Goal: Information Seeking & Learning: Learn about a topic

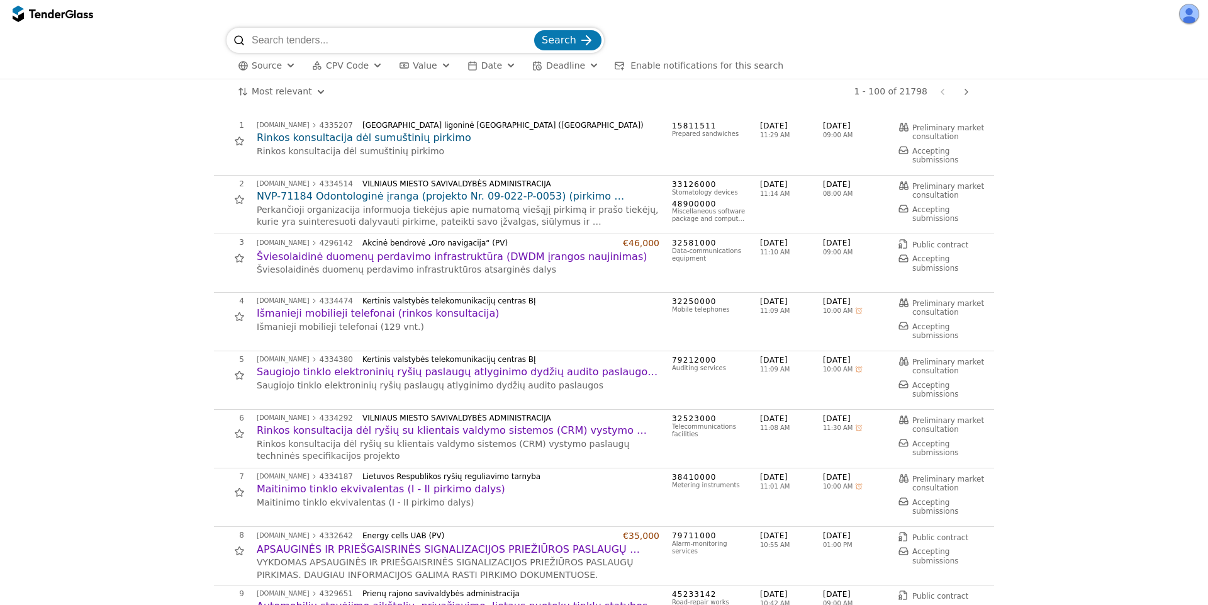
drag, startPoint x: 388, startPoint y: 41, endPoint x: 621, endPoint y: 61, distance: 233.7
click at [454, 51] on input "search" at bounding box center [392, 40] width 280 height 25
click at [561, 38] on span "Search" at bounding box center [559, 40] width 35 height 12
click at [406, 137] on h2 "Rinkos konsultacija dėl sumuštinių pirkimo" at bounding box center [458, 138] width 403 height 14
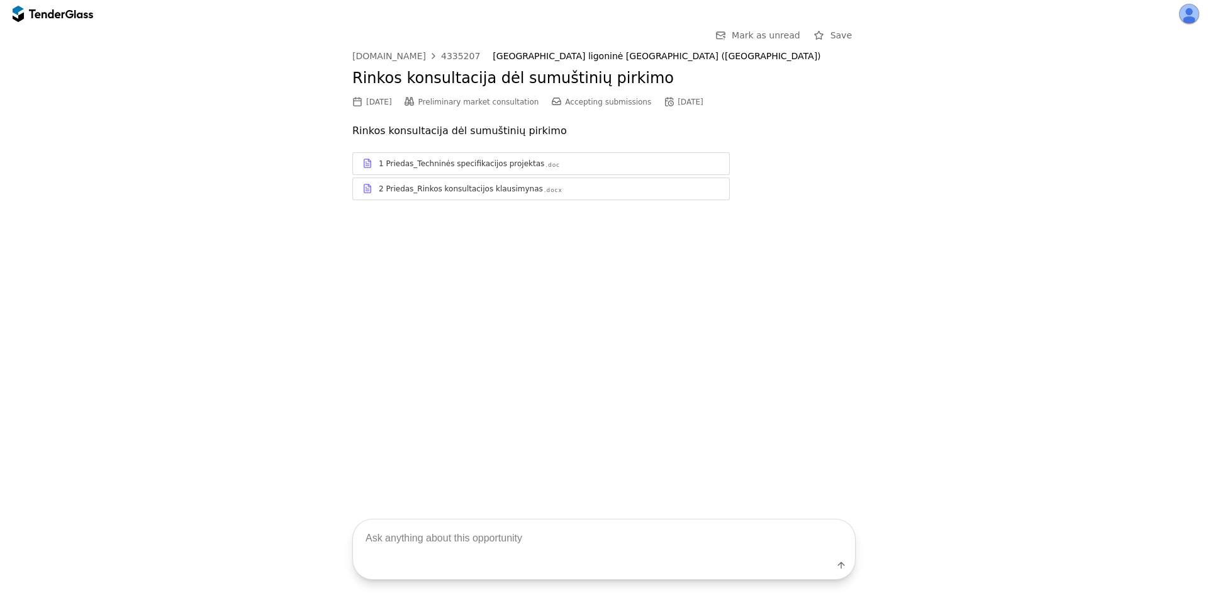
click at [442, 232] on div "Go Back Mark as unread Save [DOMAIN_NAME] 4335207 Lietuvos sveikatos mokslų uni…" at bounding box center [604, 261] width 1208 height 466
click at [470, 162] on div "1 Priedas_Techninės specifikacijos projektas" at bounding box center [461, 164] width 165 height 10
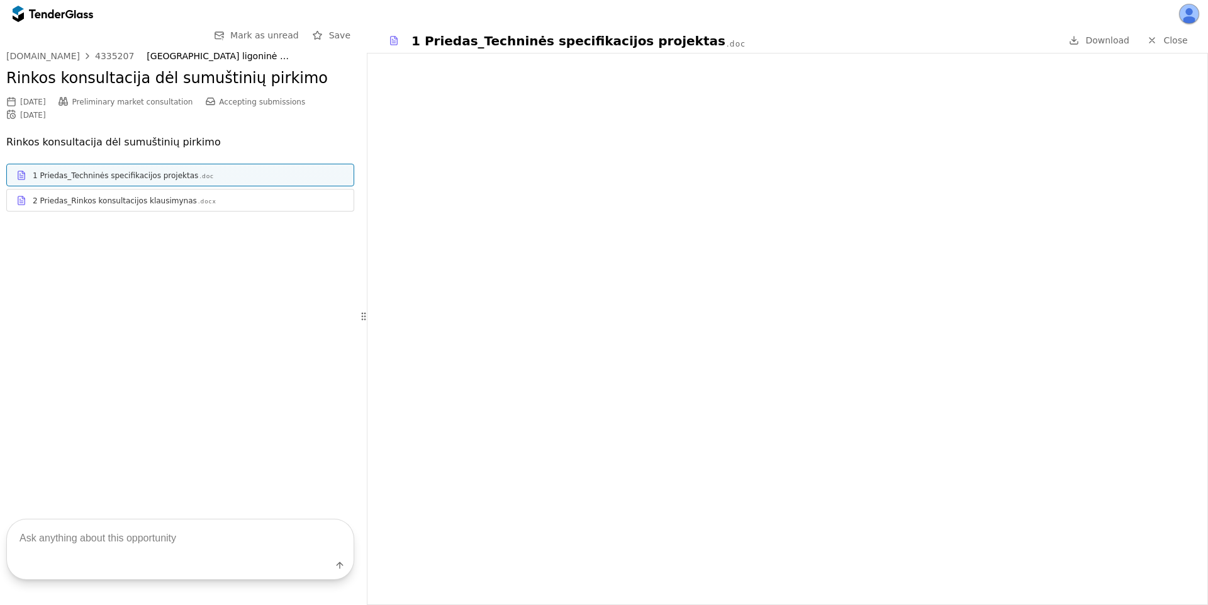
click at [165, 205] on div "2 Priedas_Rinkos konsultacijos klausimynas" at bounding box center [115, 201] width 164 height 10
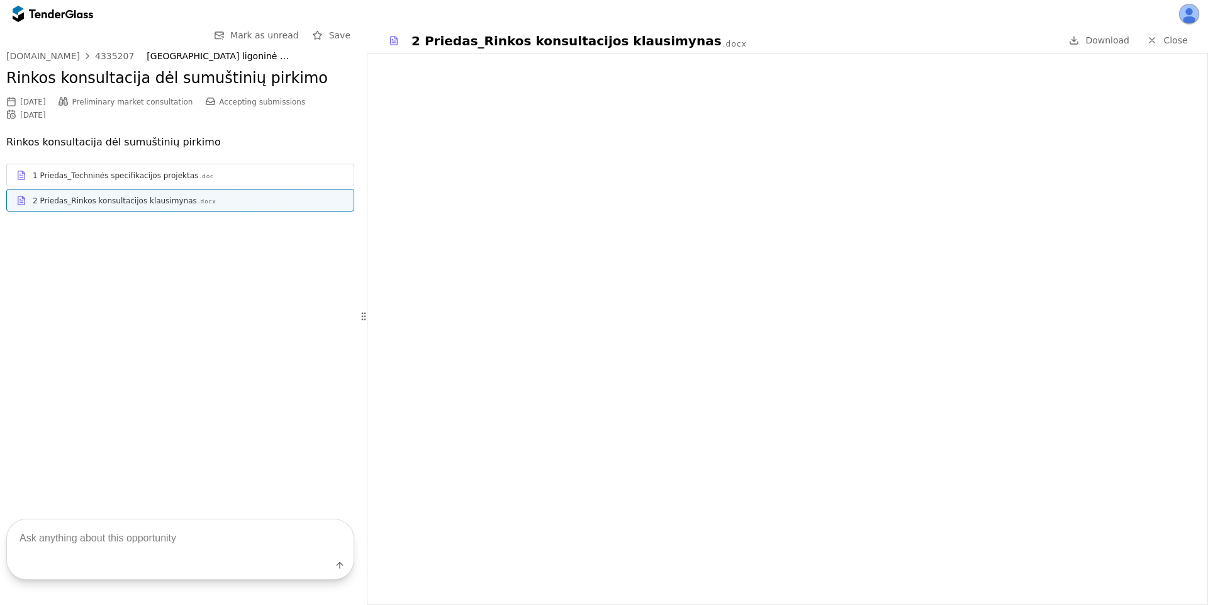
click at [143, 547] on textarea at bounding box center [180, 537] width 347 height 37
click at [124, 530] on textarea at bounding box center [180, 537] width 347 height 37
type textarea "What's this about?"
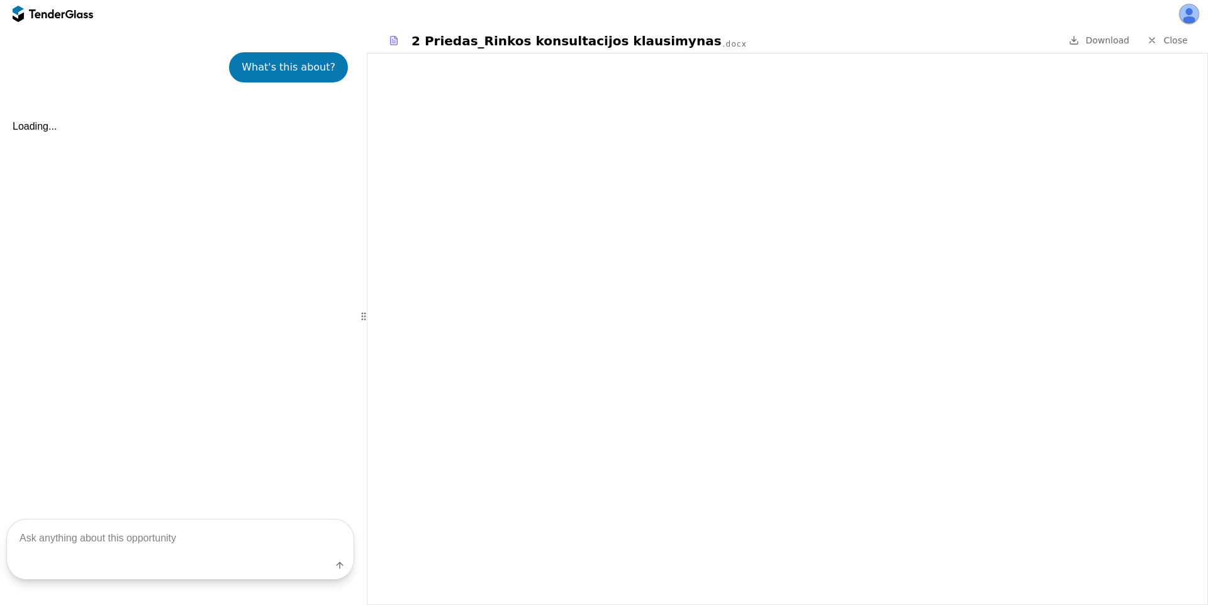
scroll to position [201, 0]
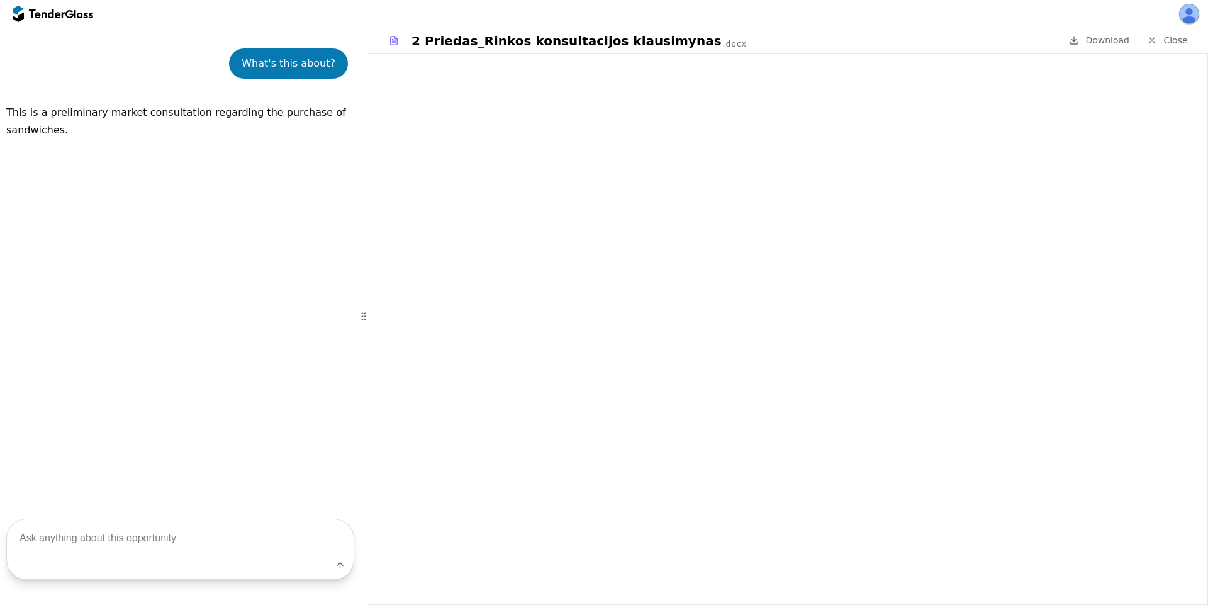
click at [123, 532] on textarea at bounding box center [180, 537] width 347 height 37
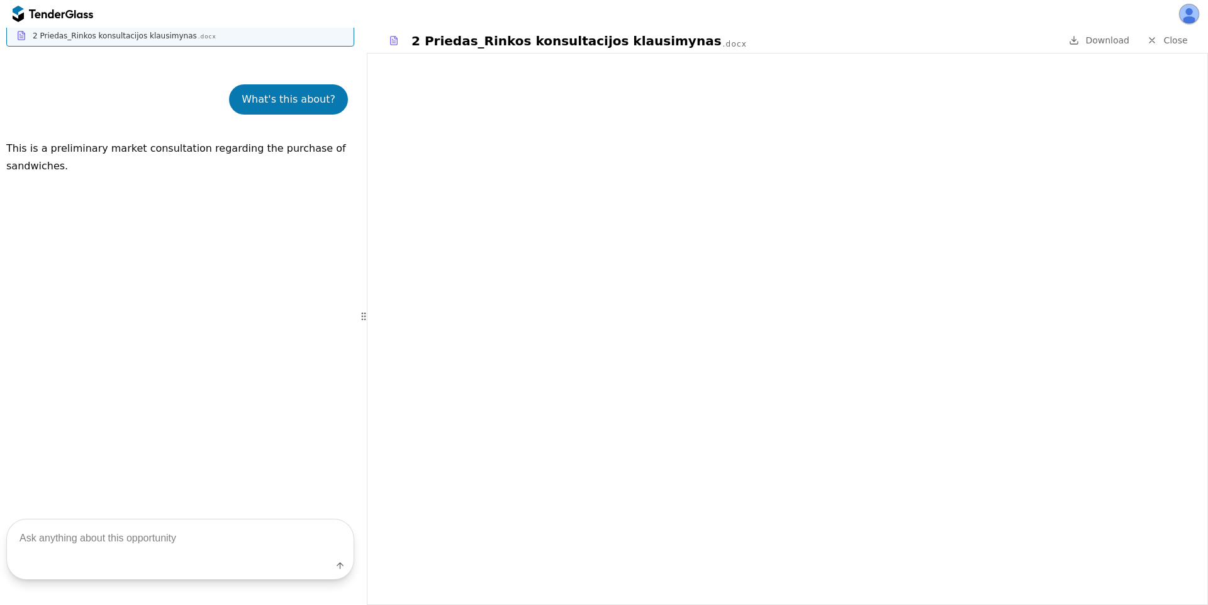
scroll to position [201, 0]
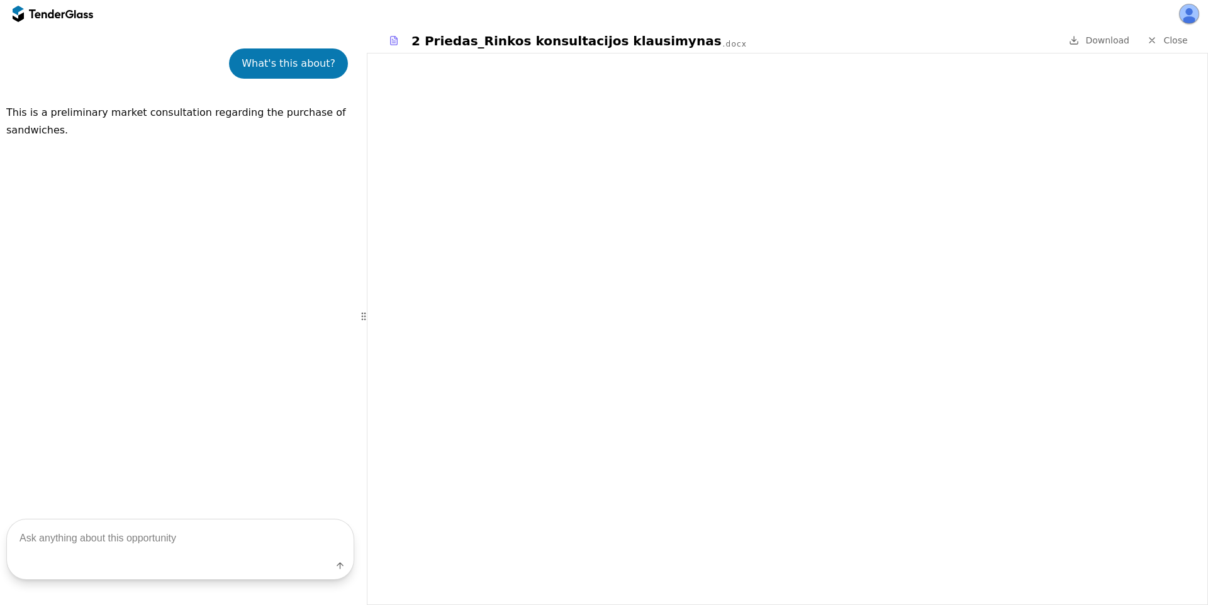
click at [121, 535] on textarea at bounding box center [180, 537] width 347 height 37
type textarea "Tech specs"
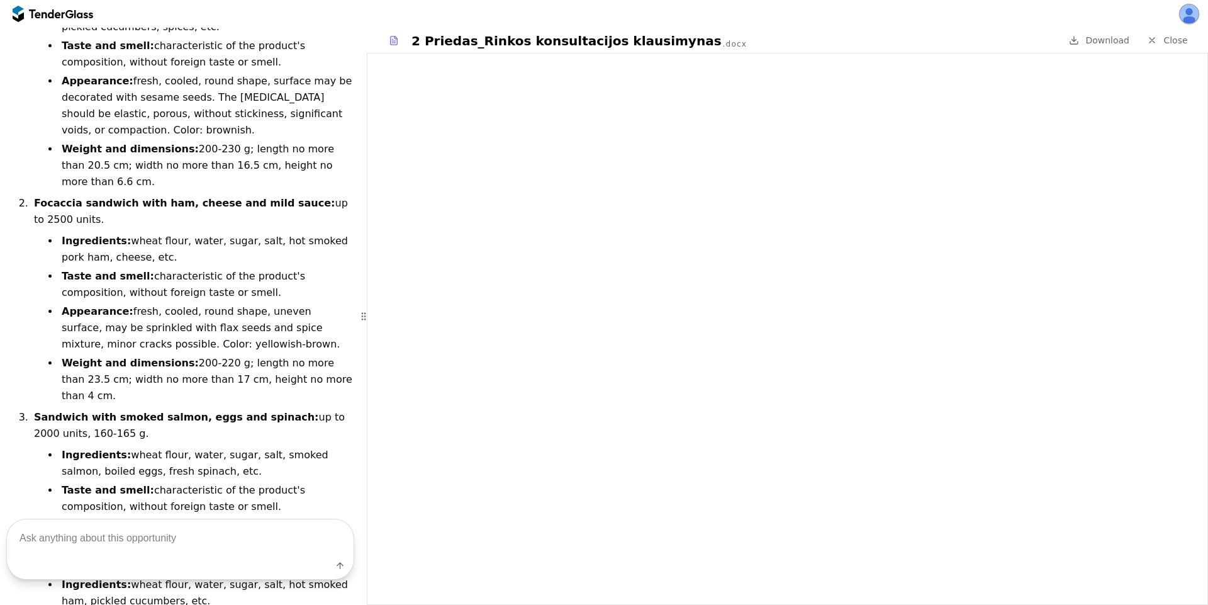
scroll to position [448, 0]
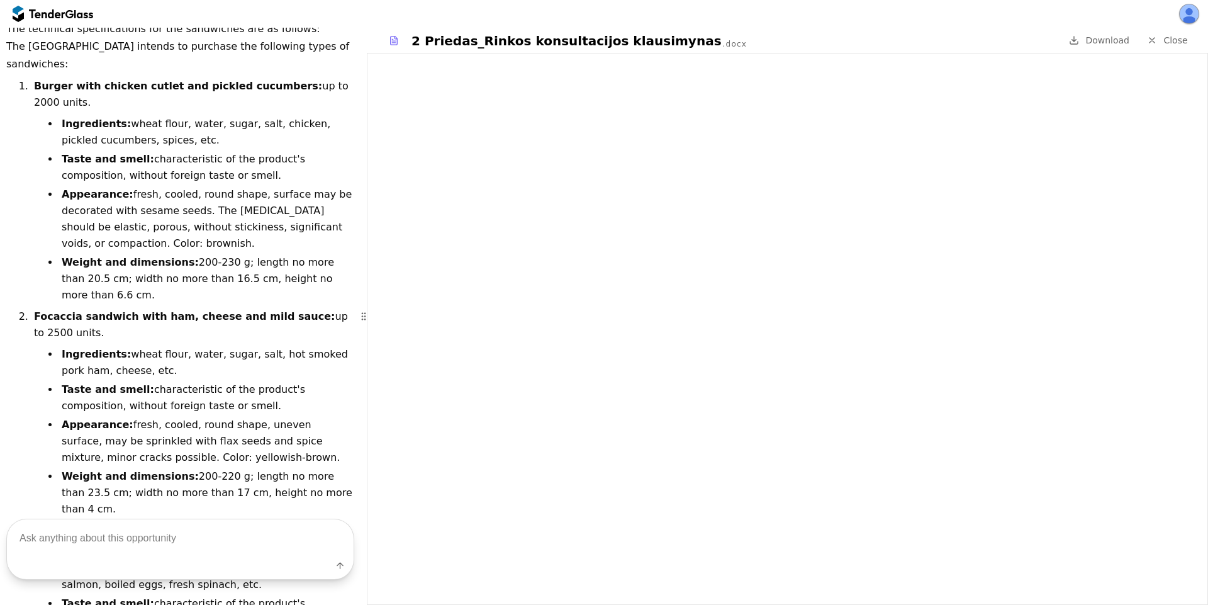
click at [52, 310] on strong "Focaccia sandwich with ham, cheese and mild sauce:" at bounding box center [184, 316] width 301 height 12
drag, startPoint x: 52, startPoint y: 286, endPoint x: 189, endPoint y: 279, distance: 137.4
click at [163, 310] on strong "Focaccia sandwich with ham, cheese and mild sauce:" at bounding box center [184, 316] width 301 height 12
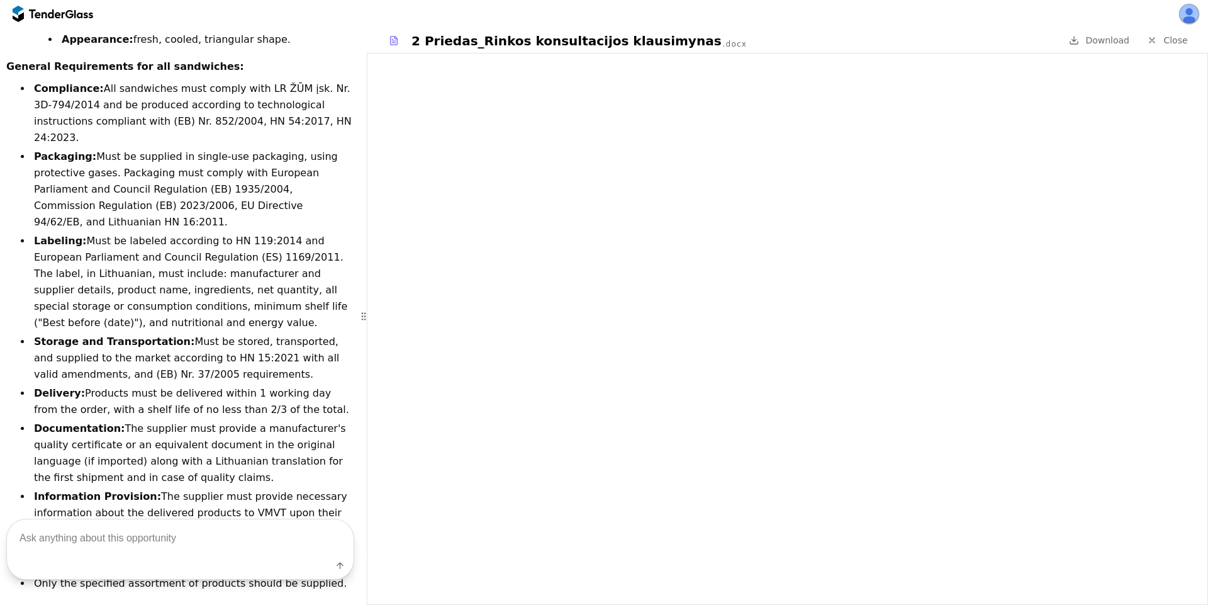
scroll to position [1320, 0]
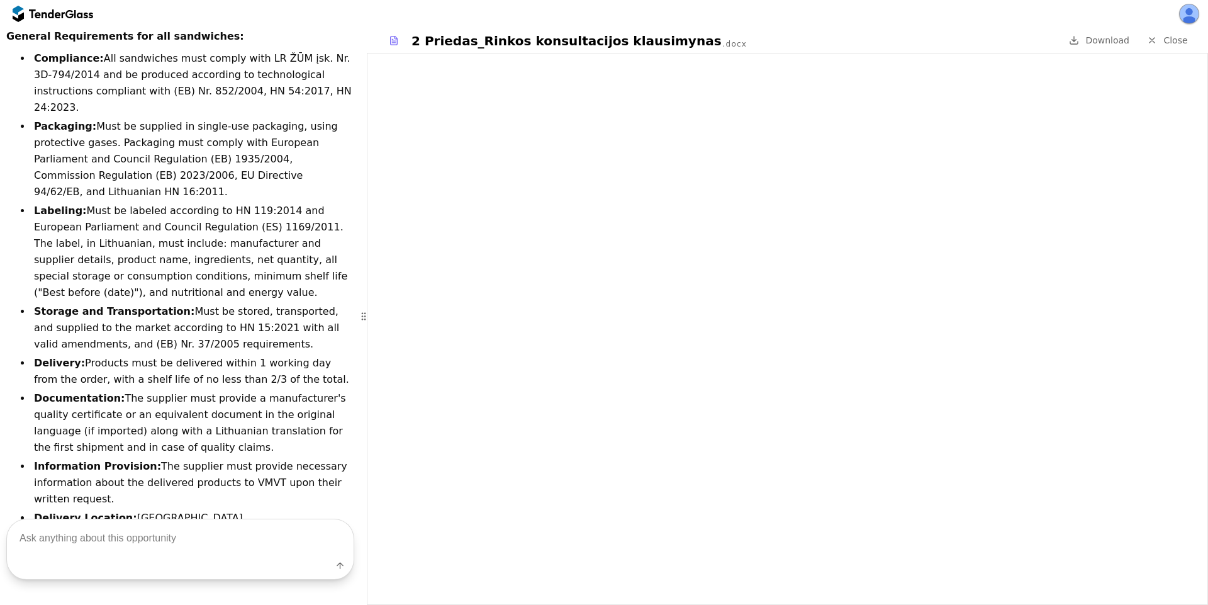
click at [140, 550] on textarea at bounding box center [180, 537] width 347 height 37
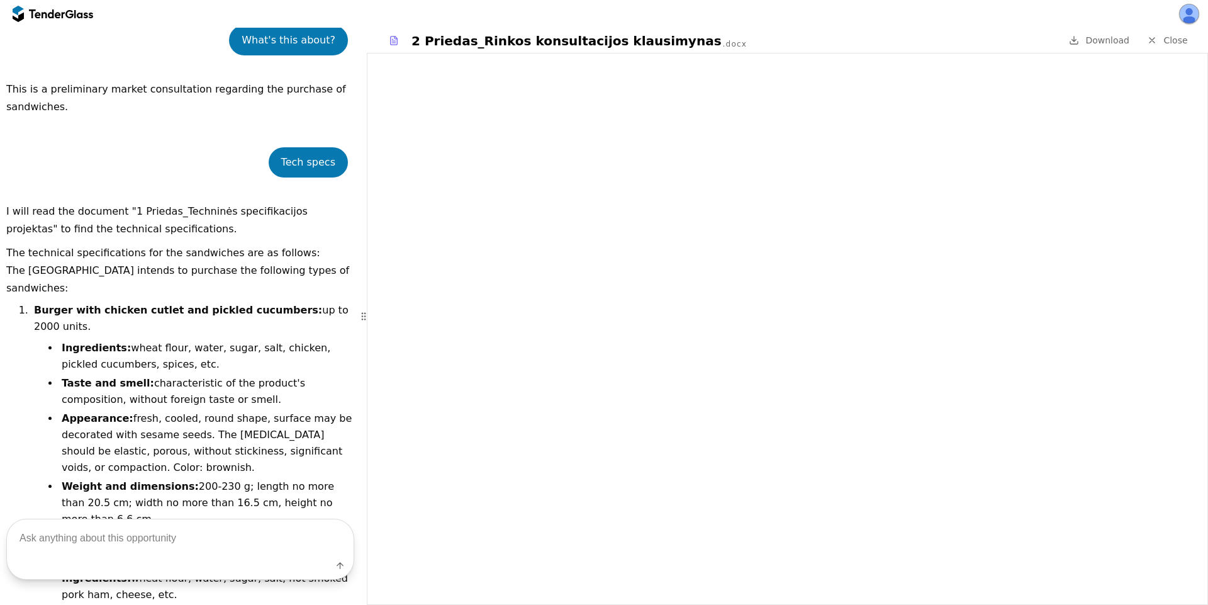
scroll to position [0, 0]
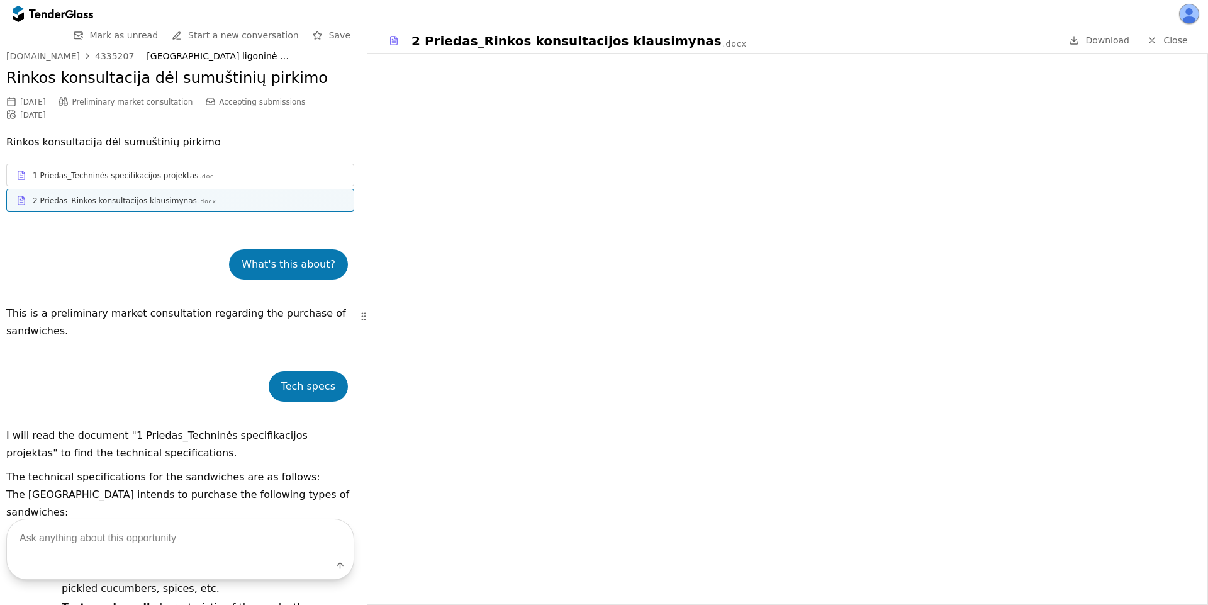
click at [44, 12] on div at bounding box center [46, 13] width 35 height 8
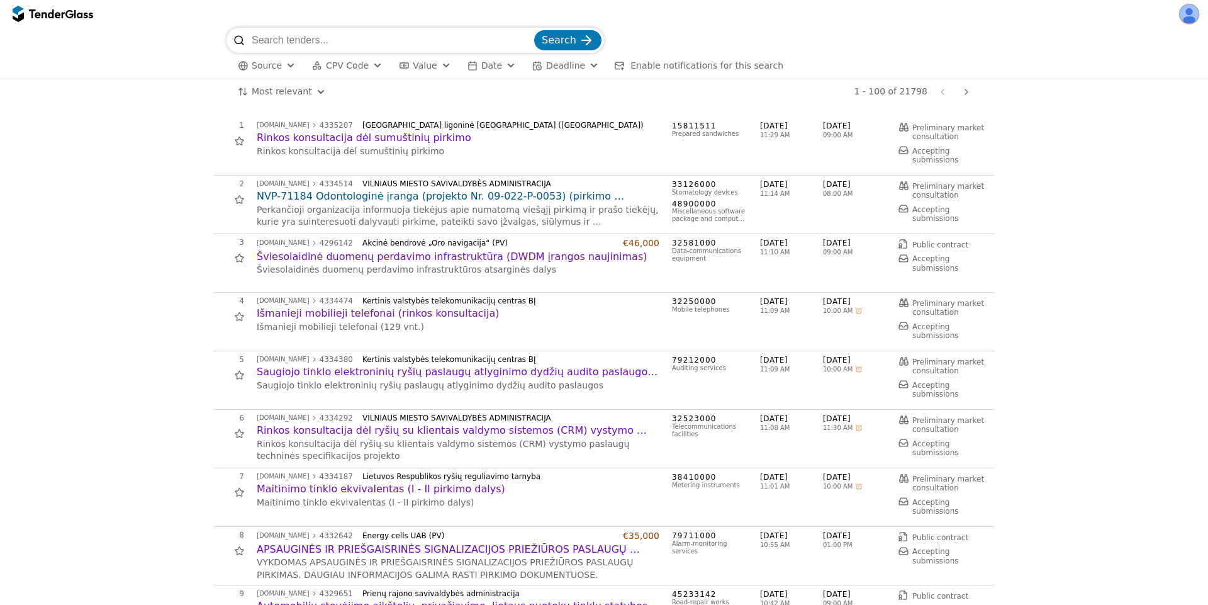
click at [341, 38] on input "search" at bounding box center [392, 40] width 280 height 25
type input "microsoft"
click at [534, 30] on button "Search" at bounding box center [567, 40] width 67 height 20
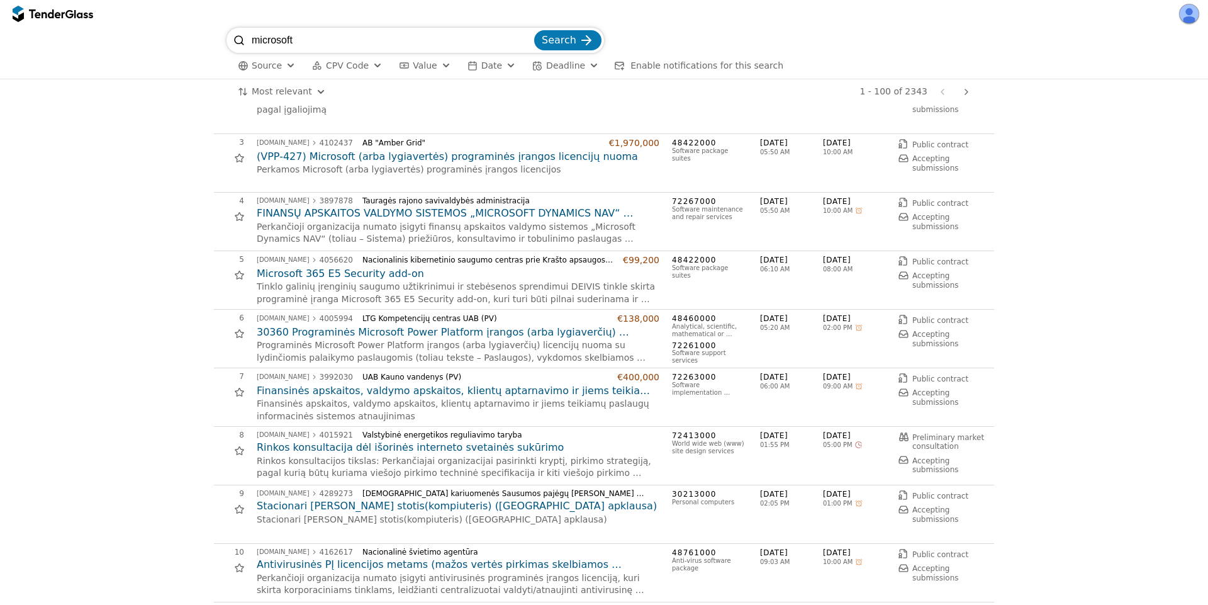
scroll to position [113, 0]
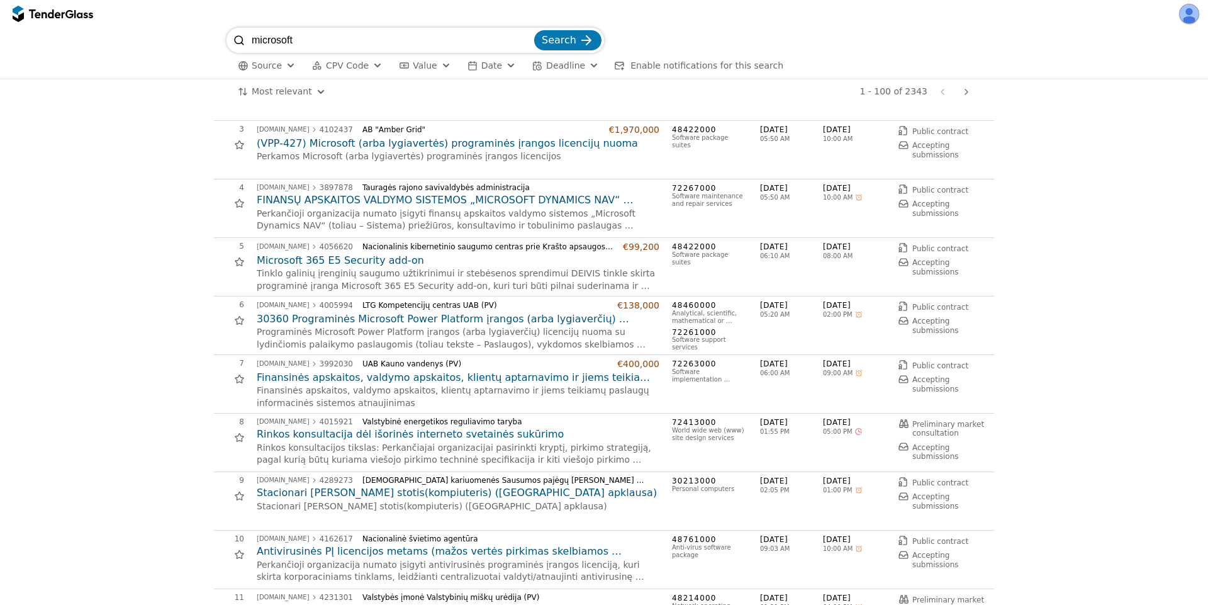
click at [373, 434] on h2 "Rinkos konsultacija dėl išorinės interneto svetainės sukūrimo" at bounding box center [458, 434] width 403 height 14
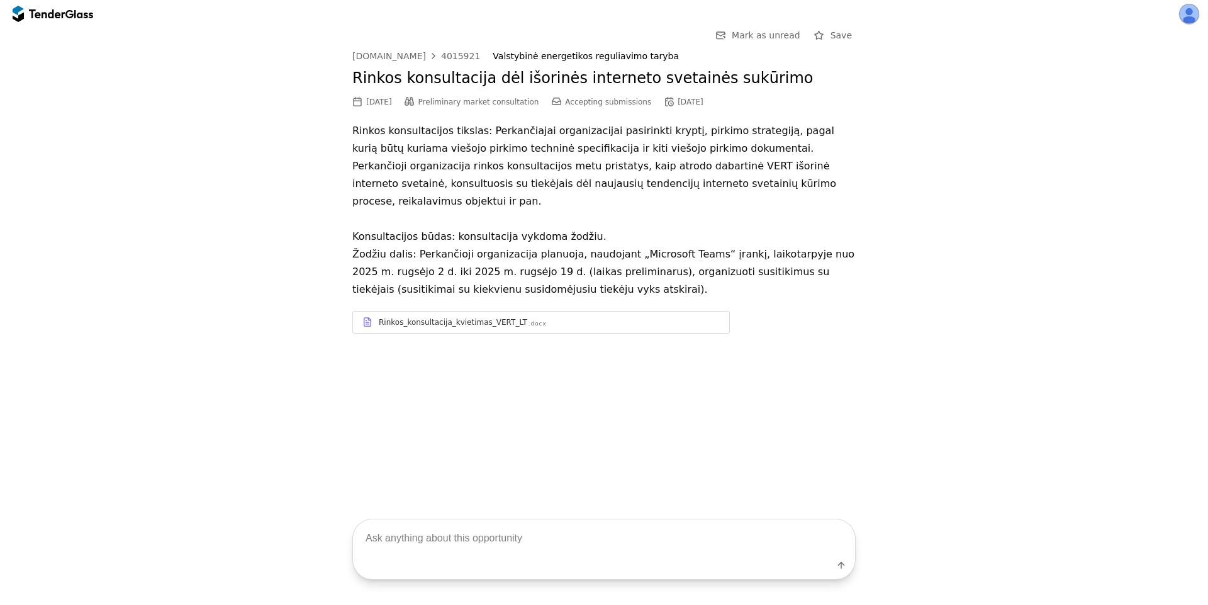
click at [639, 237] on p "Rinkos konsultacijos tikslas: Perkančiajai organizacijai pasirinkti kryptį, pir…" at bounding box center [603, 210] width 503 height 176
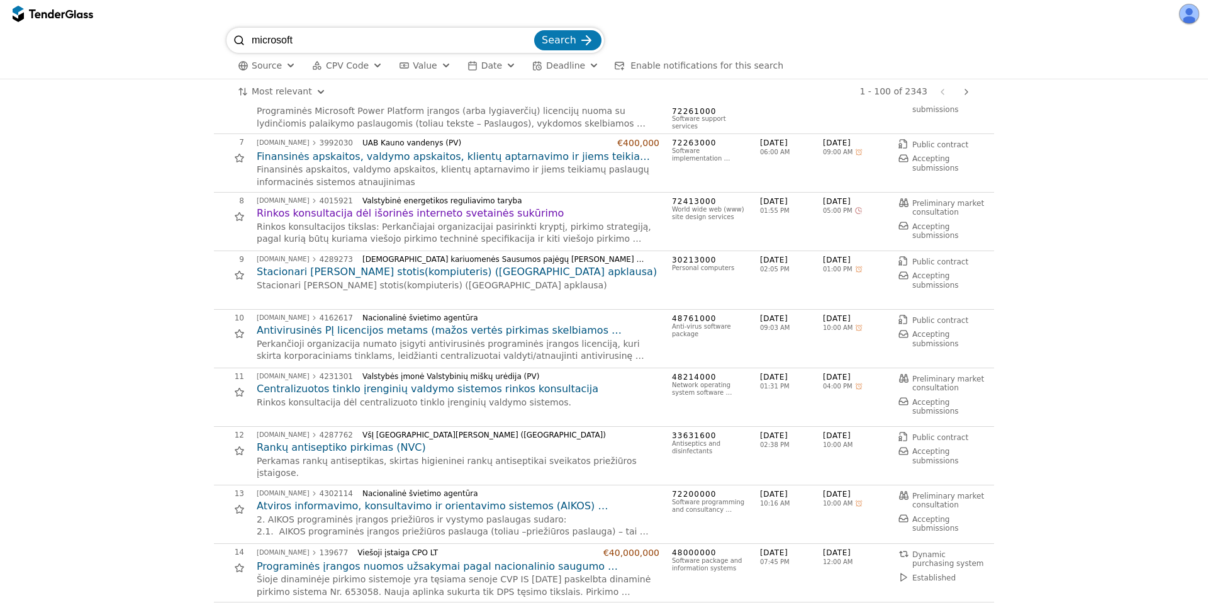
scroll to position [340, 0]
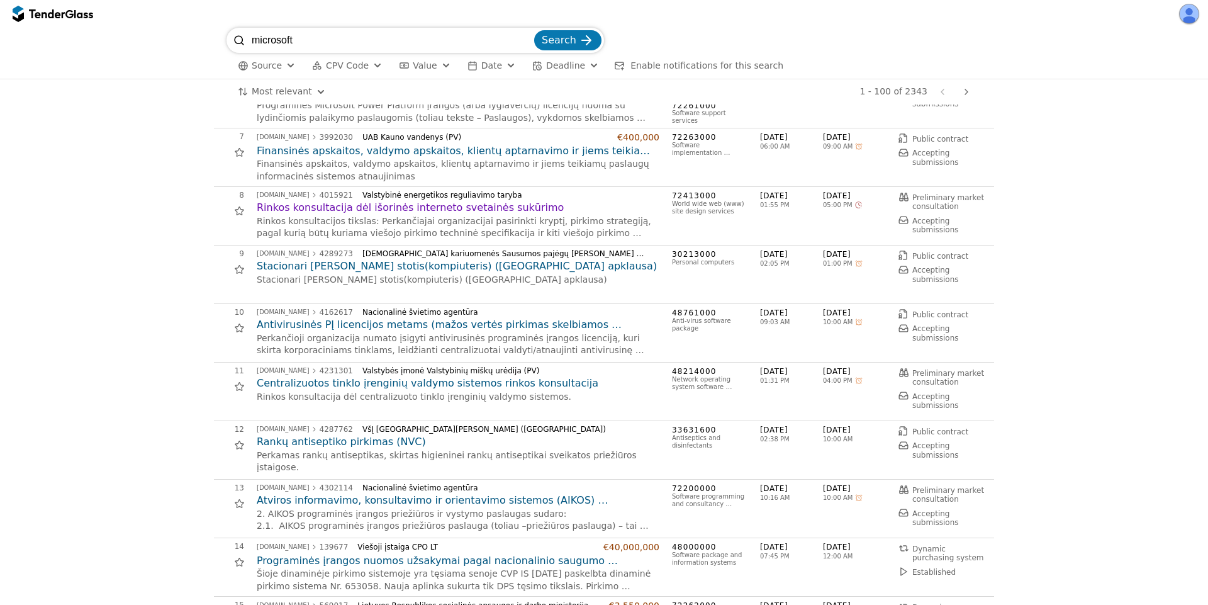
click at [433, 384] on h2 "Centralizuotos tinklo įrenginių valdymo sistemos rinkos konsultacija" at bounding box center [458, 383] width 403 height 14
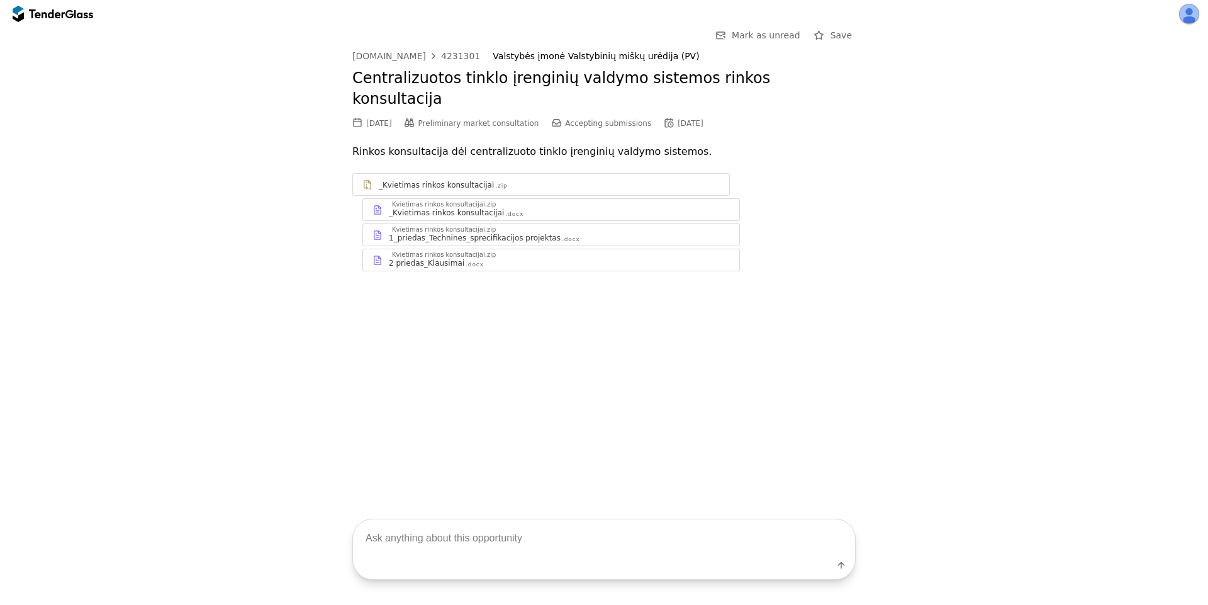
click at [401, 77] on h2 "Centralizuotos tinklo įrenginių valdymo sistemos rinkos konsultacija" at bounding box center [603, 89] width 503 height 42
drag, startPoint x: 401, startPoint y: 77, endPoint x: 551, endPoint y: 82, distance: 149.9
click at [551, 82] on h2 "Centralizuotos tinklo įrenginių valdymo sistemos rinkos konsultacija" at bounding box center [603, 89] width 503 height 42
click at [505, 210] on div ".docx" at bounding box center [514, 214] width 18 height 8
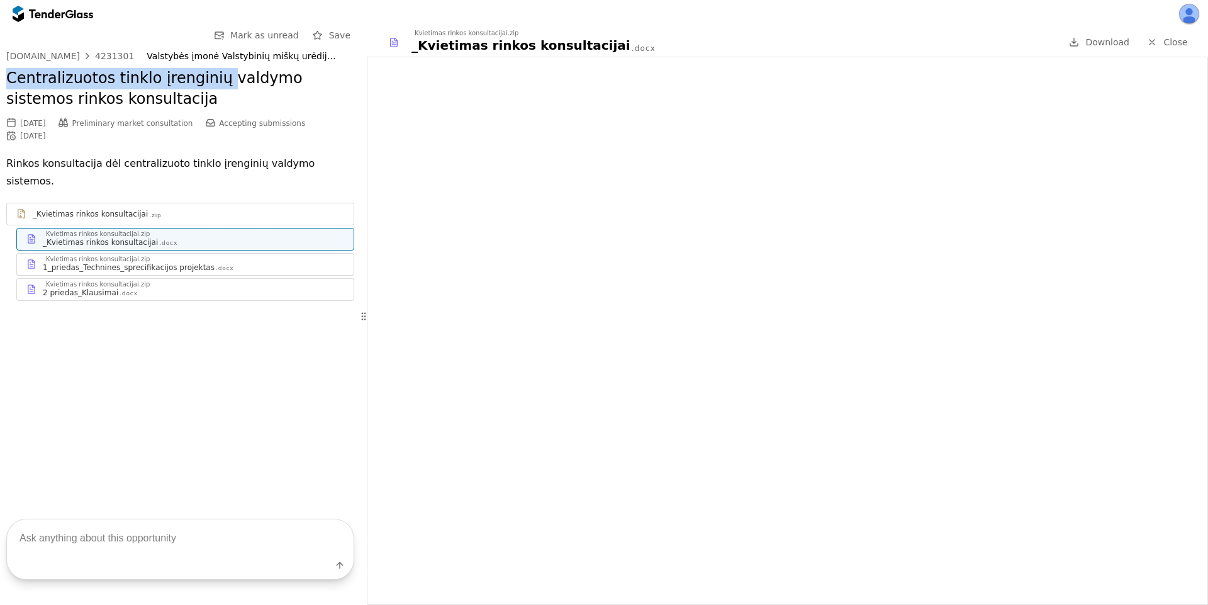
click at [140, 77] on h2 "Centralizuotos tinklo įrenginių valdymo sistemos rinkos konsultacija" at bounding box center [180, 89] width 348 height 42
click at [170, 262] on div "1_priedas_Technines_sprecifikacijos projektas" at bounding box center [129, 267] width 172 height 10
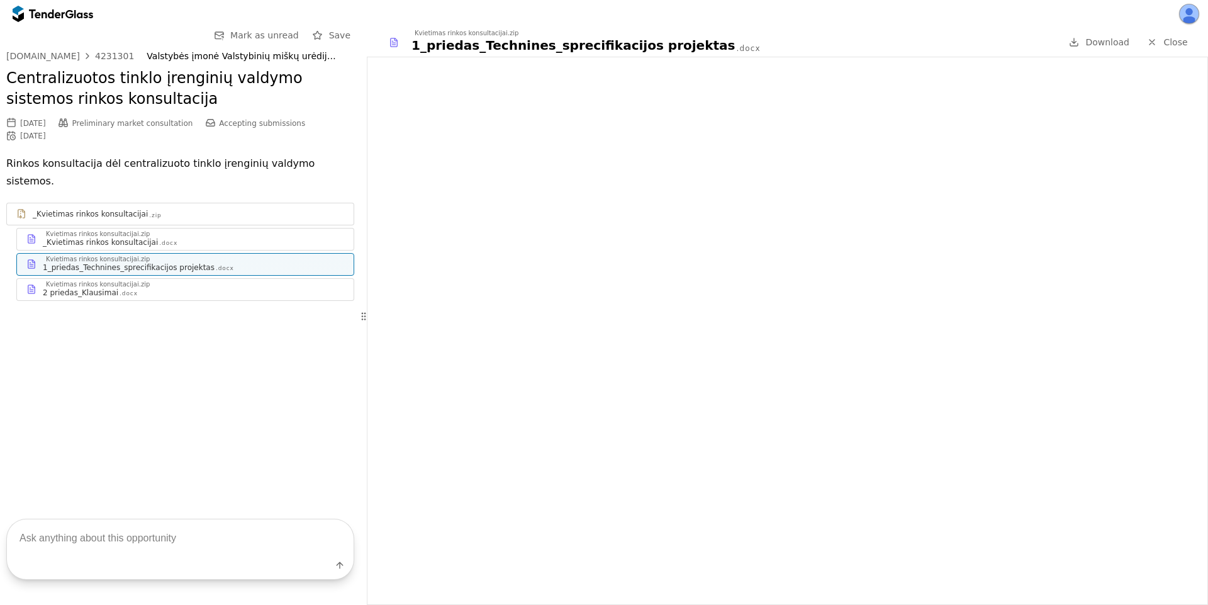
click at [103, 281] on div "_Kvietimas rinkos konsultacijai.zip" at bounding box center [96, 284] width 107 height 6
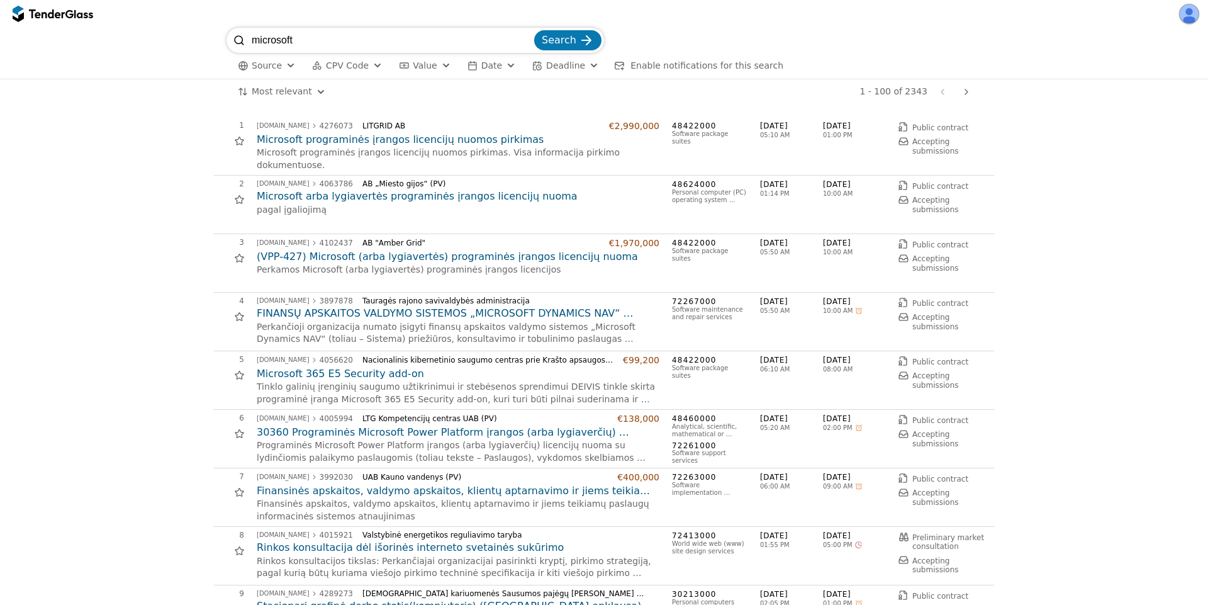
scroll to position [340, 0]
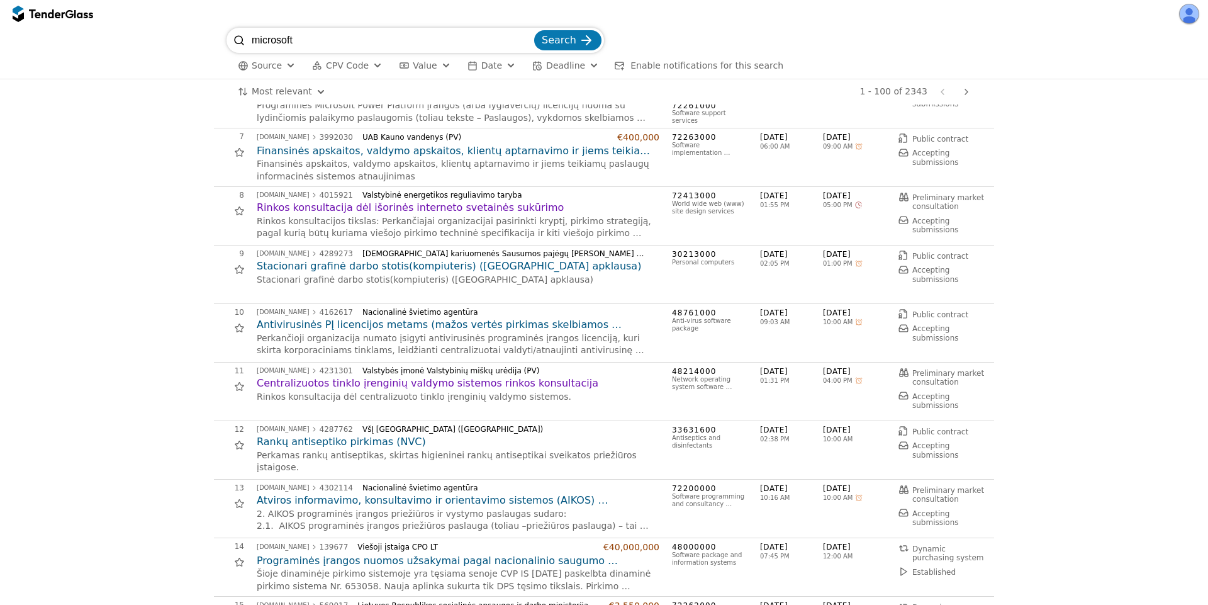
click at [447, 211] on h2 "Rinkos konsultacija dėl išorinės interneto svetainės sukūrimo" at bounding box center [458, 208] width 403 height 14
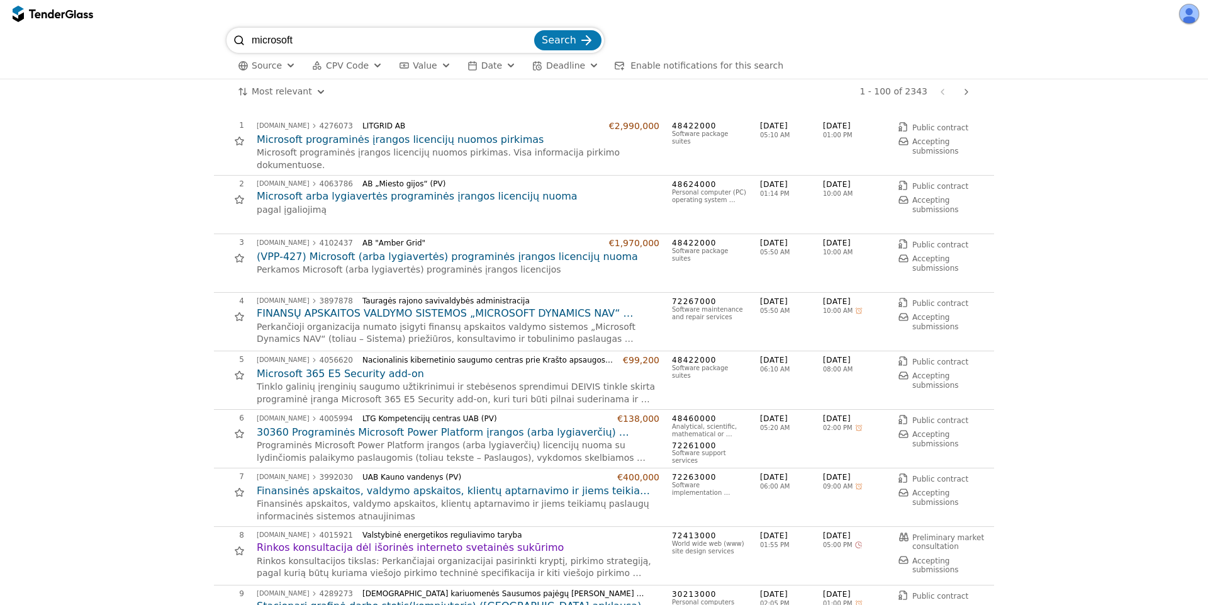
drag, startPoint x: 349, startPoint y: 38, endPoint x: 226, endPoint y: 14, distance: 125.6
click at [226, 14] on div "microsoft Search Source CPV Code Type Buyer Value Date Deadline Enable notifica…" at bounding box center [604, 302] width 1208 height 605
click at [299, 125] on link "[DOMAIN_NAME] 4276073" at bounding box center [305, 126] width 96 height 8
click at [362, 122] on div "LITGRID AB" at bounding box center [480, 125] width 237 height 9
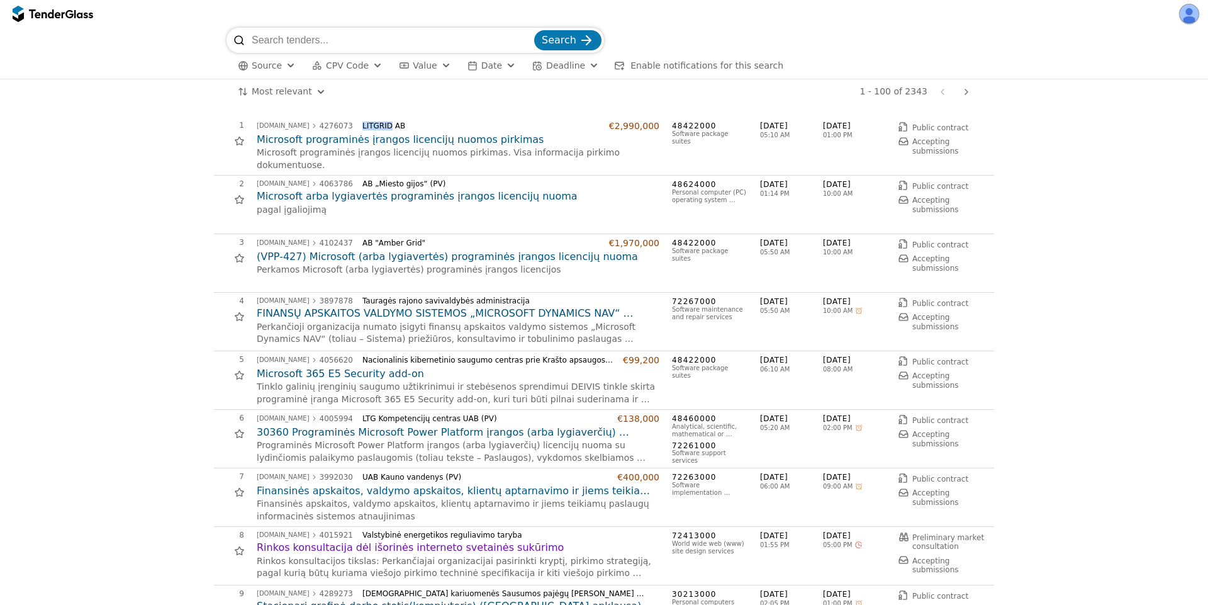
drag, startPoint x: 352, startPoint y: 122, endPoint x: 376, endPoint y: 120, distance: 23.4
click at [376, 121] on div "[DOMAIN_NAME] 4276073 LITGRID AB €2,990,000" at bounding box center [458, 126] width 403 height 11
click at [367, 125] on div "LITGRID AB" at bounding box center [480, 125] width 237 height 9
drag, startPoint x: 367, startPoint y: 125, endPoint x: 380, endPoint y: 125, distance: 12.6
click at [380, 125] on div "LITGRID AB" at bounding box center [480, 125] width 237 height 9
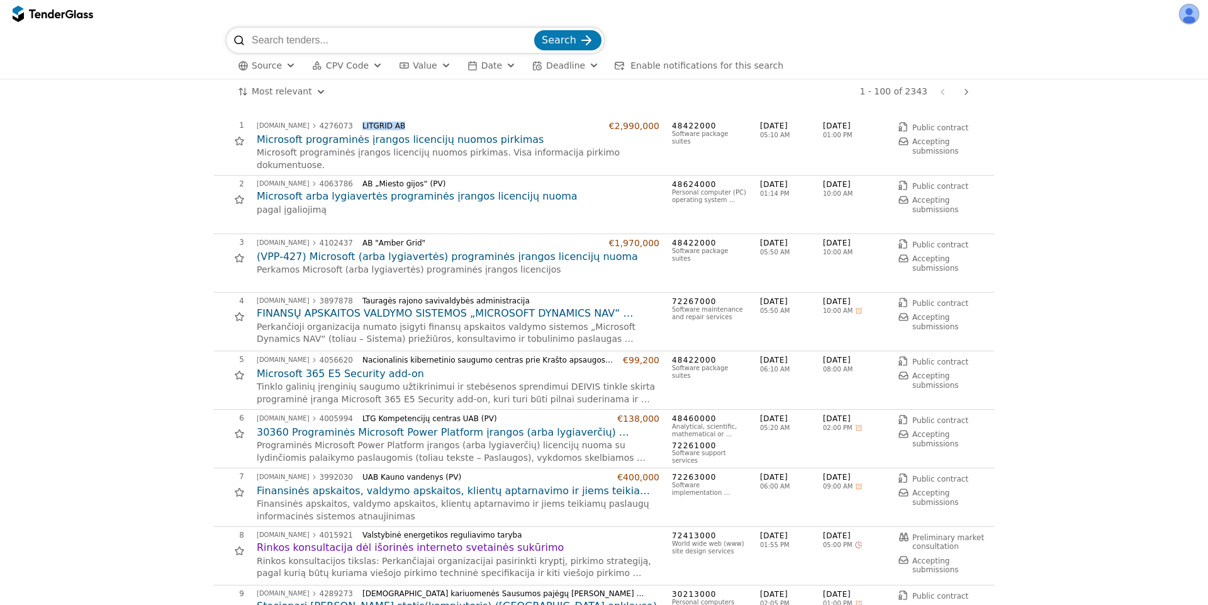
click at [259, 152] on p "Microsoft programinės įrangos licencijų nuomos pirkimas. Visa informacija pirki…" at bounding box center [458, 159] width 403 height 25
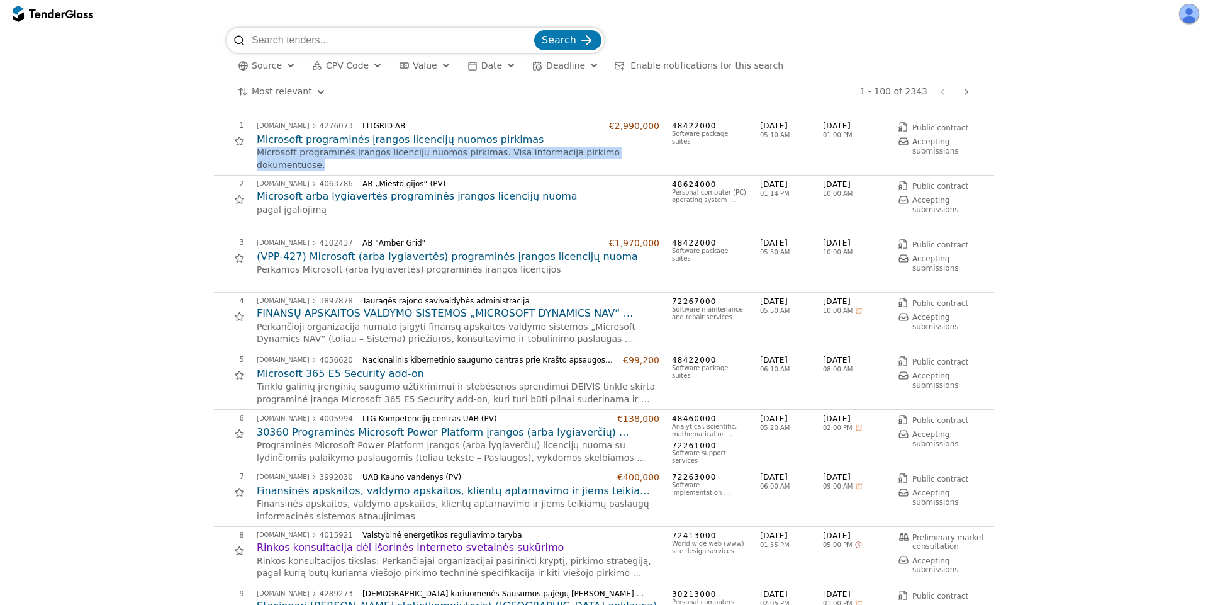
drag, startPoint x: 259, startPoint y: 152, endPoint x: 597, endPoint y: 161, distance: 337.4
click at [597, 161] on div "1 [DOMAIN_NAME] 4276073 LITGRID AB €2,990,000 Microsoft programinės įrangos lic…" at bounding box center [600, 146] width 773 height 50
click at [607, 130] on div "[DOMAIN_NAME] 4276073 LITGRID AB €2,990,000" at bounding box center [458, 126] width 403 height 11
click at [606, 126] on div "[DOMAIN_NAME] 4276073 LITGRID AB €2,990,000" at bounding box center [458, 126] width 403 height 11
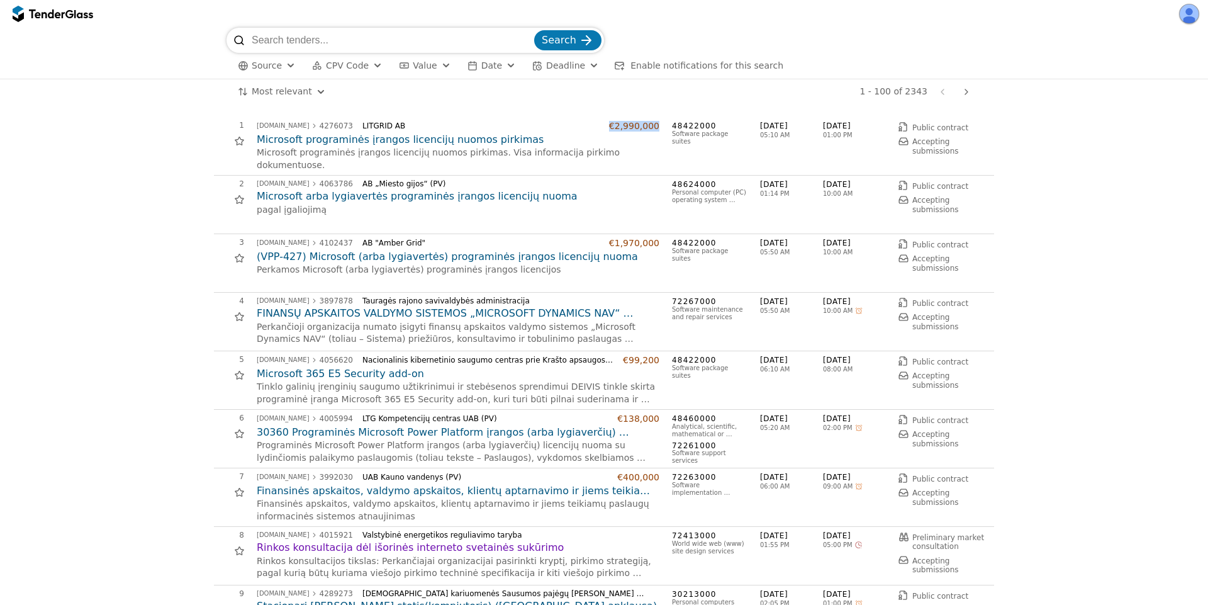
drag, startPoint x: 606, startPoint y: 126, endPoint x: 626, endPoint y: 125, distance: 20.2
click at [626, 125] on div "[DOMAIN_NAME] 4276073 LITGRID AB €2,990,000" at bounding box center [458, 126] width 403 height 11
click at [680, 125] on span "48422000" at bounding box center [710, 126] width 76 height 11
click at [682, 120] on div "1 [DOMAIN_NAME] 4276073 LITGRID AB €2,990,000 Microsoft programinės įrangos lic…" at bounding box center [604, 146] width 780 height 59
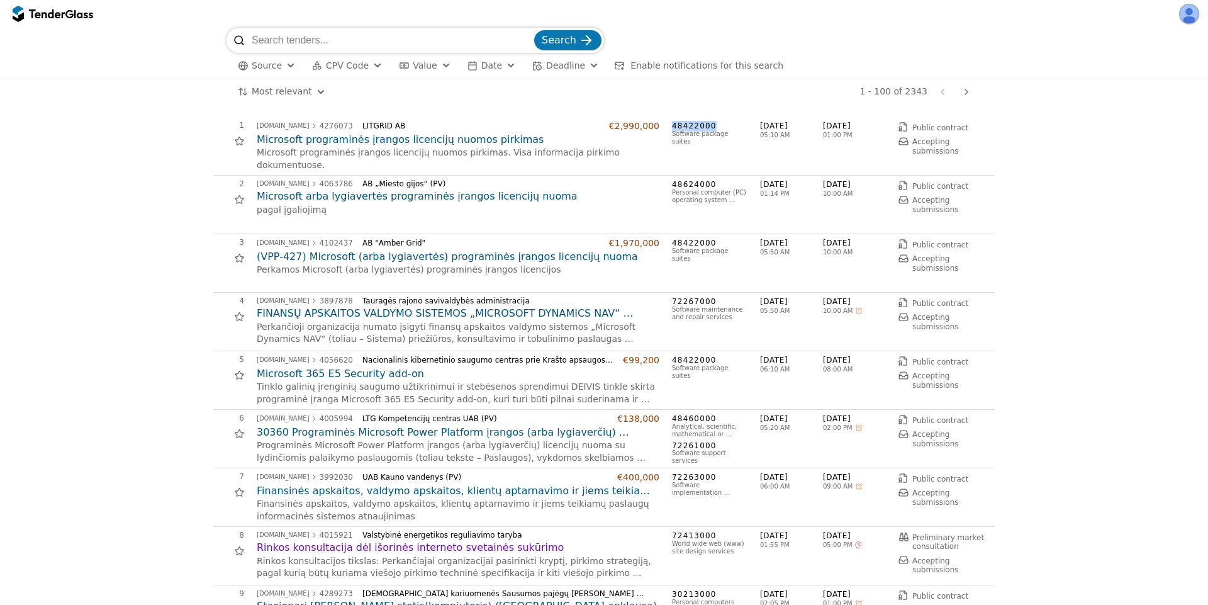
click at [682, 120] on div "1 [DOMAIN_NAME] 4276073 LITGRID AB €2,990,000 Microsoft programinės įrangos lic…" at bounding box center [604, 146] width 780 height 59
click at [678, 125] on span "48422000" at bounding box center [710, 126] width 76 height 11
click at [354, 67] on span "CPV Code" at bounding box center [347, 65] width 43 height 10
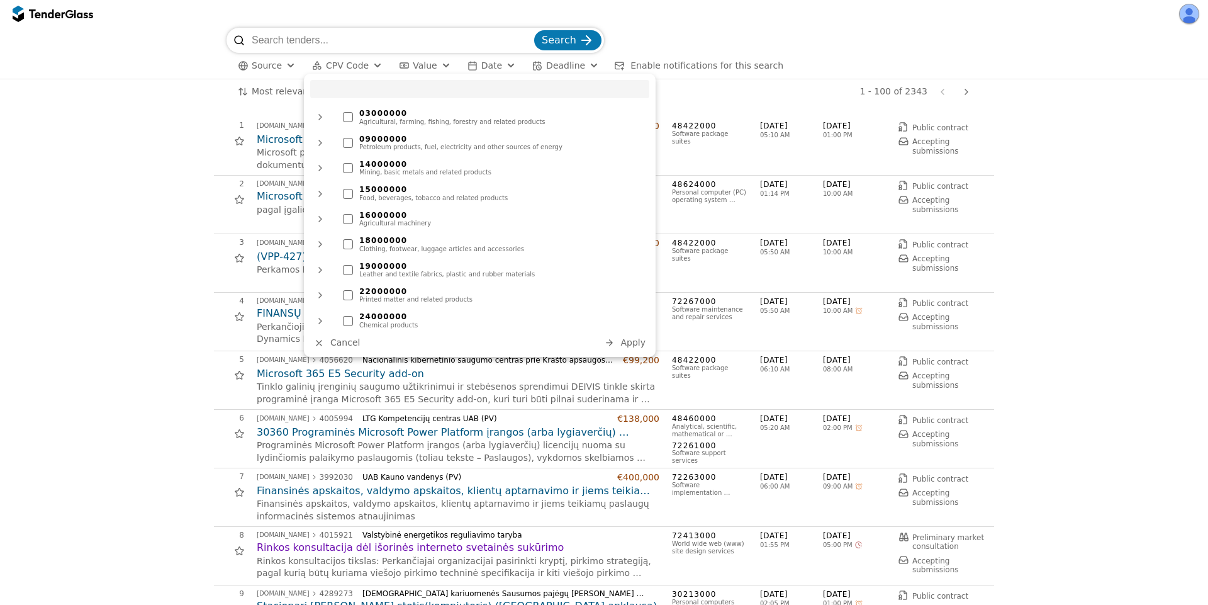
click at [937, 87] on div "Previous page Next page" at bounding box center [955, 91] width 42 height 25
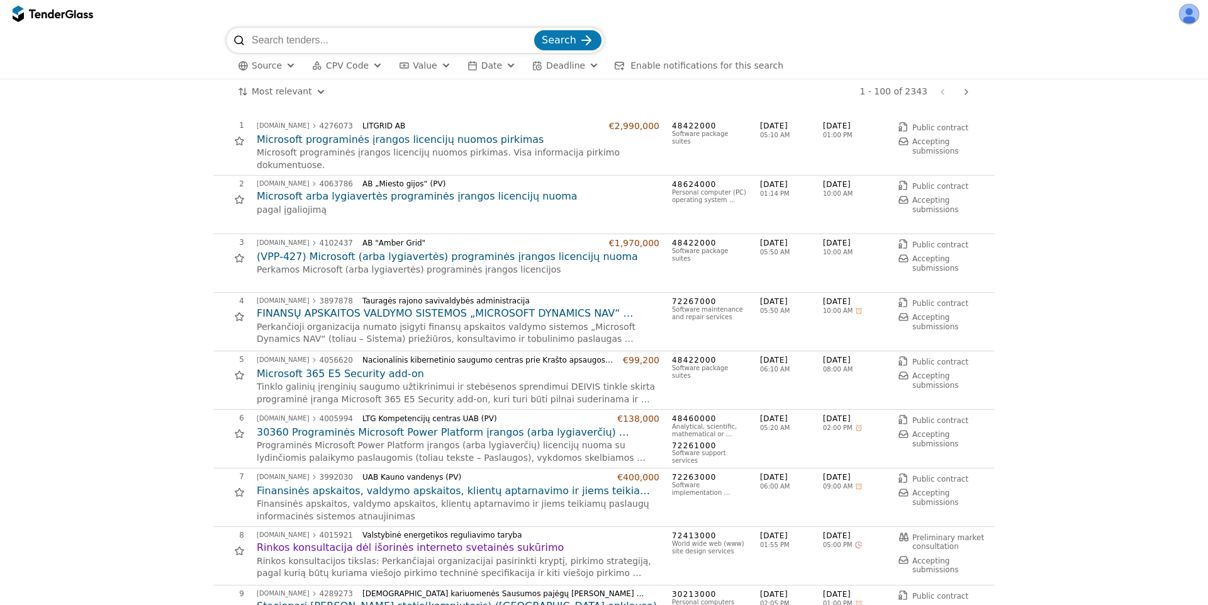
click at [364, 62] on div "button" at bounding box center [377, 65] width 45 height 43
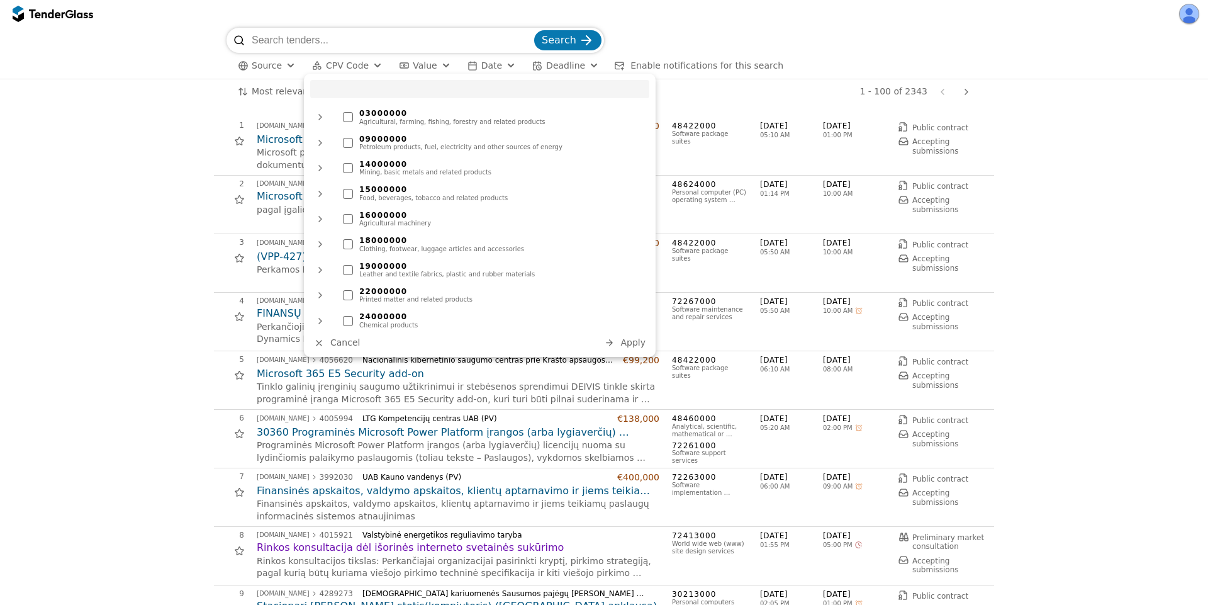
click at [325, 119] on div at bounding box center [320, 117] width 30 height 33
click at [344, 168] on div at bounding box center [335, 168] width 20 height 20
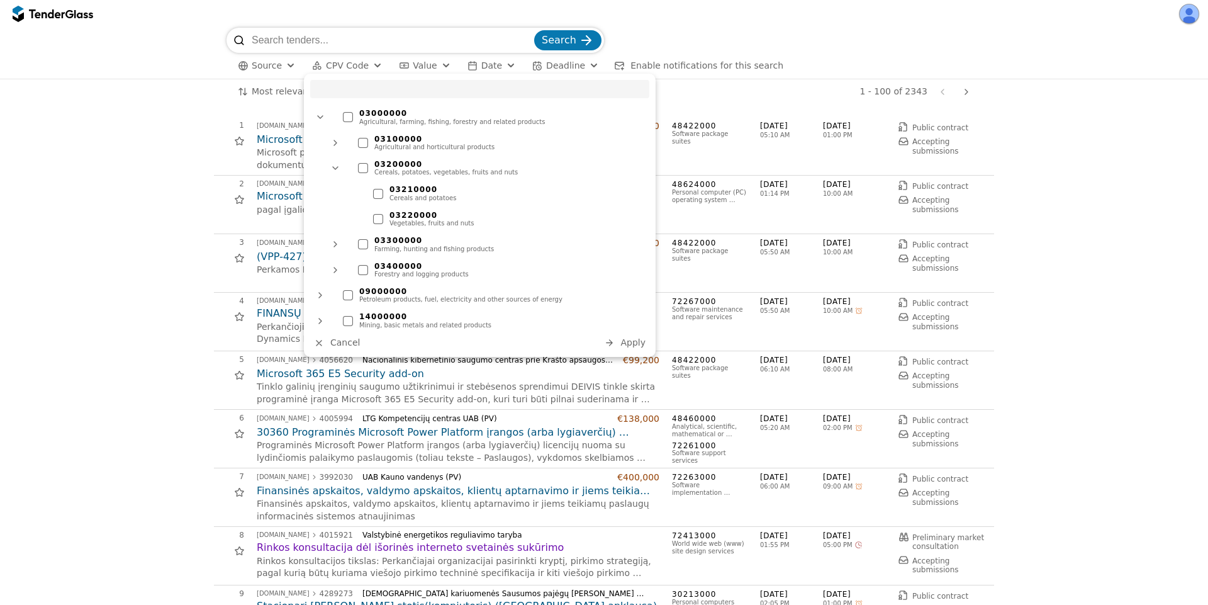
click at [439, 220] on div "Vegetables, fruits and nuts" at bounding box center [517, 224] width 254 height 8
click at [628, 340] on span "Apply" at bounding box center [632, 342] width 25 height 10
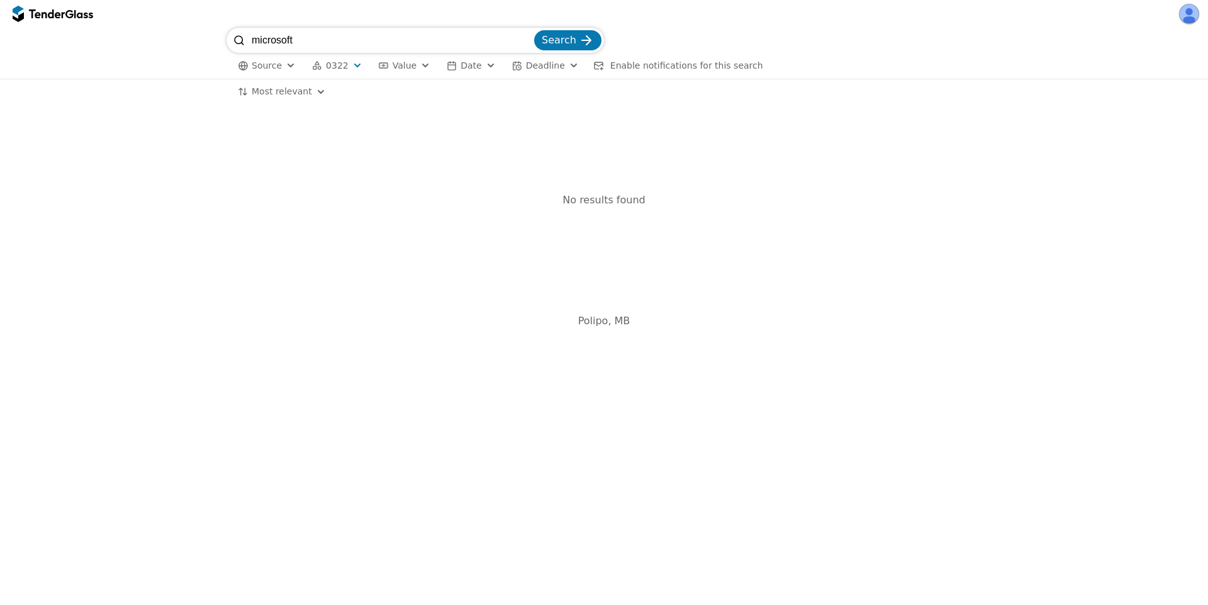
drag, startPoint x: 530, startPoint y: 43, endPoint x: 541, endPoint y: 41, distance: 11.0
click at [530, 43] on input "microsoft" at bounding box center [392, 40] width 280 height 25
click at [529, 38] on input "microsoft" at bounding box center [392, 40] width 280 height 25
click at [554, 41] on span "Search" at bounding box center [559, 40] width 35 height 12
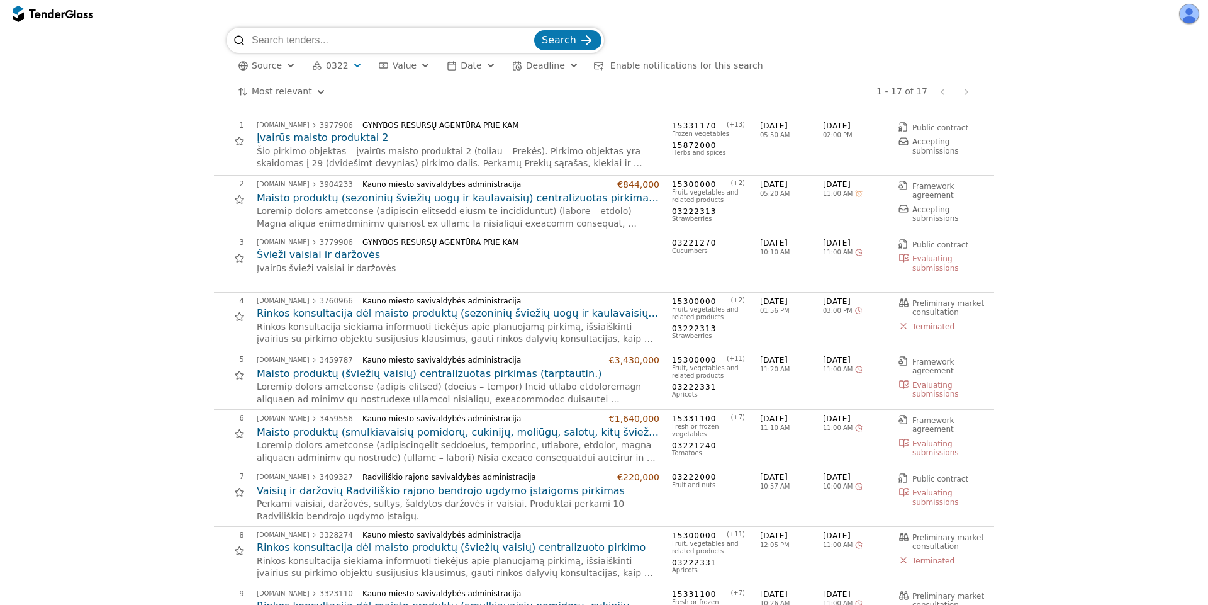
click at [328, 60] on span "0322" at bounding box center [337, 65] width 23 height 11
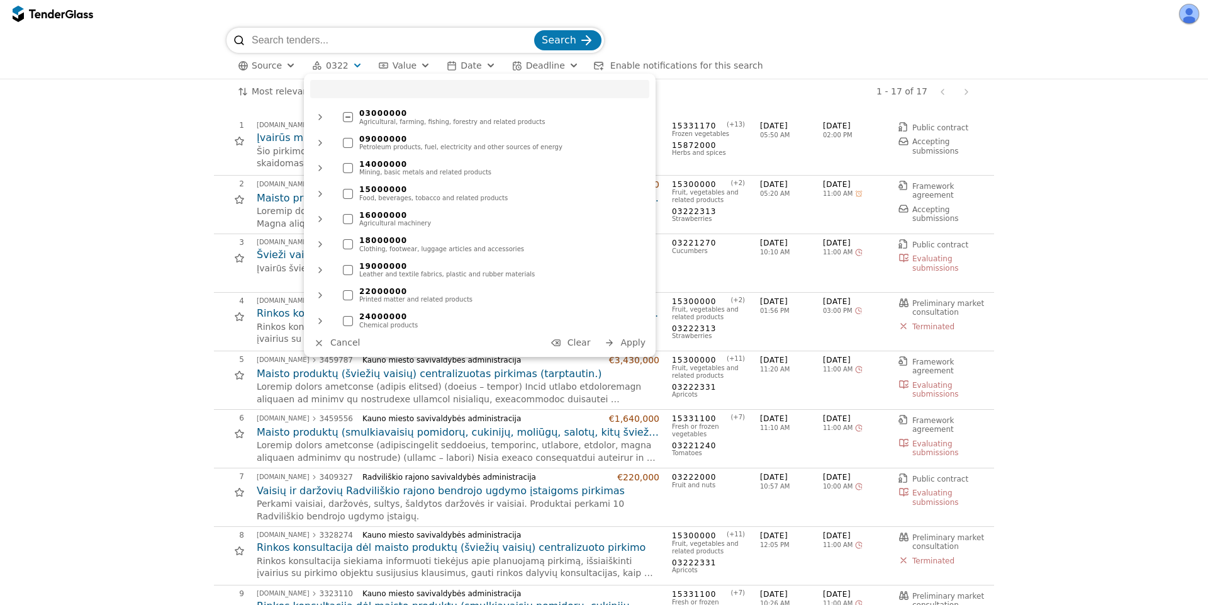
click at [573, 343] on span "Clear" at bounding box center [579, 342] width 23 height 10
click at [627, 342] on span "Apply" at bounding box center [632, 342] width 25 height 10
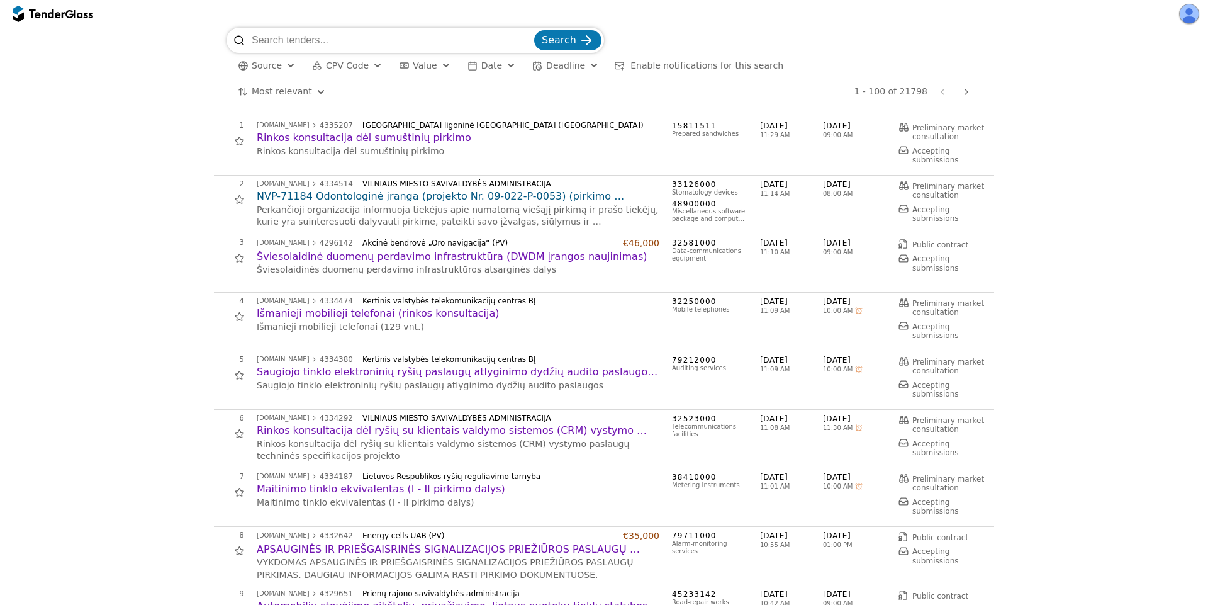
click at [356, 69] on span "CPV Code" at bounding box center [347, 65] width 43 height 10
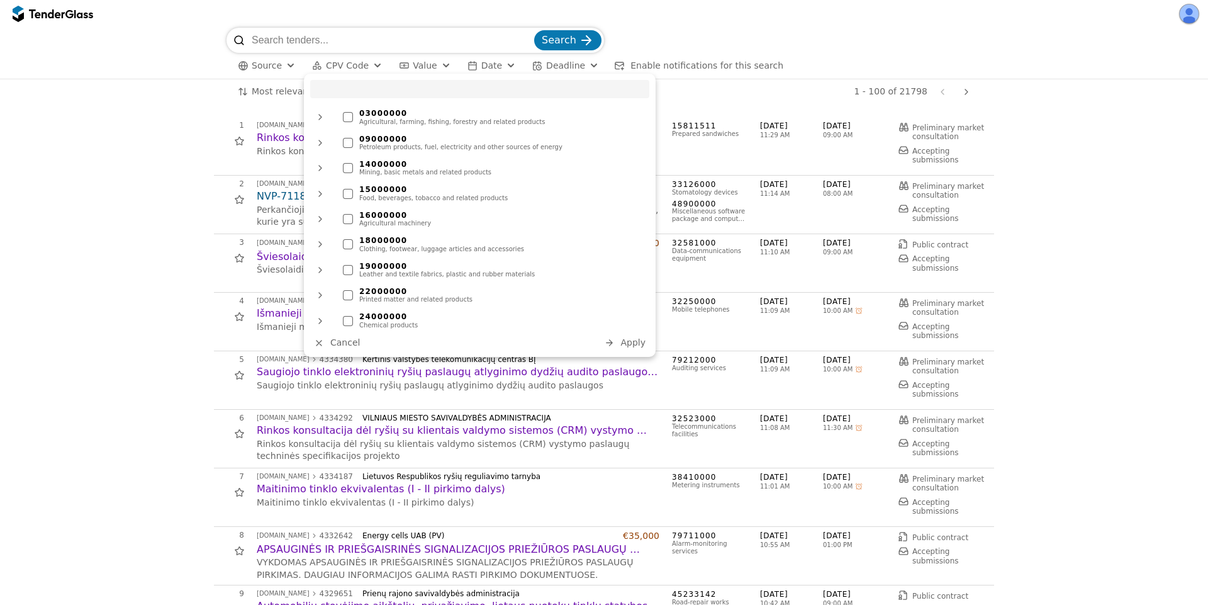
click at [378, 138] on div "09000000" at bounding box center [501, 139] width 284 height 9
click at [378, 187] on div "15000000" at bounding box center [501, 189] width 284 height 9
click at [617, 345] on button "Apply" at bounding box center [624, 343] width 49 height 16
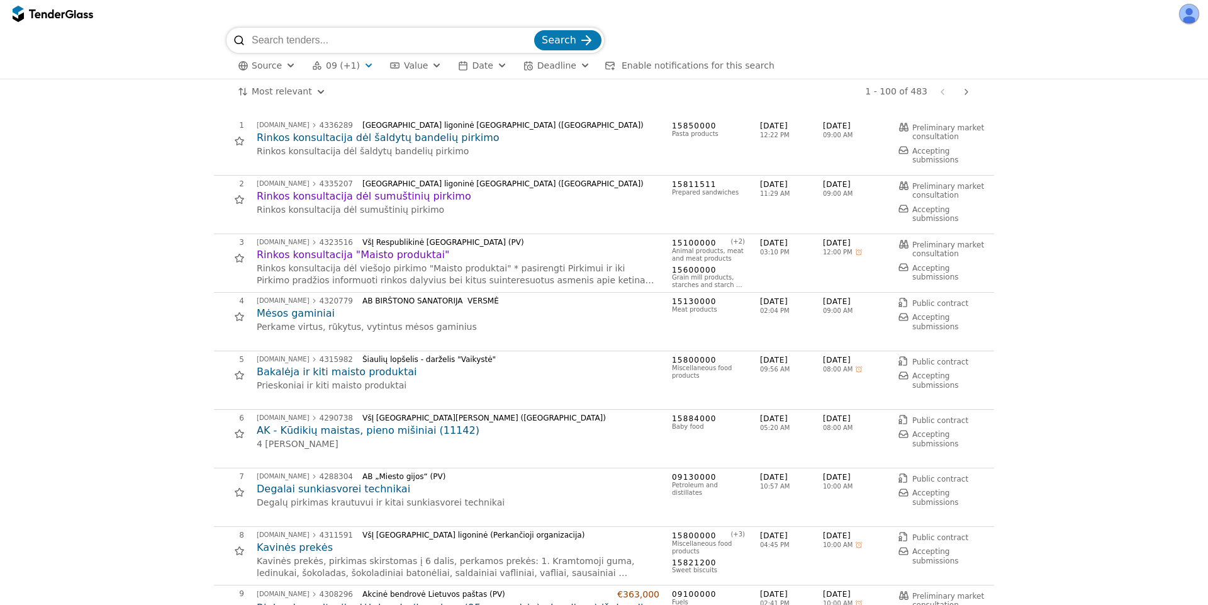
click at [344, 62] on span "09 (+1)" at bounding box center [343, 65] width 34 height 11
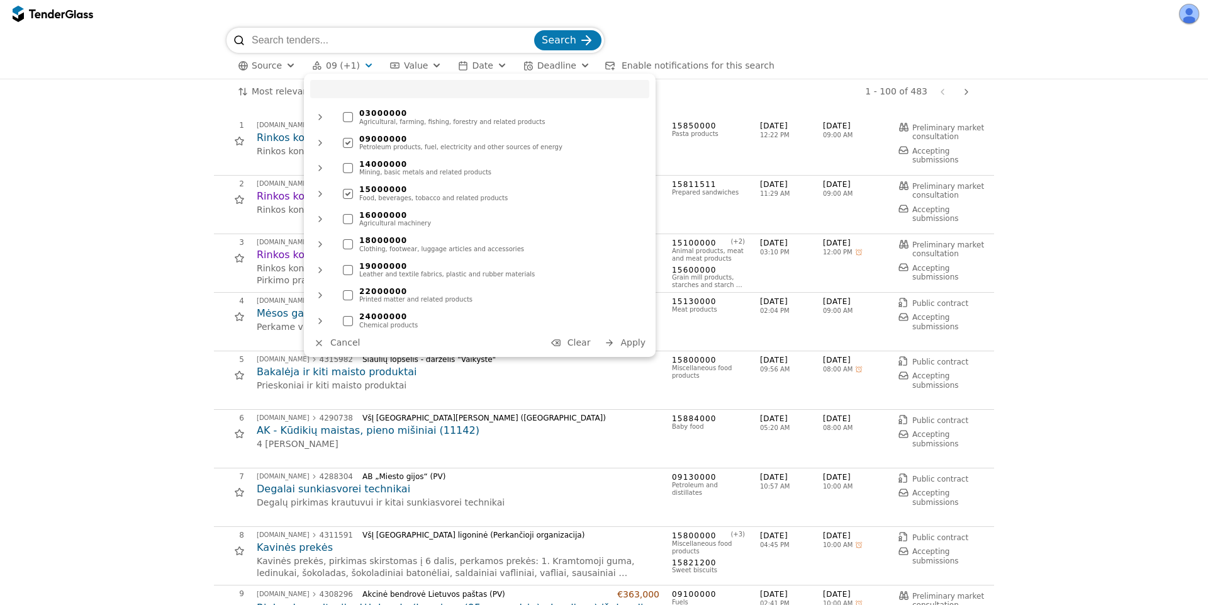
click at [581, 337] on span "Clear" at bounding box center [579, 342] width 23 height 10
click at [626, 339] on span "Apply" at bounding box center [632, 342] width 25 height 10
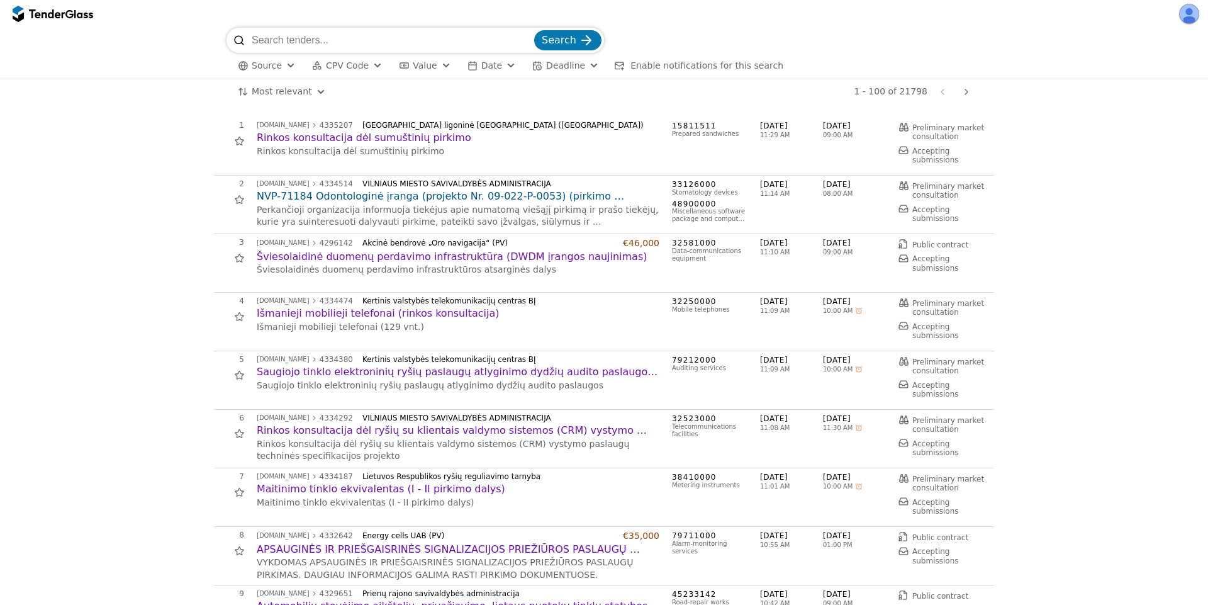
click at [391, 30] on input "search" at bounding box center [392, 40] width 280 height 25
type input "microsoft"
click at [534, 30] on button "Search" at bounding box center [567, 40] width 67 height 20
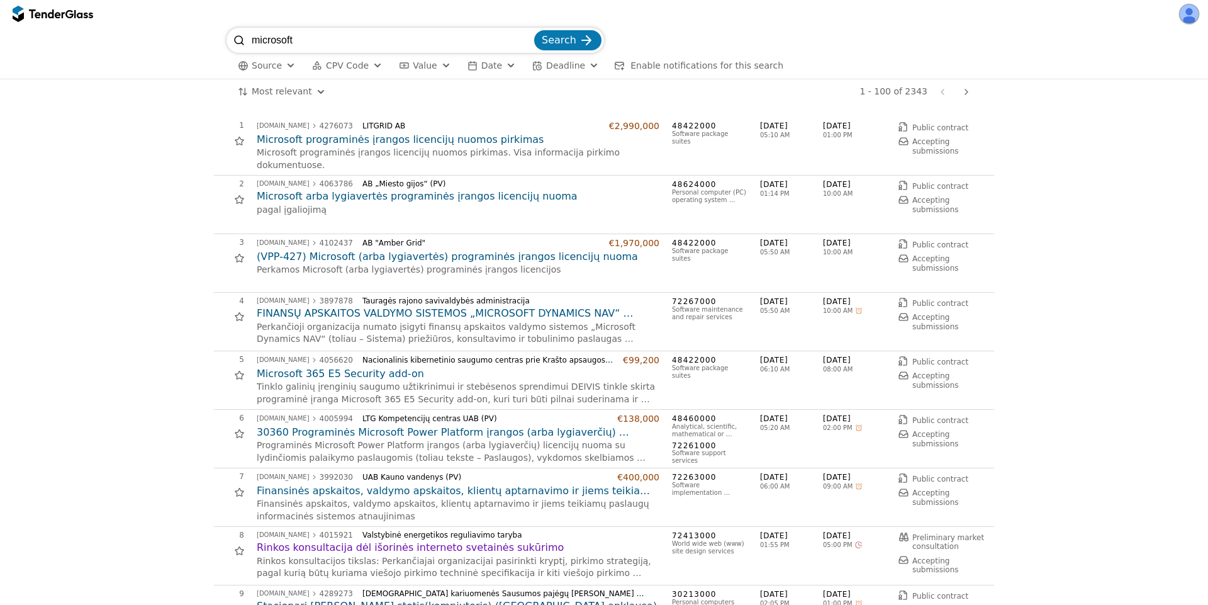
click at [634, 93] on div "1 - 100 of 2343 Previous page Next page" at bounding box center [656, 91] width 638 height 25
click at [636, 67] on span "Enable notifications for this search" at bounding box center [707, 65] width 153 height 10
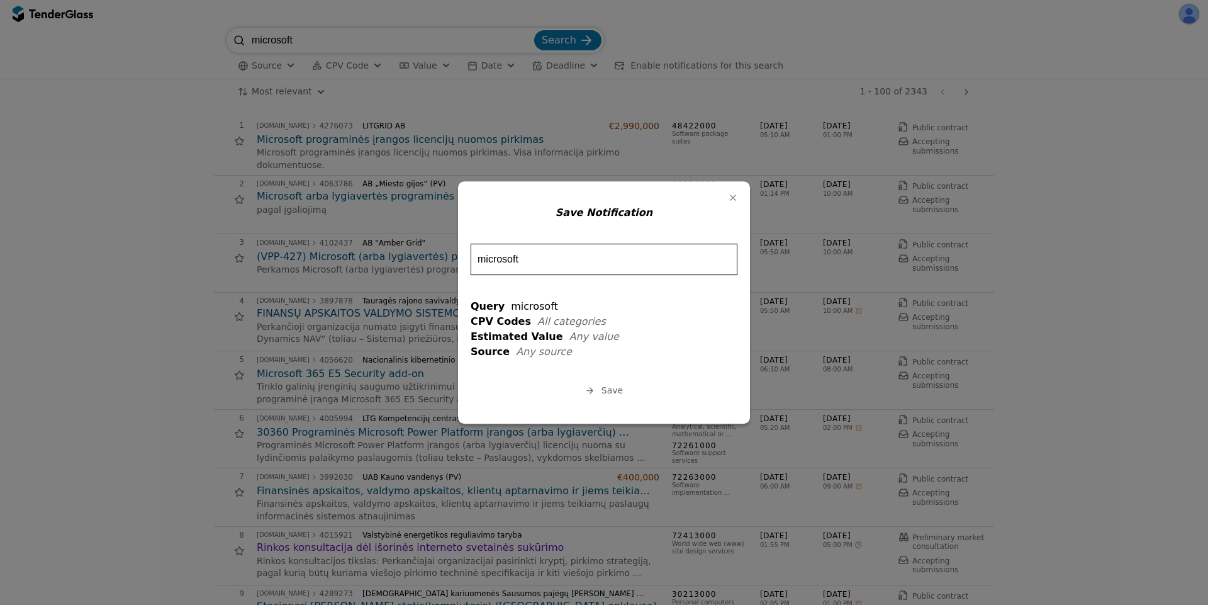
drag, startPoint x: 605, startPoint y: 256, endPoint x: 600, endPoint y: 274, distance: 18.8
click at [604, 255] on input "microsoft" at bounding box center [604, 259] width 267 height 31
click at [602, 390] on button "Save" at bounding box center [603, 391] width 45 height 16
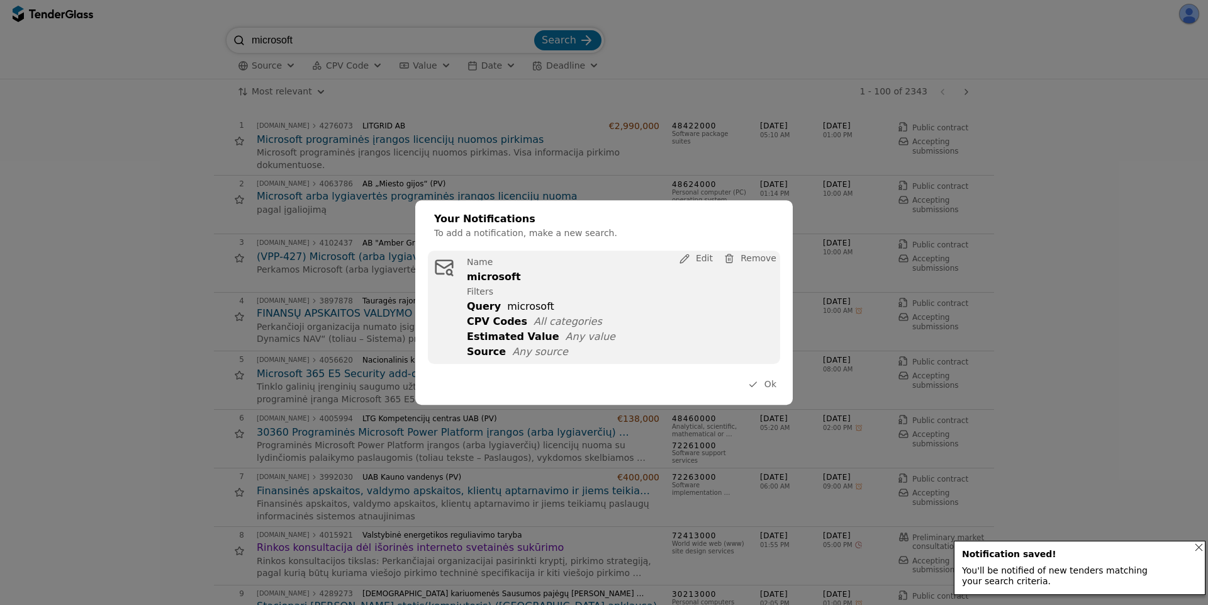
click at [763, 388] on button "Ok" at bounding box center [762, 385] width 36 height 16
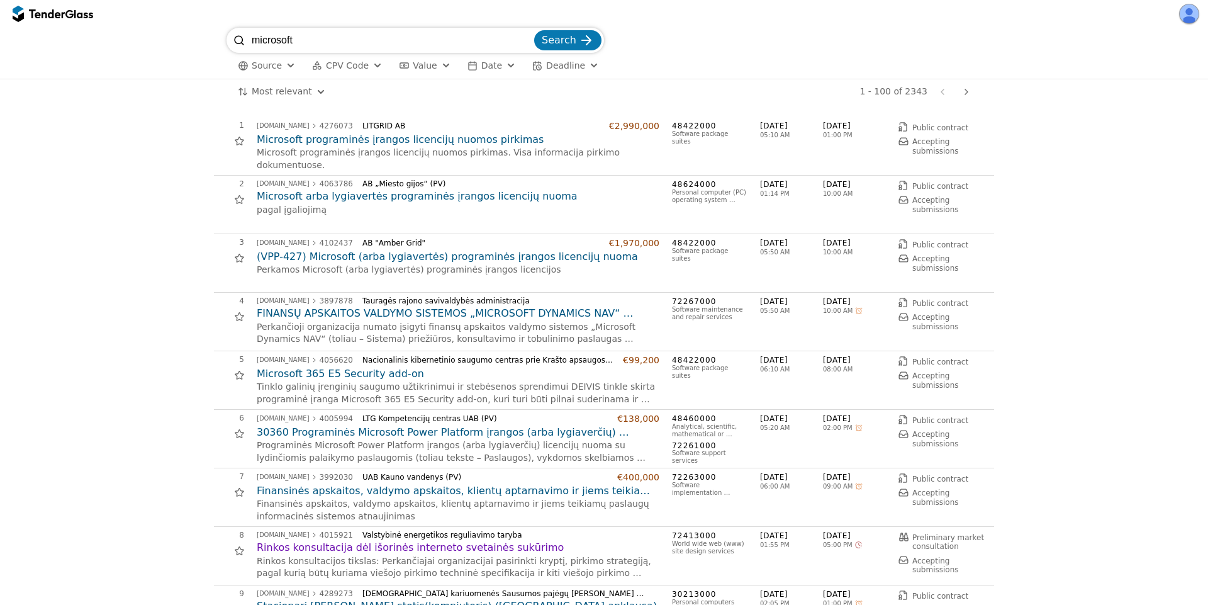
click at [1187, 11] on button "button" at bounding box center [1189, 14] width 20 height 20
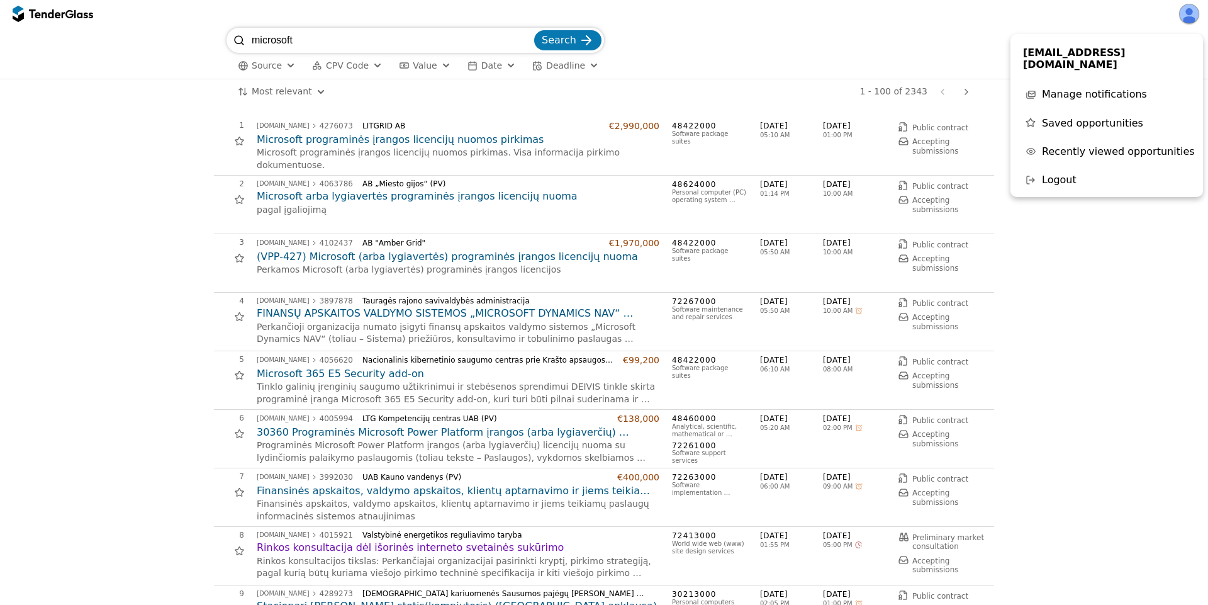
click at [1102, 88] on div "Manage notifications" at bounding box center [1094, 94] width 105 height 12
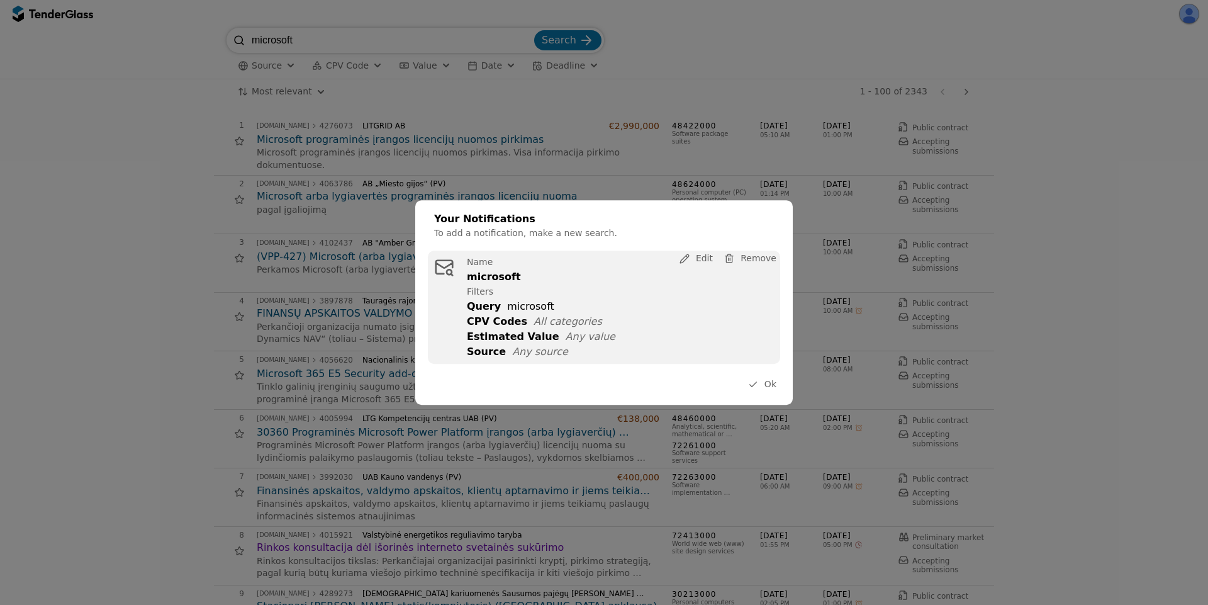
click at [524, 347] on span "Any source" at bounding box center [540, 351] width 56 height 12
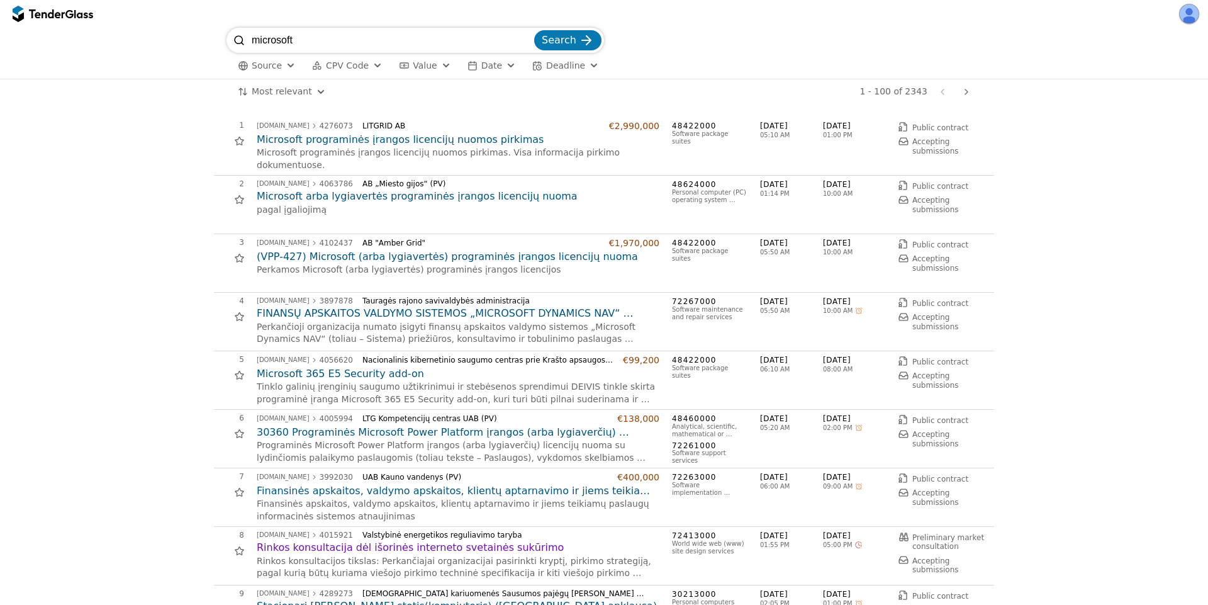
click at [530, 38] on input "microsoft" at bounding box center [392, 40] width 280 height 25
click at [571, 38] on span "Search" at bounding box center [559, 40] width 35 height 12
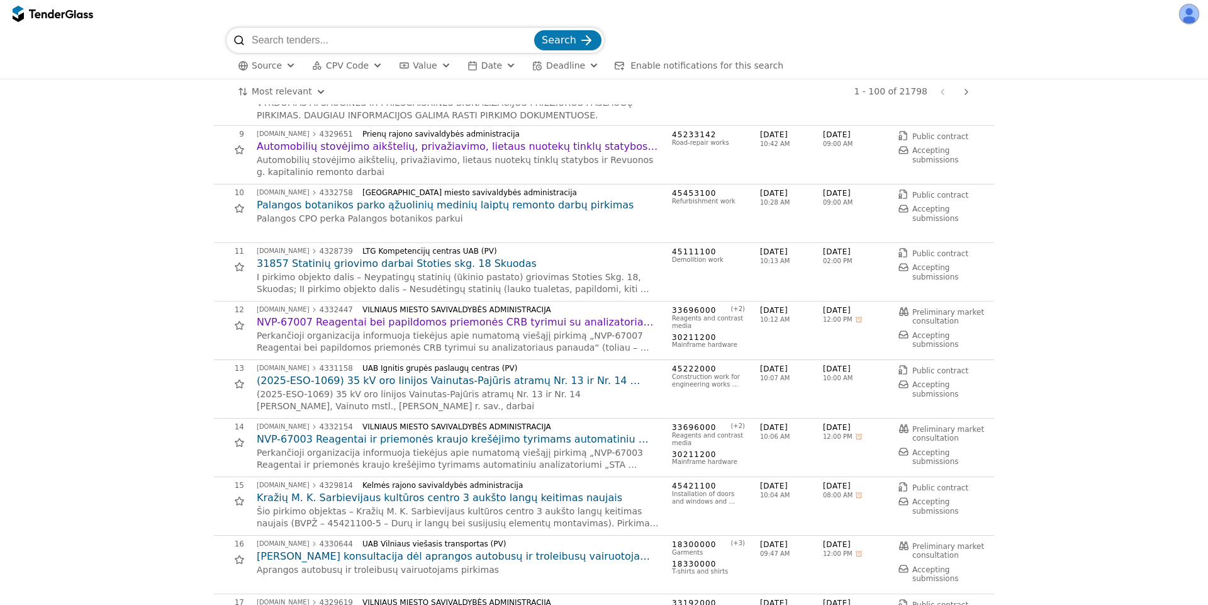
scroll to position [453, 0]
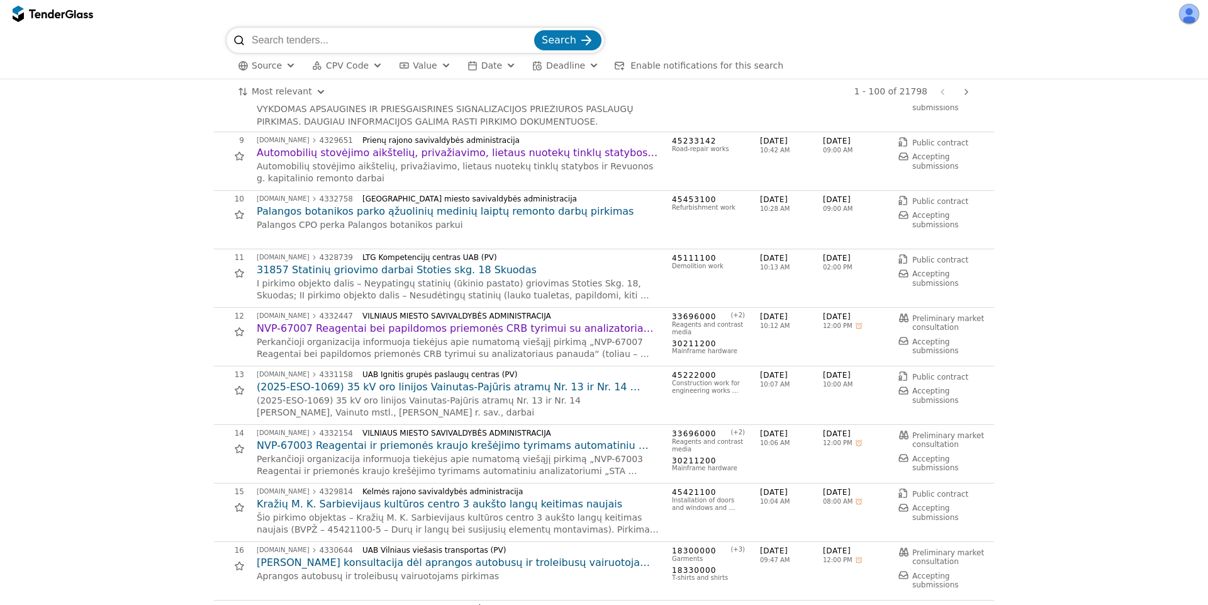
click at [232, 213] on div at bounding box center [239, 215] width 36 height 36
click at [1197, 12] on button "button" at bounding box center [1189, 14] width 20 height 20
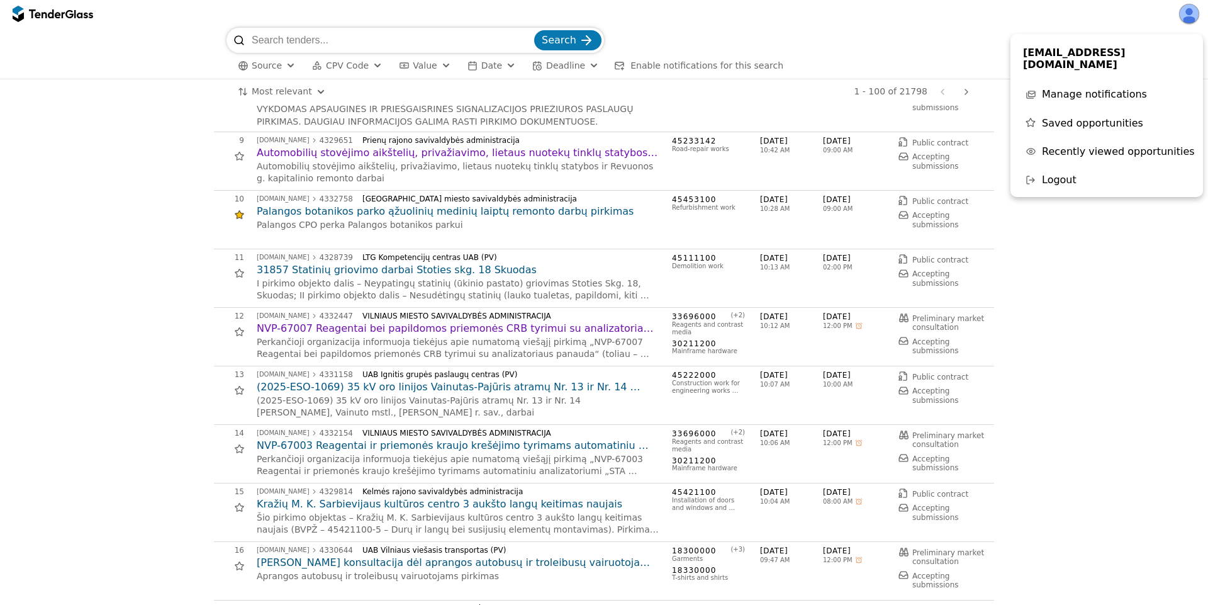
click at [1072, 117] on span "Saved opportunities" at bounding box center [1092, 123] width 101 height 12
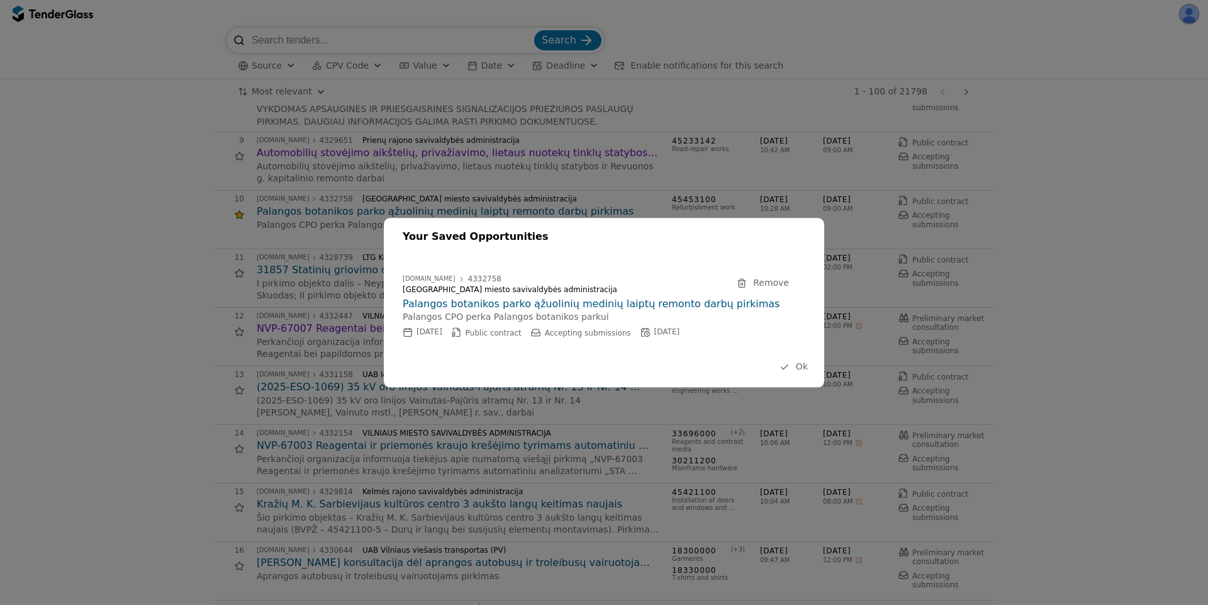
click at [801, 364] on span "Ok" at bounding box center [802, 366] width 12 height 10
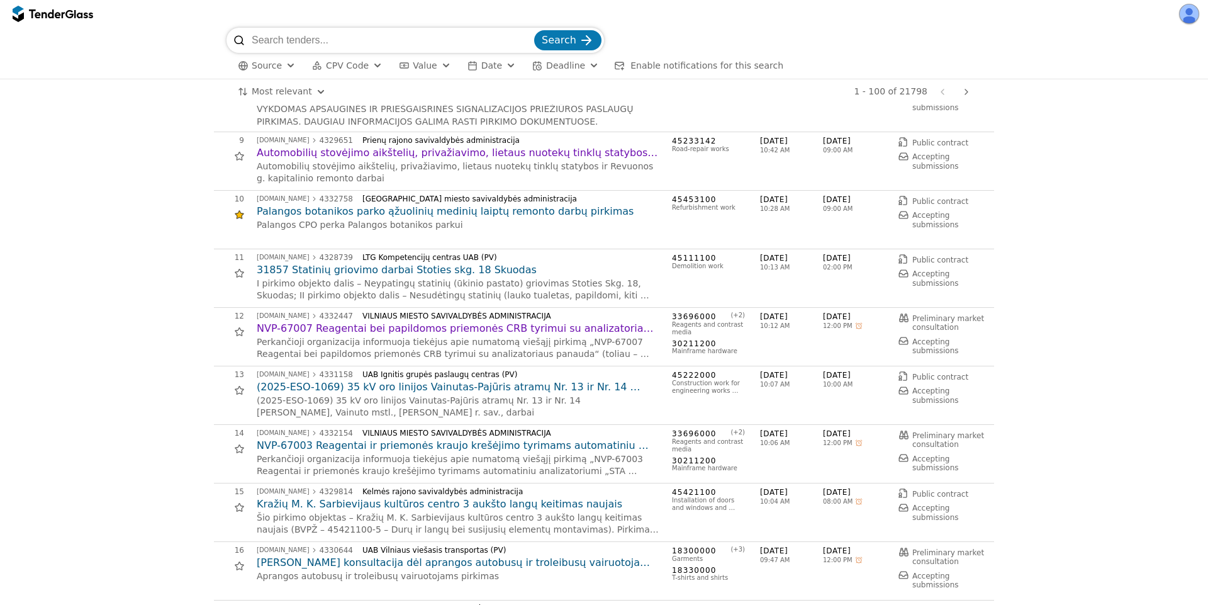
click at [413, 212] on h2 "Palangos botanikos parko ąžuolinių medinių laiptų remonto darbų pirkimas" at bounding box center [458, 212] width 403 height 14
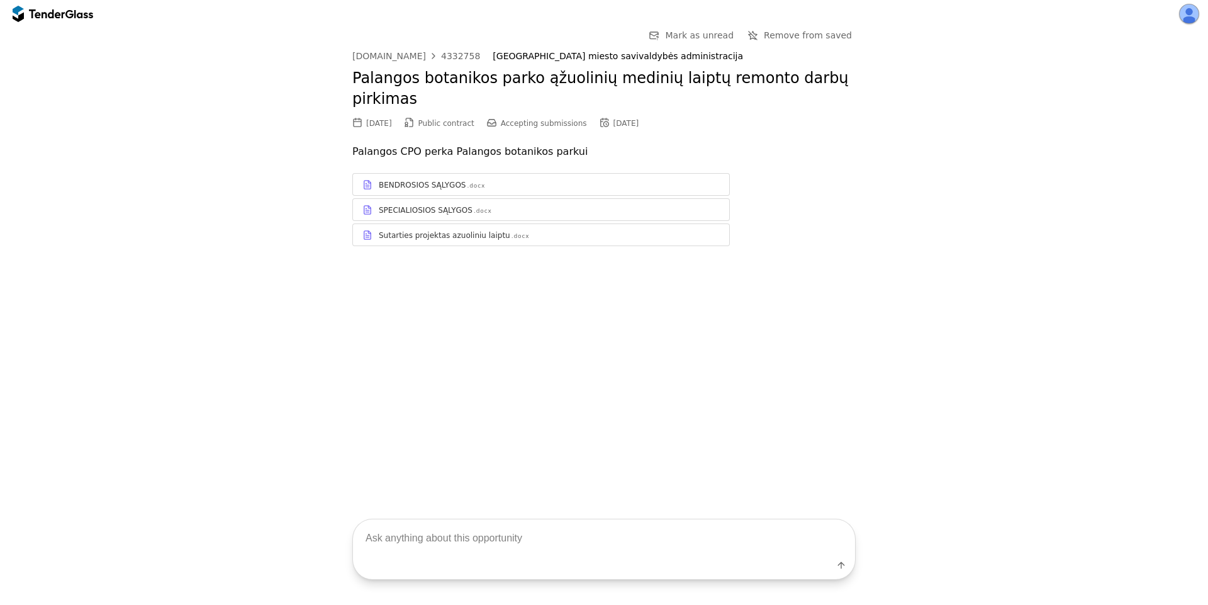
click at [812, 35] on span "Remove from saved" at bounding box center [808, 35] width 88 height 10
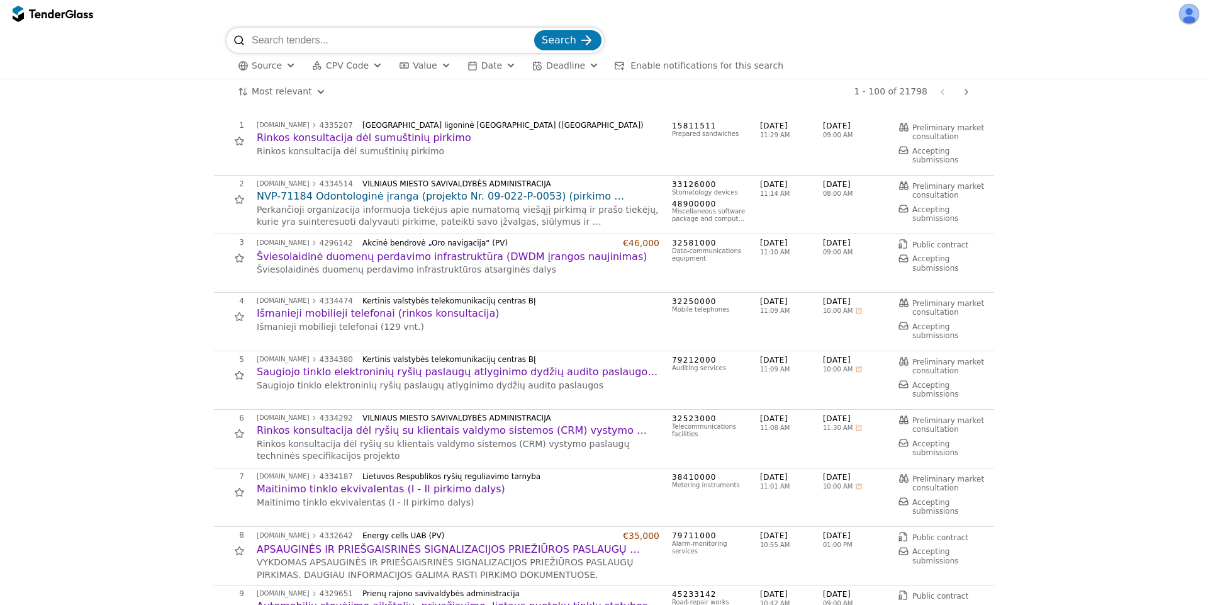
scroll to position [453, 0]
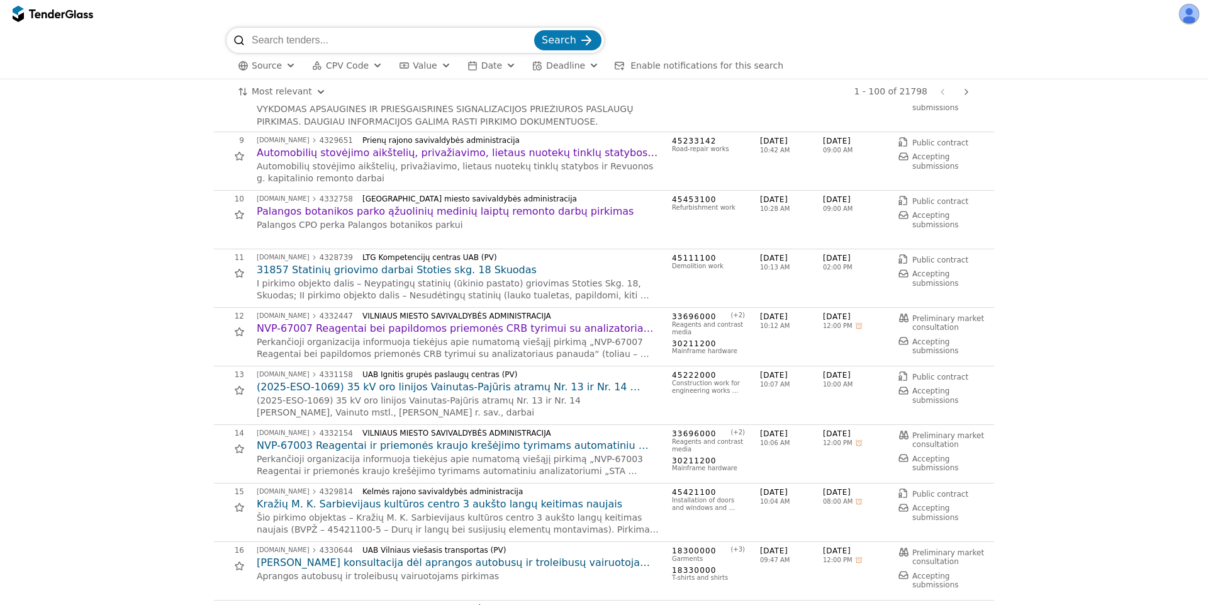
click at [337, 271] on h2 "31857 Statinių griovimo darbai Stoties skg. 18 Skuodas" at bounding box center [458, 270] width 403 height 14
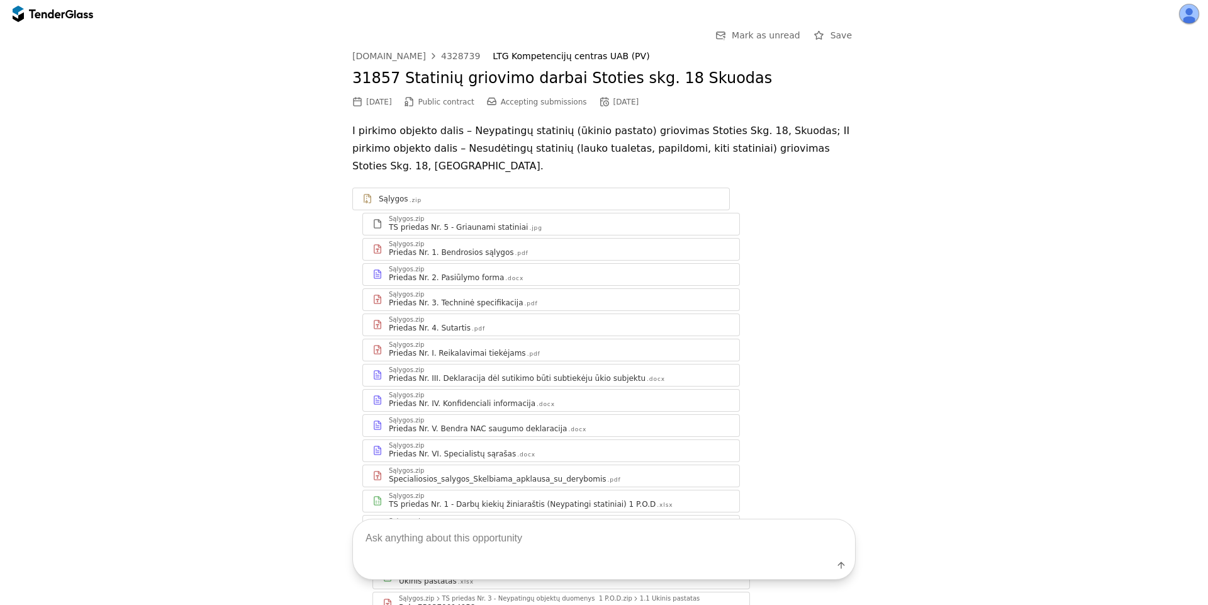
click at [819, 32] on div at bounding box center [819, 36] width 36 height 36
click at [1187, 16] on button "button" at bounding box center [1189, 14] width 20 height 20
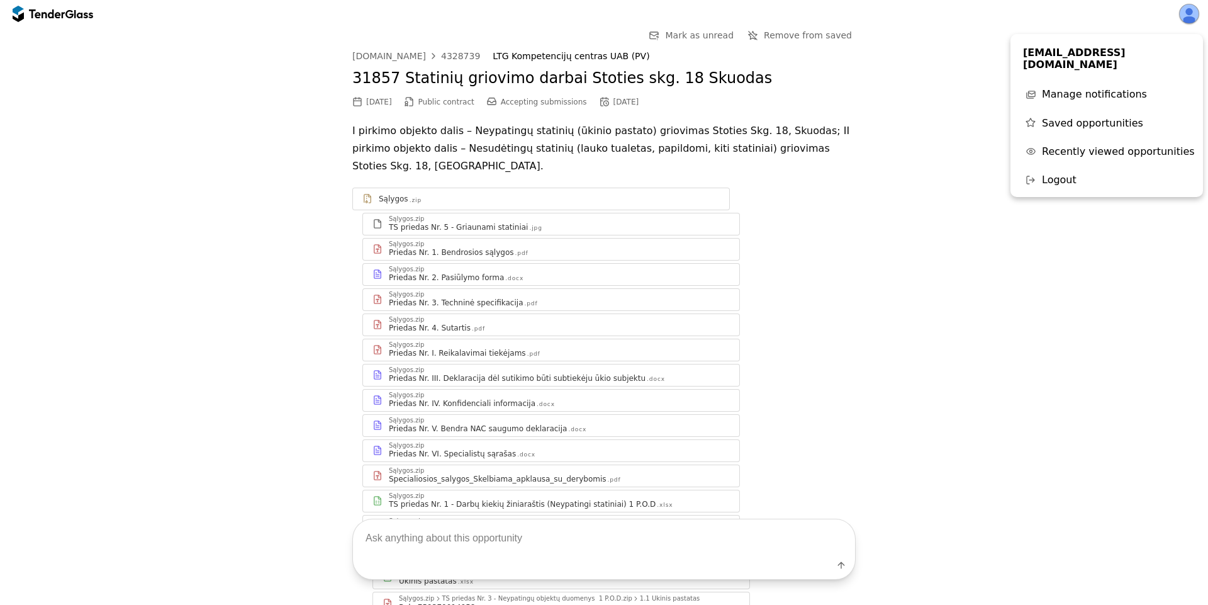
click at [1090, 117] on span "Saved opportunities" at bounding box center [1092, 123] width 101 height 12
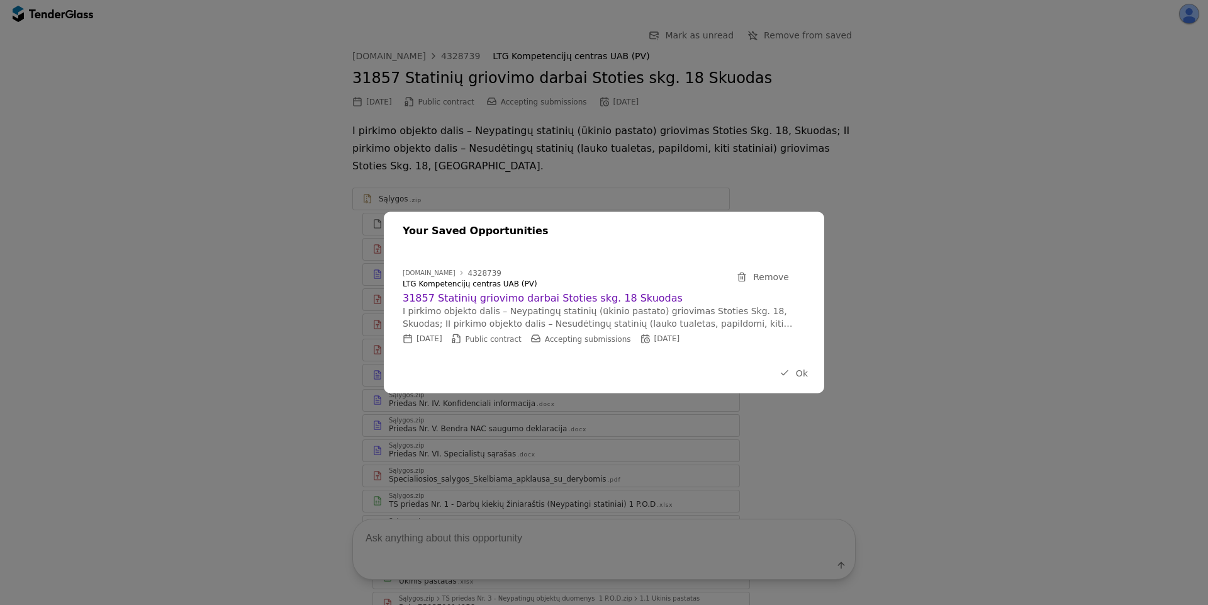
click at [801, 370] on span "Ok" at bounding box center [802, 372] width 12 height 10
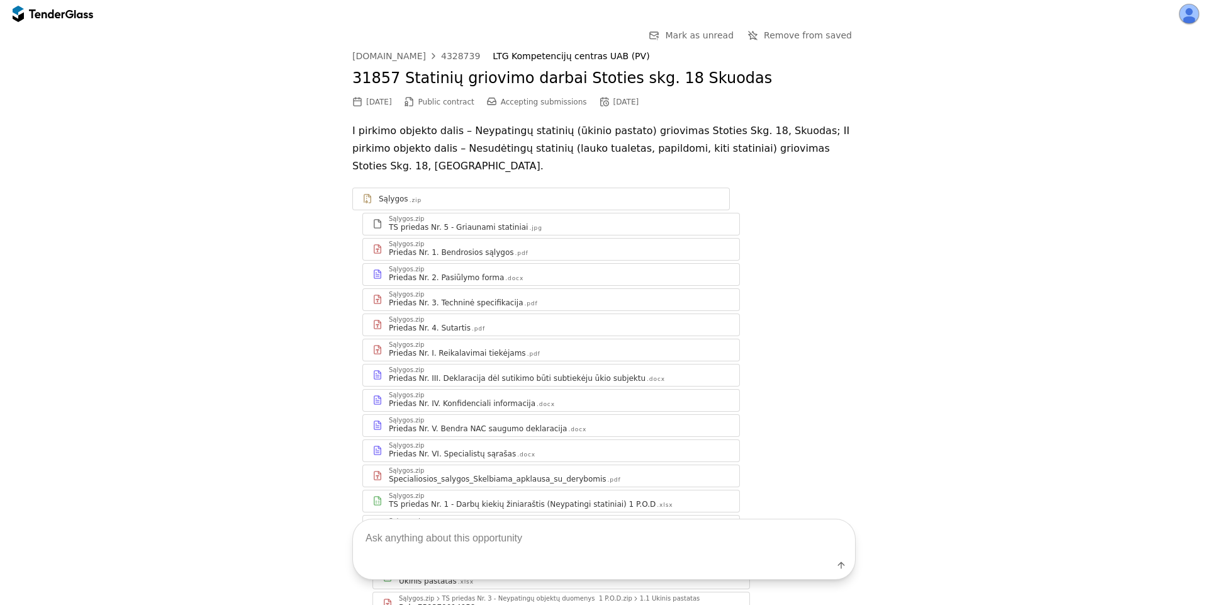
click at [627, 131] on p "I pirkimo objekto dalis – Neypatingų statinių (ūkinio pastato) griovimas Stotie…" at bounding box center [603, 148] width 503 height 53
click at [651, 133] on p "I pirkimo objekto dalis – Neypatingų statinių (ūkinio pastato) griovimas Stotie…" at bounding box center [603, 148] width 503 height 53
click at [651, 132] on p "I pirkimo objekto dalis – Neypatingų statinių (ūkinio pastato) griovimas Stotie…" at bounding box center [603, 148] width 503 height 53
click at [632, 138] on p "I pirkimo objekto dalis – Neypatingų statinių (ūkinio pastato) griovimas Stotie…" at bounding box center [603, 148] width 503 height 53
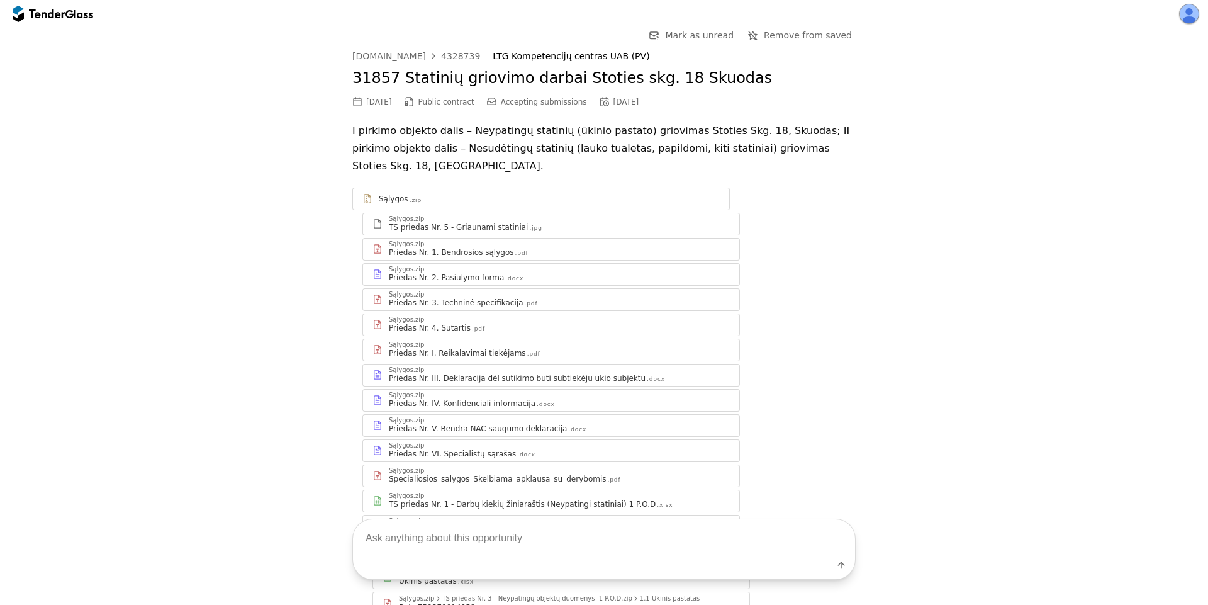
click at [642, 127] on p "I pirkimo objekto dalis – Neypatingų statinių (ūkinio pastato) griovimas Stotie…" at bounding box center [603, 148] width 503 height 53
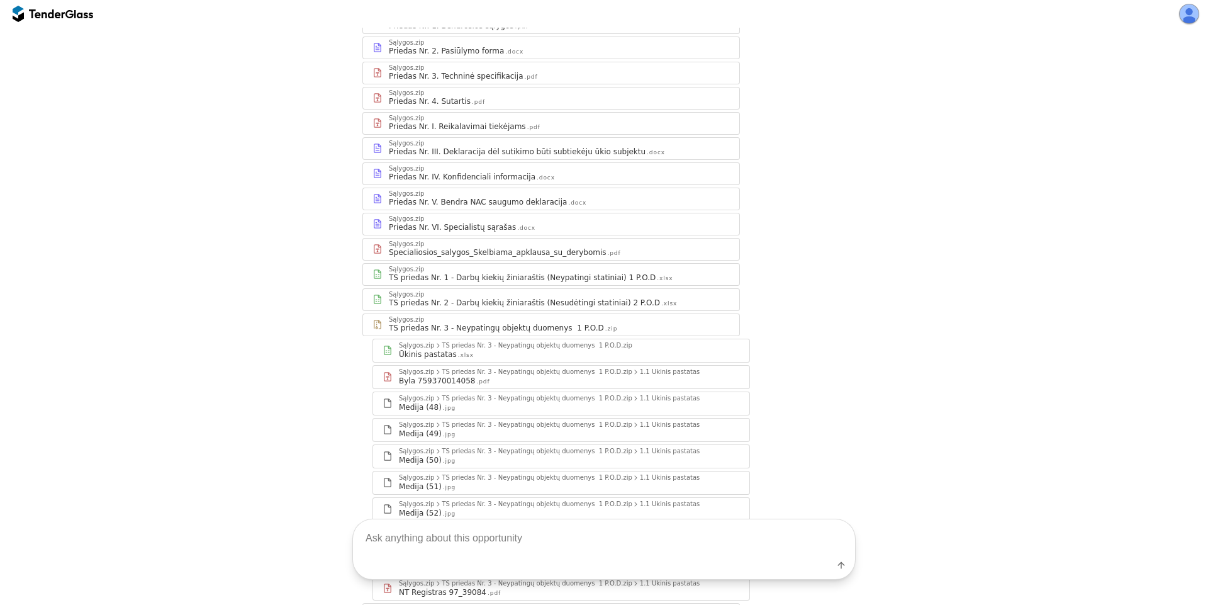
scroll to position [340, 0]
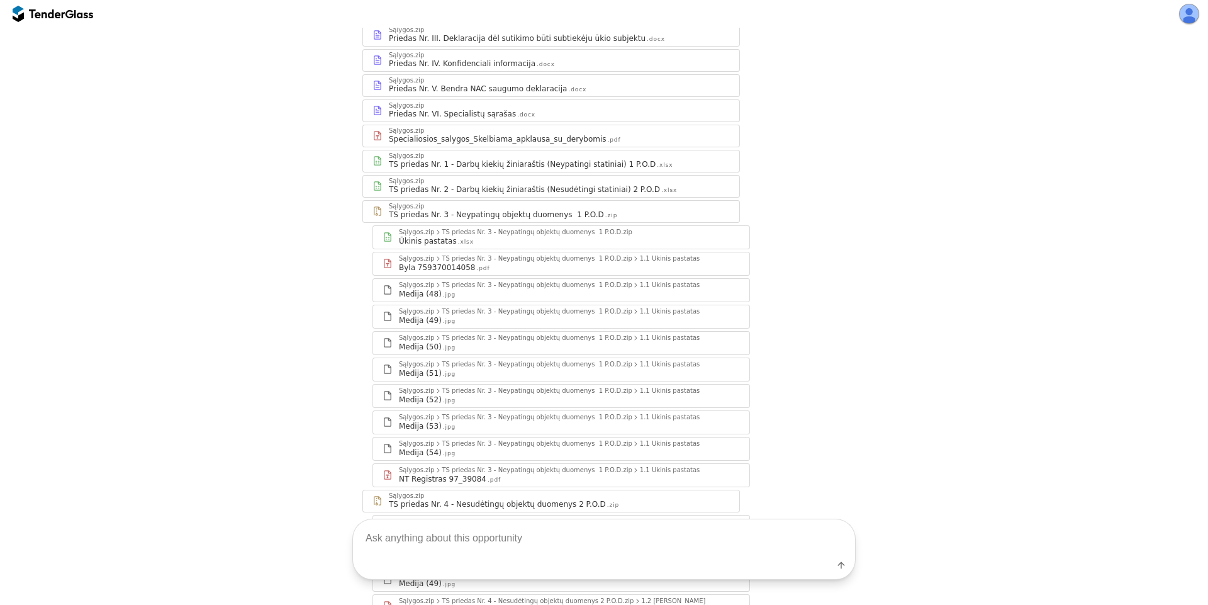
click at [646, 236] on div "Ūkinis pastatas .xlsx" at bounding box center [569, 241] width 341 height 10
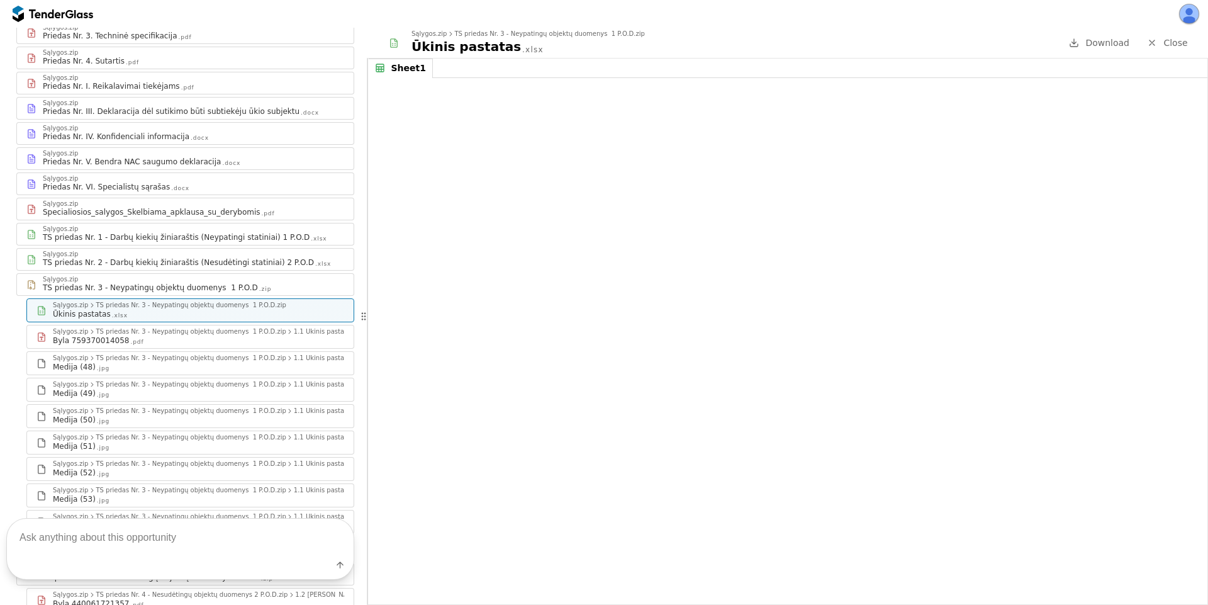
scroll to position [265, 0]
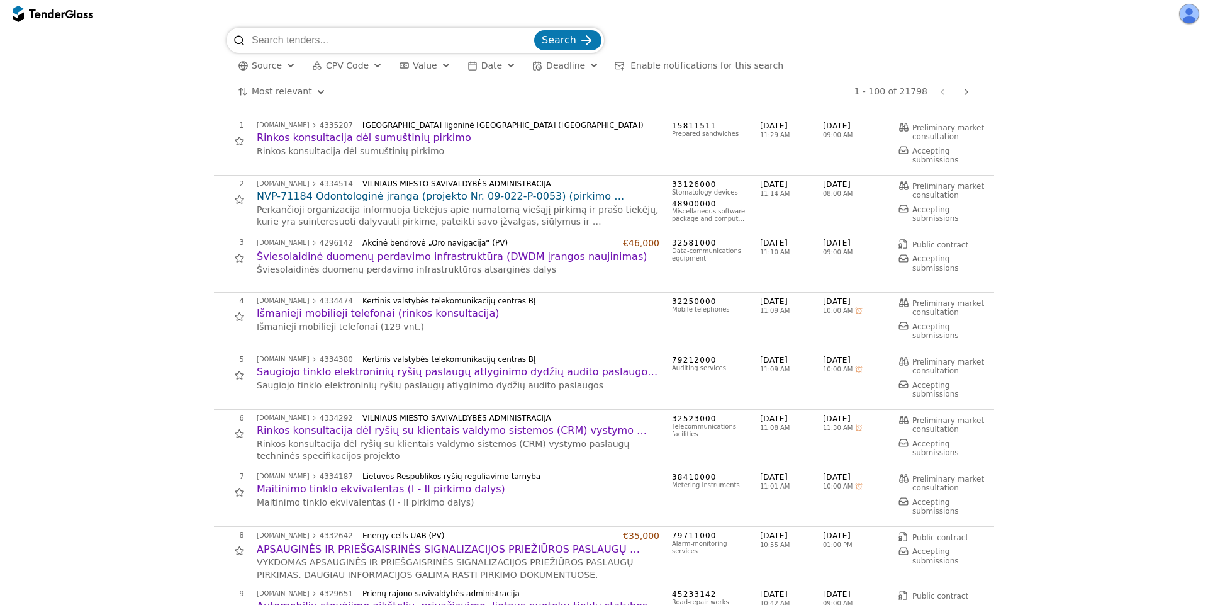
click at [245, 61] on div "button" at bounding box center [243, 66] width 36 height 36
click at [250, 87] on div at bounding box center [249, 91] width 30 height 33
click at [254, 155] on div at bounding box center [249, 152] width 30 height 33
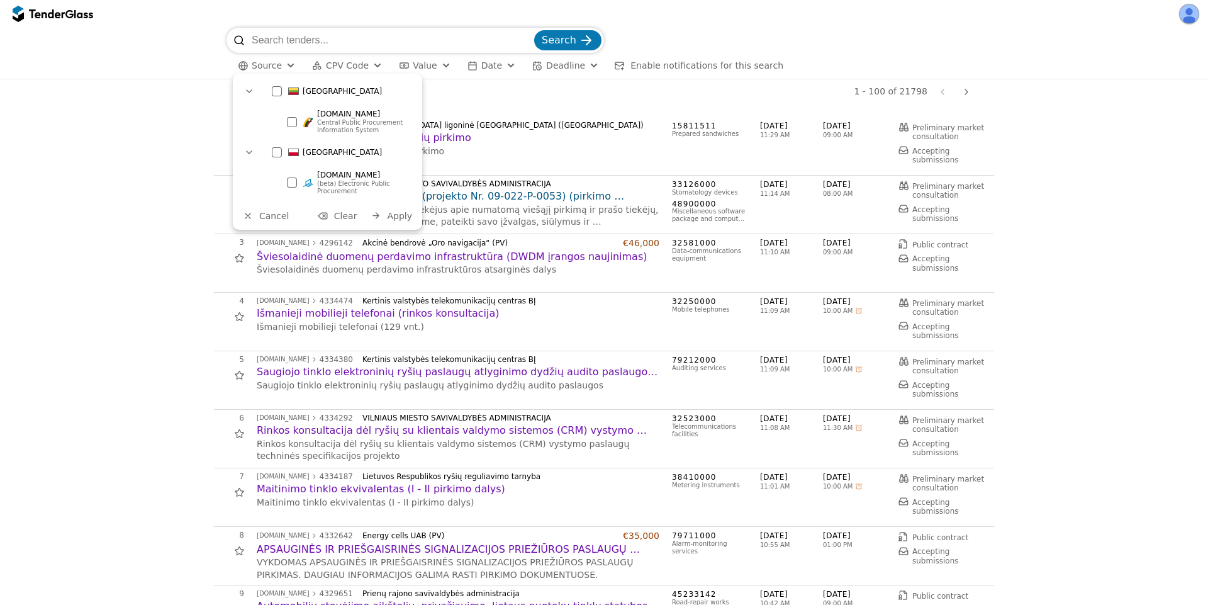
click at [316, 176] on div "[DOMAIN_NAME] (beta) Electronic Public Procurement" at bounding box center [356, 182] width 106 height 29
click at [400, 215] on span "Apply" at bounding box center [399, 216] width 25 height 10
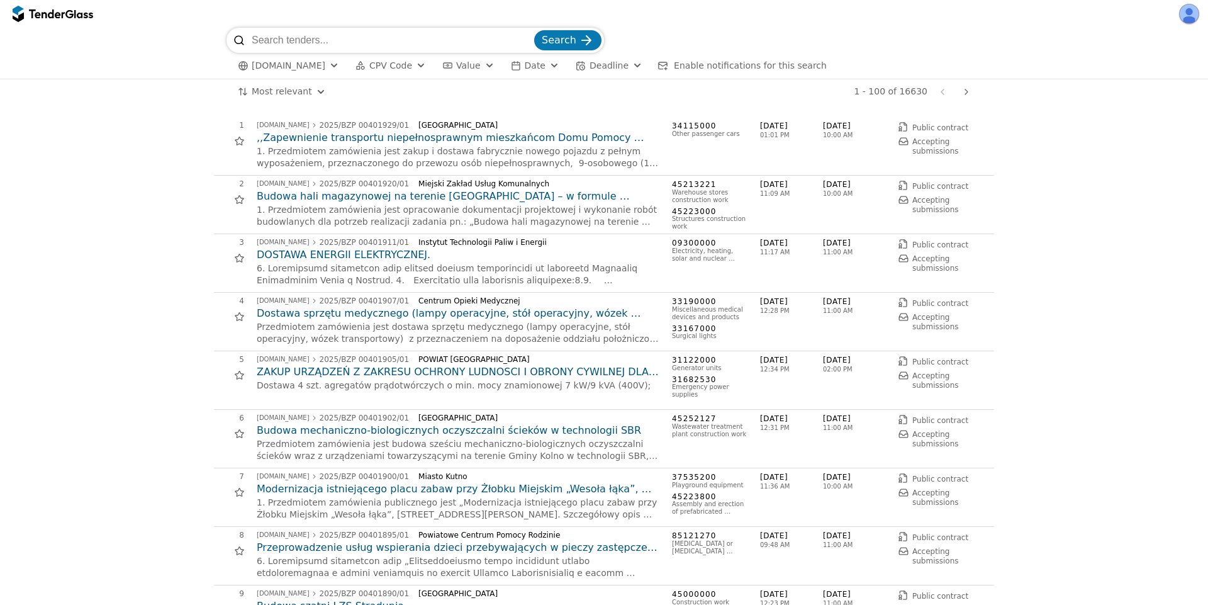
click at [380, 138] on h2 ",,Zapewnienie transportu niepełnosprawnym mieszkańcom Domu Pomocy Społecznej w …" at bounding box center [458, 138] width 403 height 14
click at [376, 253] on h2 "DOSTAWA ENERGII ELEKTRYCZNEJ." at bounding box center [458, 255] width 403 height 14
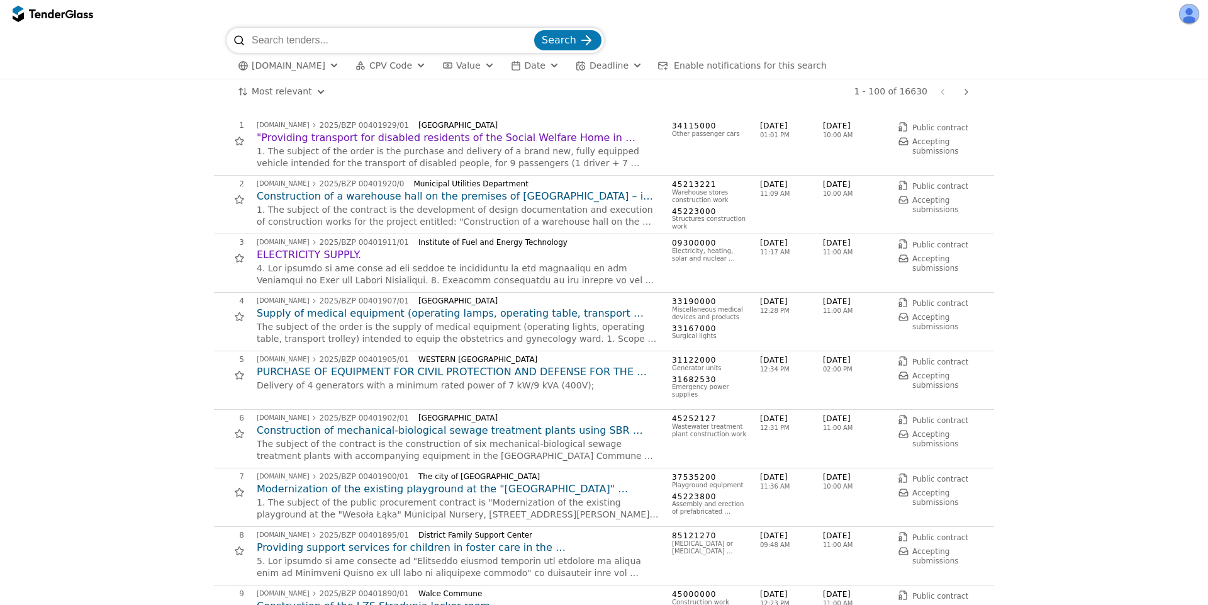
click at [316, 69] on span "[DOMAIN_NAME]" at bounding box center [289, 65] width 74 height 11
click at [270, 110] on div "[GEOGRAPHIC_DATA]" at bounding box center [341, 114] width 150 height 20
click at [369, 135] on div "Clear Apply" at bounding box center [365, 140] width 102 height 16
click at [377, 137] on div "button" at bounding box center [375, 139] width 33 height 33
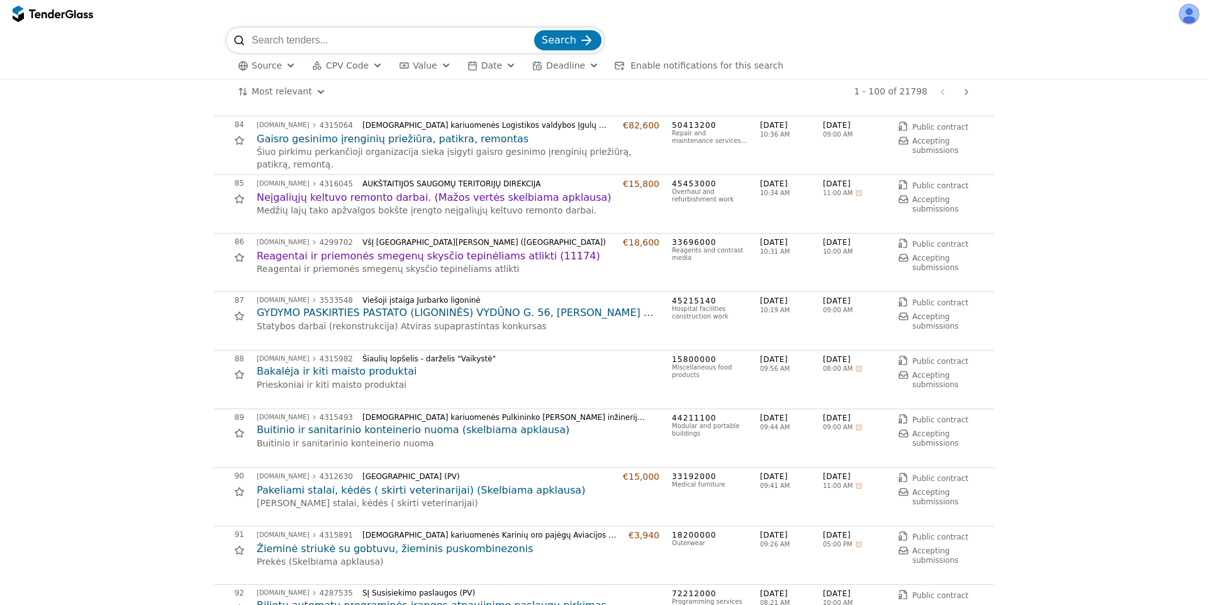
scroll to position [5097, 0]
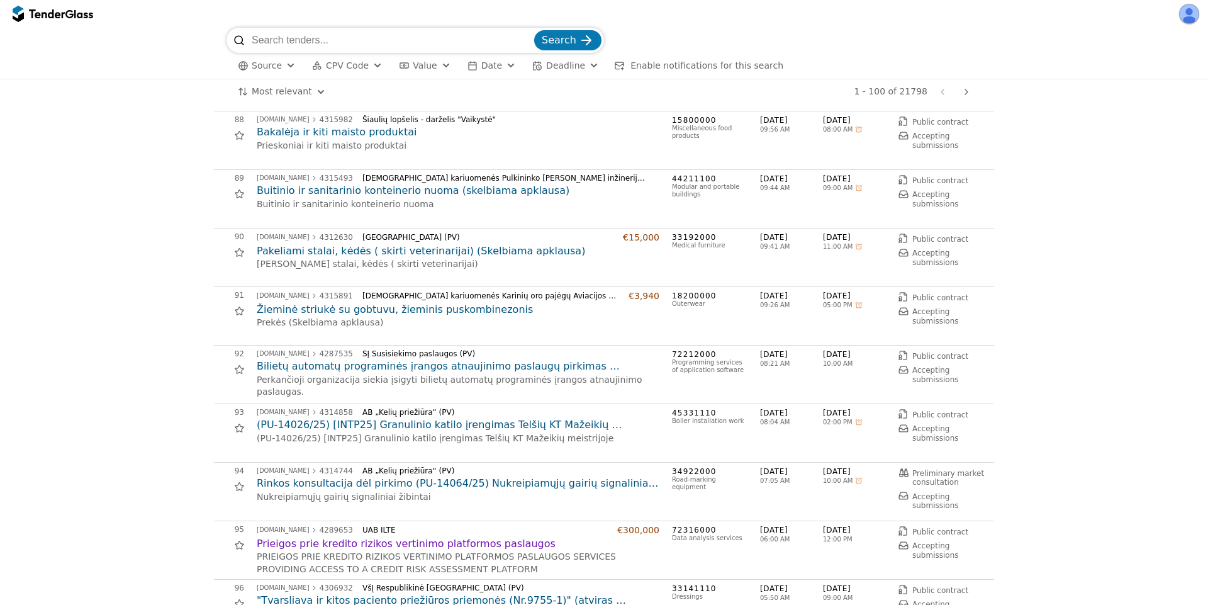
click at [968, 91] on div at bounding box center [966, 92] width 30 height 33
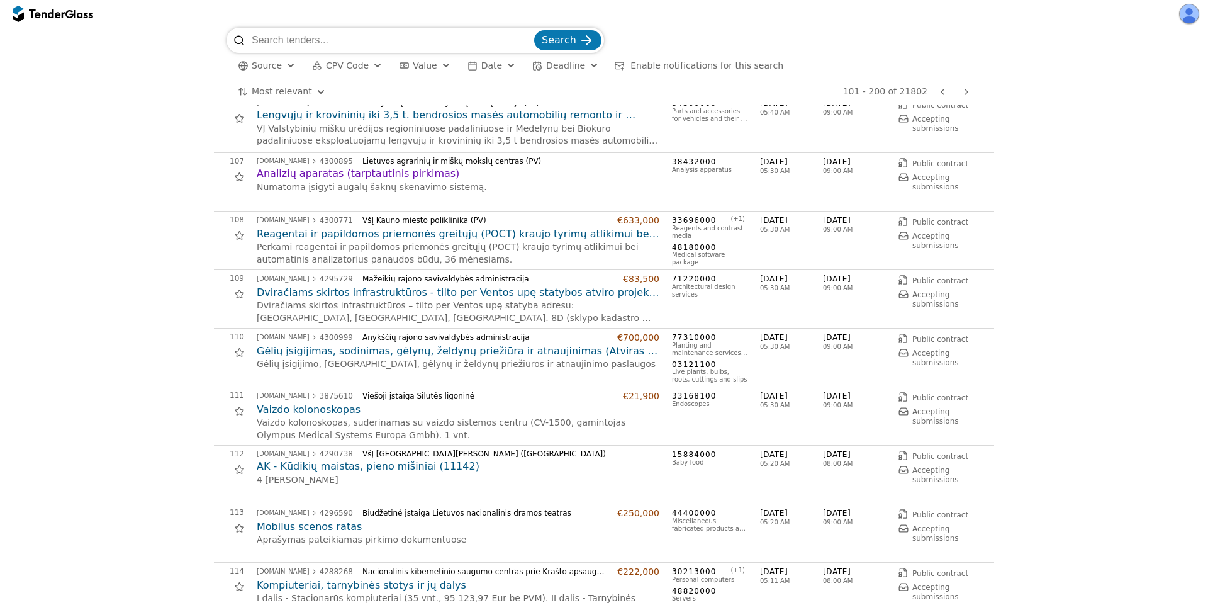
scroll to position [453, 0]
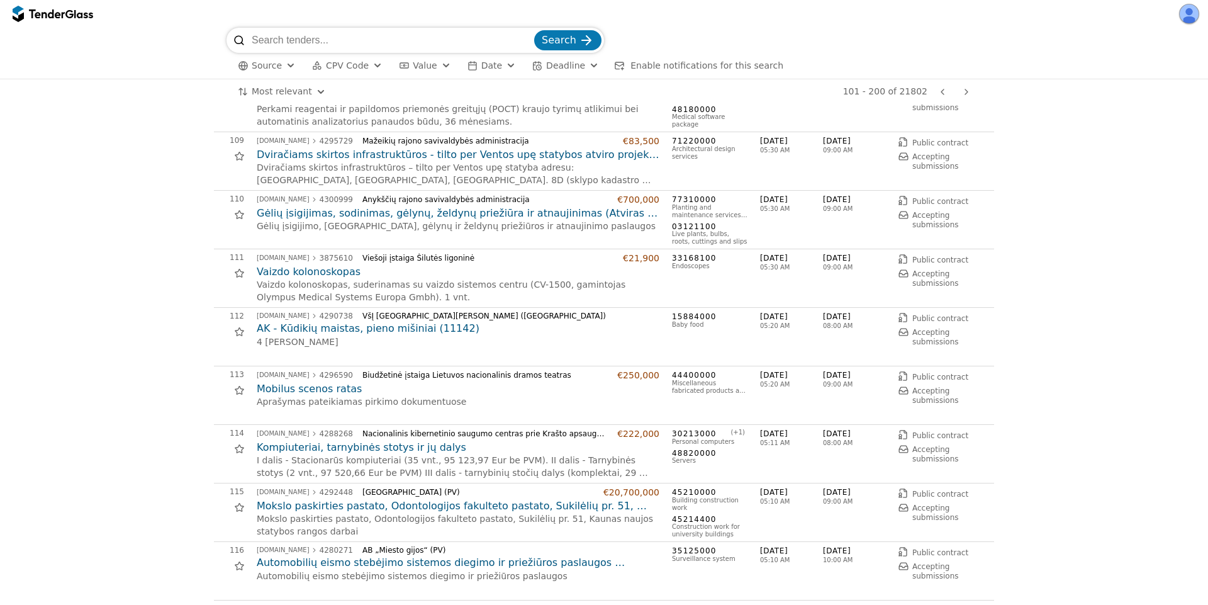
click at [274, 64] on span "Source" at bounding box center [267, 65] width 30 height 10
drag, startPoint x: 283, startPoint y: 118, endPoint x: 374, endPoint y: 133, distance: 92.6
click at [288, 117] on div "[GEOGRAPHIC_DATA]" at bounding box center [341, 114] width 150 height 20
click at [407, 141] on span "Apply" at bounding box center [399, 140] width 25 height 10
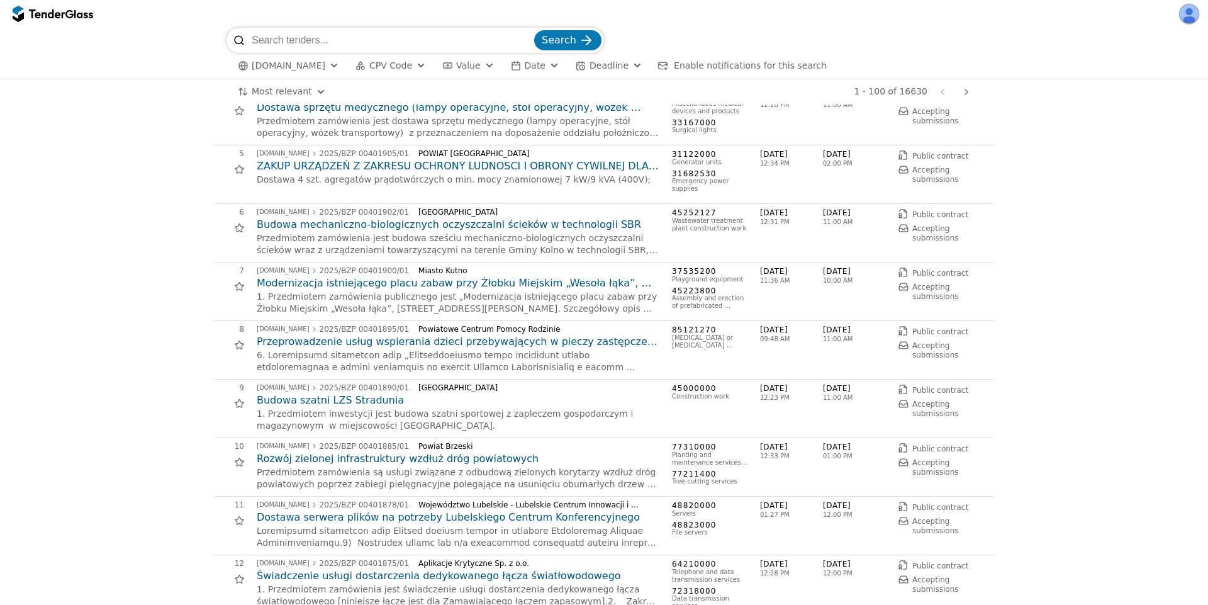
scroll to position [227, 0]
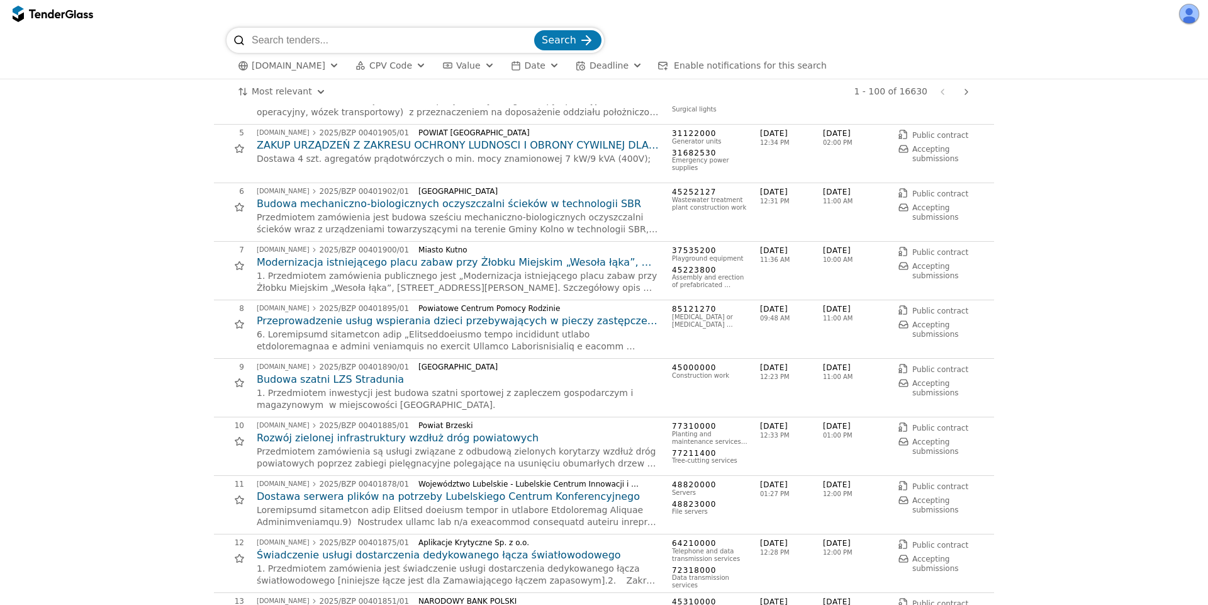
click at [388, 209] on h2 "Budowa mechaniczno-biologicznych oczyszczalni ścieków w technologii SBR" at bounding box center [458, 204] width 403 height 14
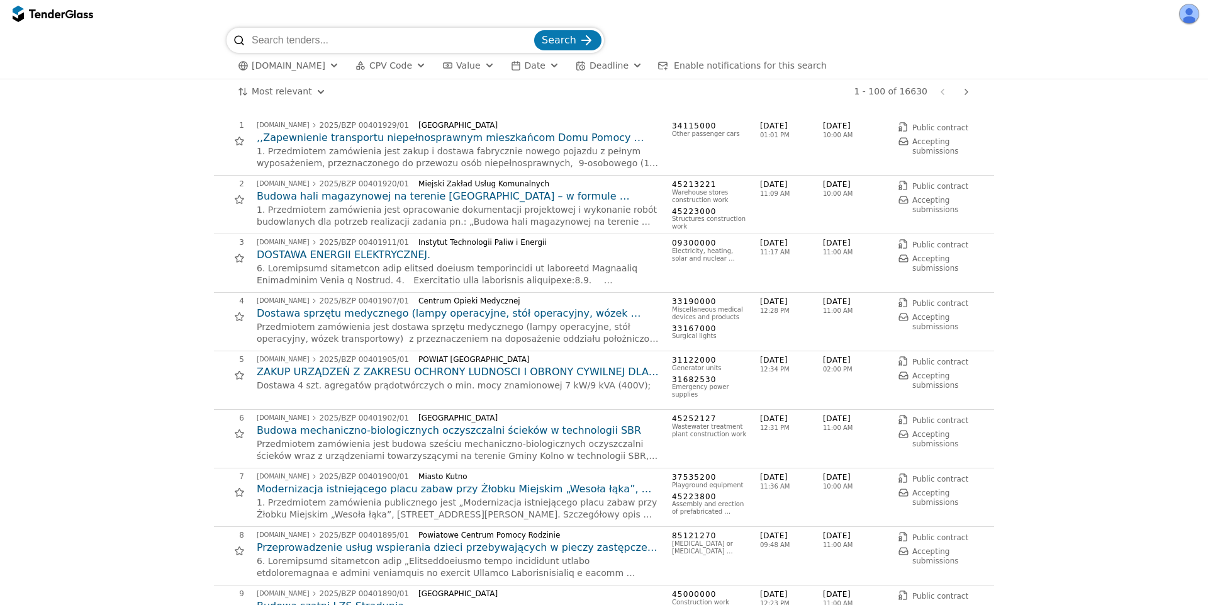
scroll to position [227, 0]
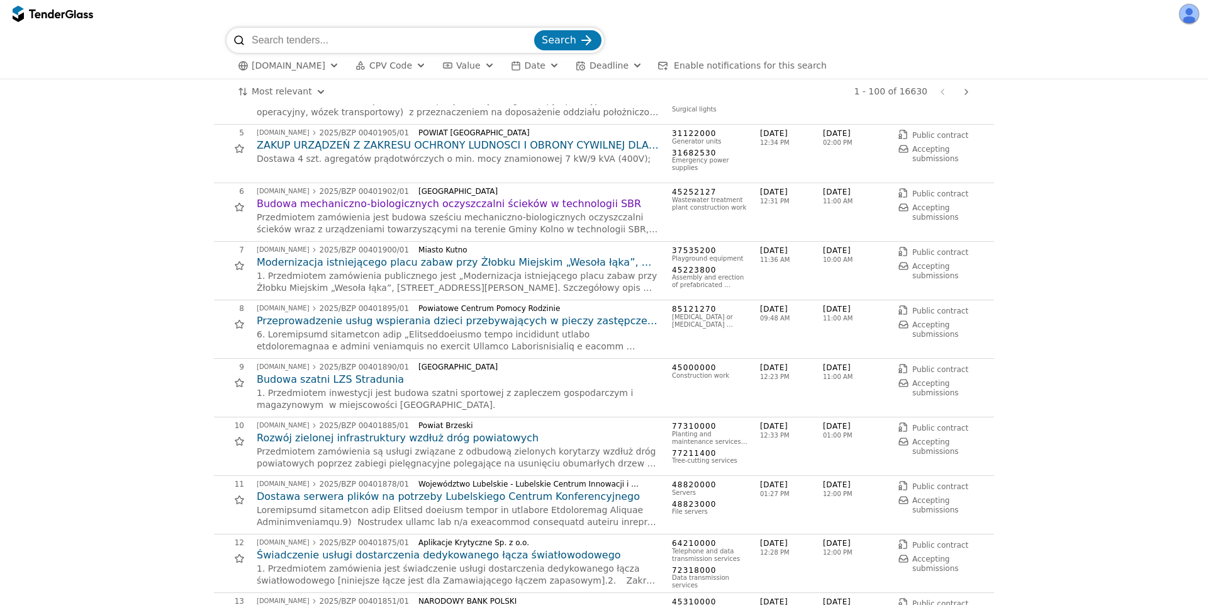
click at [356, 378] on h2 "Budowa szatni LZS Stradunia" at bounding box center [458, 380] width 403 height 14
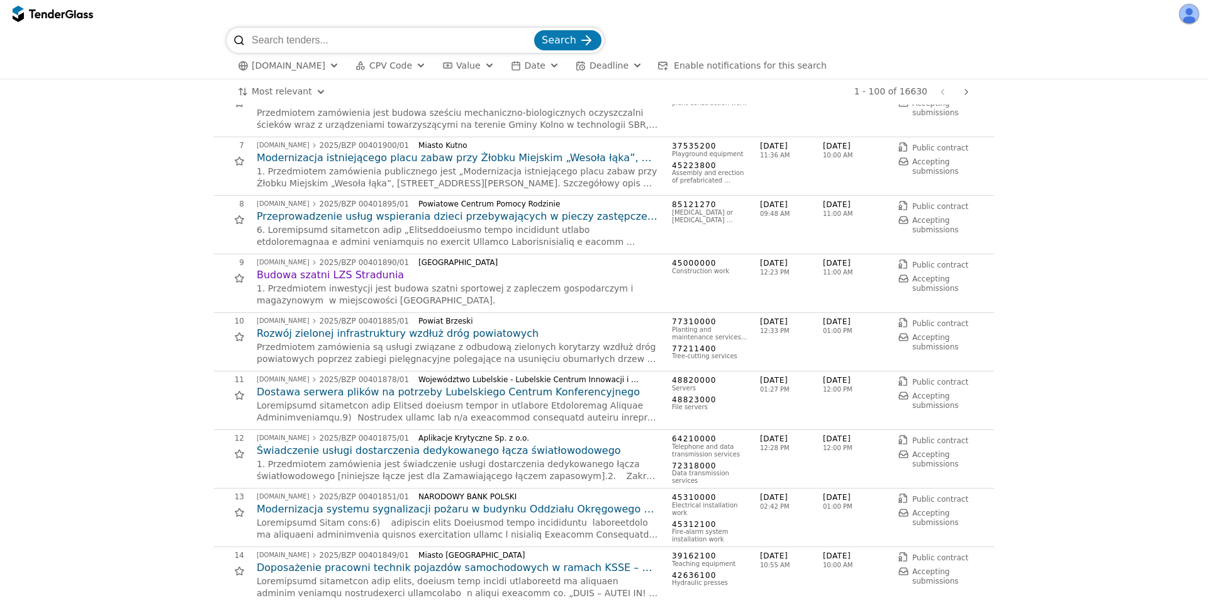
scroll to position [680, 0]
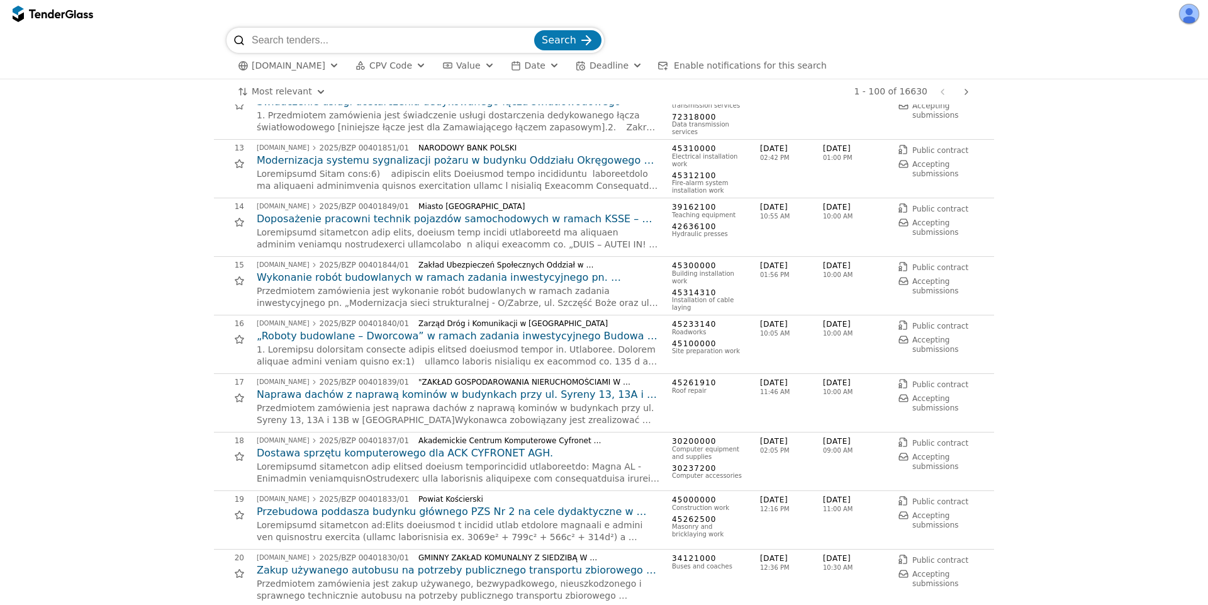
click at [393, 336] on h2 "„Roboty budowlane – Dworcowa” w ramach zadania inwestycyjnego Budowa dróg i ści…" at bounding box center [458, 336] width 403 height 14
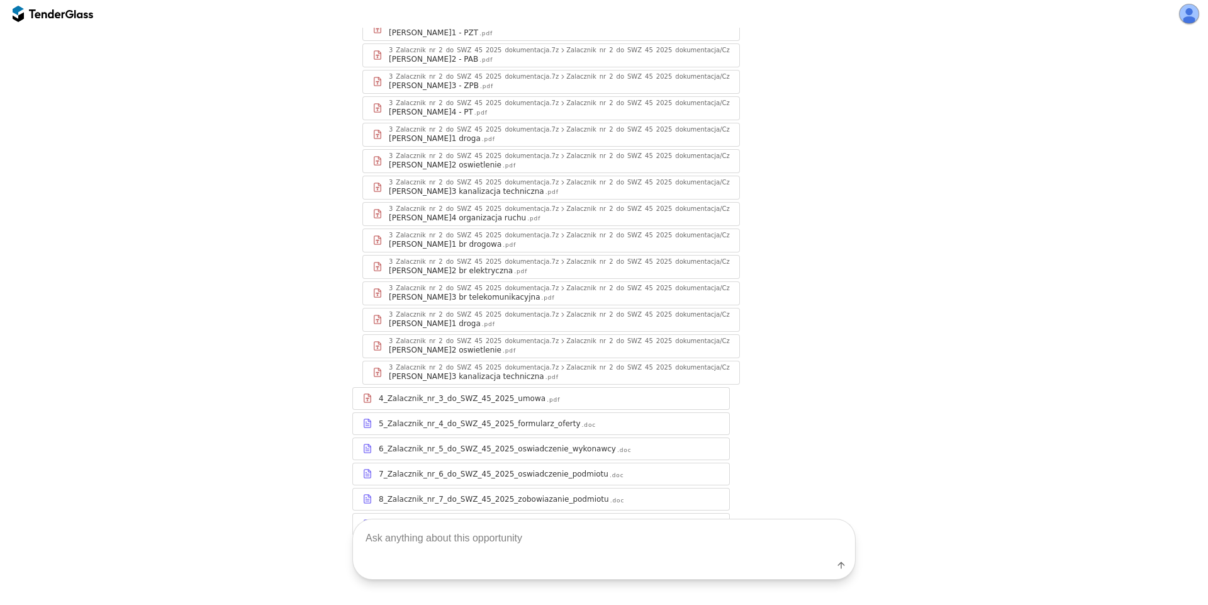
scroll to position [641, 0]
click at [532, 392] on div "5_Zalacznik_nr_4_do_SWZ_45_2025_formularz_oferty" at bounding box center [480, 397] width 202 height 10
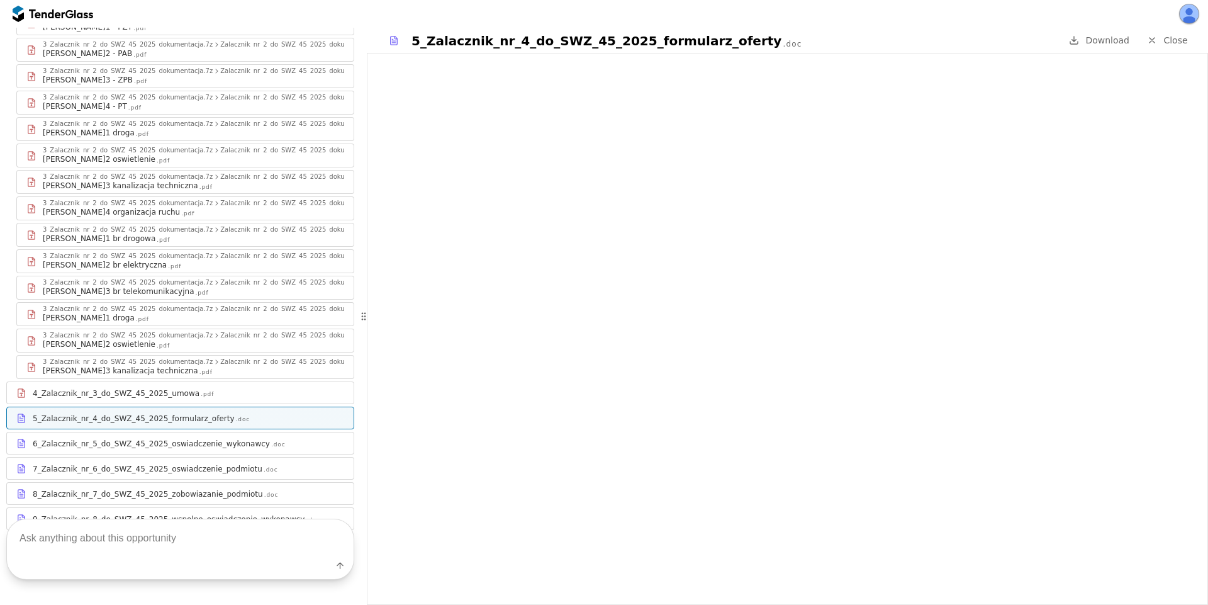
click at [268, 461] on div "7_Zalacznik_nr_6_do_SWZ_45_2025_oswiadczenie_podmiotu .doc" at bounding box center [180, 469] width 347 height 16
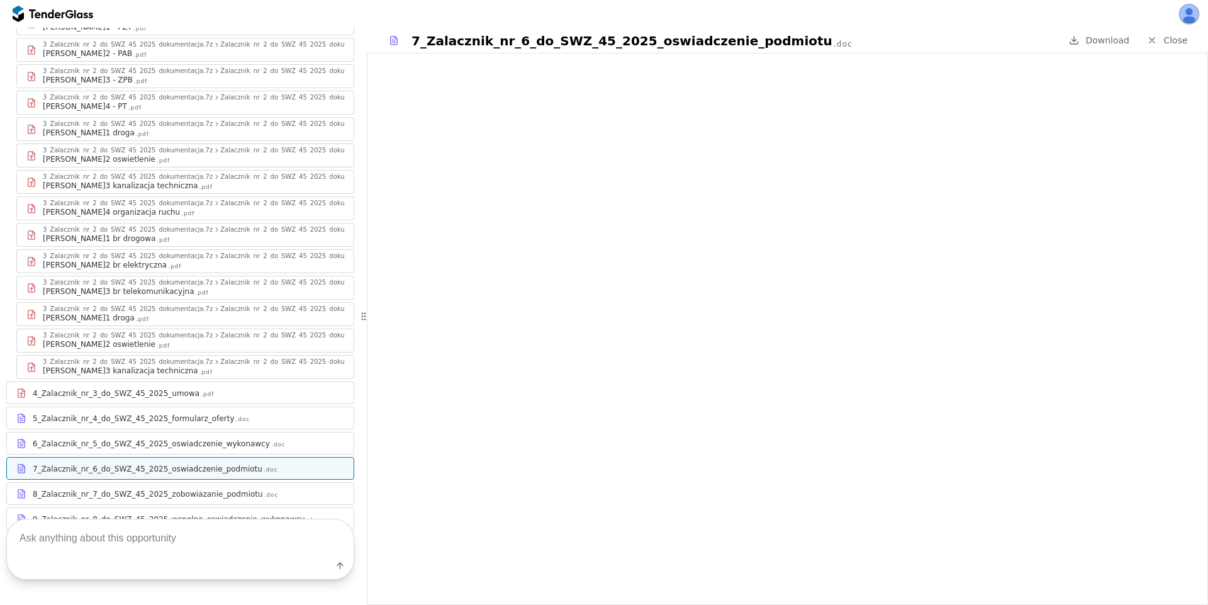
click at [234, 514] on div "9_Zalacznik_nr_8_do_SWZ_45_2025_wspolne_oswiadczenie_wykonawcy" at bounding box center [169, 519] width 272 height 10
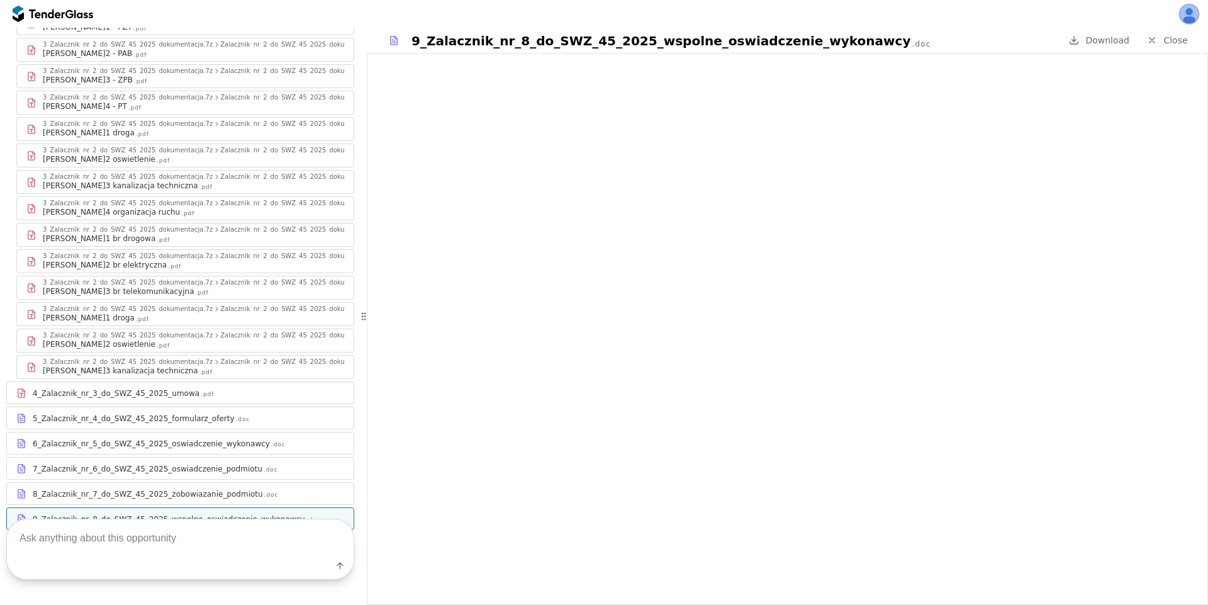
click at [178, 216] on div "1_SWZ_45_2025 .pdf 2_Zalacznik_nr_1_do_SWZ_45_2025_OPZ .pdf 3_Zalacznik_nr_2_do…" at bounding box center [180, 193] width 348 height 673
click at [179, 260] on div "[PERSON_NAME]2 br elektryczna .pdf" at bounding box center [193, 265] width 301 height 10
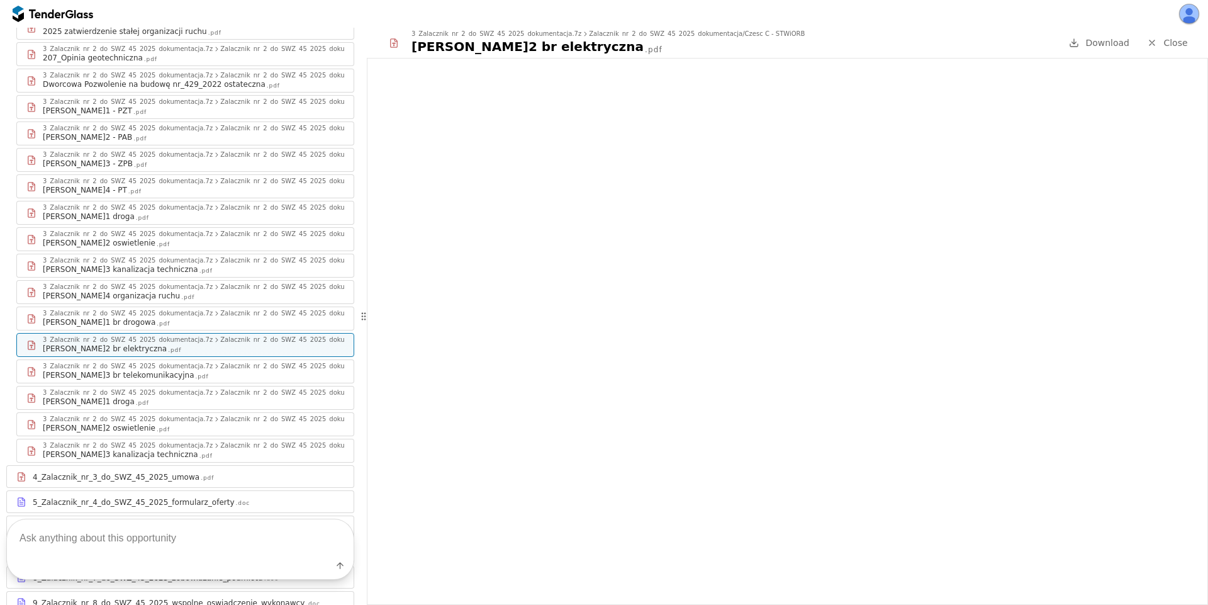
scroll to position [576, 0]
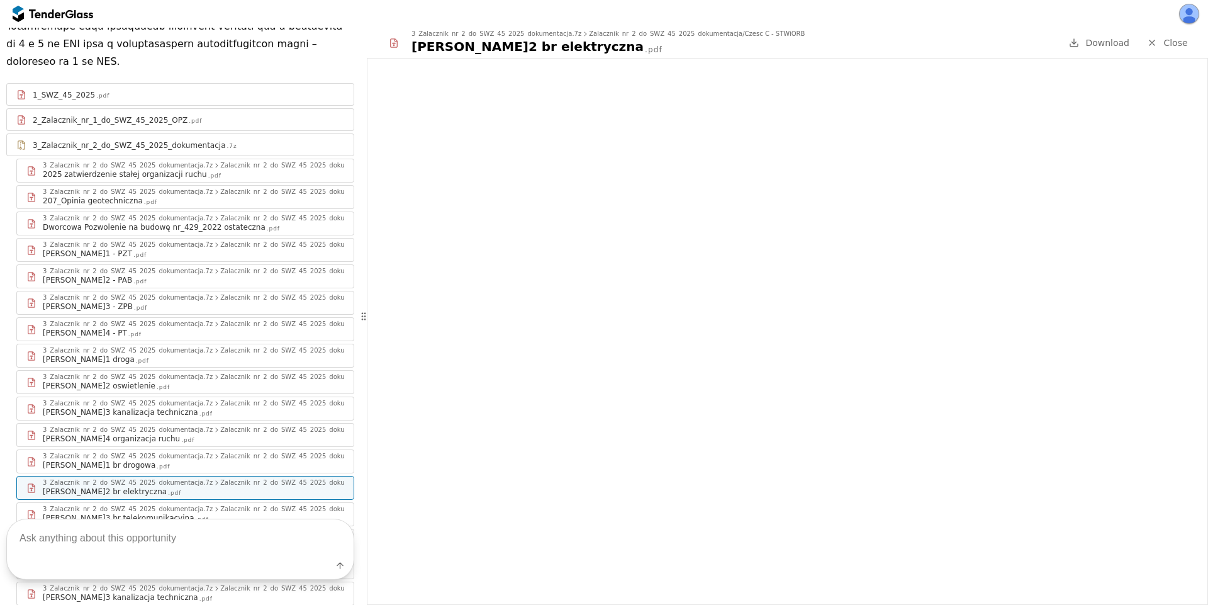
click at [181, 275] on div "[PERSON_NAME]2 - PAB .pdf" at bounding box center [193, 280] width 301 height 10
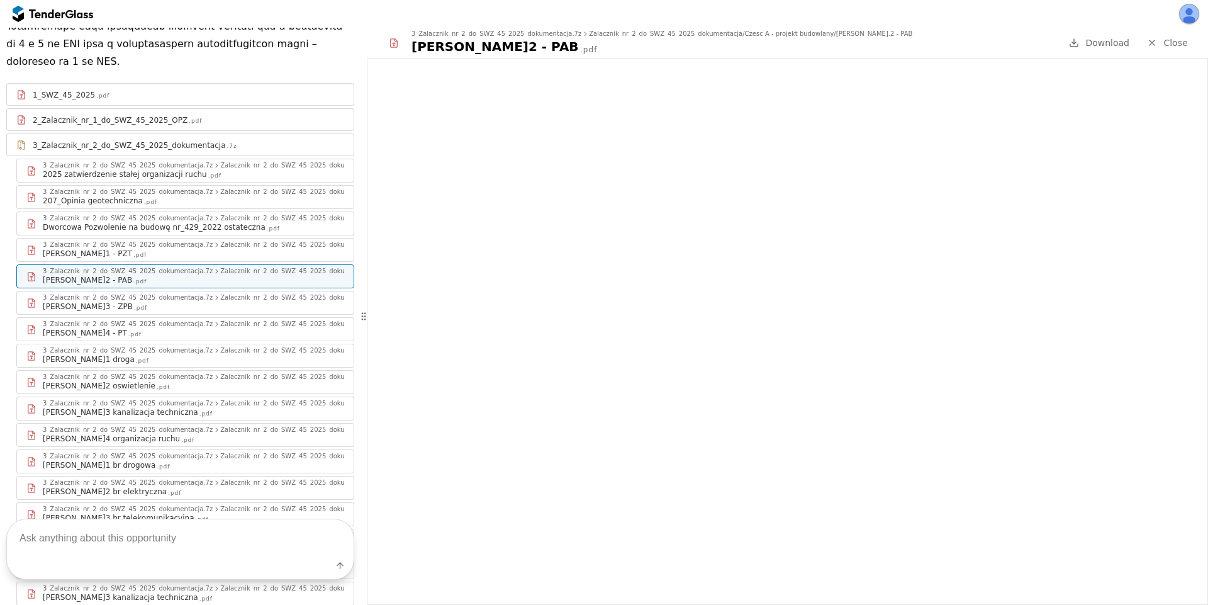
click at [126, 374] on div "3_Zalacznik_nr_2_do_SWZ_45_2025_dokumentacja.7z" at bounding box center [128, 377] width 170 height 6
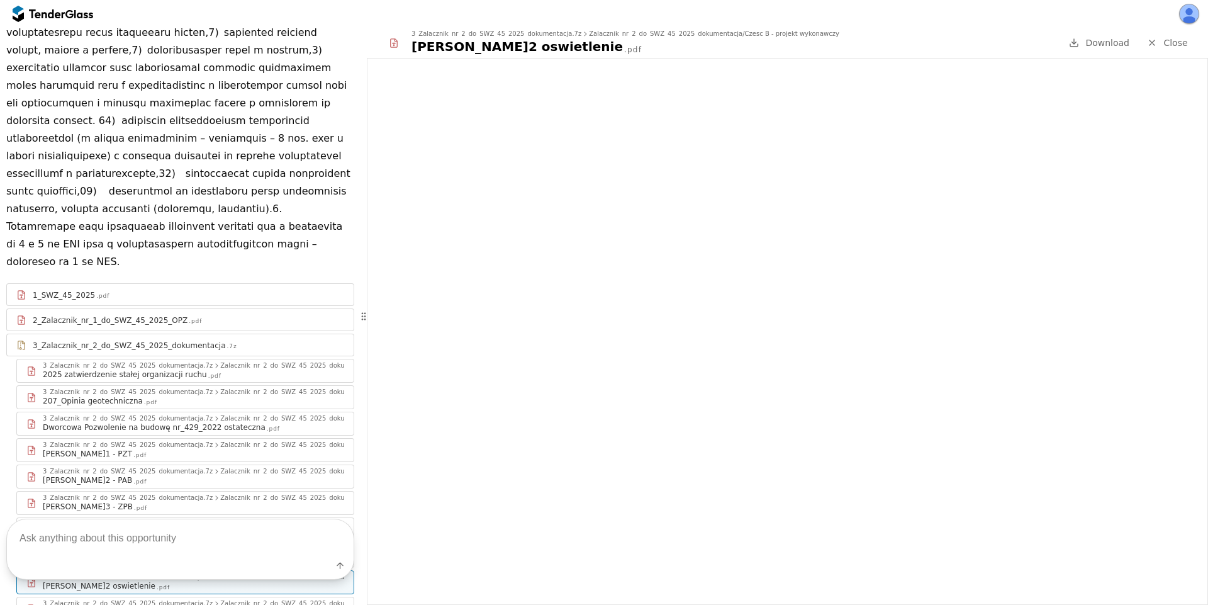
scroll to position [576, 0]
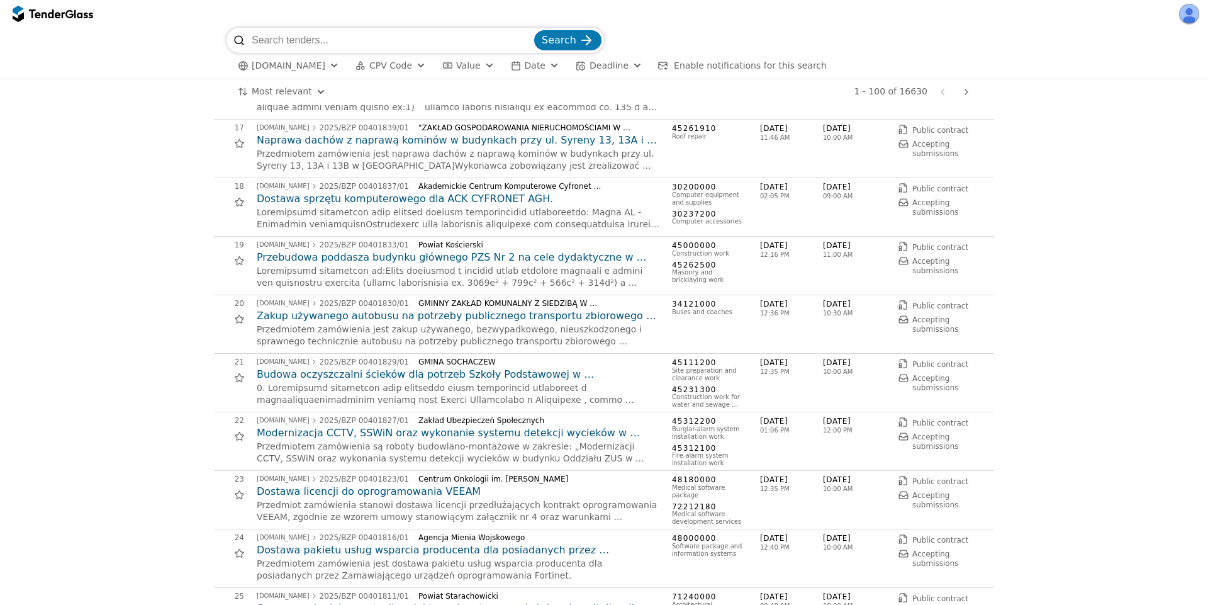
scroll to position [1019, 0]
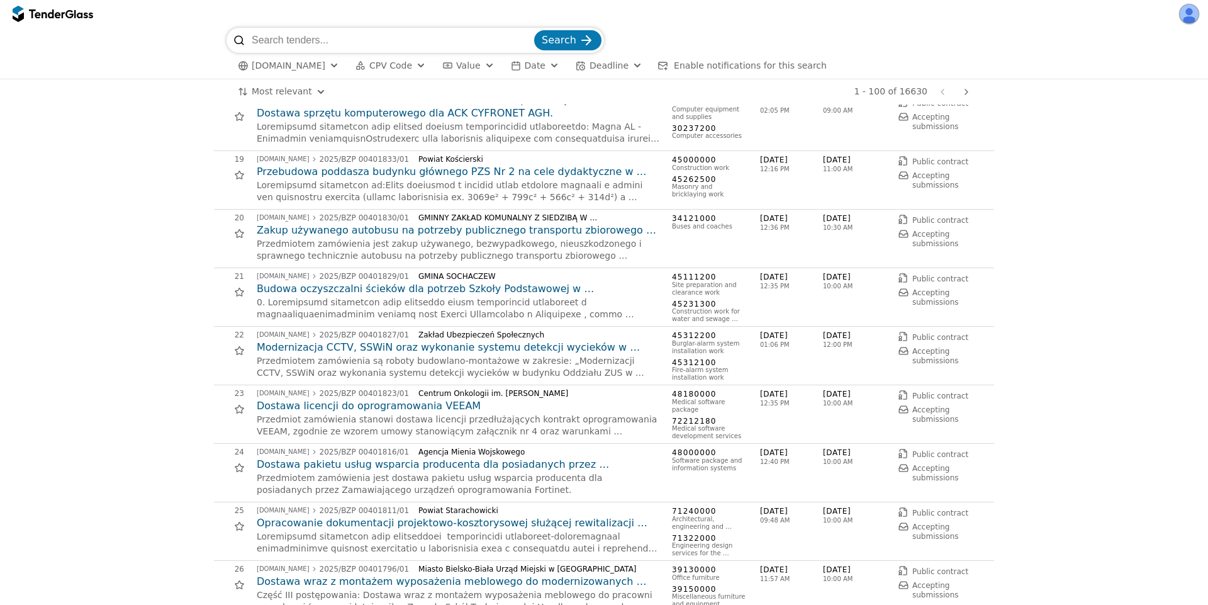
click at [337, 354] on h2 "Modernizacja CCTV, SSWiN oraz wykonanie systemu detekcji wycieków w budynku Odd…" at bounding box center [458, 347] width 403 height 14
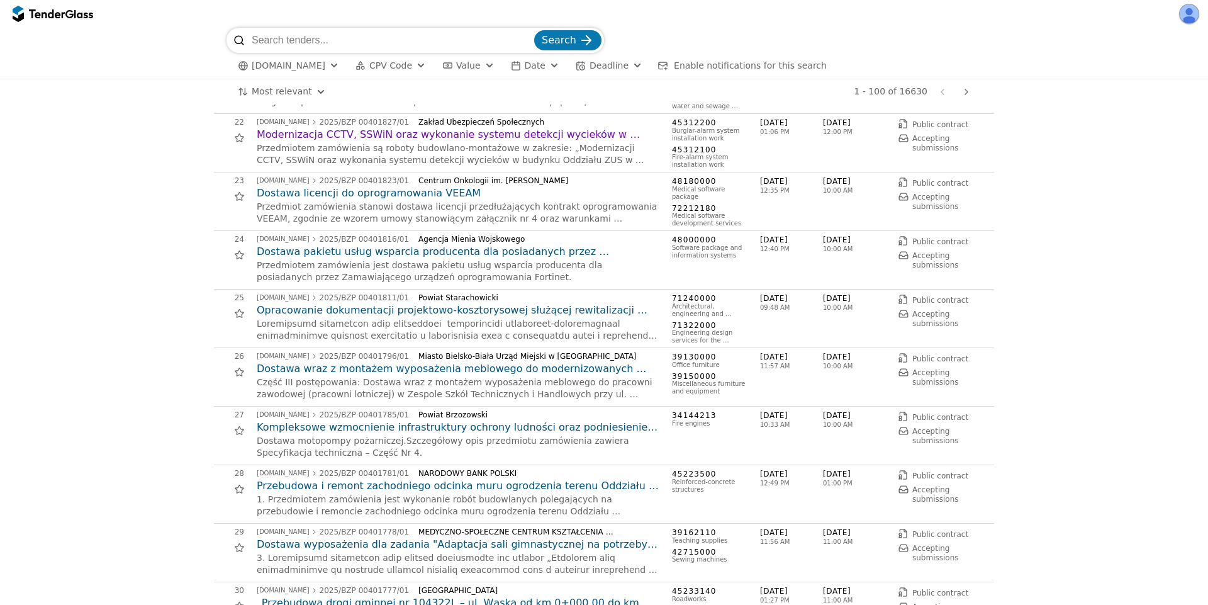
scroll to position [1359, 0]
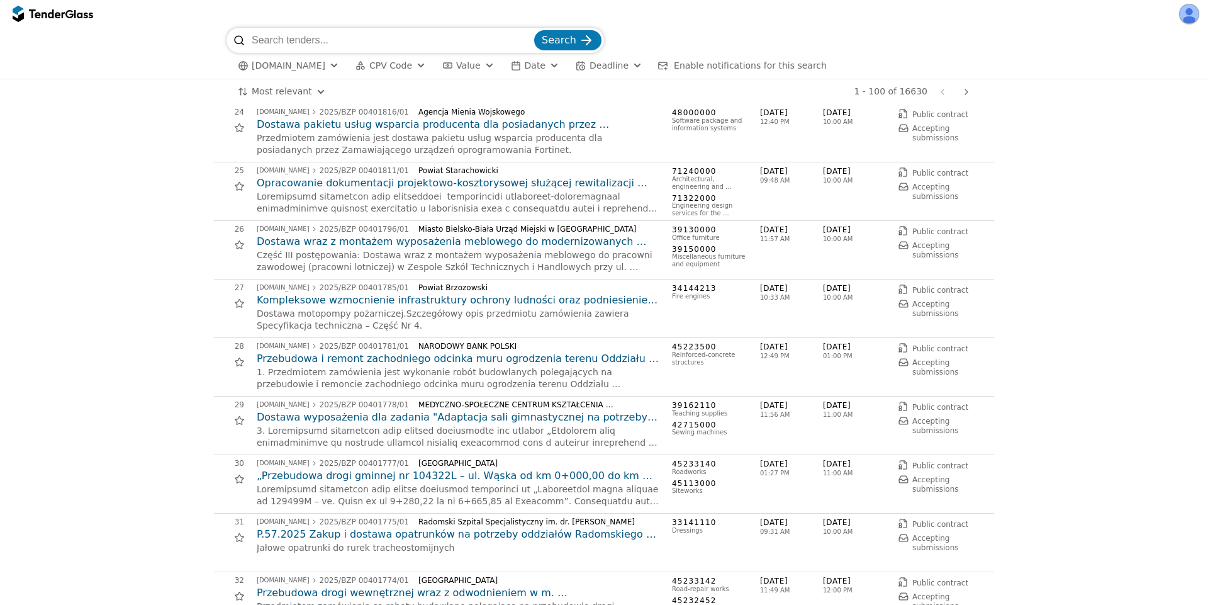
click at [434, 357] on h2 "Przebudowa i remont zachodniego odcinka muru ogrodzenia terenu Oddziału Okręgow…" at bounding box center [458, 359] width 403 height 14
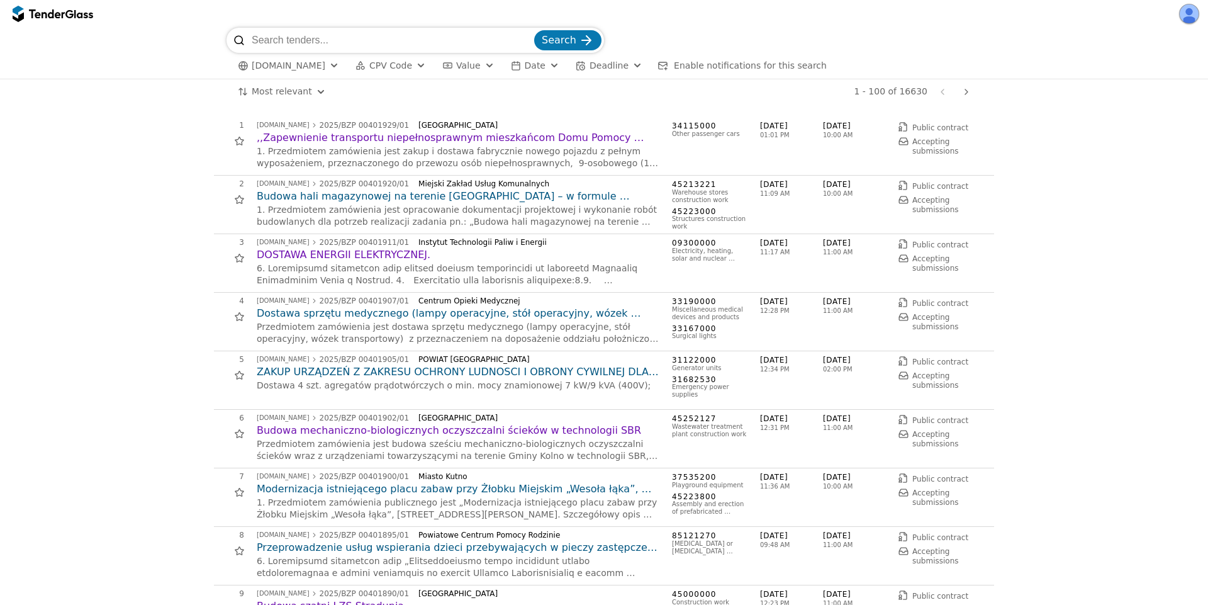
scroll to position [1359, 0]
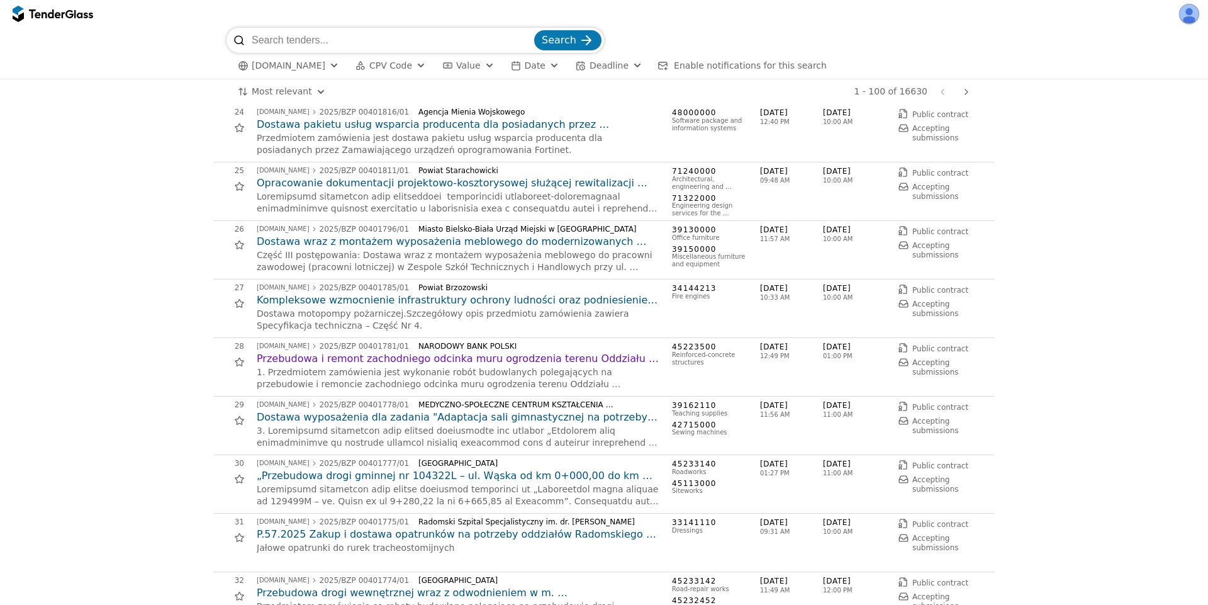
click at [395, 415] on h2 "Dostawa wyposażenia dla zadania "Adaptacja sali gimnastycznej na potrzeby praco…" at bounding box center [458, 417] width 403 height 14
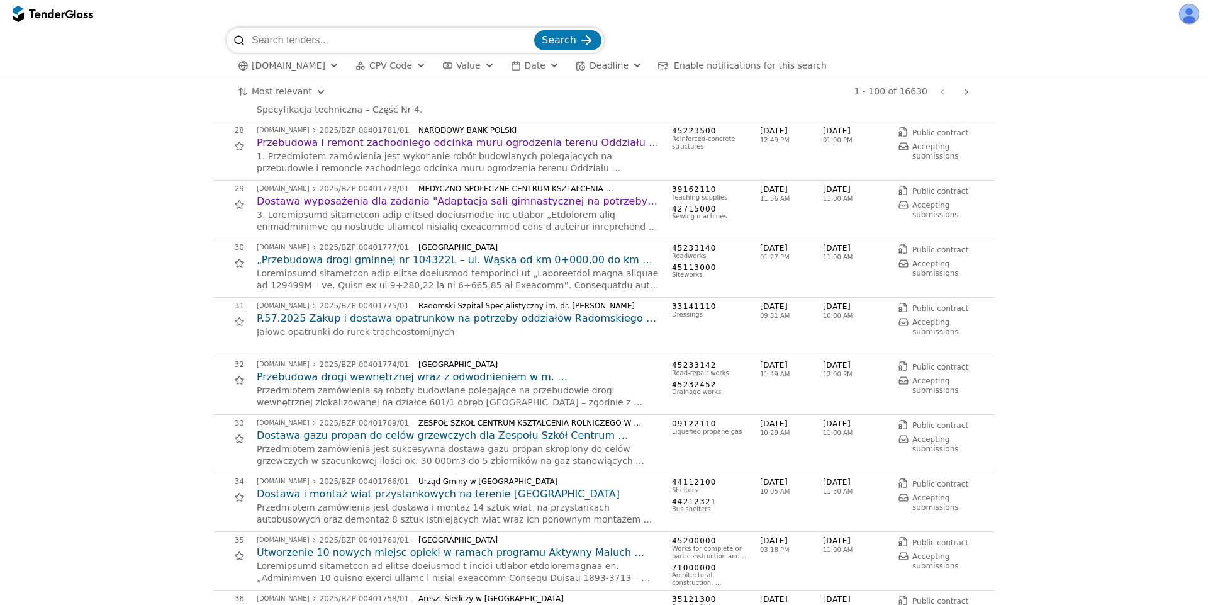
scroll to position [1586, 0]
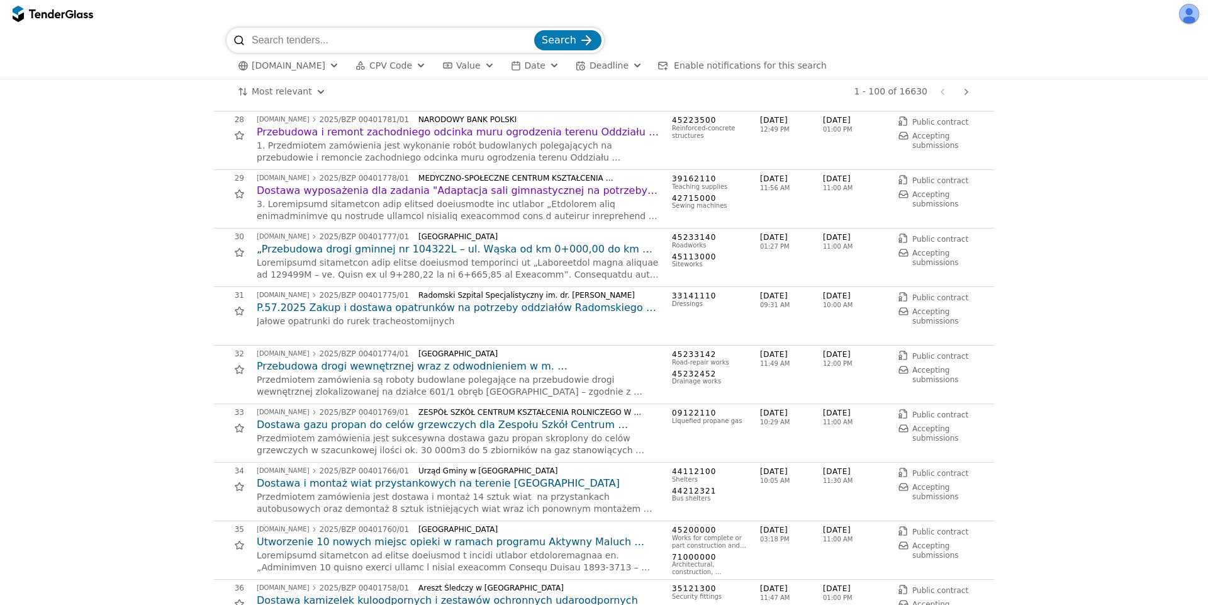
click at [368, 305] on h2 "P.57.2025 Zakup i dostawa opatrunków na potrzeby oddziałów Radomskiego Szpitala…" at bounding box center [458, 308] width 403 height 14
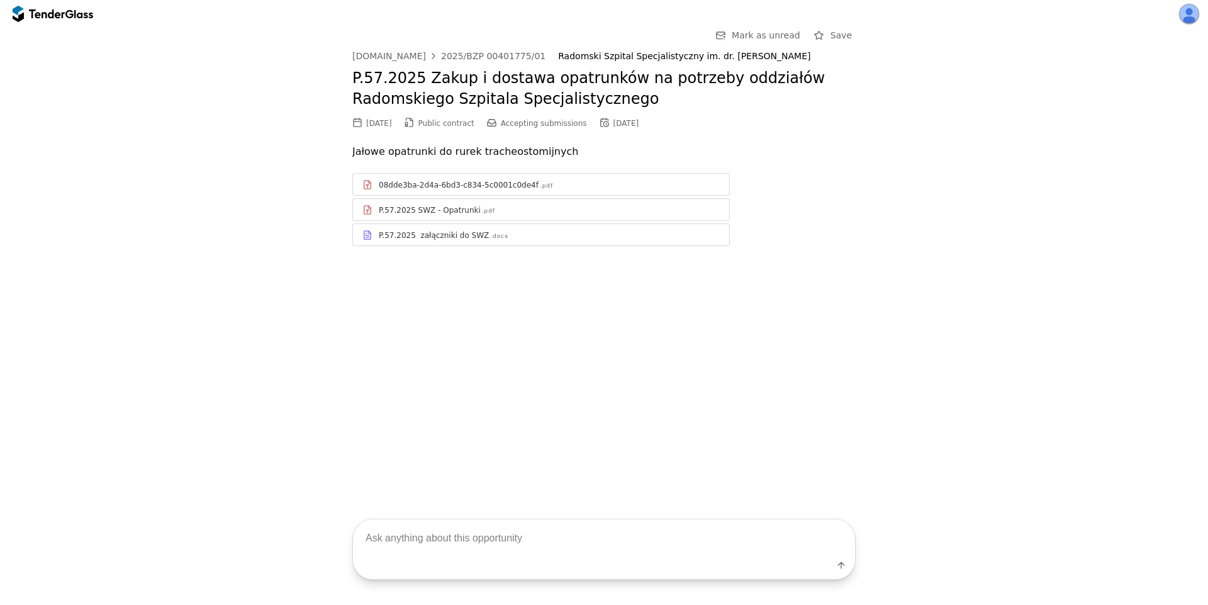
click at [459, 225] on link "P.57.2025 załączniki do SWZ .docx" at bounding box center [541, 234] width 378 height 23
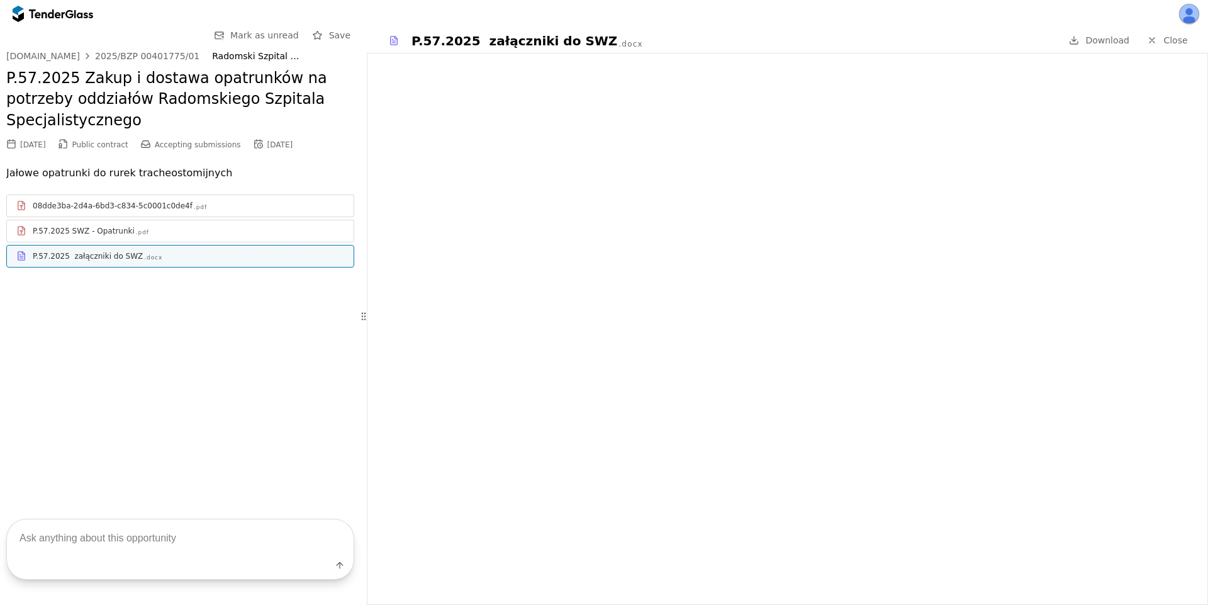
click at [222, 198] on div "08dde3ba-2d4a-6bd3-c834-5c0001c0de4f .pdf" at bounding box center [180, 206] width 347 height 16
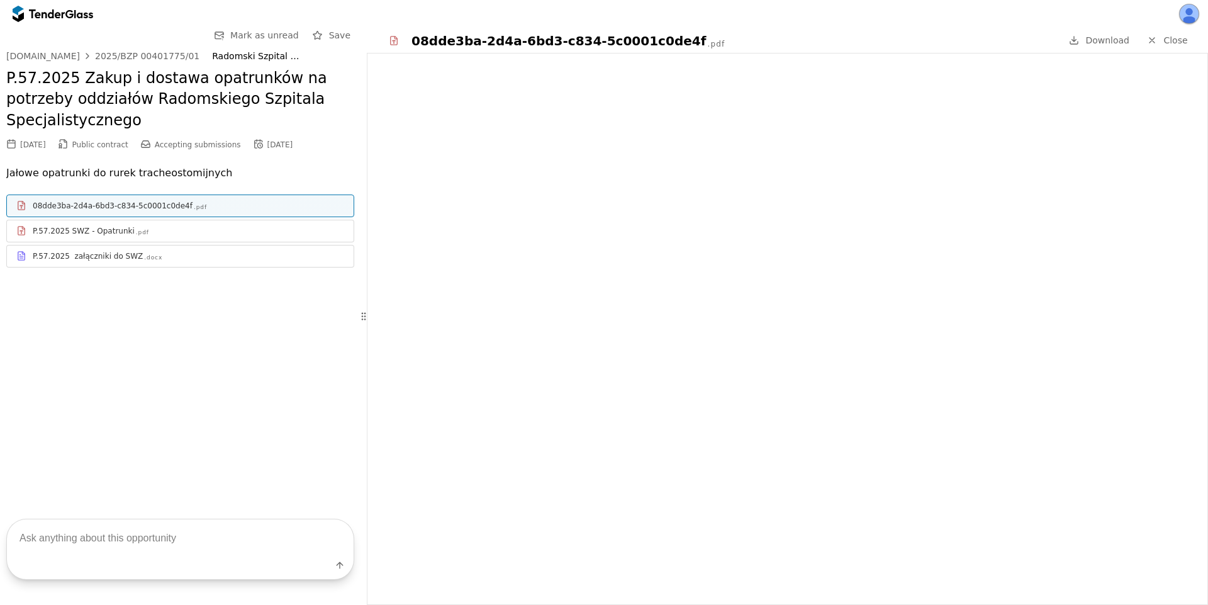
click at [184, 226] on div "P.57.2025 SWZ - Opatrunki .pdf" at bounding box center [188, 231] width 311 height 10
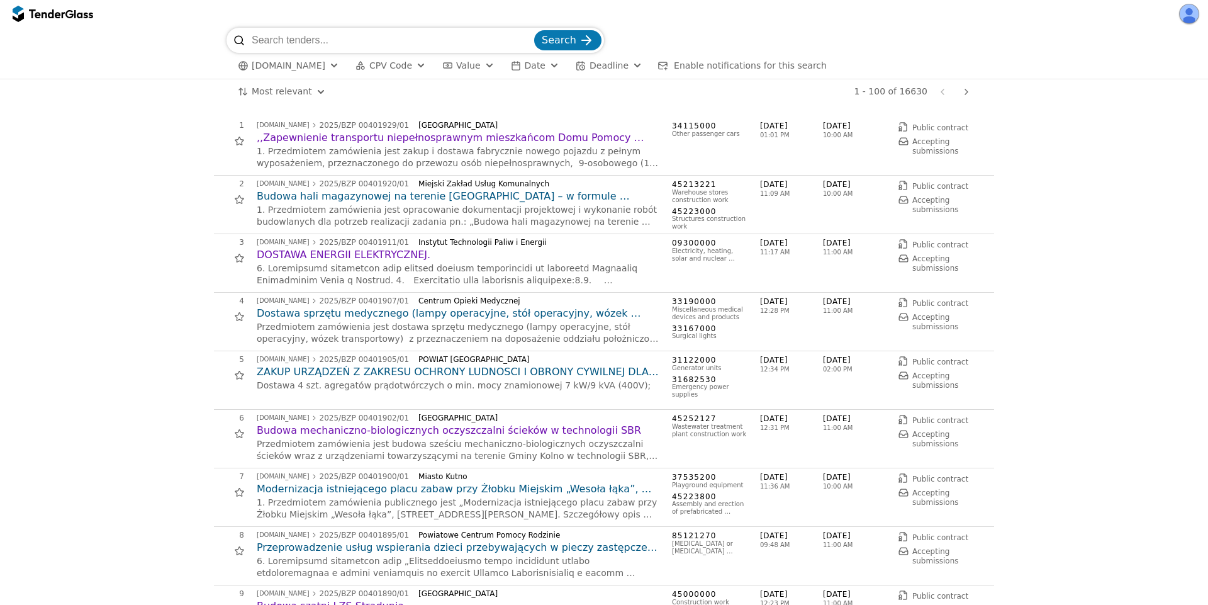
scroll to position [1586, 0]
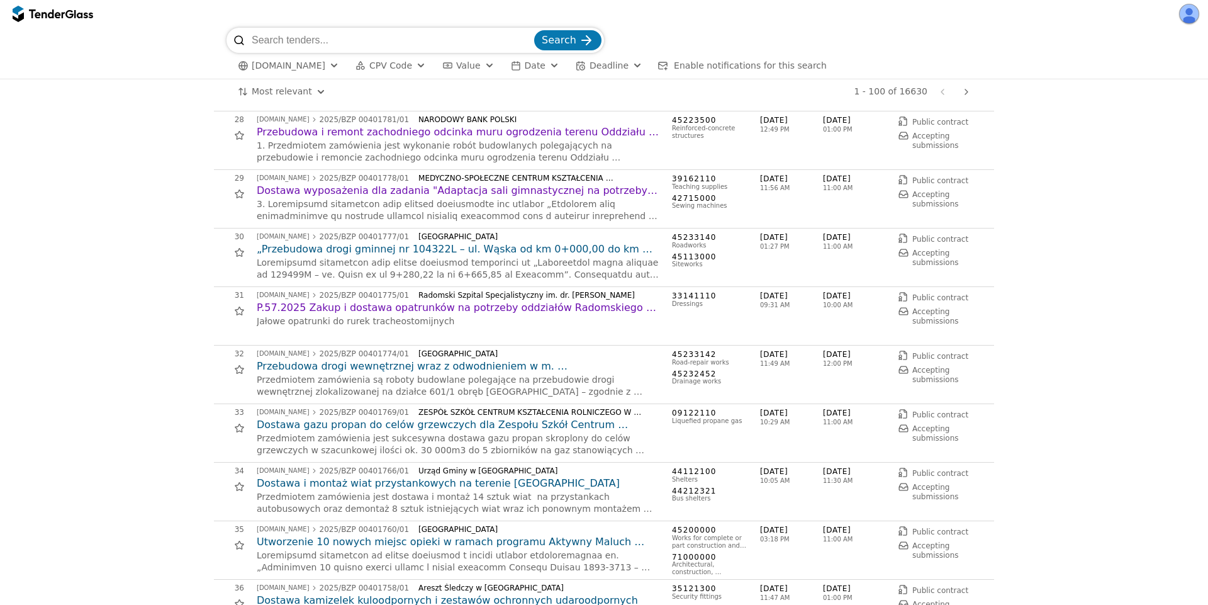
click at [392, 368] on h2 "Przebudowa drogi wewnętrznej wraz z odwodnieniem w m. [GEOGRAPHIC_DATA] działka…" at bounding box center [458, 366] width 403 height 14
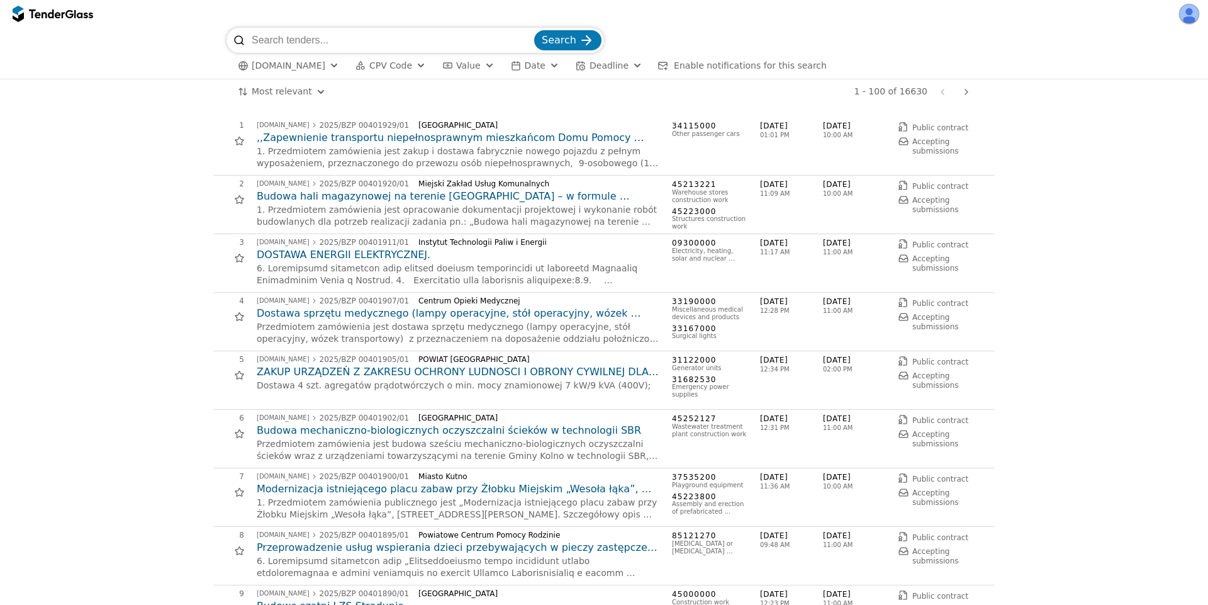
scroll to position [1586, 0]
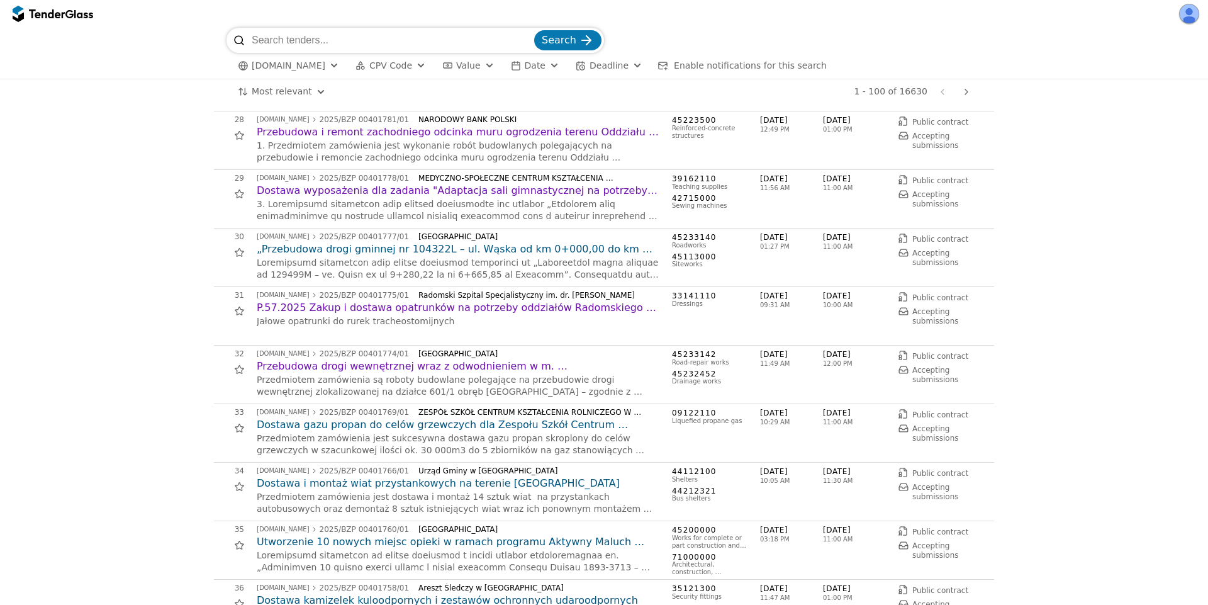
click at [345, 481] on h2 "Dostawa i montaż wiat przystankowych na terenie [GEOGRAPHIC_DATA]" at bounding box center [458, 483] width 403 height 14
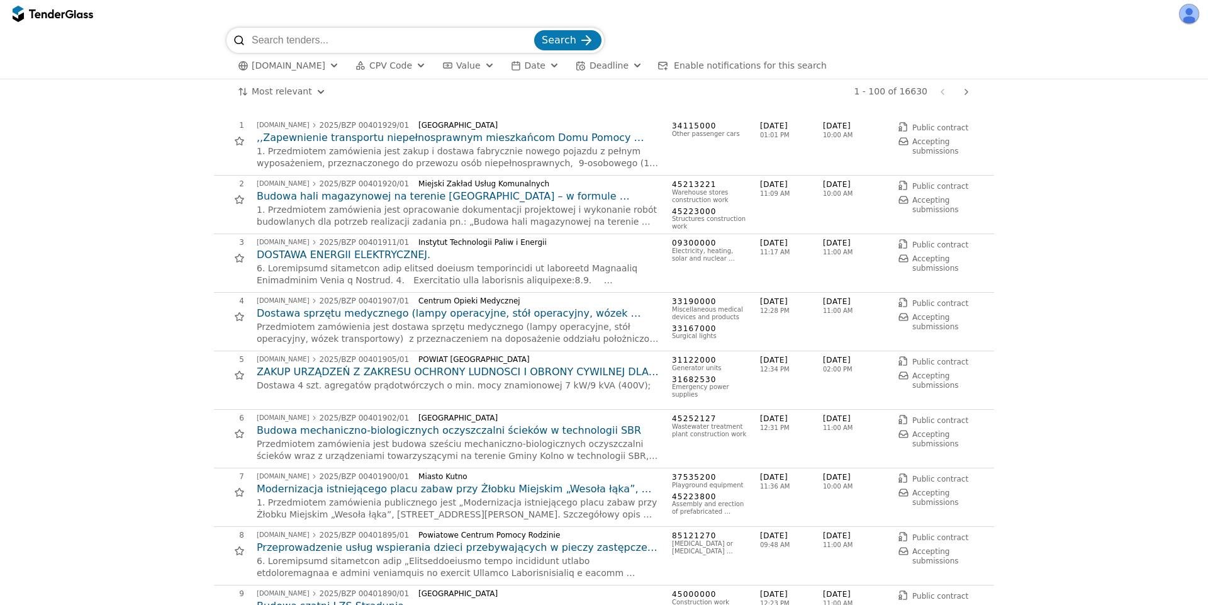
scroll to position [1926, 0]
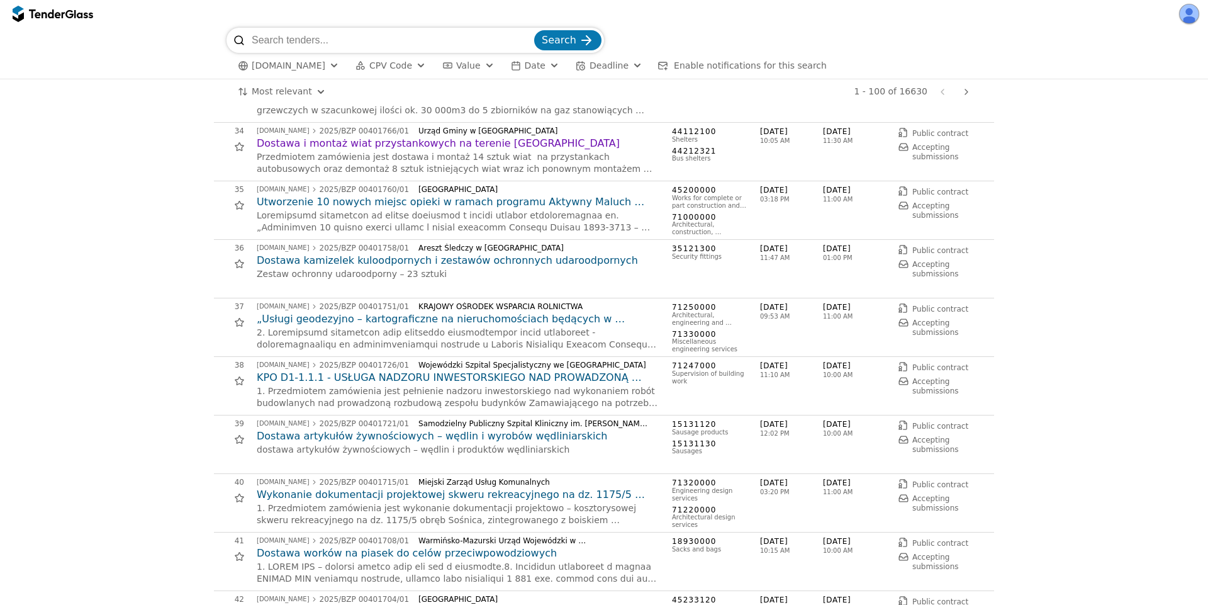
click at [414, 383] on h2 "KPO D1-1.1.1 - USŁUGA NADZORU INWESTORSKIEGO NAD PROWADZONĄ ROZBUDOWĄ ZESPOŁU B…" at bounding box center [458, 378] width 403 height 14
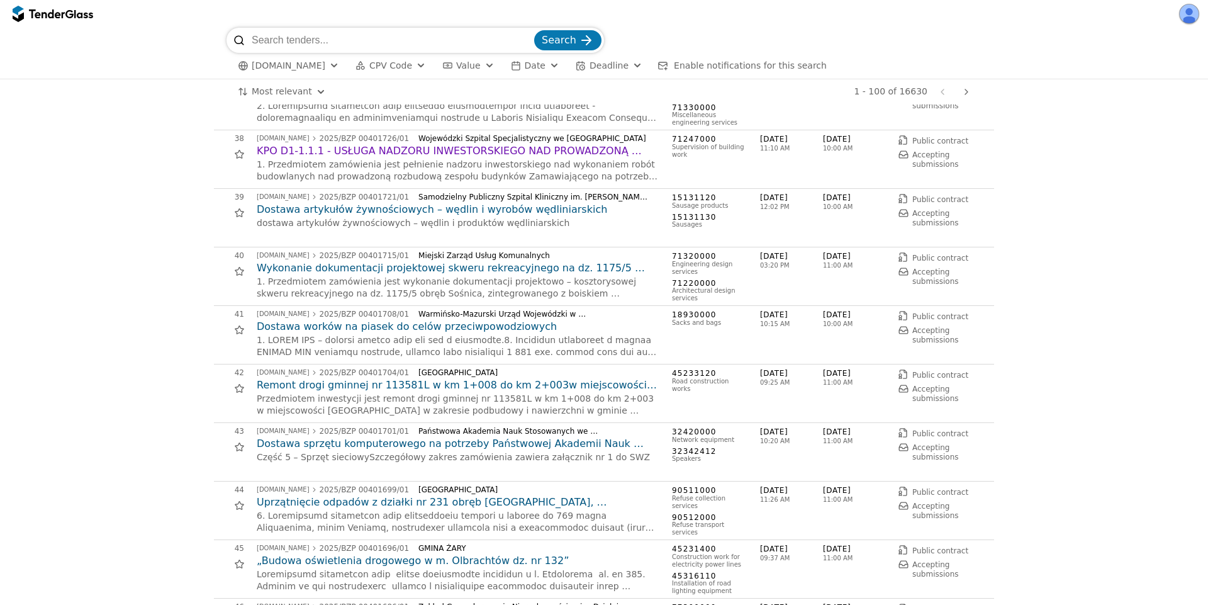
click at [380, 443] on h2 "Dostawa sprzętu komputerowego na potrzeby Państwowej Akademii Nauk Stosowanych …" at bounding box center [458, 444] width 403 height 14
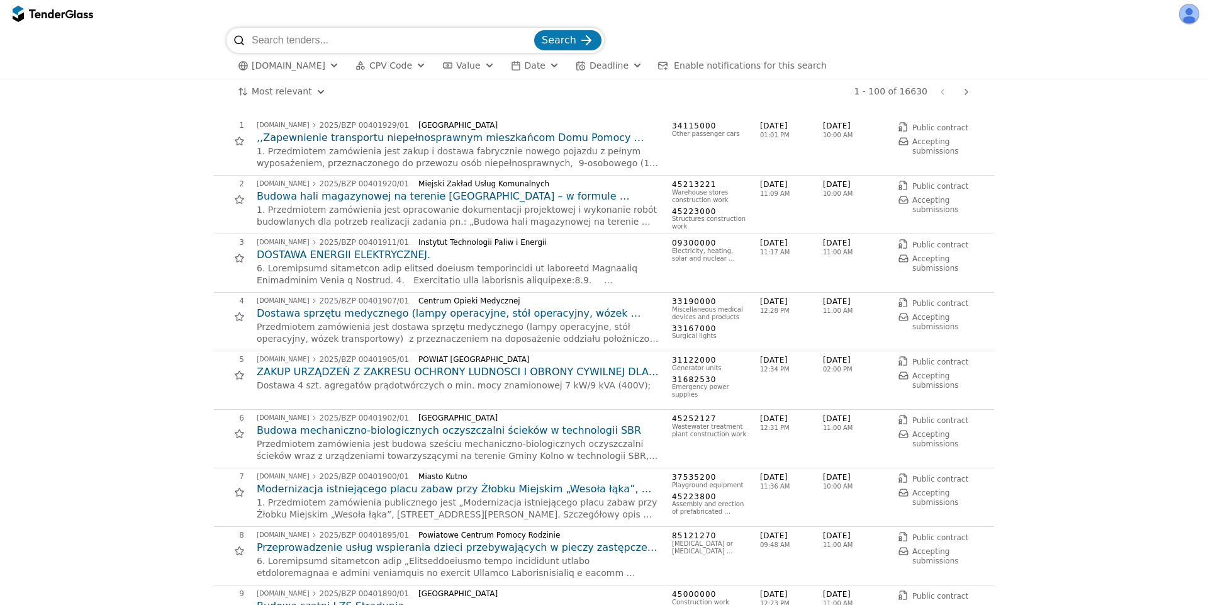
scroll to position [2152, 0]
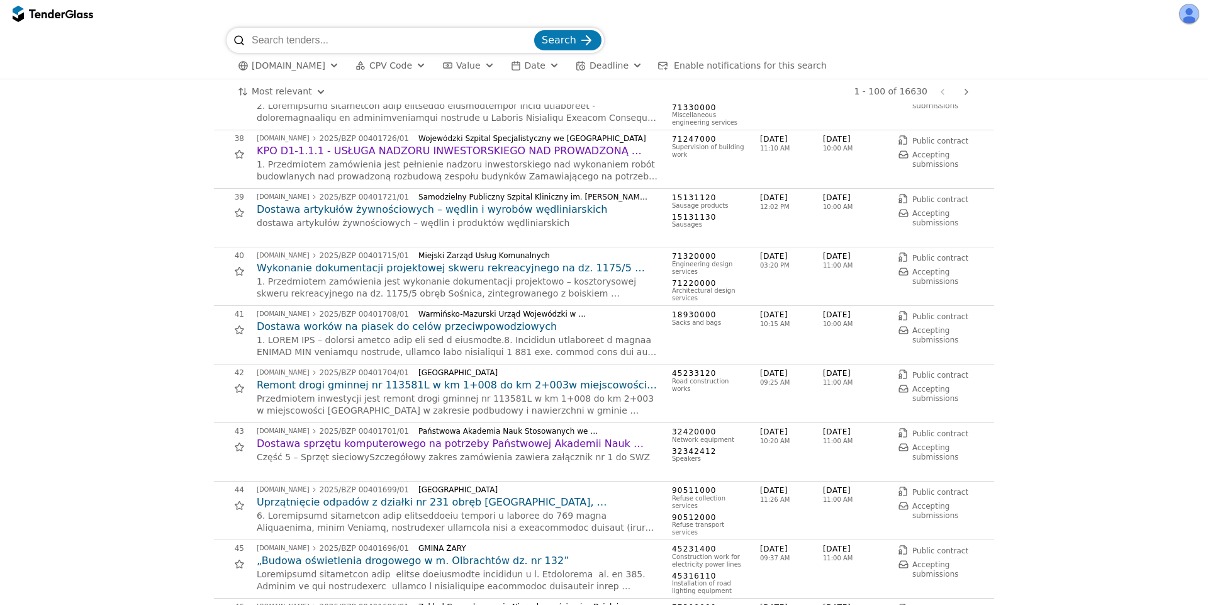
click at [327, 390] on h2 "Remont drogi gminnej nr 113581L w km 1+008 do km 2+003w miejscowości [GEOGRAPHI…" at bounding box center [458, 385] width 403 height 14
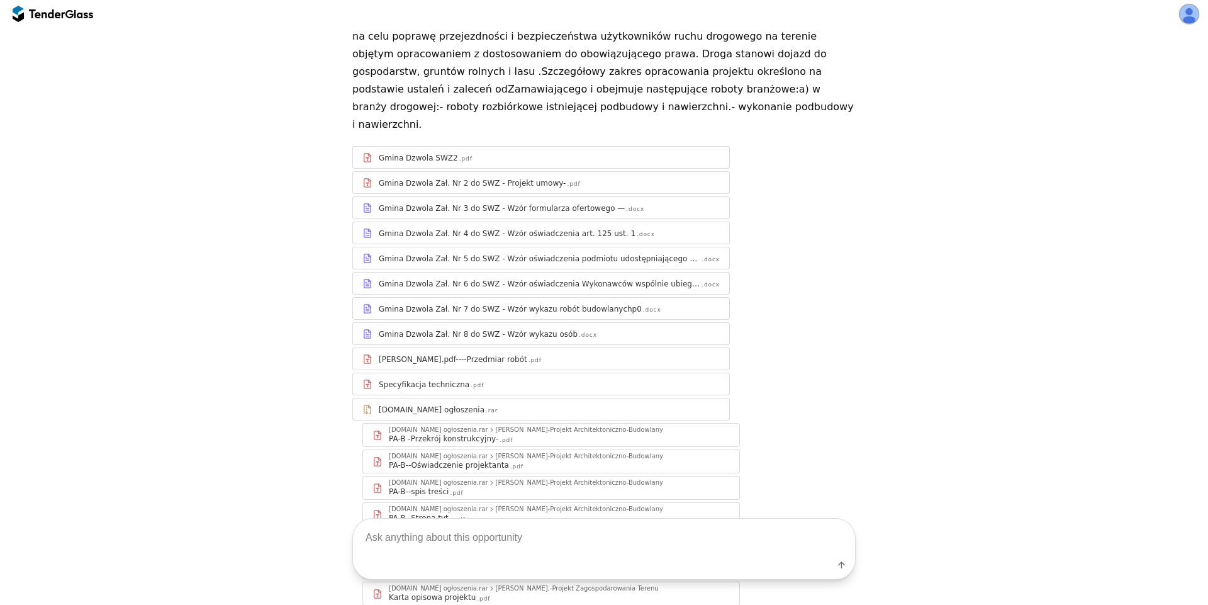
scroll to position [163, 0]
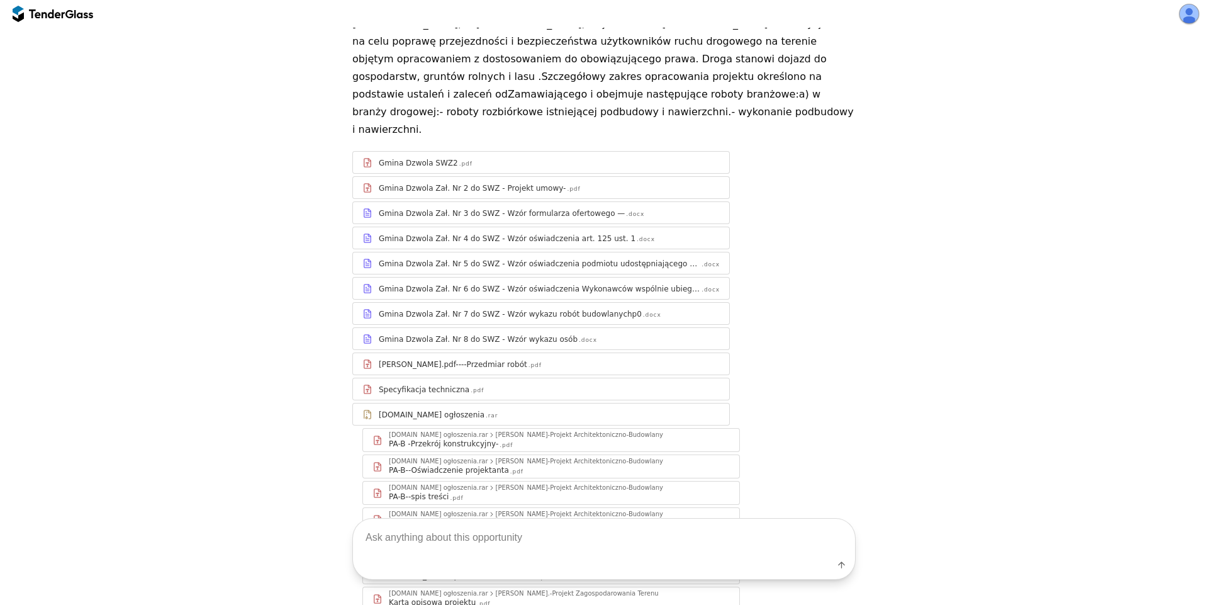
click at [521, 208] on div "Gmina Dzwola Zał. Nr 3 do SWZ - Wzór formularza ofertowego —" at bounding box center [502, 213] width 246 height 10
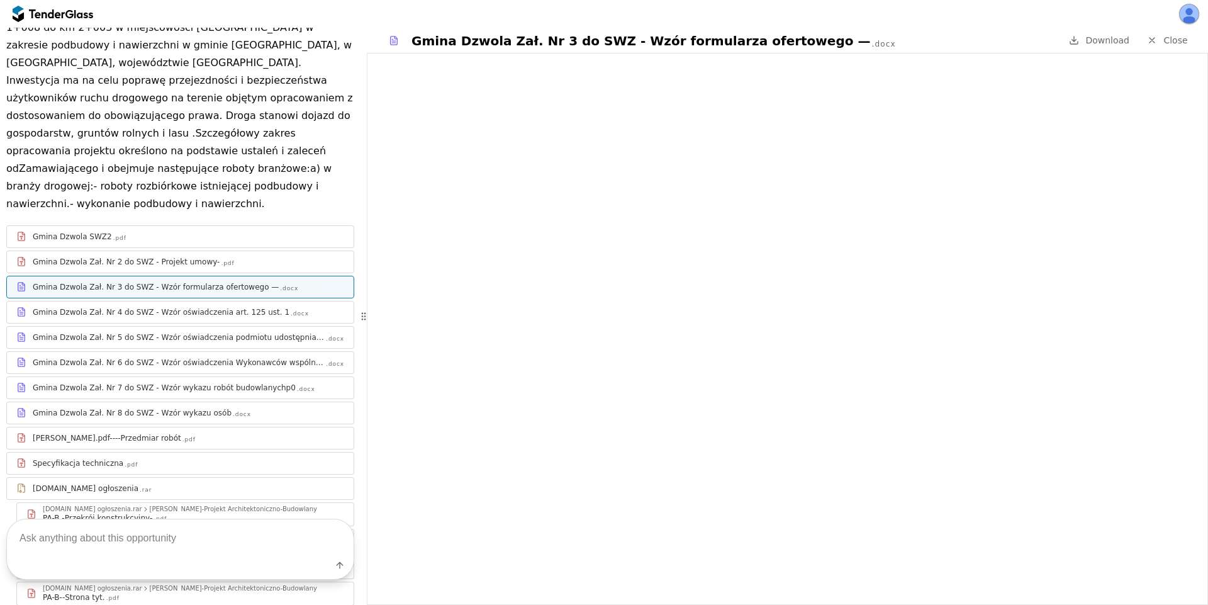
click at [244, 307] on div "Gmina Dzwola Zał. Nr 4 do SWZ - Wzór oświadczenia art. 125 ust. 1" at bounding box center [161, 312] width 257 height 10
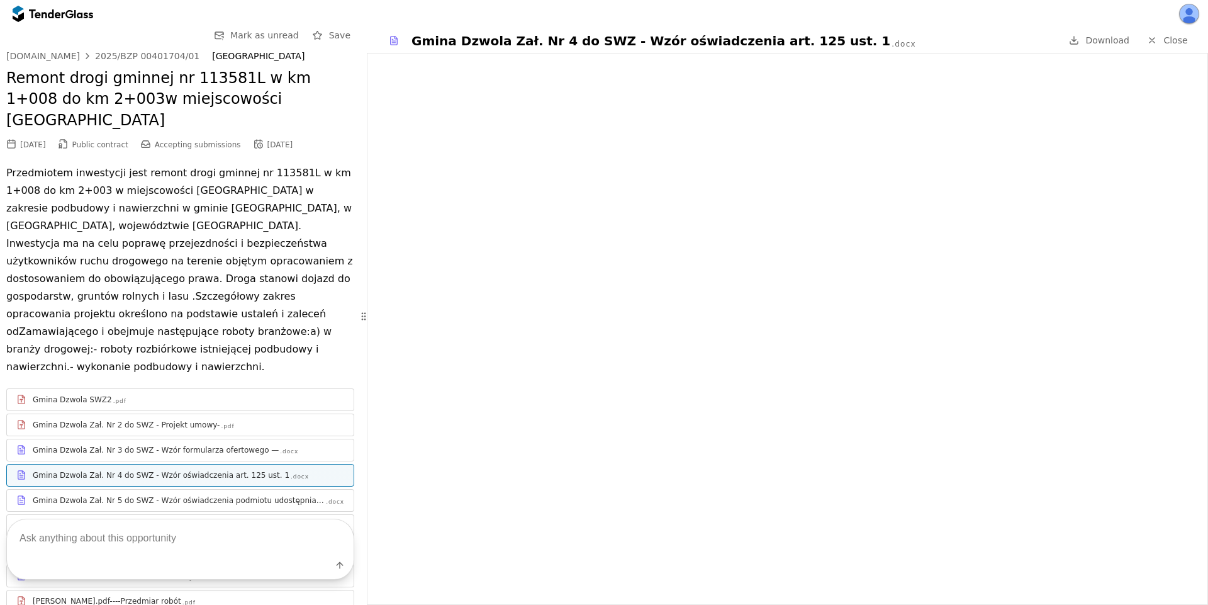
click at [166, 561] on div "Label" at bounding box center [180, 567] width 347 height 23
click at [174, 544] on textarea at bounding box center [180, 537] width 347 height 37
type textarea "What's this about?"
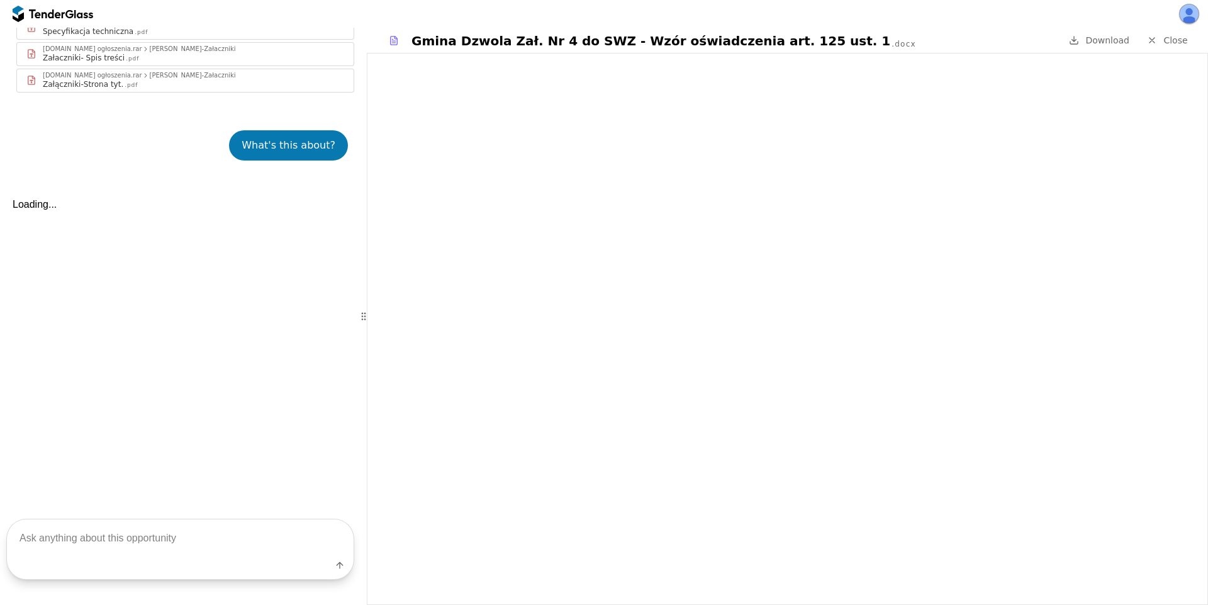
scroll to position [1036, 0]
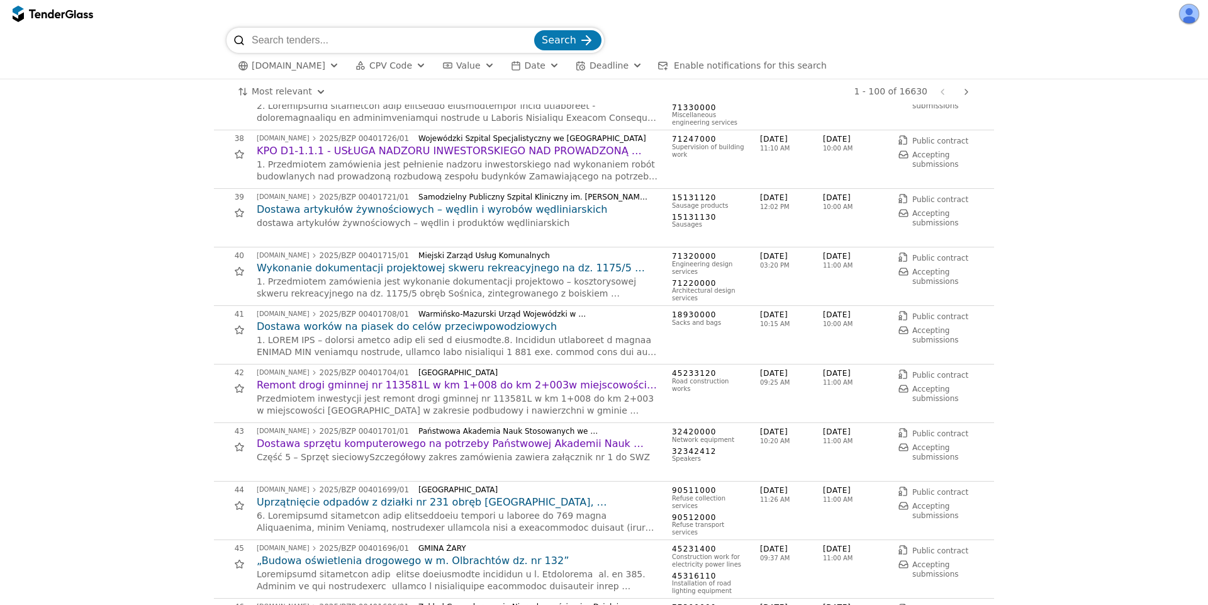
scroll to position [2379, 0]
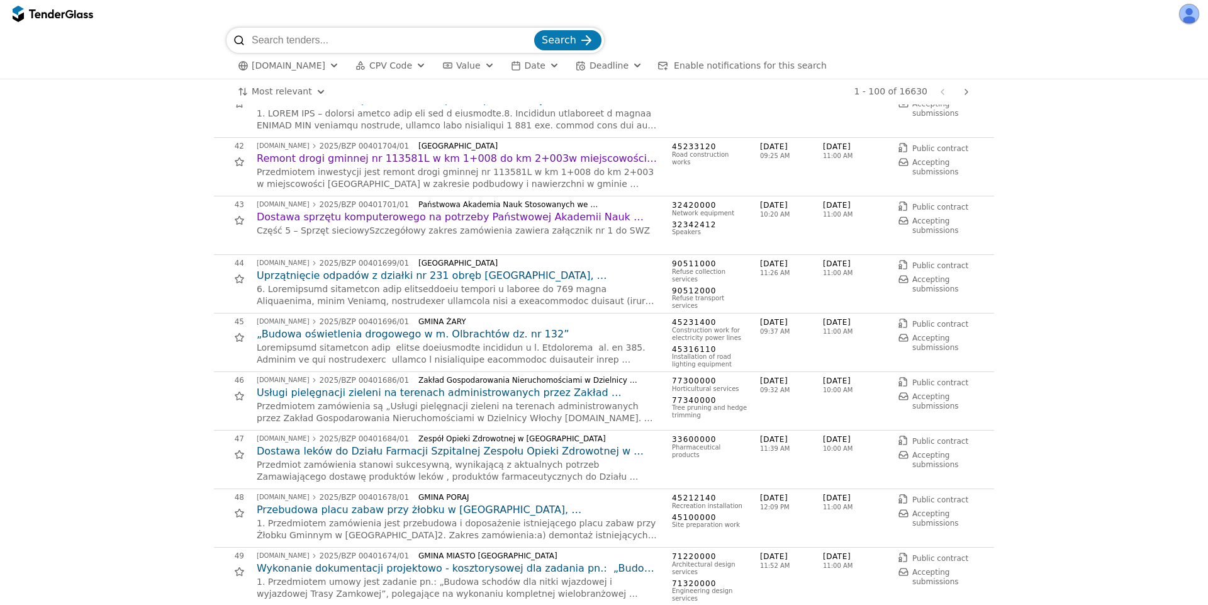
click at [415, 451] on h2 "Dostawa leków do Działu Farmacji Szpitalnej Zespołu Opieki Zdrowotnej w [GEOGRA…" at bounding box center [458, 451] width 403 height 14
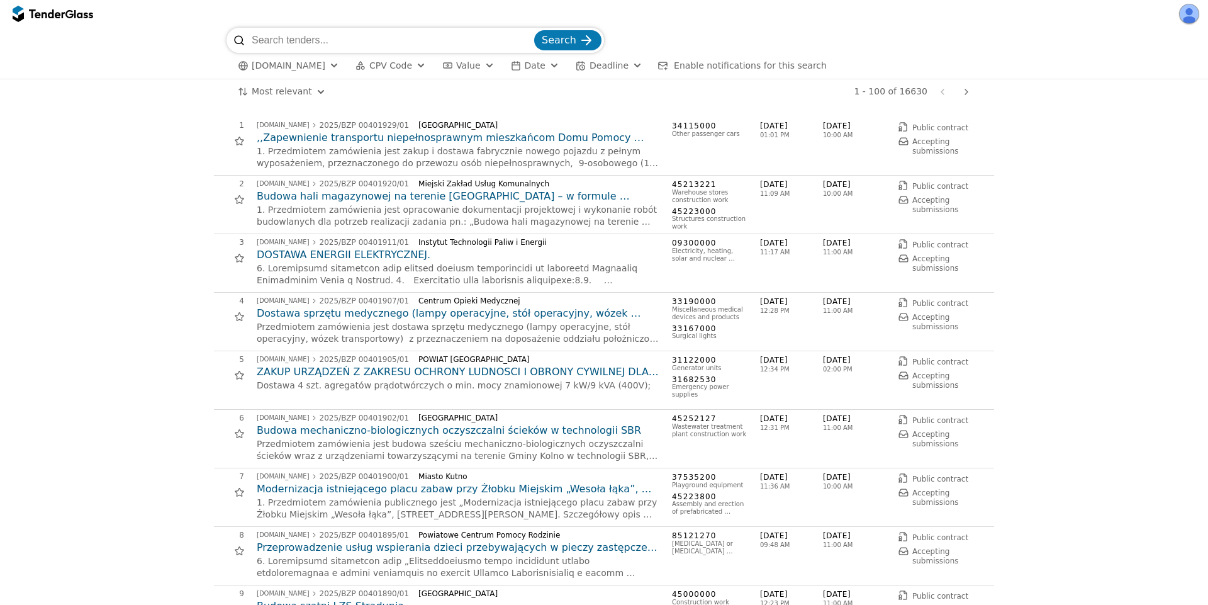
scroll to position [2379, 0]
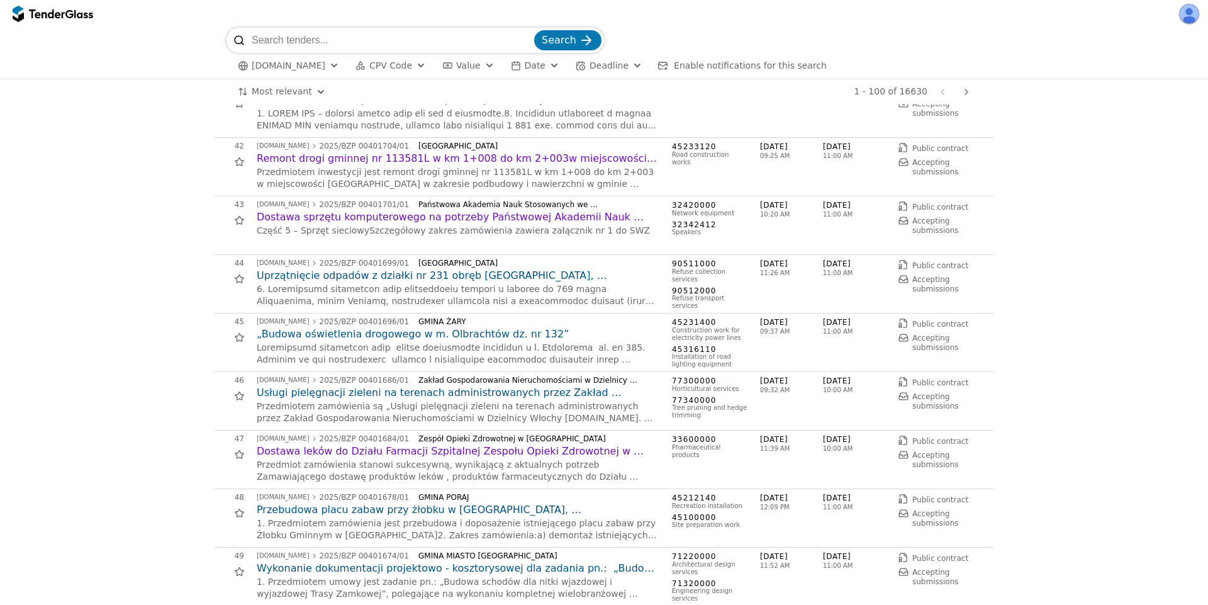
click at [357, 506] on h2 "Przebudowa placu zabaw przy żłobku w [GEOGRAPHIC_DATA], [GEOGRAPHIC_DATA]" at bounding box center [458, 510] width 403 height 14
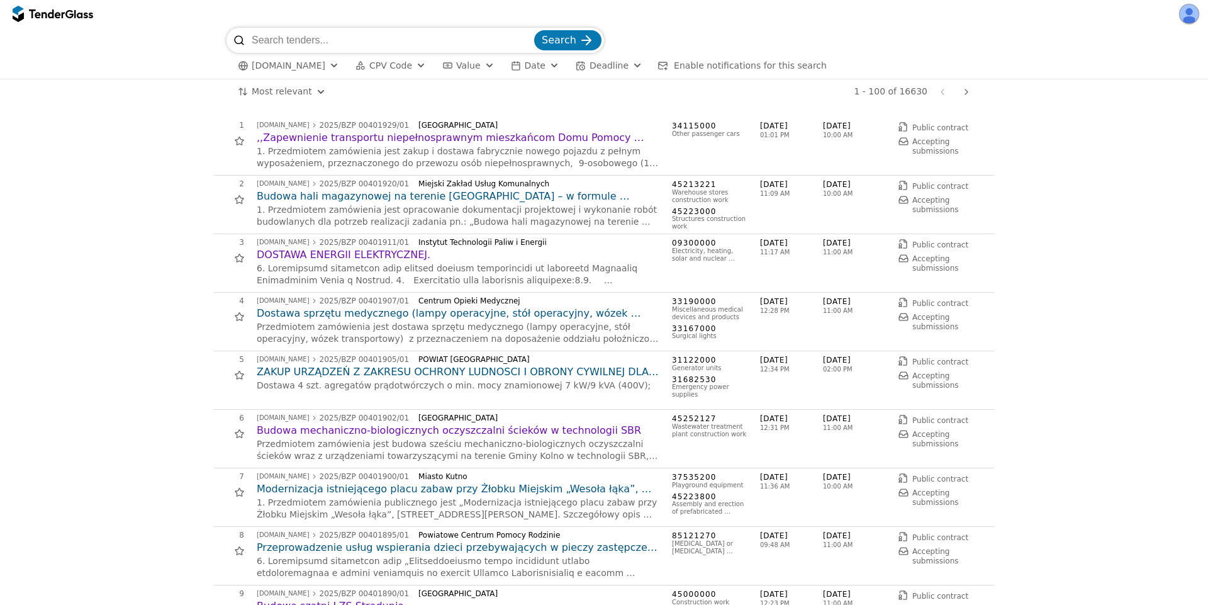
scroll to position [2718, 0]
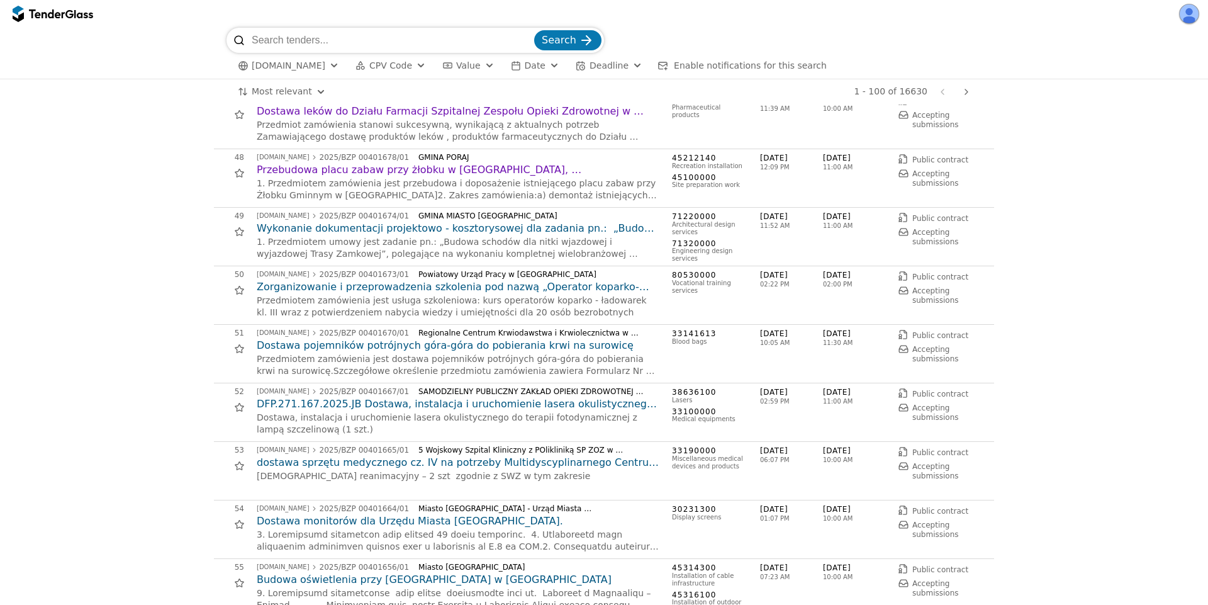
click at [428, 227] on h2 "Wykonanie dokumentacji projektowo - kosztorysowej dla zadania pn.: „Budowa scho…" at bounding box center [458, 229] width 403 height 14
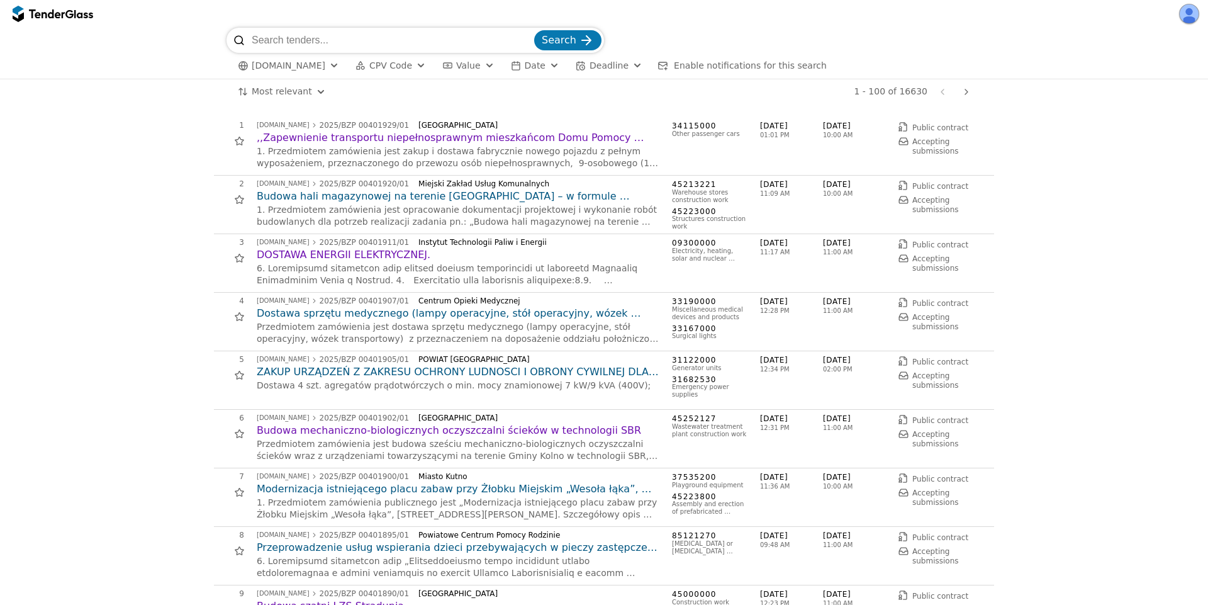
scroll to position [2718, 0]
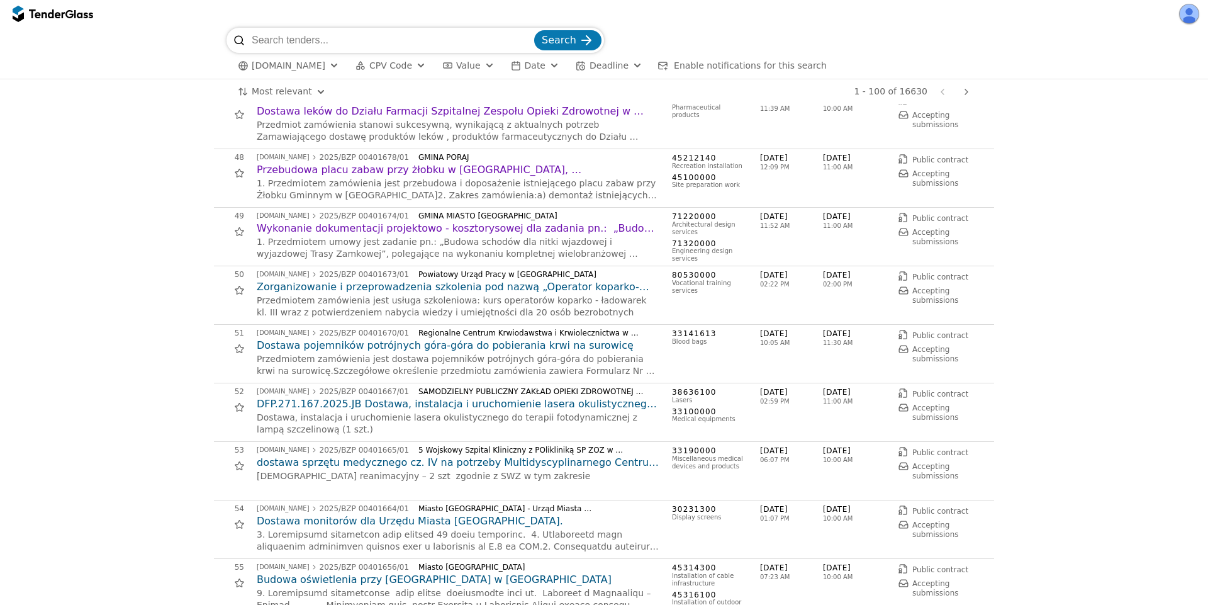
click at [401, 343] on h2 "Dostawa pojemników potrójnych góra-góra do pobierania krwi na surowicę" at bounding box center [458, 346] width 403 height 14
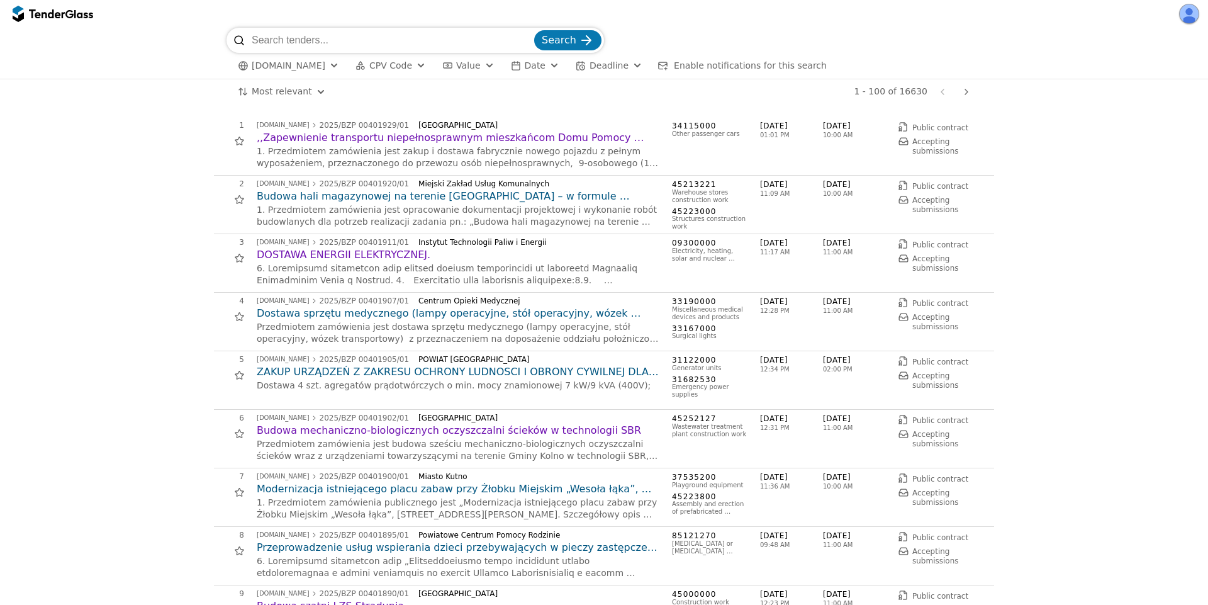
scroll to position [2718, 0]
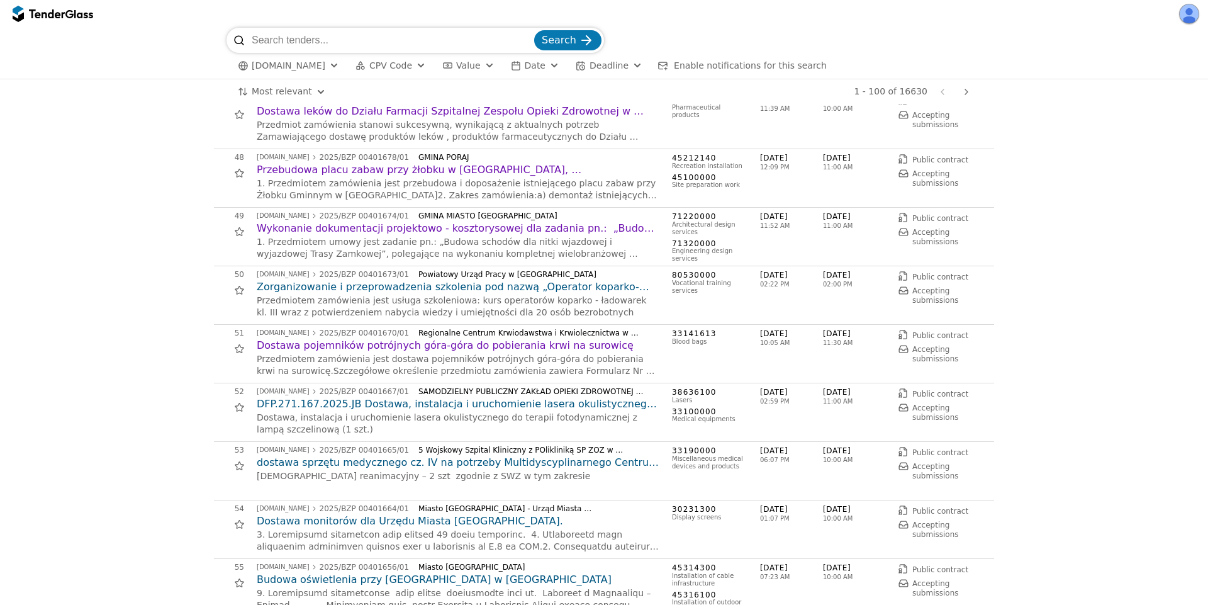
click at [404, 457] on h2 "dostawa sprzętu medycznego cz. IV na potrzeby Multidyscyplinarnego Centrum Wspa…" at bounding box center [458, 463] width 403 height 14
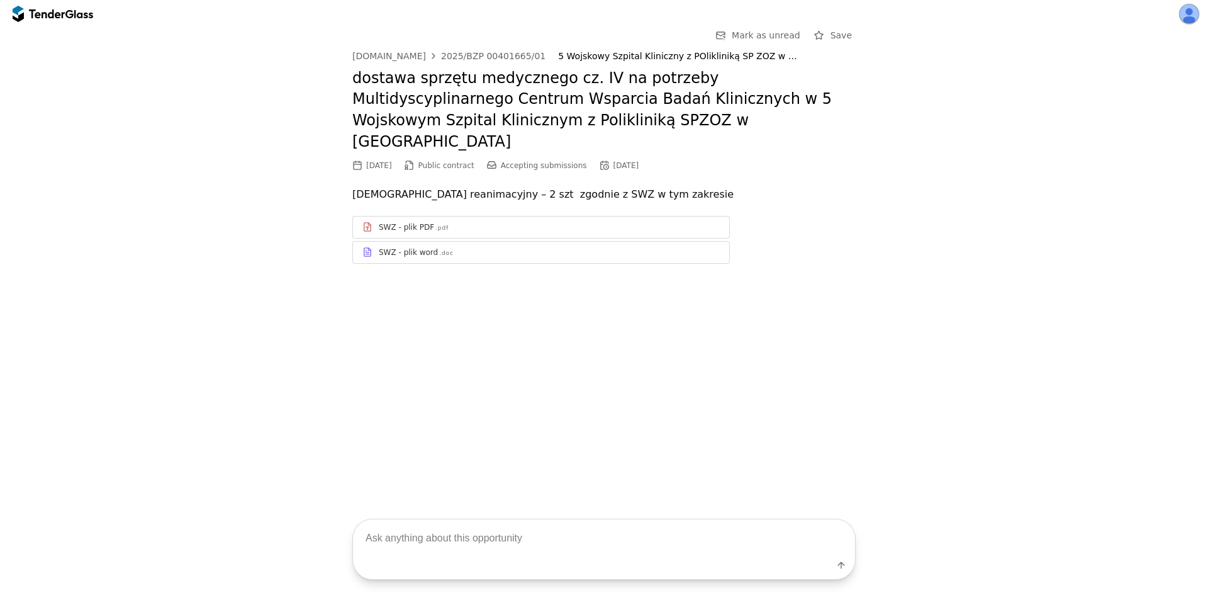
click at [446, 222] on div "SWZ - plik PDF .pdf" at bounding box center [549, 227] width 341 height 10
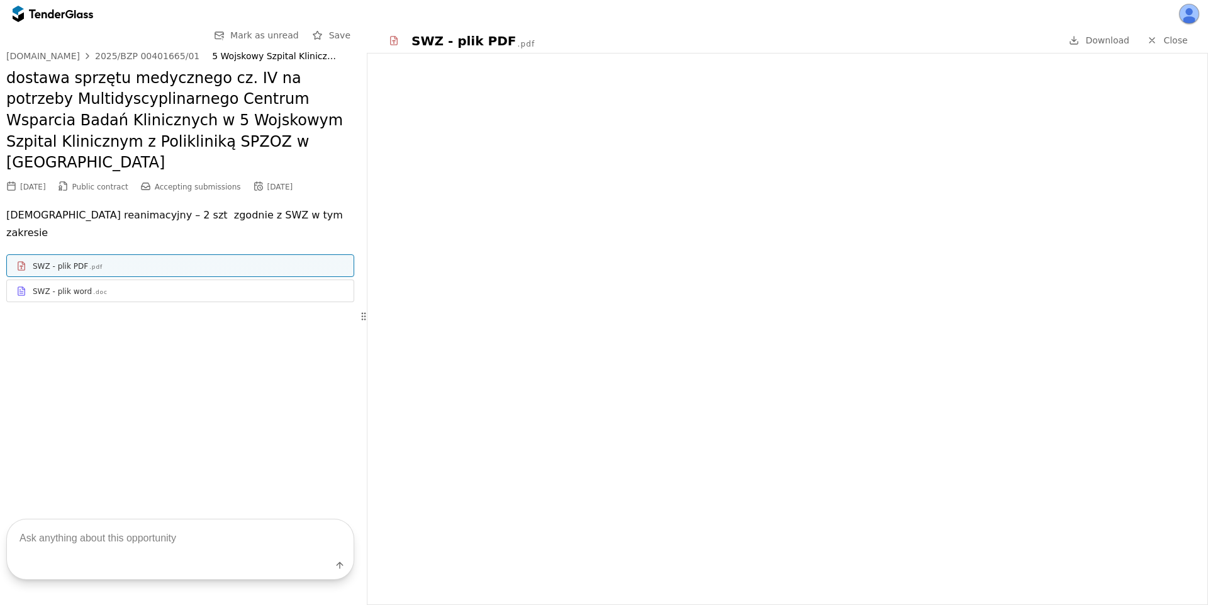
click at [154, 546] on textarea at bounding box center [180, 537] width 347 height 37
click at [93, 288] on div ".doc" at bounding box center [100, 292] width 14 height 8
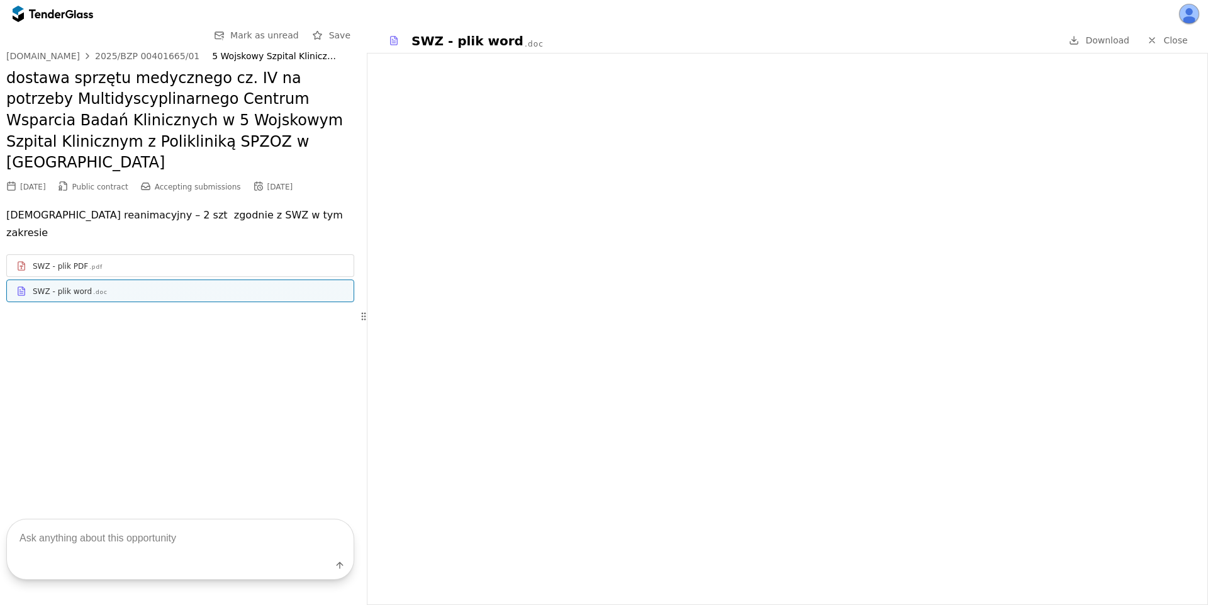
click at [124, 536] on textarea at bounding box center [180, 537] width 347 height 37
type textarea "Read the doc file"
click at [199, 330] on div "Read the doc file" at bounding box center [180, 355] width 348 height 68
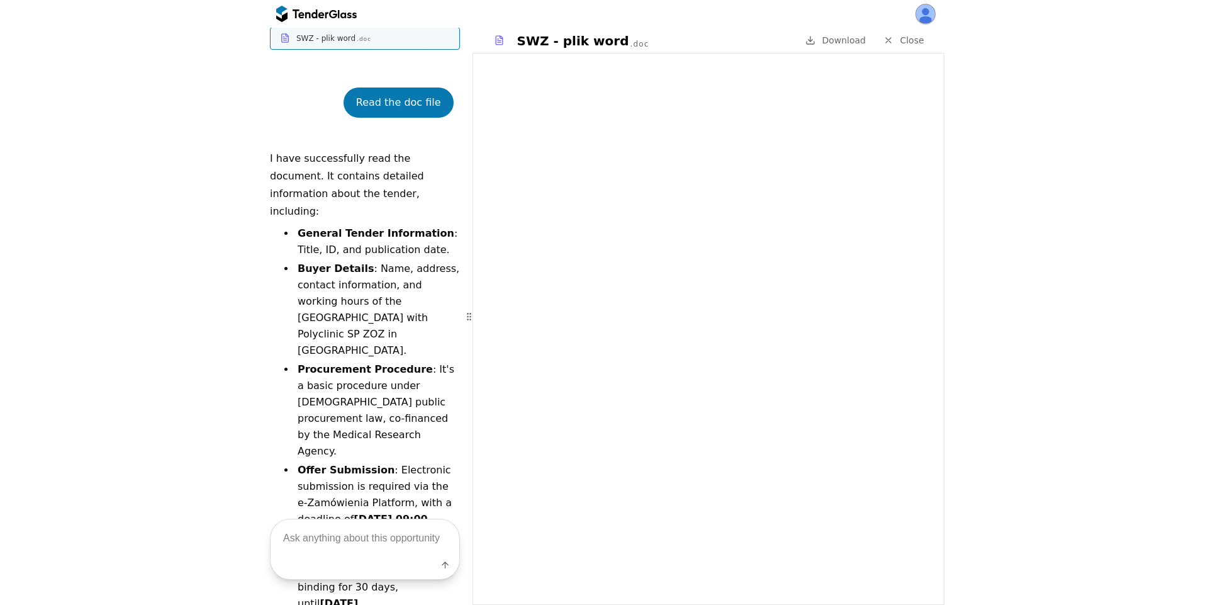
scroll to position [253, 0]
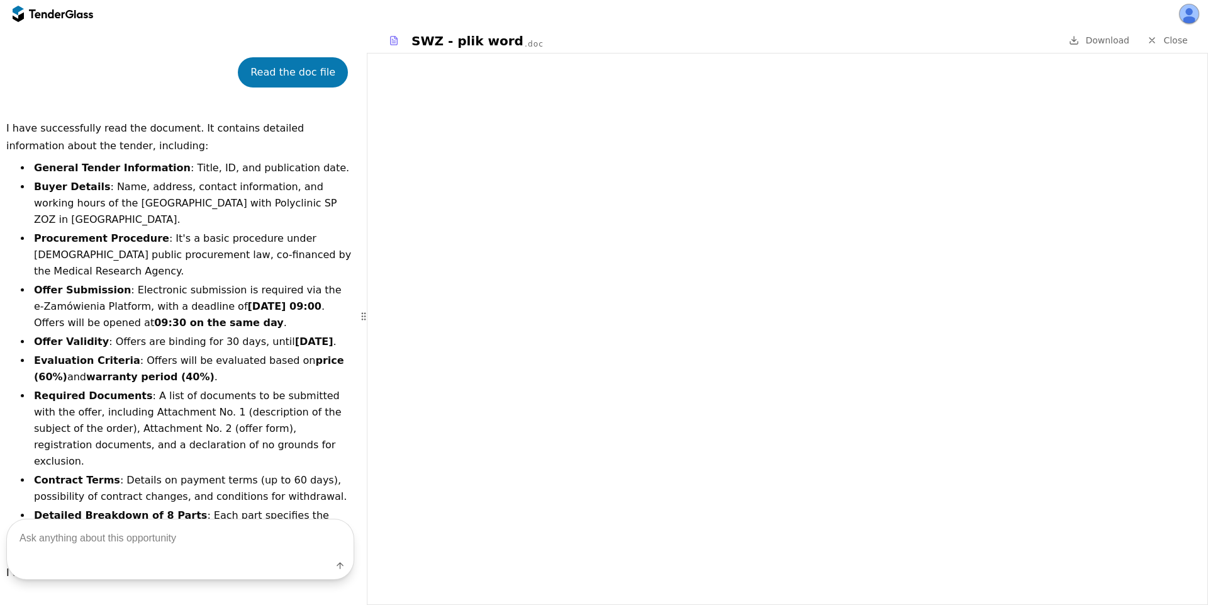
scroll to position [306, 0]
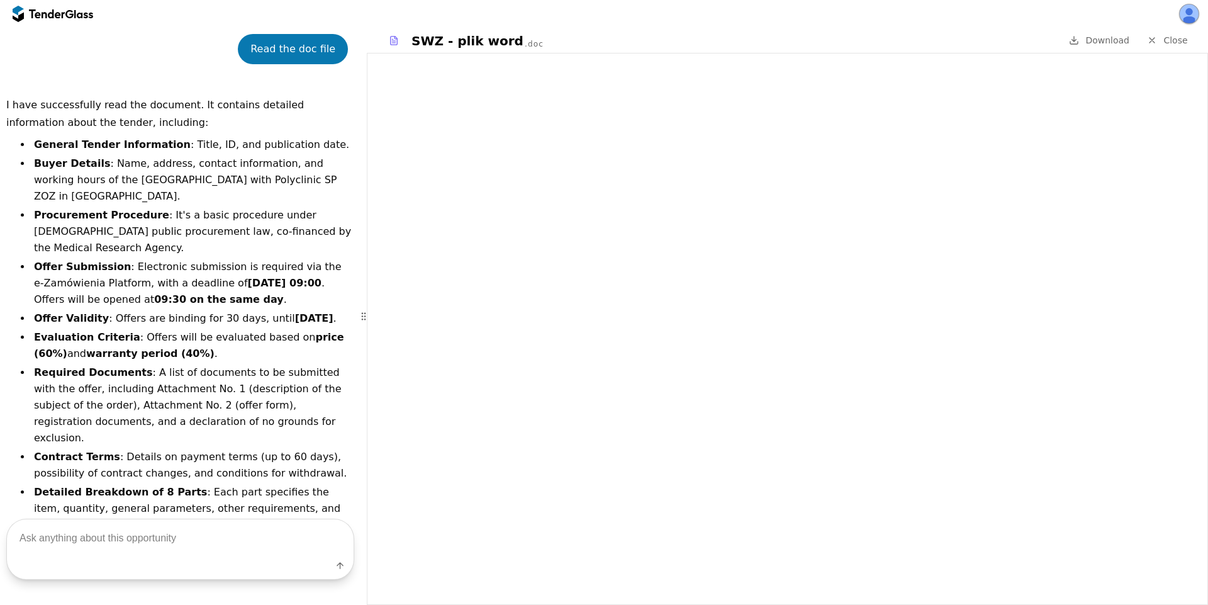
click at [201, 530] on textarea at bounding box center [180, 537] width 347 height 37
type textarea "What's the opportunity about?"
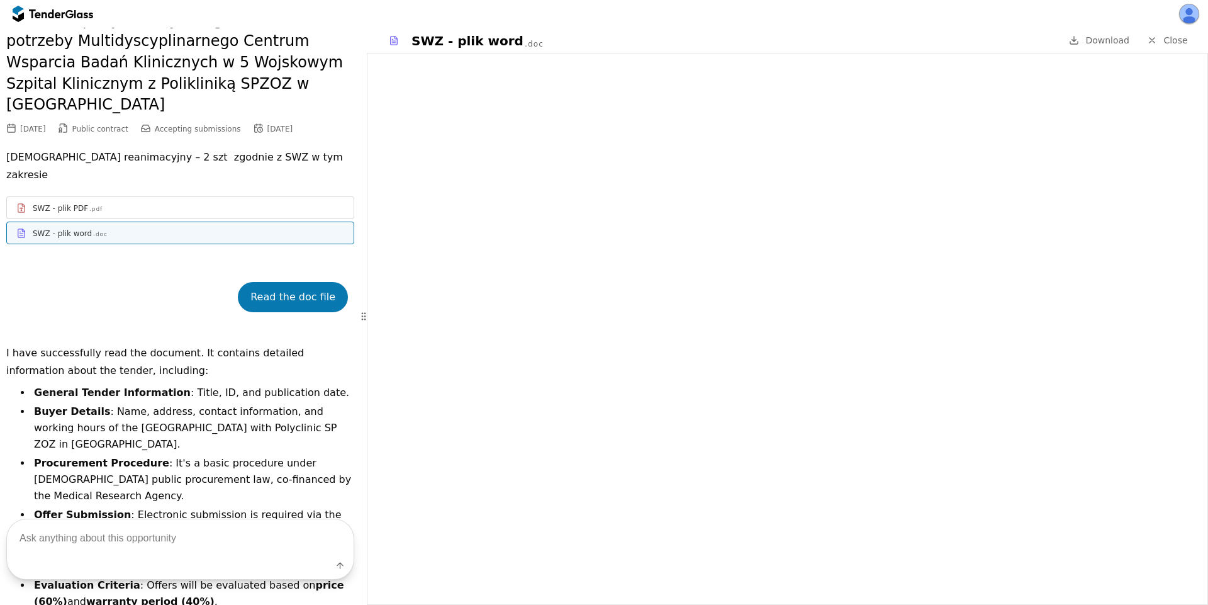
scroll to position [0, 0]
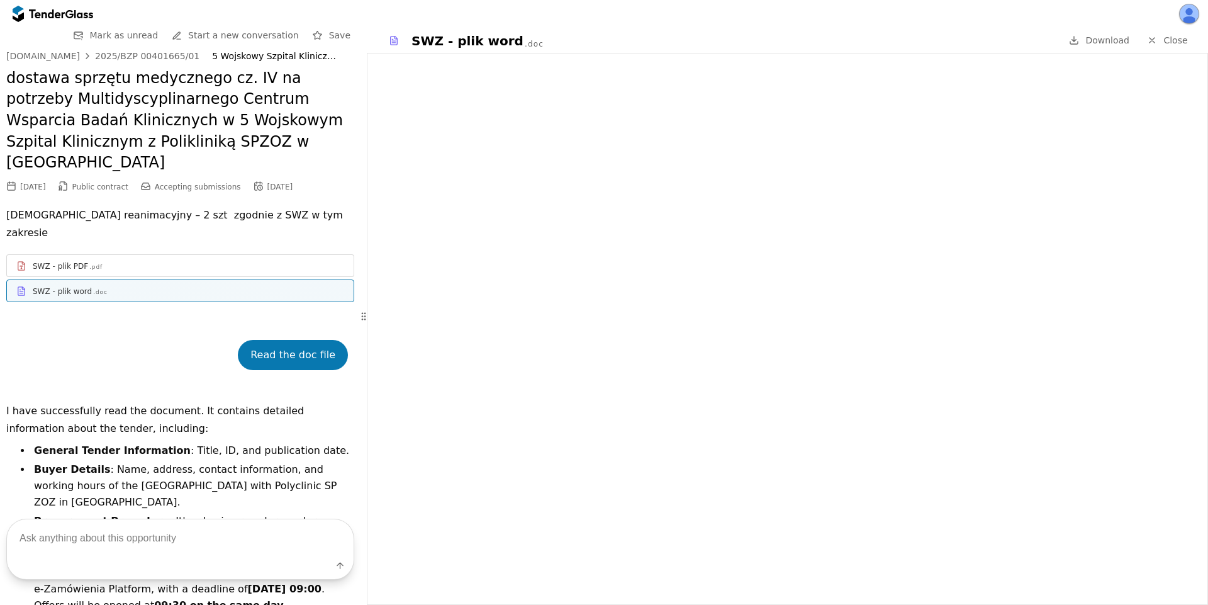
click at [117, 53] on div "2025/BZP 00401665/01" at bounding box center [147, 56] width 104 height 9
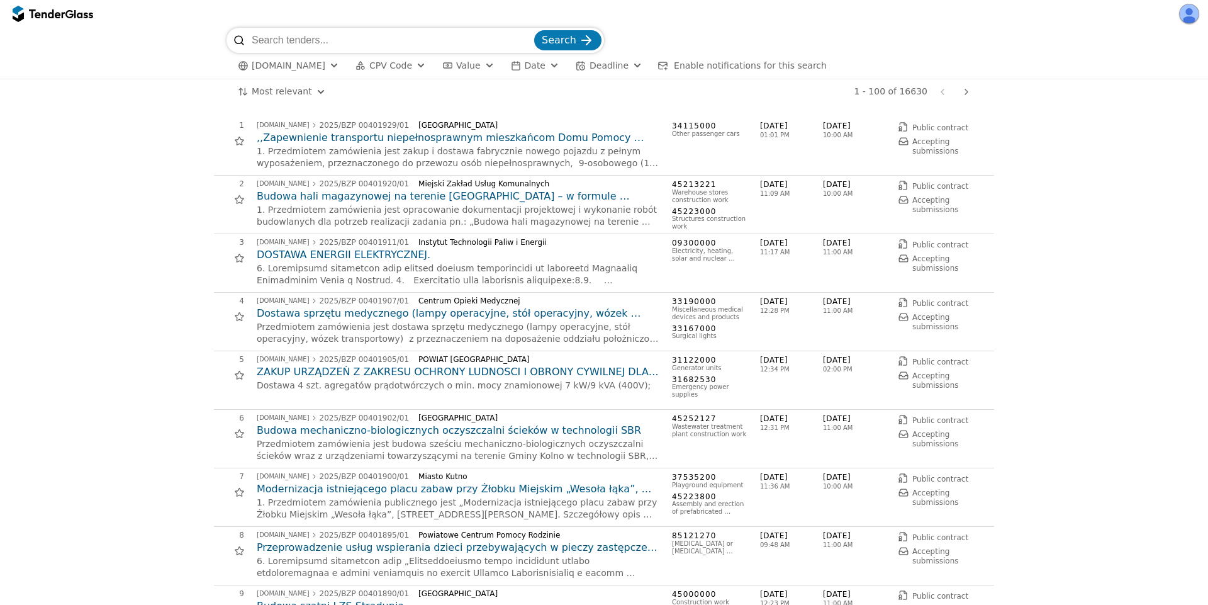
scroll to position [2718, 0]
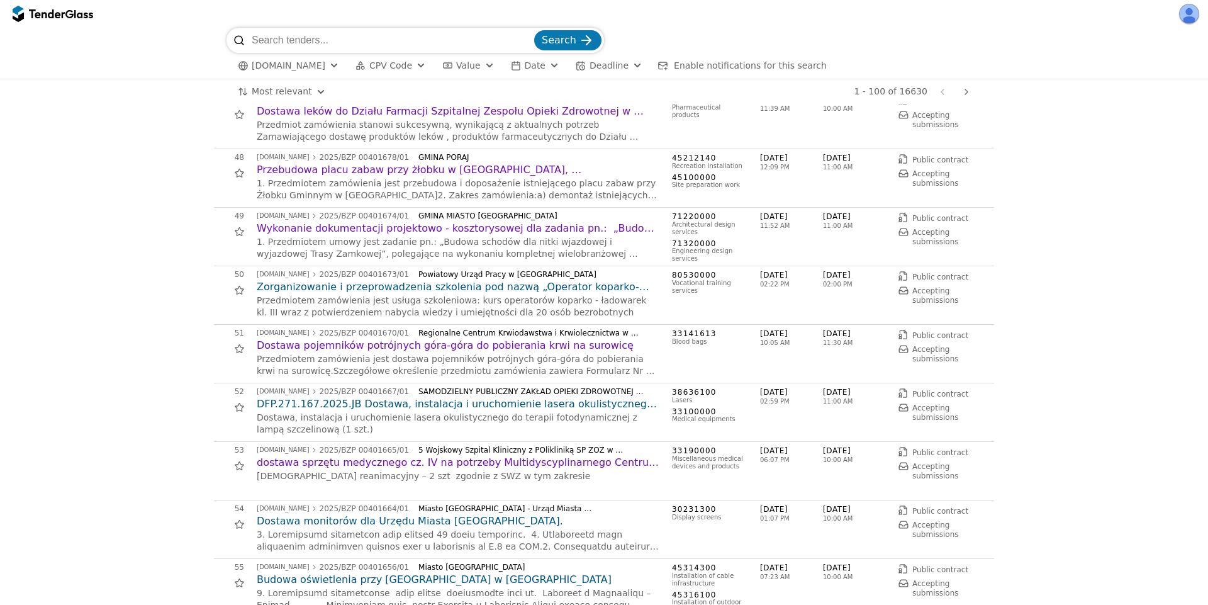
click at [400, 405] on h2 "DFP.271.167.2025.JB Dostawa, instalacja i uruchomienie lasera okulistycznego do…" at bounding box center [458, 404] width 403 height 14
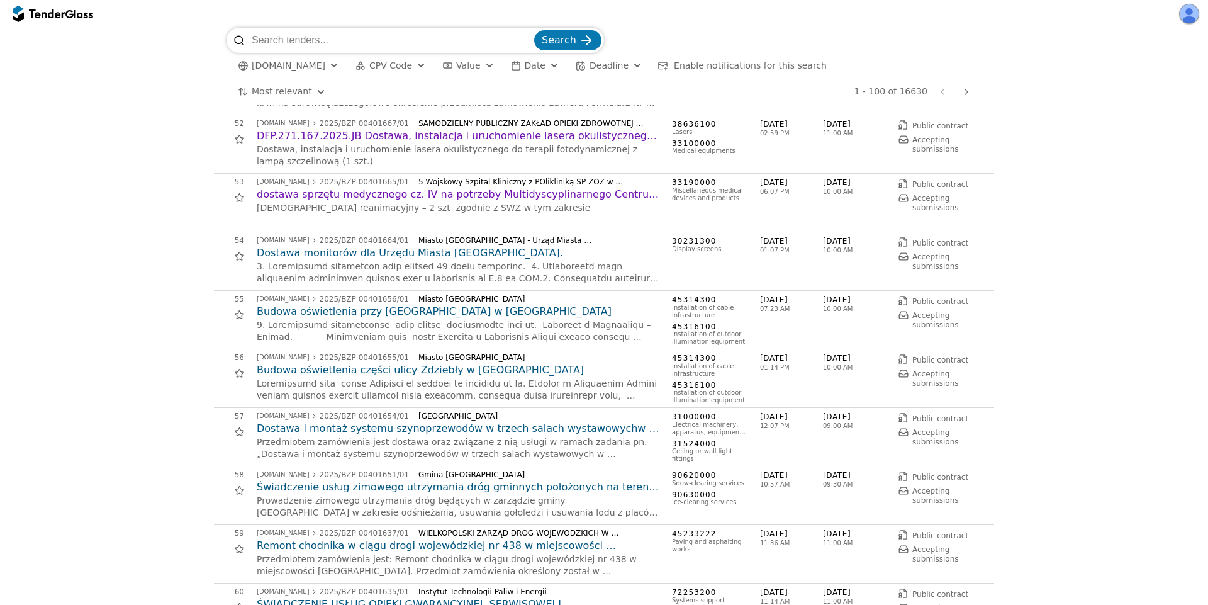
scroll to position [3058, 0]
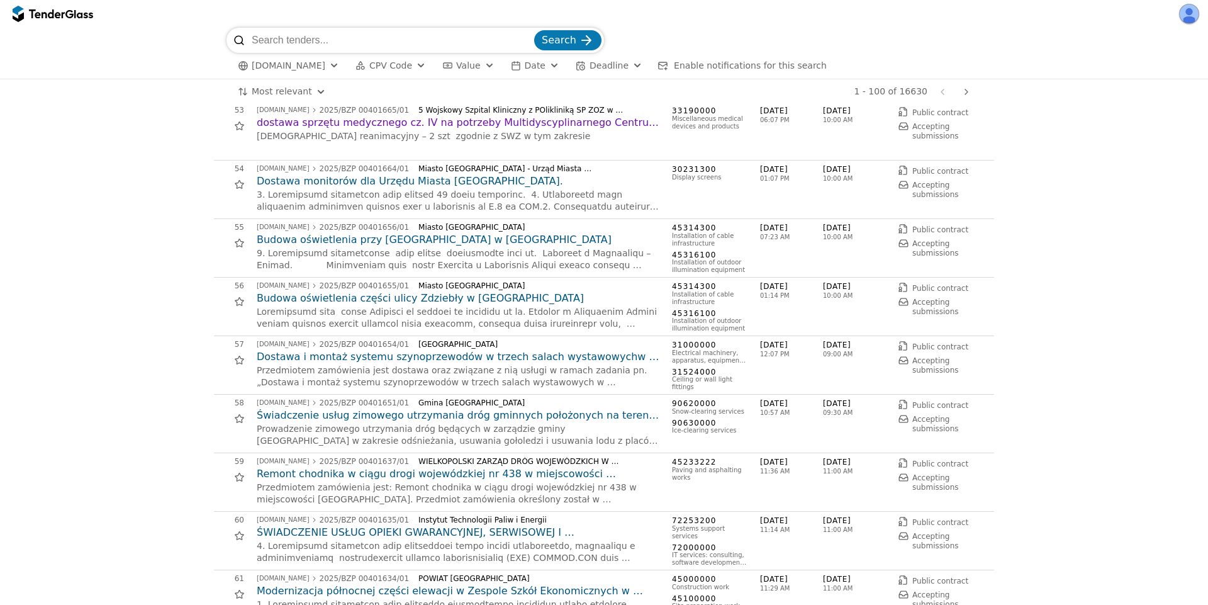
click at [407, 295] on h2 "Budowa oświetlenia części ulicy Zdziebły w [GEOGRAPHIC_DATA]" at bounding box center [458, 298] width 403 height 14
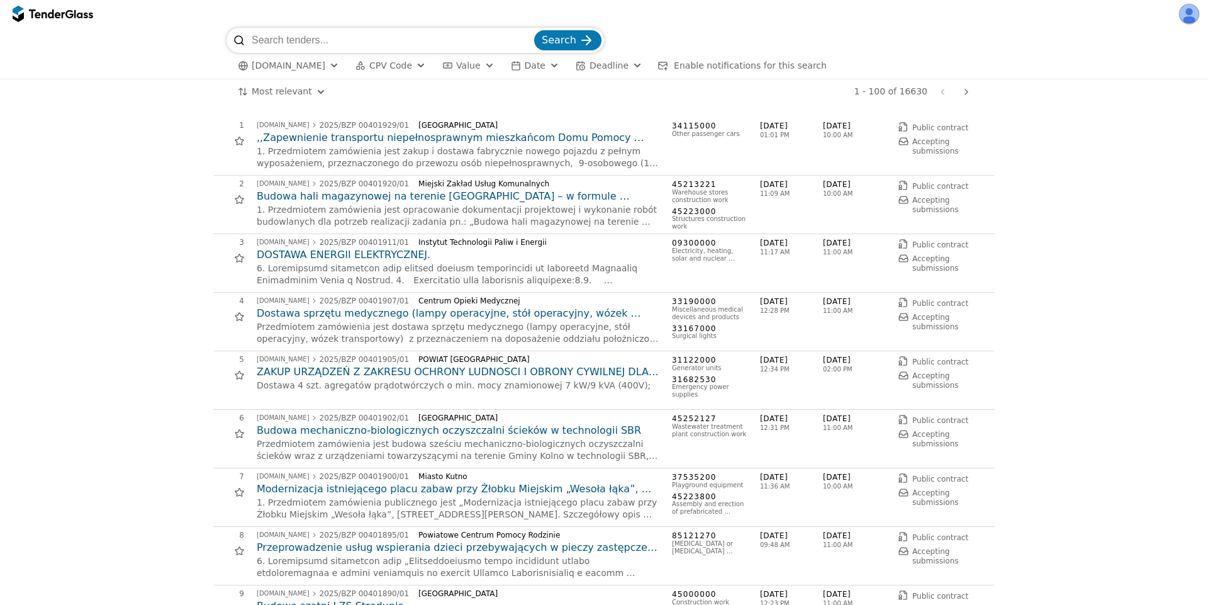
scroll to position [3058, 0]
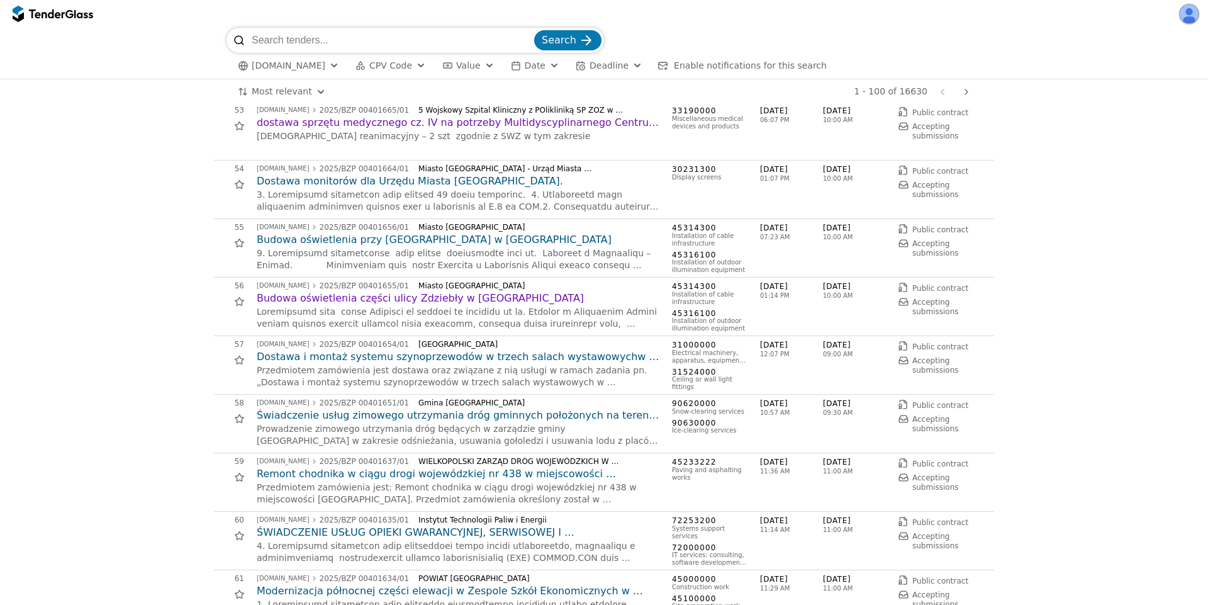
click at [441, 356] on h2 "Dostawa i montaż systemu szynoprzewodów w trzech salach wystawowychw [GEOGRAPHI…" at bounding box center [458, 357] width 403 height 14
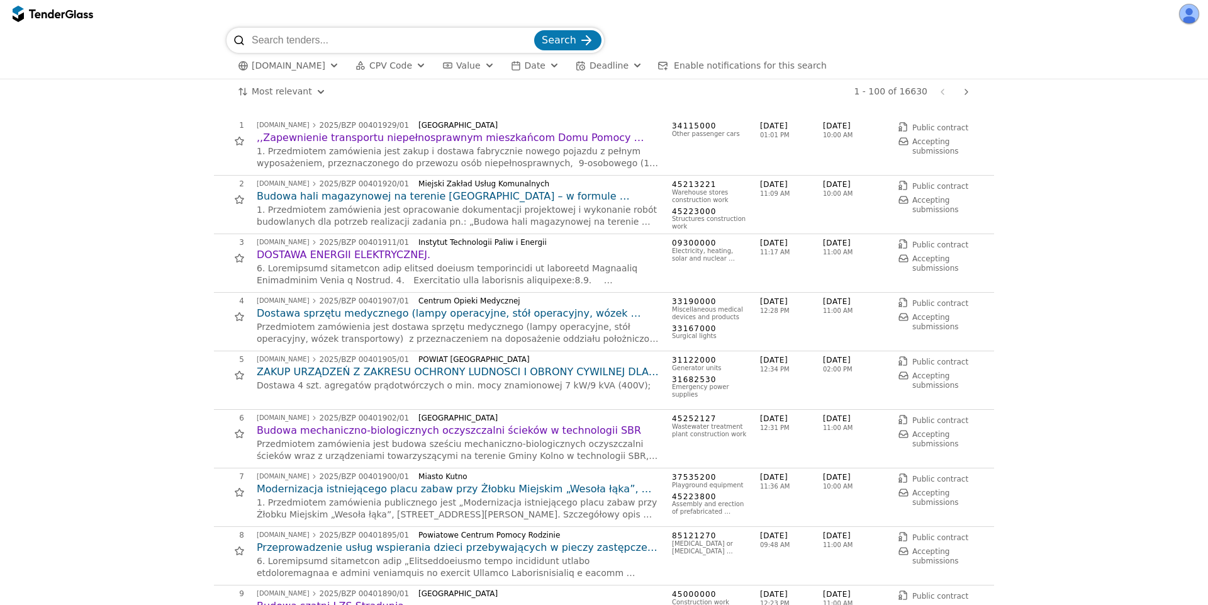
scroll to position [3058, 0]
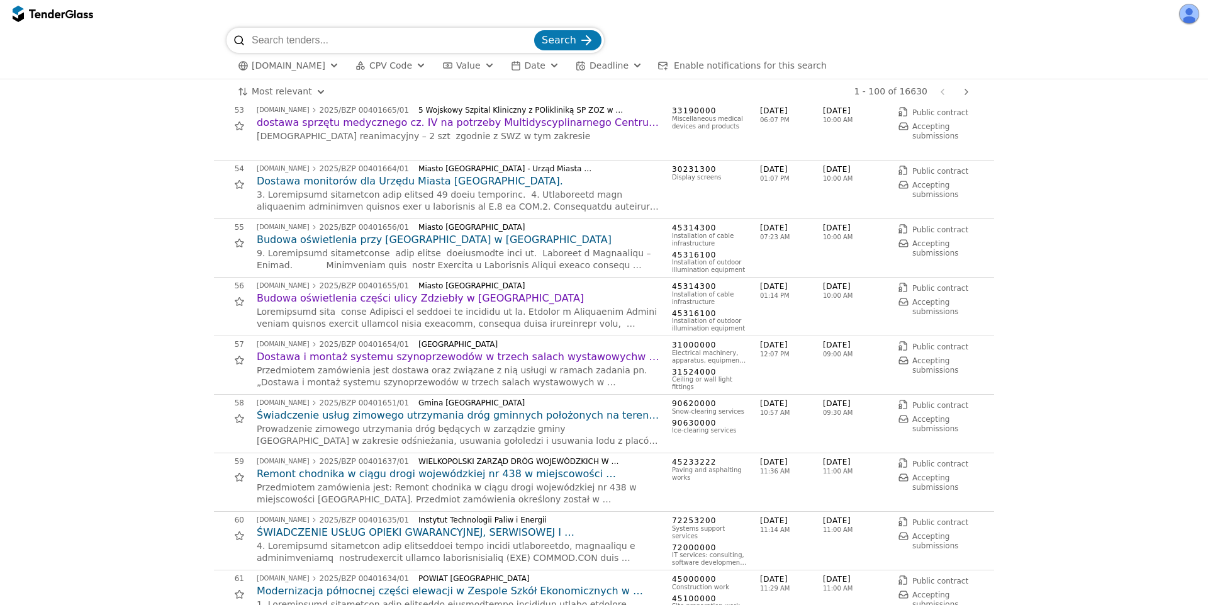
click at [388, 411] on h2 "Świadczenie usług zimowego utrzymania dróg gminnych położonych na terenie gminy…" at bounding box center [458, 415] width 403 height 14
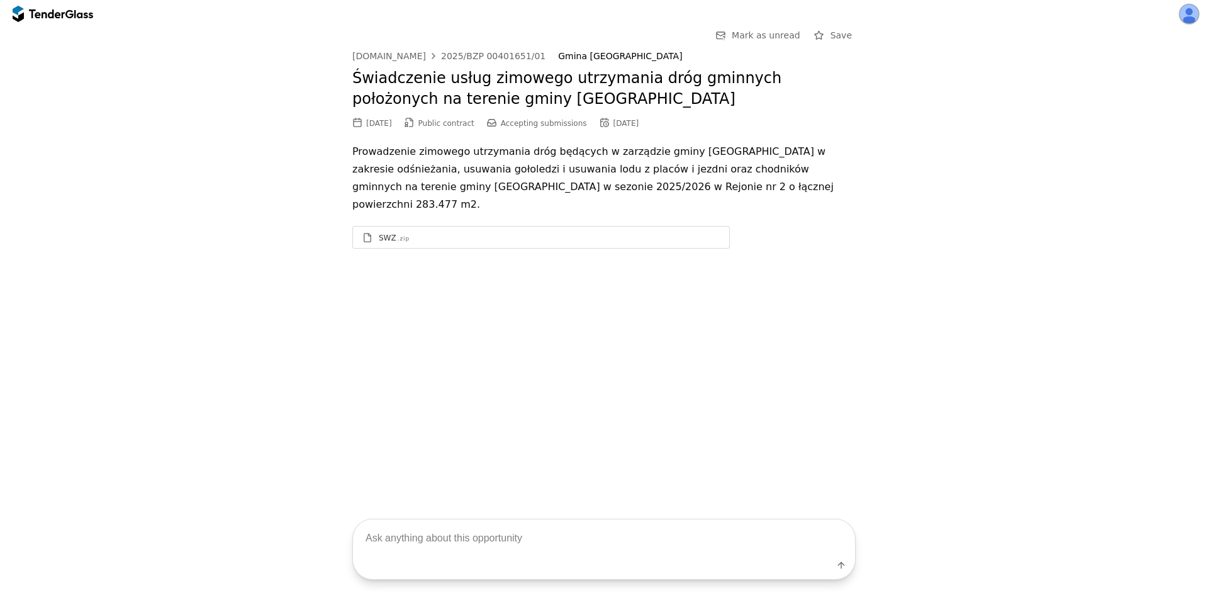
click at [452, 233] on div "SWZ .zip" at bounding box center [549, 238] width 341 height 10
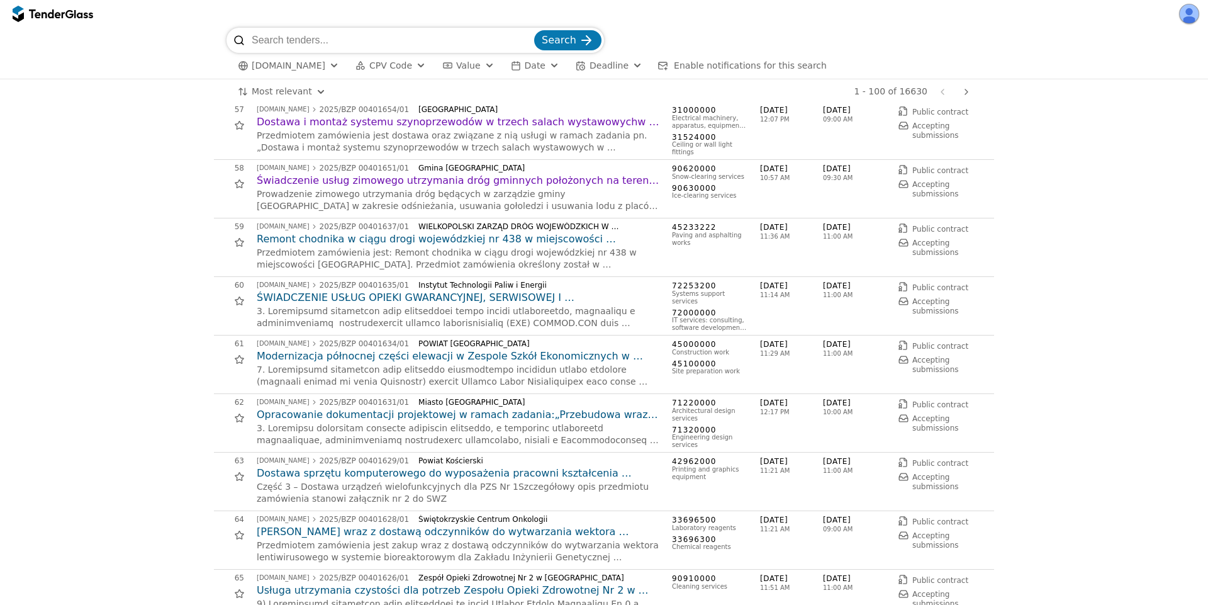
scroll to position [3511, 0]
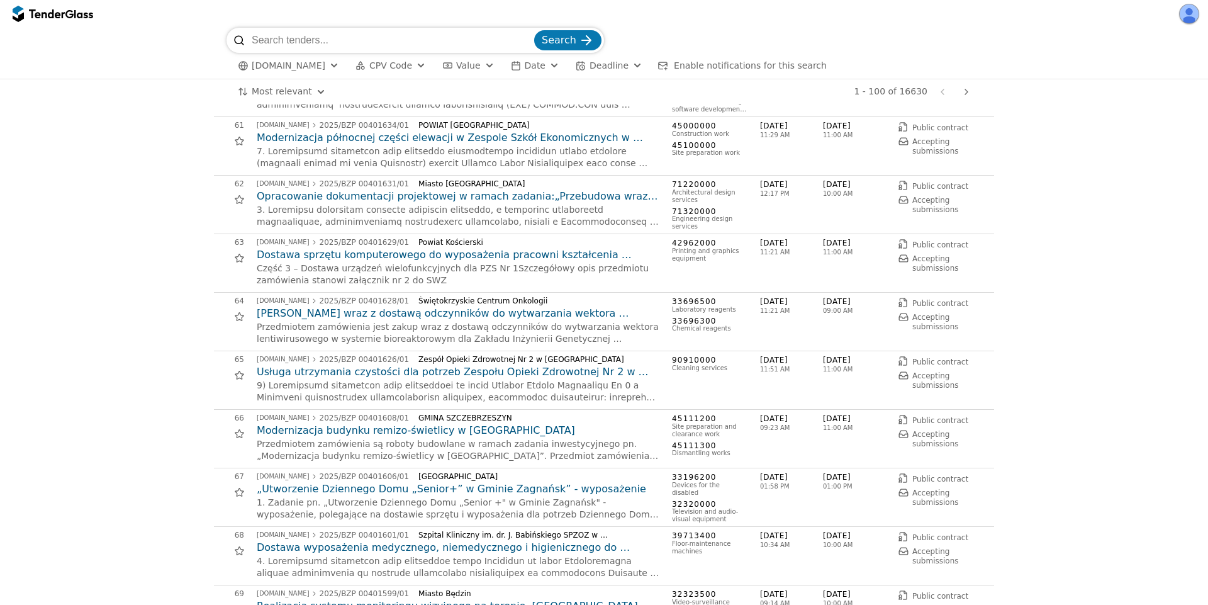
click at [385, 372] on h2 "Usługa utrzymania czystości dla potrzeb Zespołu Opieki Zdrowotnej Nr 2 w [GEOGR…" at bounding box center [458, 372] width 403 height 14
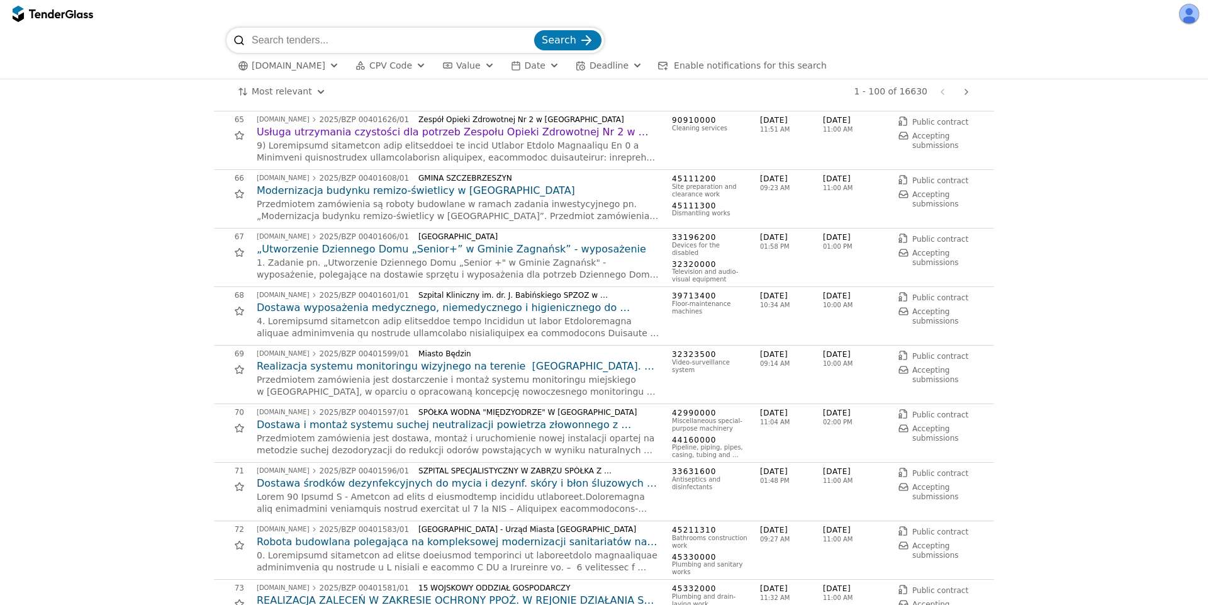
scroll to position [3964, 0]
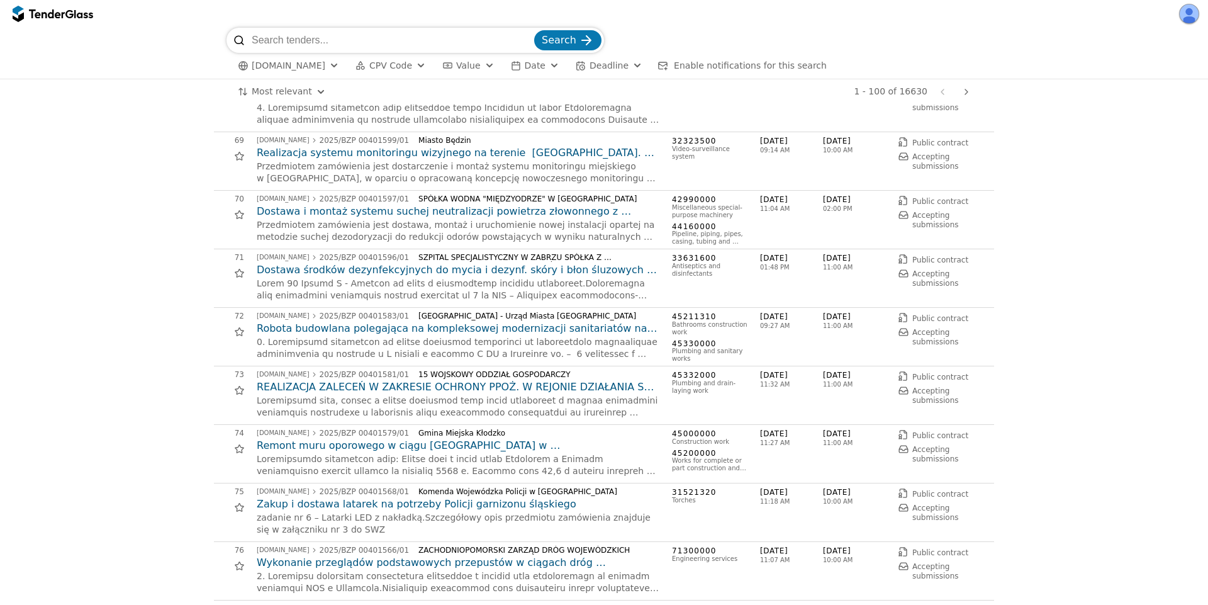
click at [402, 332] on h2 "Robota budowlana polegająca na kompleksowej modernizacji sanitariatów na parter…" at bounding box center [458, 329] width 403 height 14
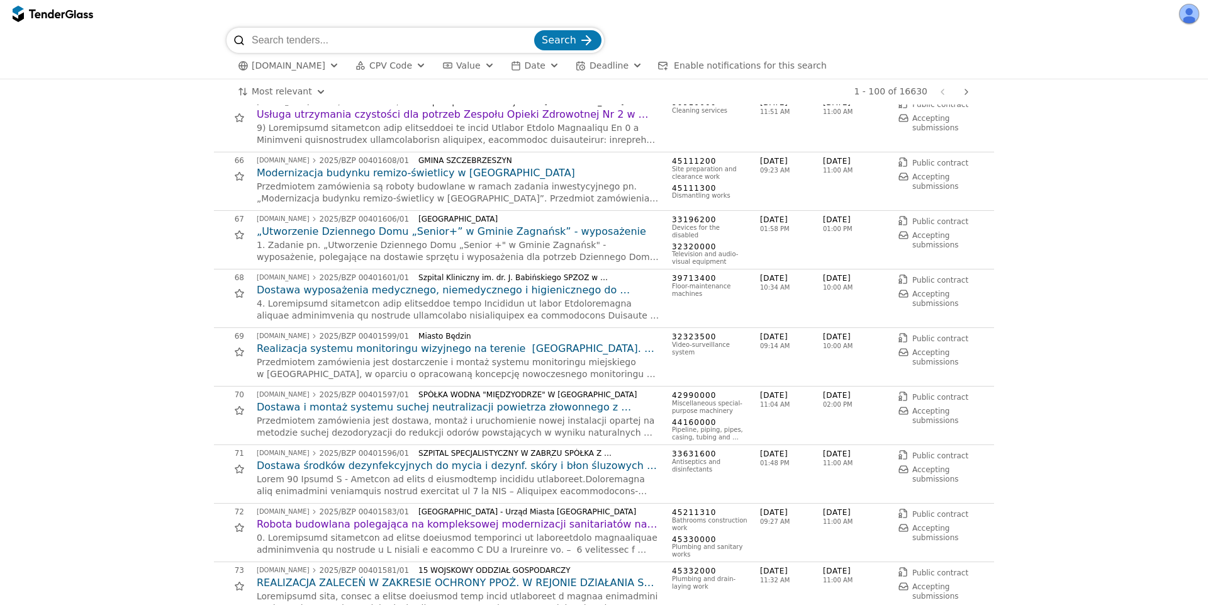
scroll to position [3738, 0]
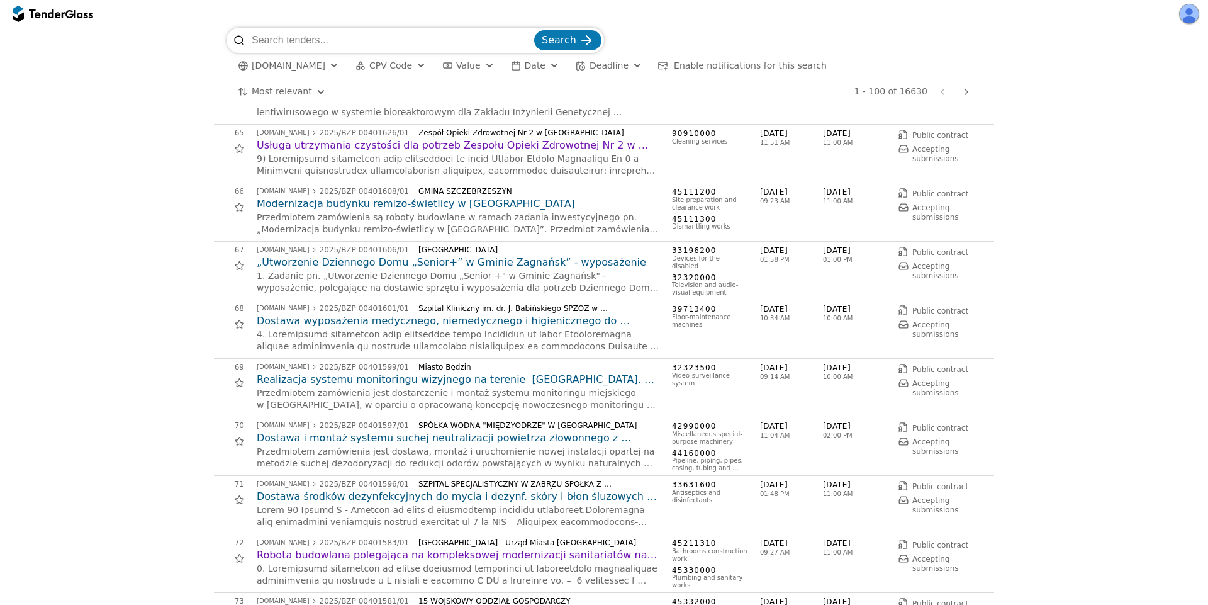
click at [427, 144] on h2 "Usługa utrzymania czystości dla potrzeb Zespołu Opieki Zdrowotnej Nr 2 w [GEOGR…" at bounding box center [458, 145] width 403 height 14
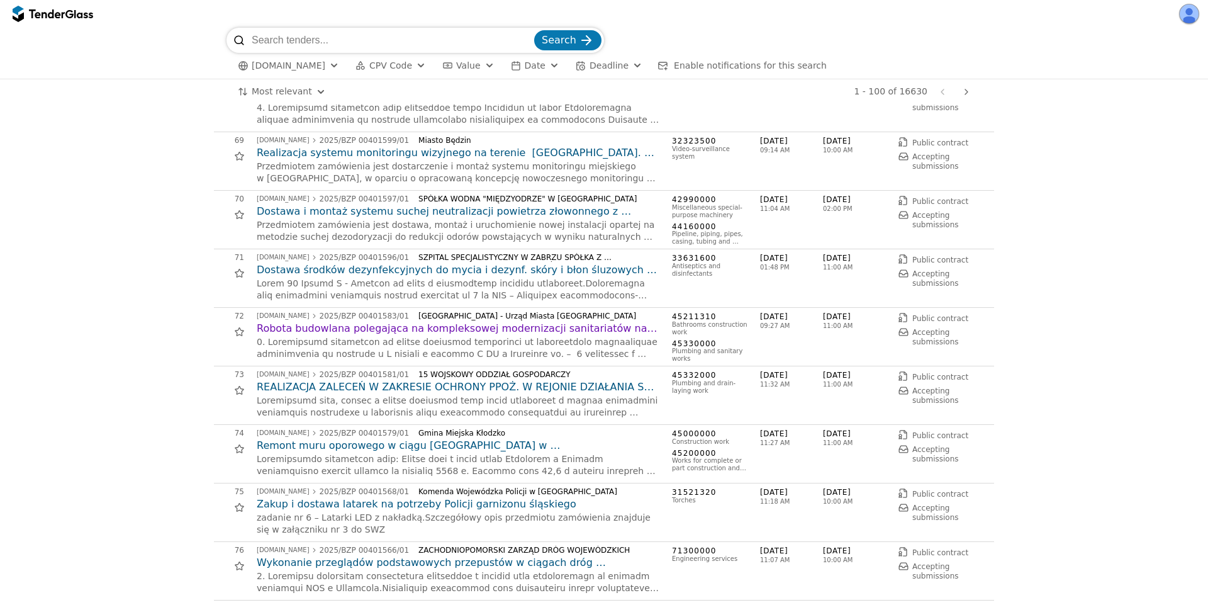
click at [378, 331] on h2 "Robota budowlana polegająca na kompleksowej modernizacji sanitariatów na parter…" at bounding box center [458, 329] width 403 height 14
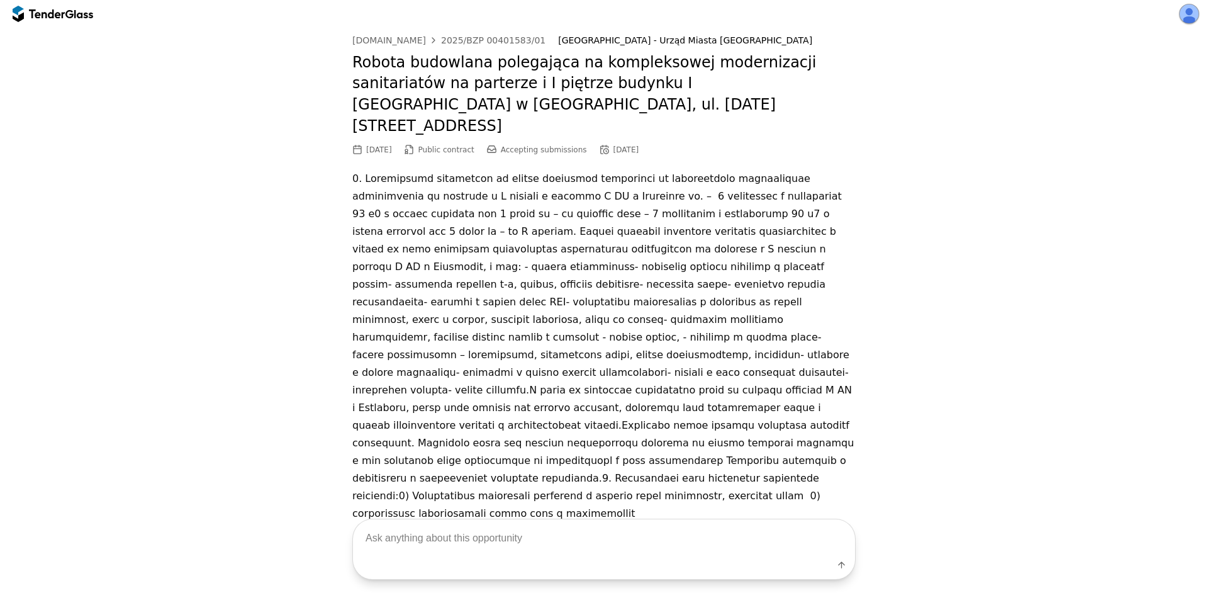
scroll to position [21, 0]
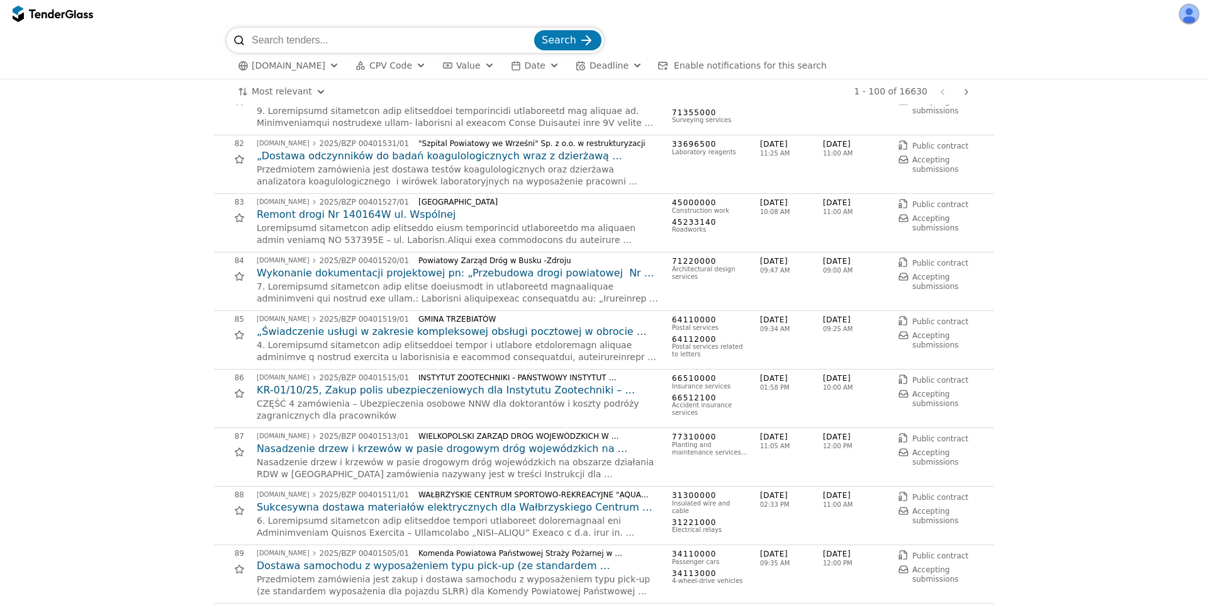
scroll to position [4871, 0]
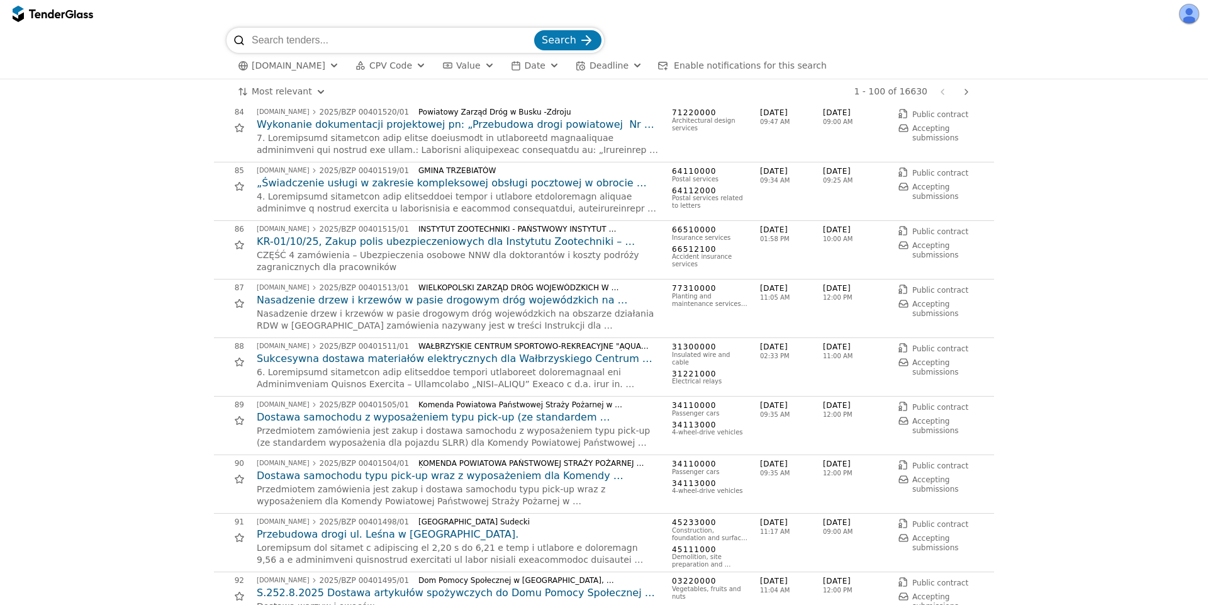
click at [415, 422] on h2 "Dostawa samochodu z wyposażeniem typu pick-up (ze standardem wyposażenia dla po…" at bounding box center [458, 417] width 403 height 14
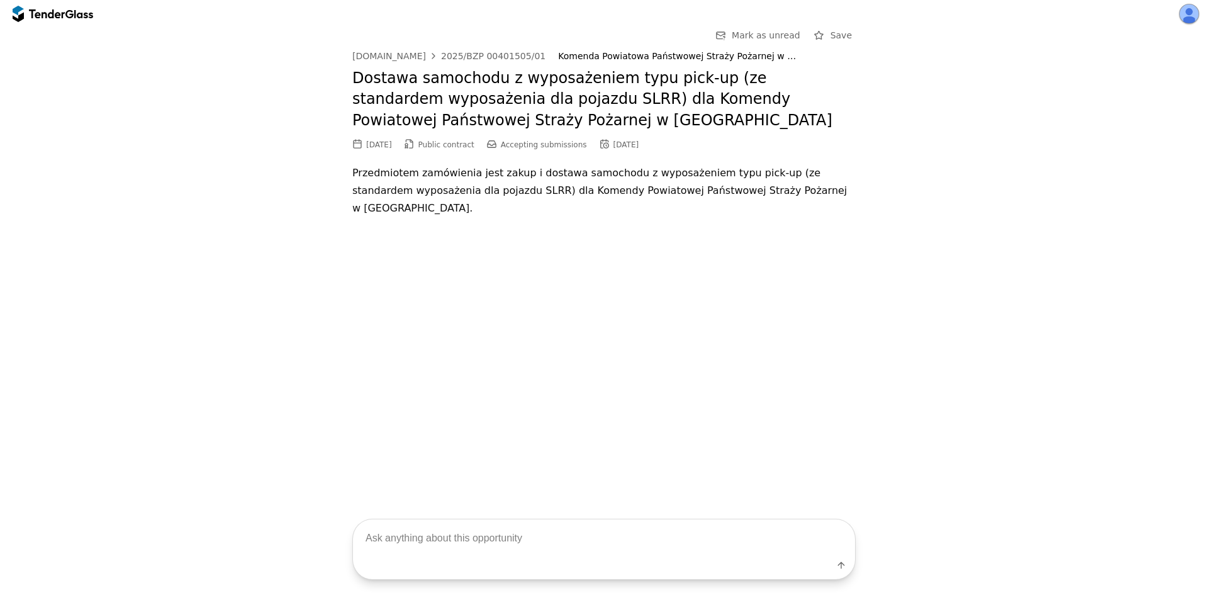
click at [517, 537] on textarea at bounding box center [604, 537] width 502 height 37
type textarea "Where are the documents published?"
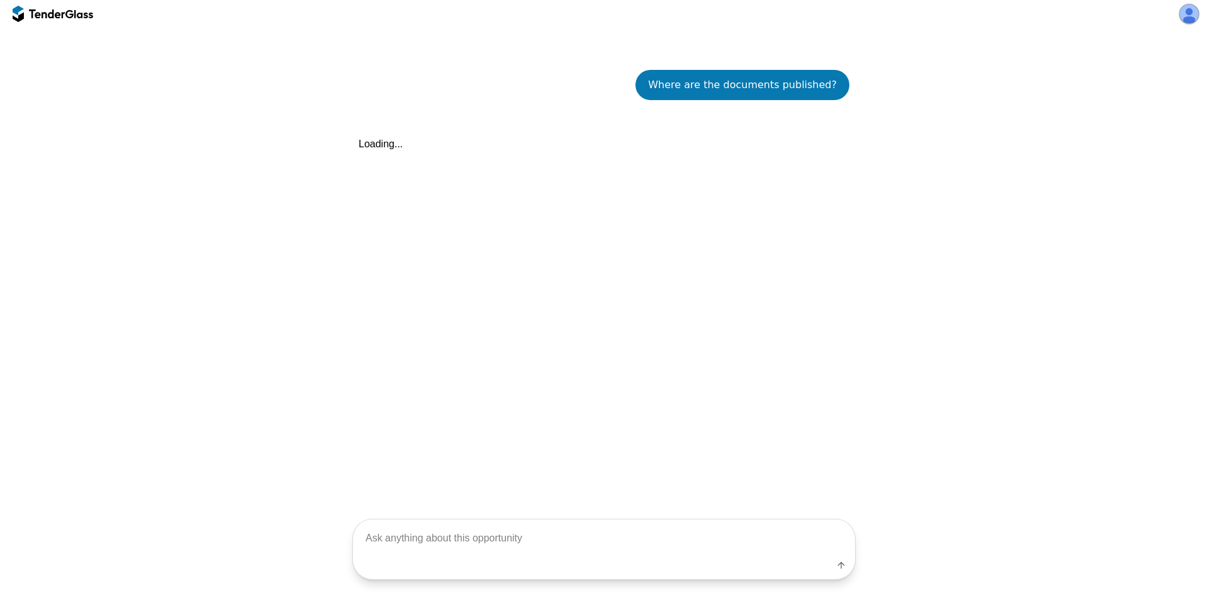
scroll to position [202, 0]
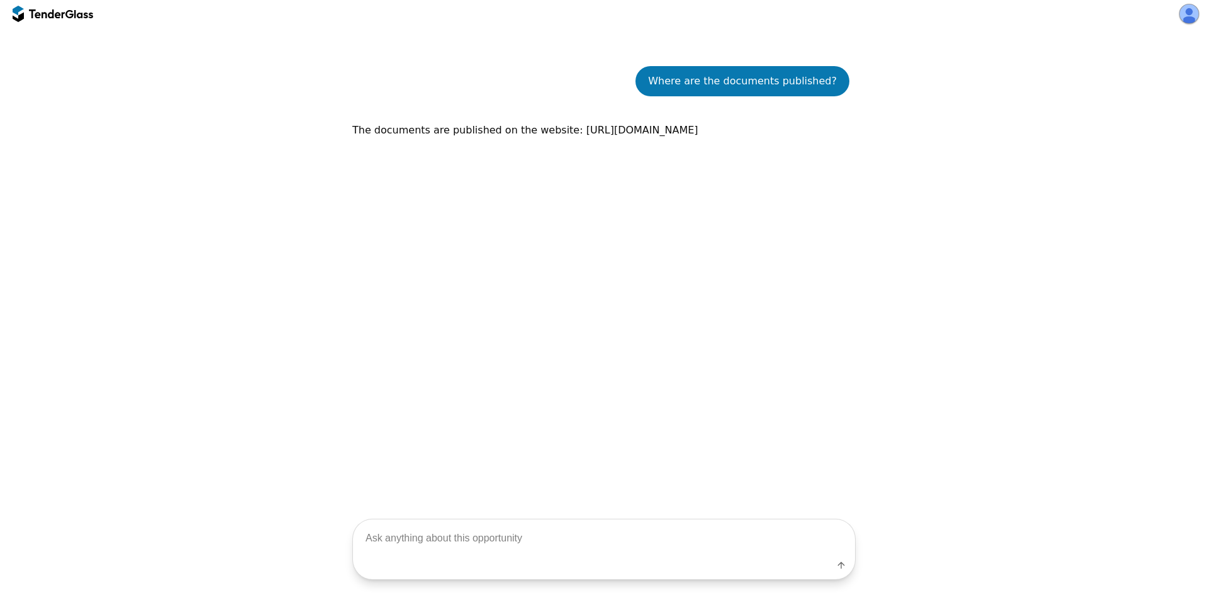
click at [562, 121] on p "The documents are published on the website: https://www.gov.pl/web/kppsp-slupca" at bounding box center [603, 130] width 503 height 18
drag, startPoint x: 562, startPoint y: 113, endPoint x: 722, endPoint y: 118, distance: 159.9
click at [722, 121] on p "The documents are published on the website: https://www.gov.pl/web/kppsp-slupca" at bounding box center [603, 130] width 503 height 18
copy p "https://www.gov.pl/web/kppsp-slupca"
click at [676, 174] on div "Where are the documents published? The documents are published on the website: …" at bounding box center [603, 279] width 503 height 464
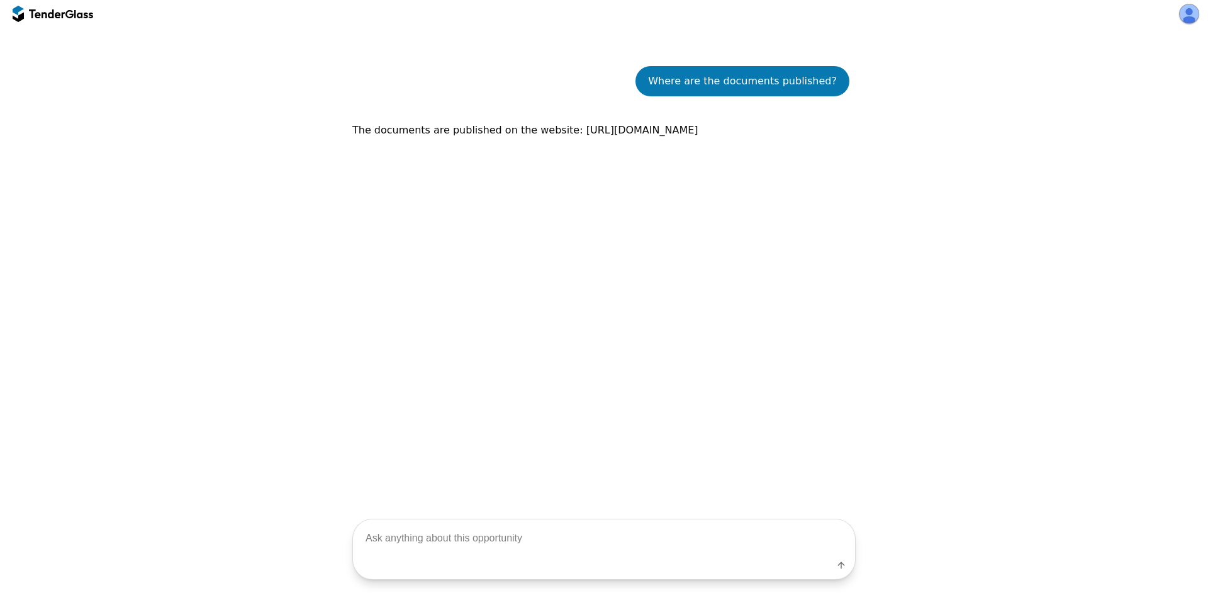
click at [941, 191] on div "Go Back Mark as unread Start a new conversation Save ezamowienia.gov.pl 2025/BZ…" at bounding box center [604, 168] width 1196 height 685
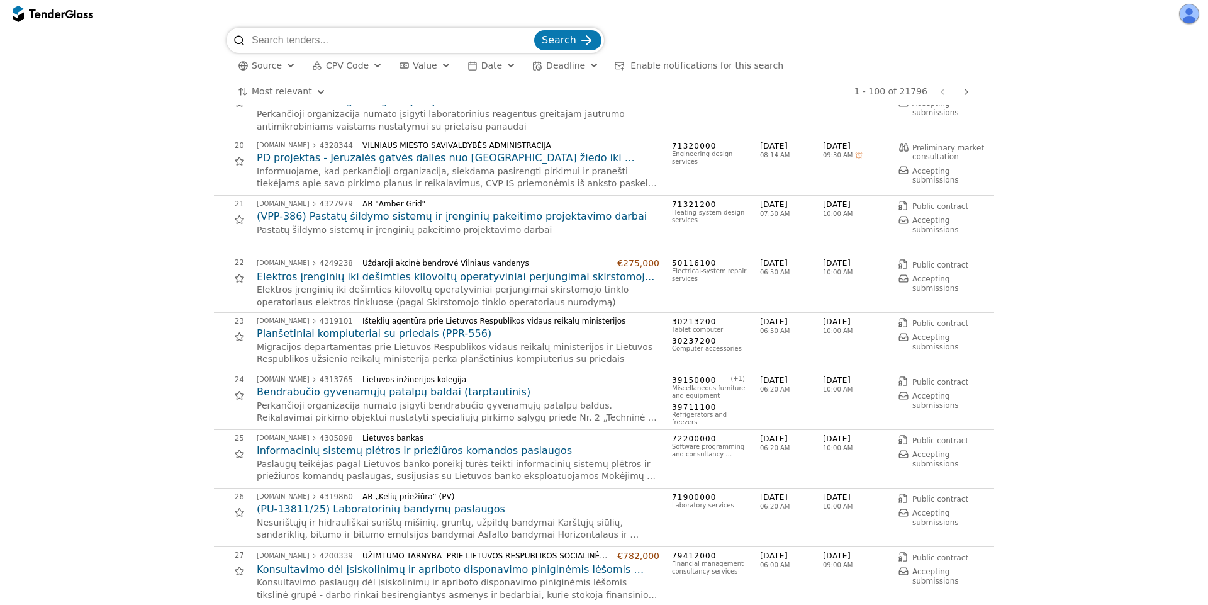
scroll to position [1133, 0]
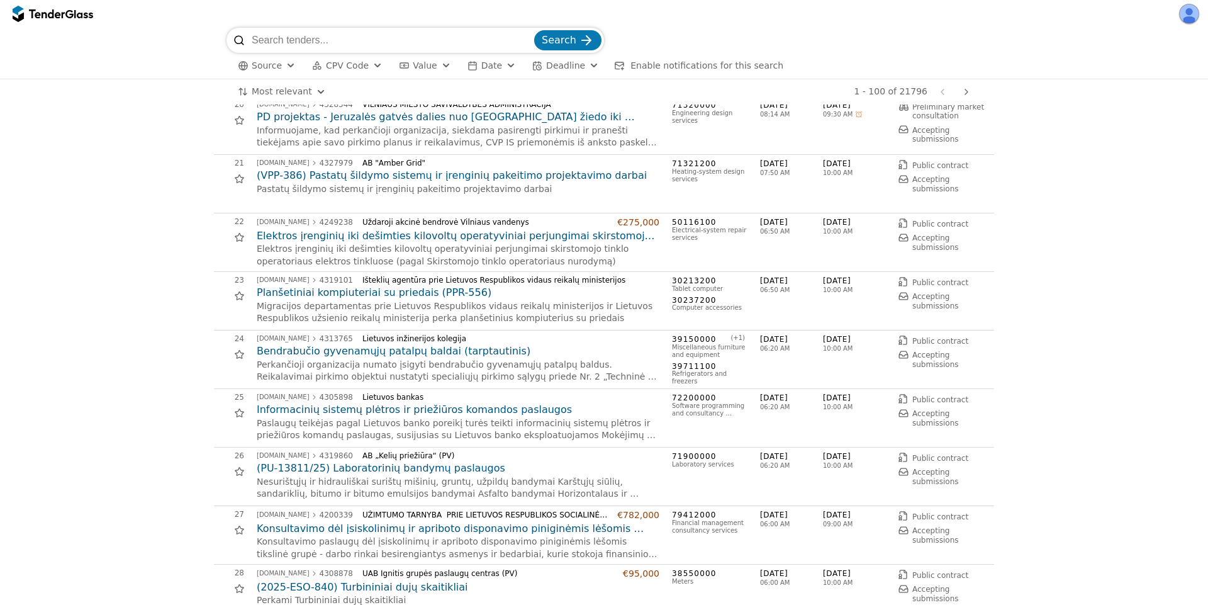
click at [444, 348] on h2 "Bendrabučio gyvenamųjų patalpų baldai (tarptautinis)" at bounding box center [458, 351] width 403 height 14
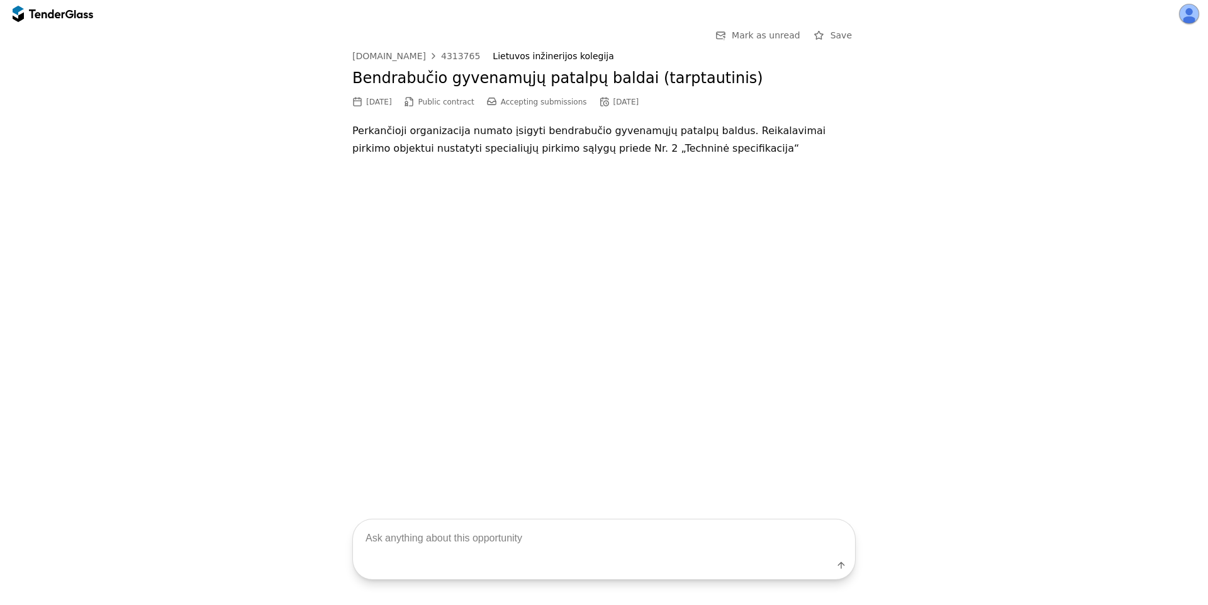
click at [425, 58] on div at bounding box center [433, 56] width 30 height 33
click at [42, 8] on div at bounding box center [53, 14] width 81 height 20
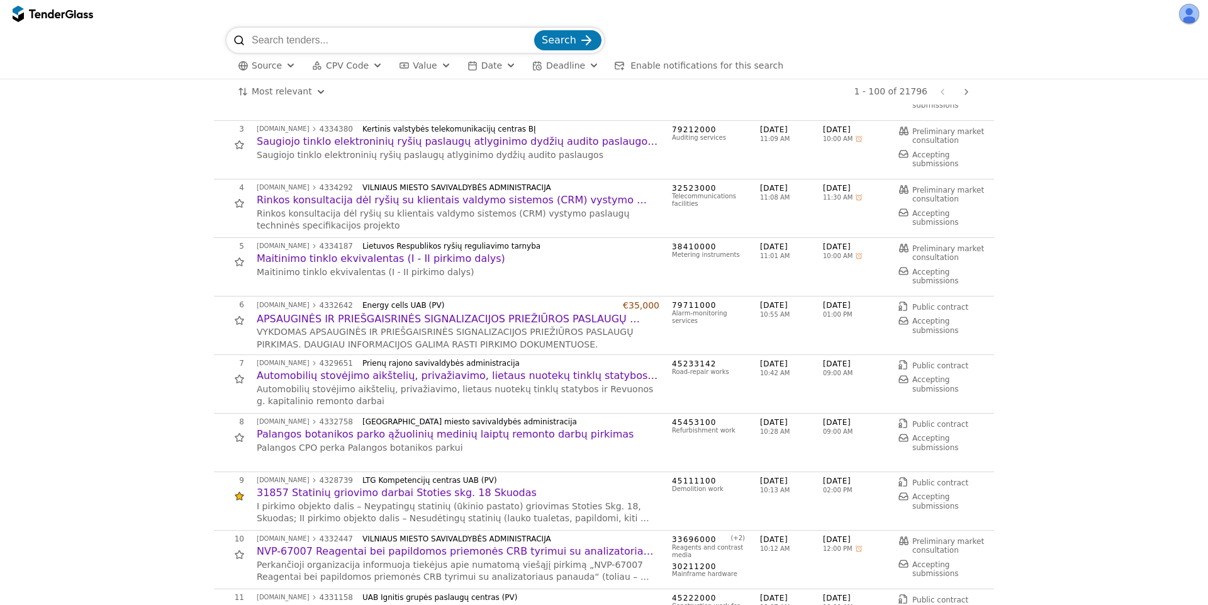
scroll to position [340, 0]
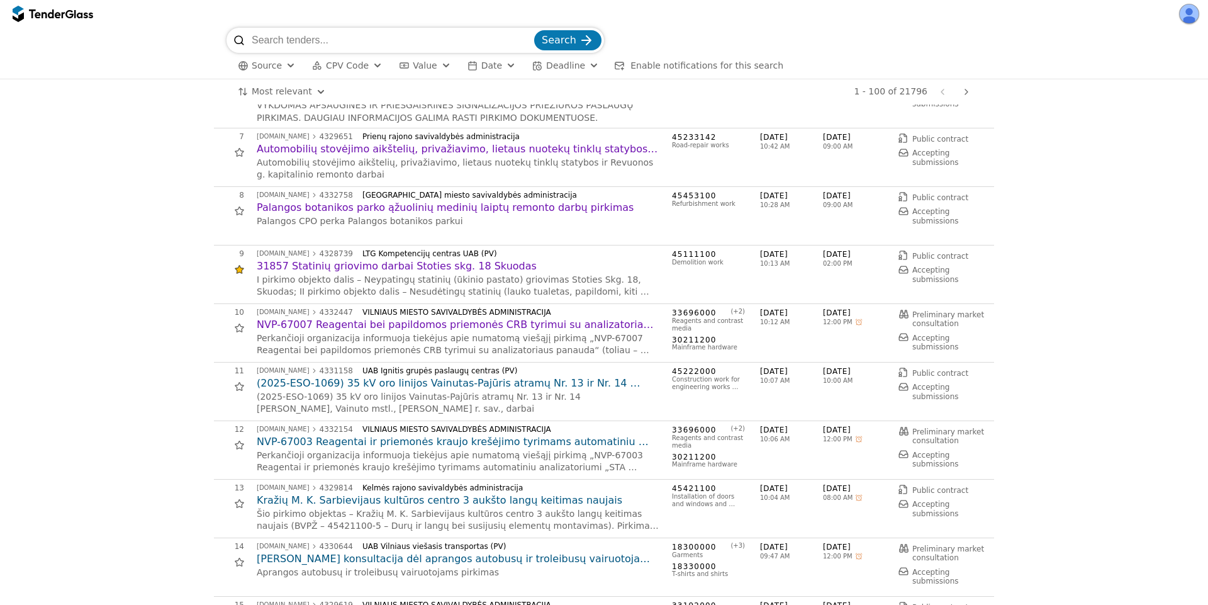
click at [235, 270] on div at bounding box center [239, 270] width 36 height 36
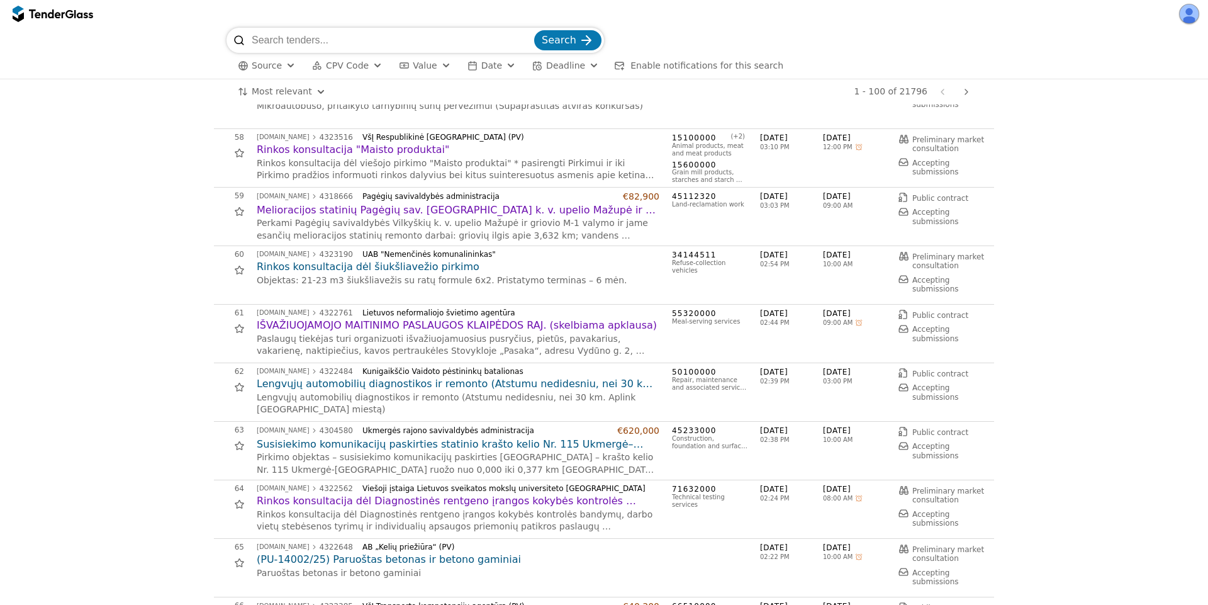
scroll to position [3738, 0]
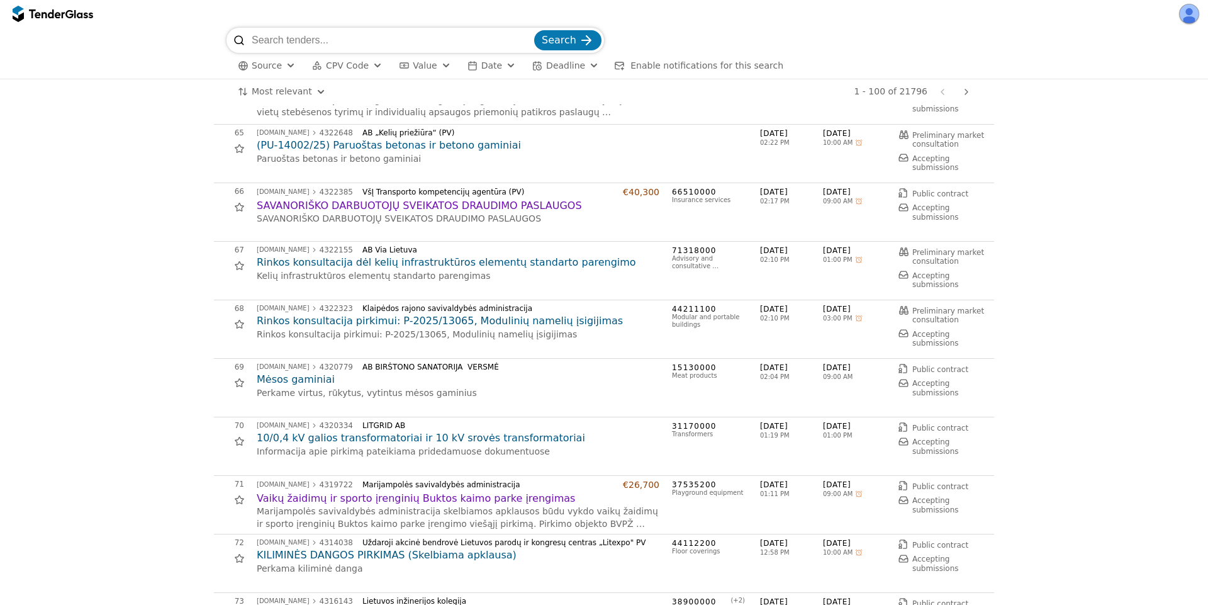
click at [320, 381] on h2 "Mėsos gaminiai" at bounding box center [458, 380] width 403 height 14
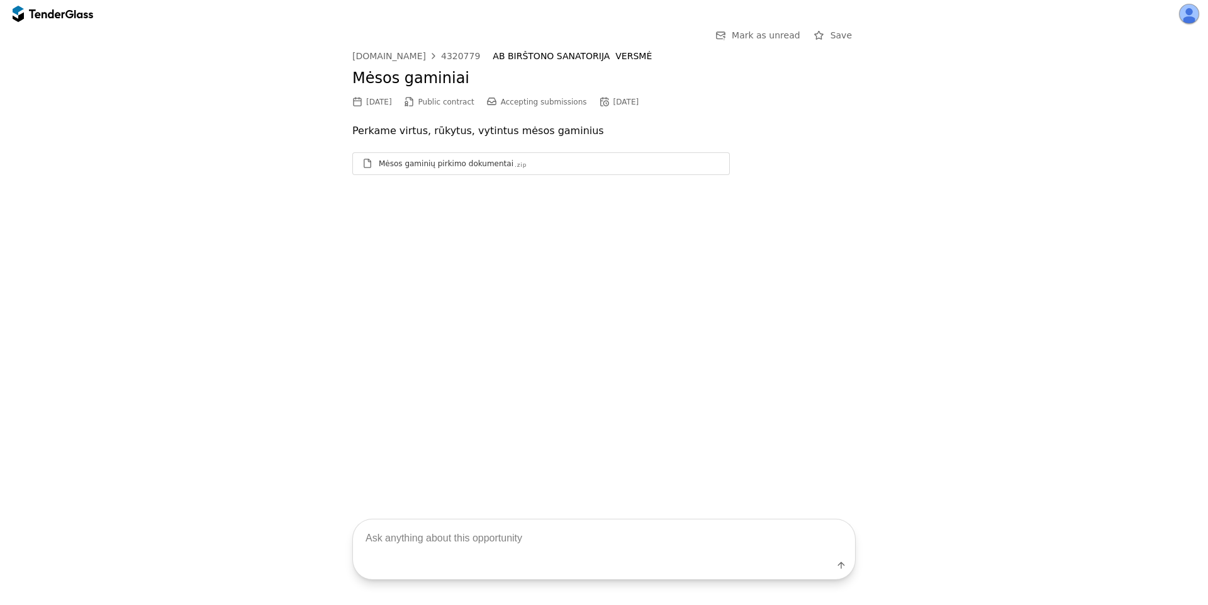
click at [514, 165] on div "Mėsos gaminių pirkimo dokumentai .zip" at bounding box center [549, 164] width 341 height 10
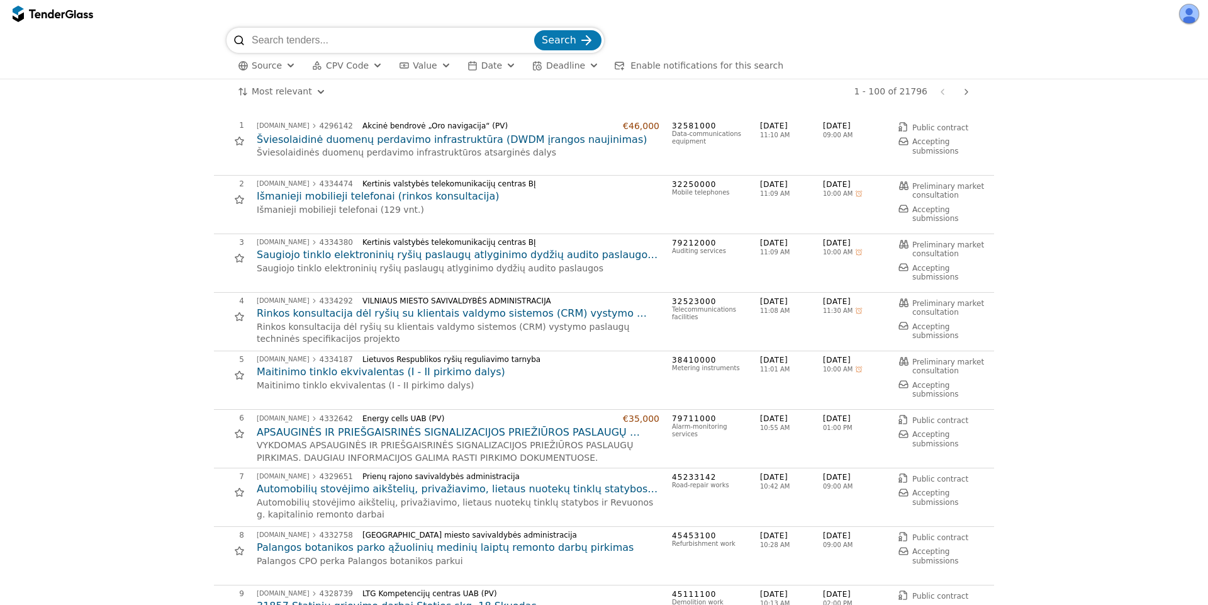
scroll to position [4417, 0]
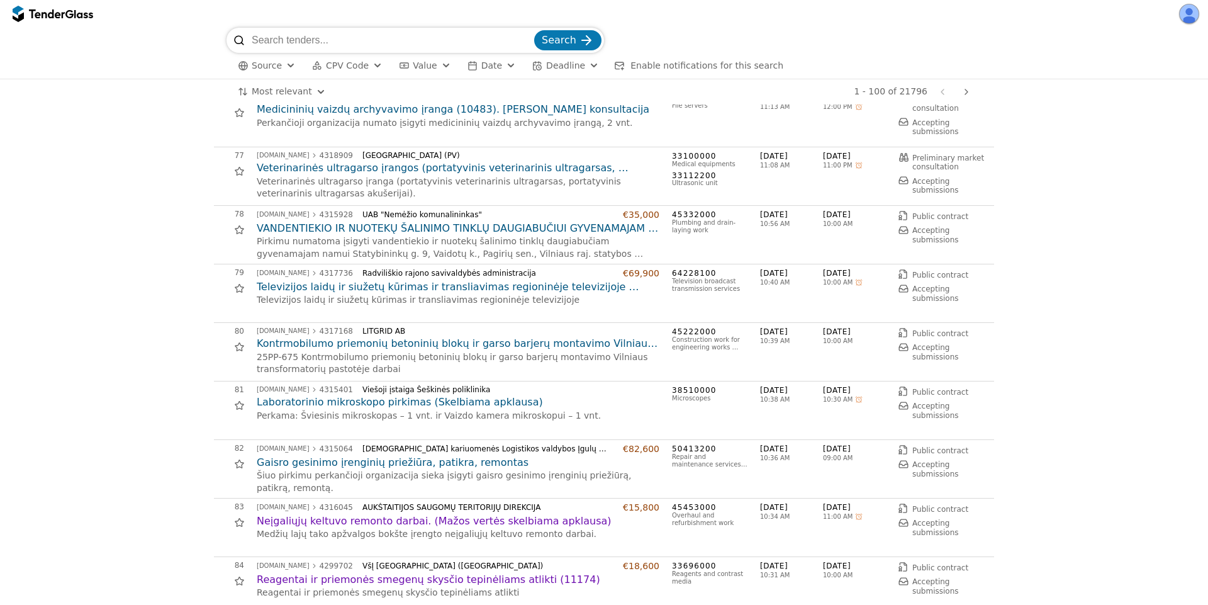
click at [401, 343] on h2 "Kontrmobilumo priemonių betoninių blokų ir garso barjerų montavimo Vilniaus tra…" at bounding box center [458, 344] width 403 height 14
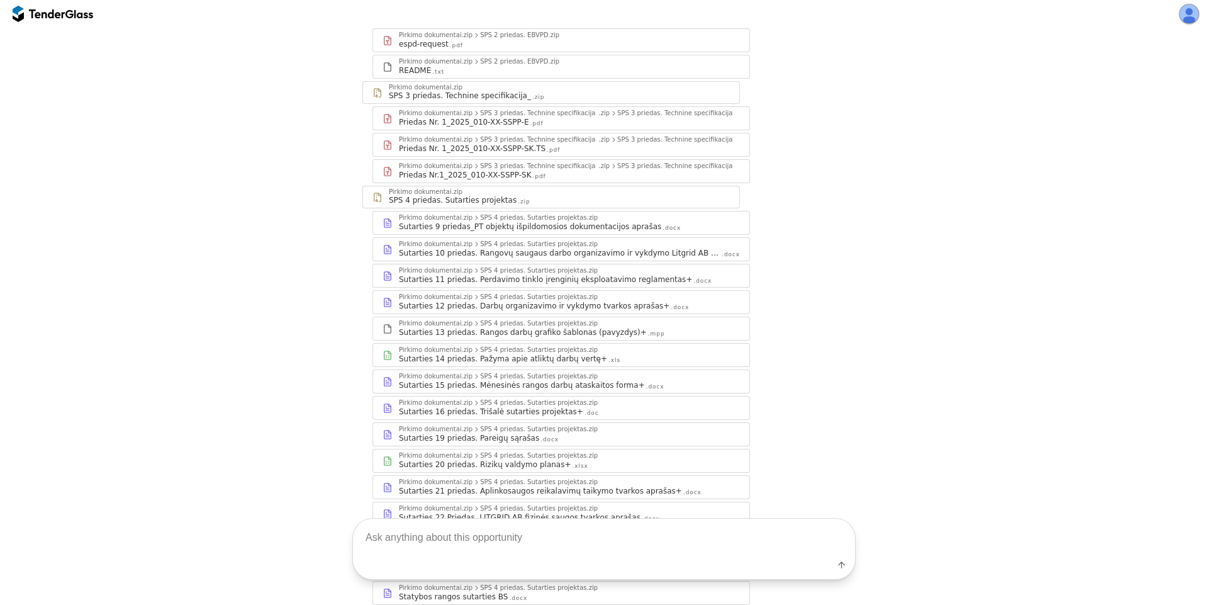
scroll to position [728, 0]
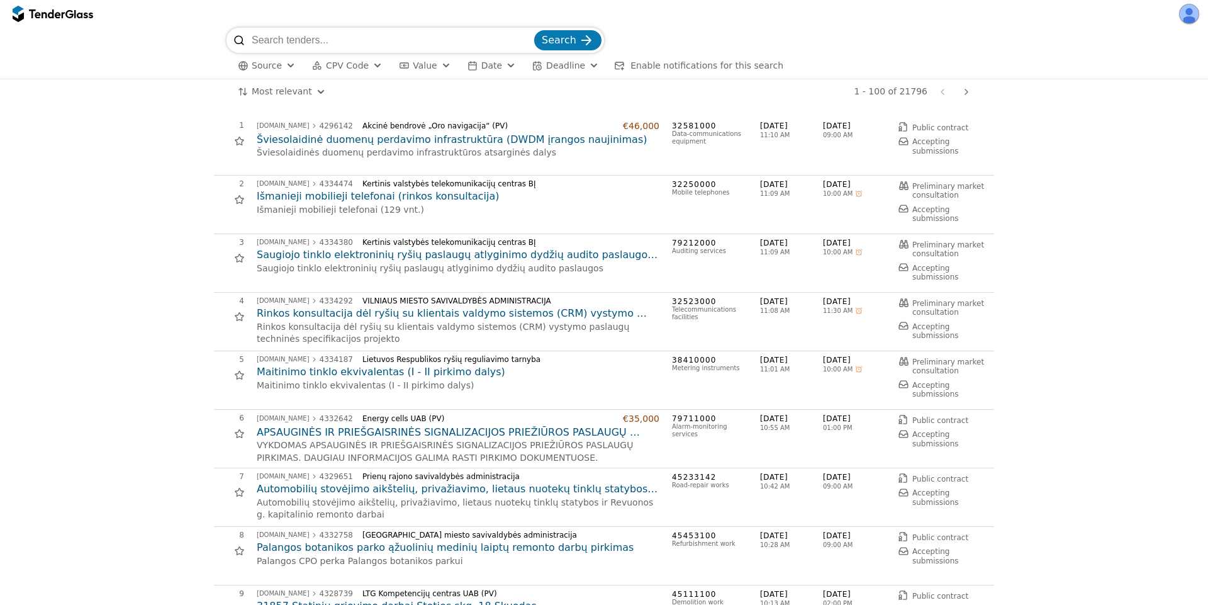
scroll to position [5210, 0]
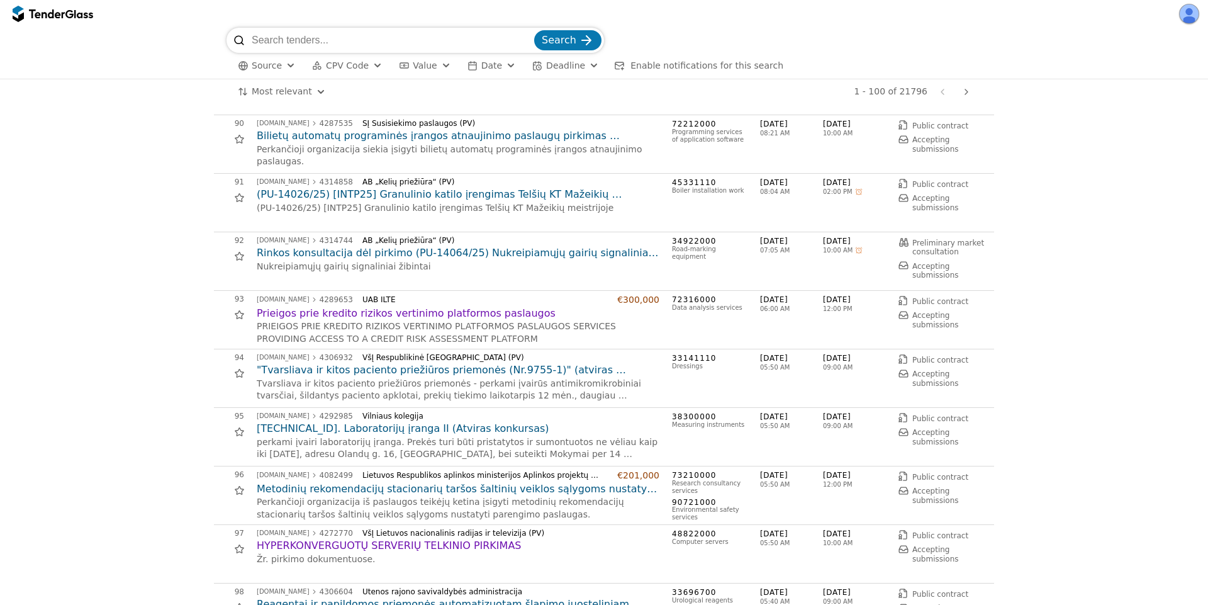
click at [415, 371] on h2 ""Tvarsliava ir kitos paciento priežiūros priemonės (Nr.9755-1)" (atviras konkur…" at bounding box center [458, 370] width 403 height 14
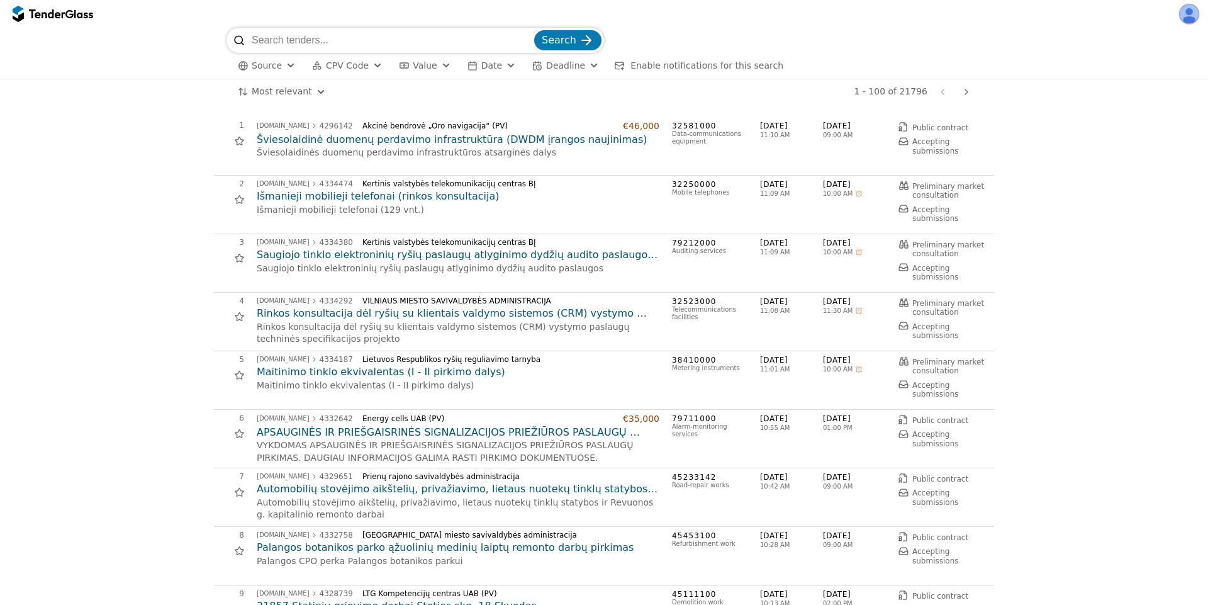
scroll to position [5210, 0]
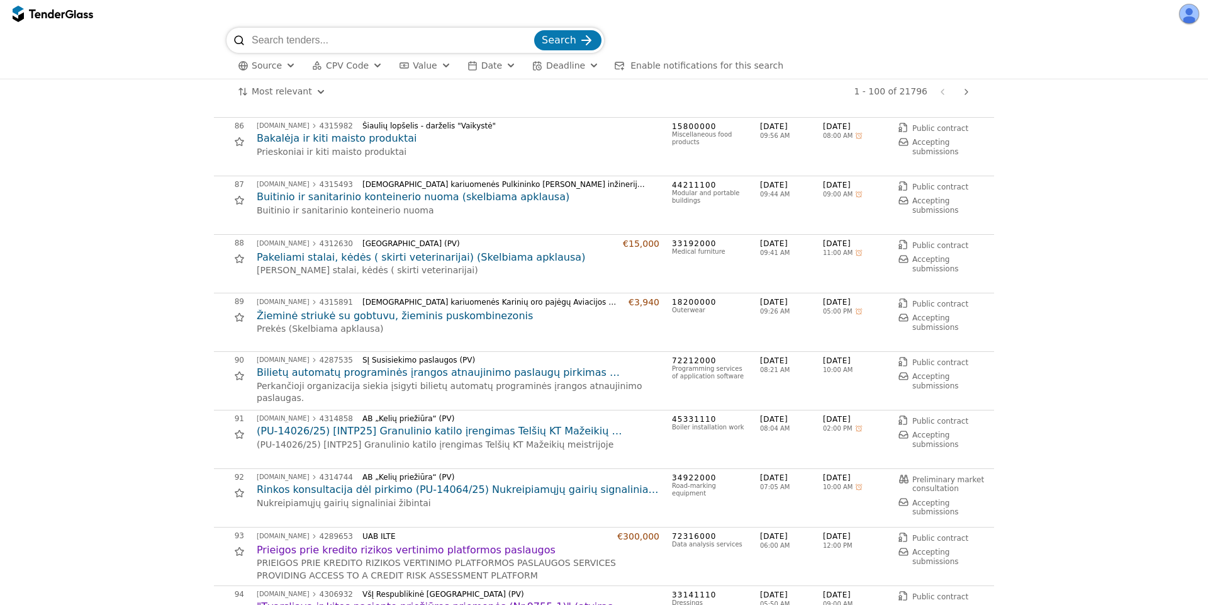
scroll to position [4644, 0]
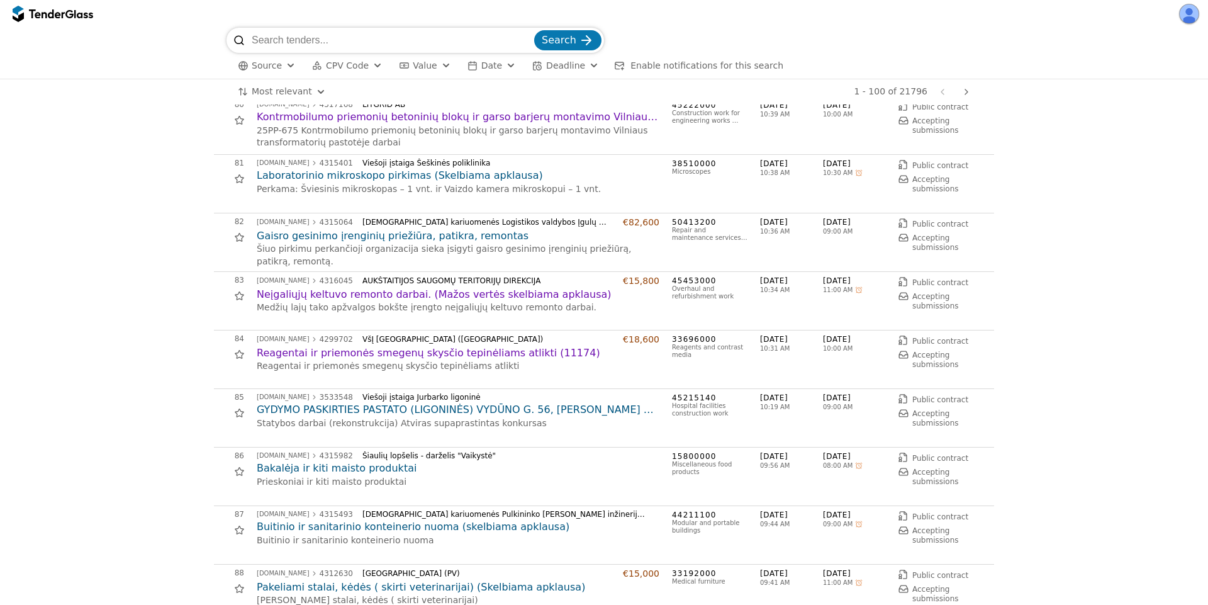
click at [349, 232] on h2 "Gaisro gesinimo įrenginių priežiūra, patikra, remontas" at bounding box center [458, 236] width 403 height 14
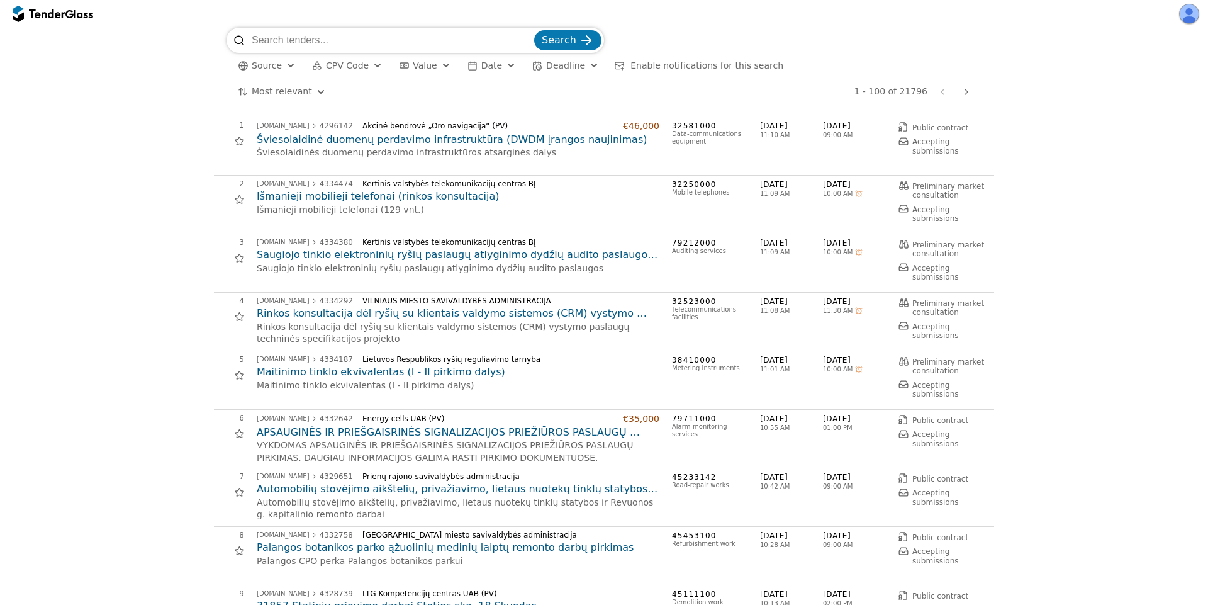
scroll to position [3964, 0]
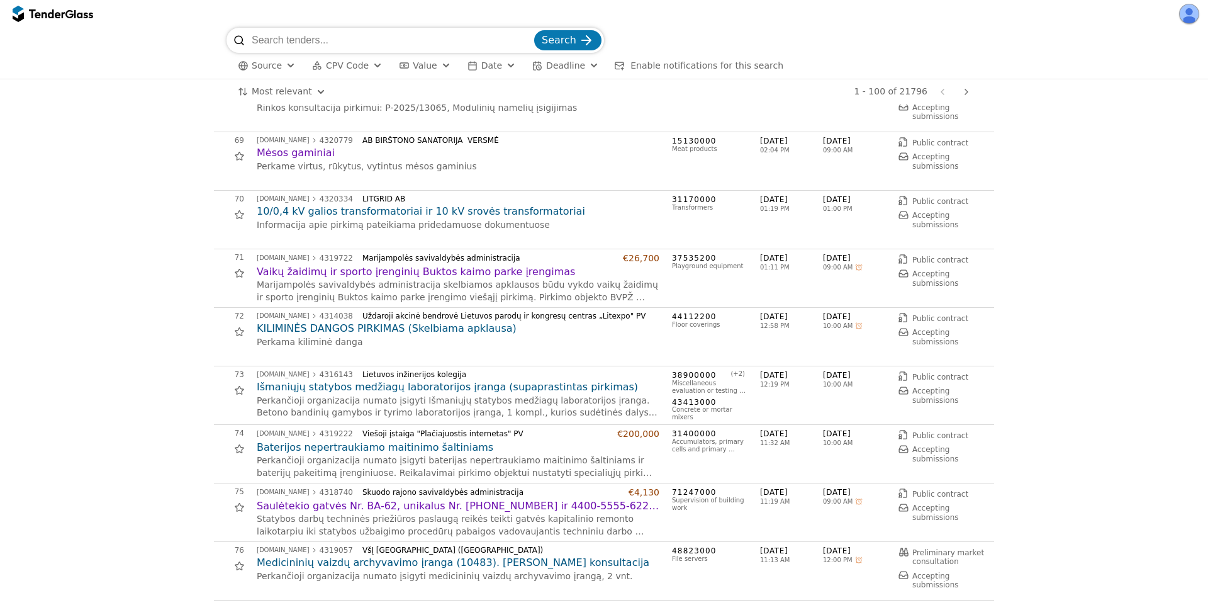
click at [347, 211] on h2 "10/0,4 kV galios transformatoriai ir 10 kV srovės transformatoriai" at bounding box center [458, 212] width 403 height 14
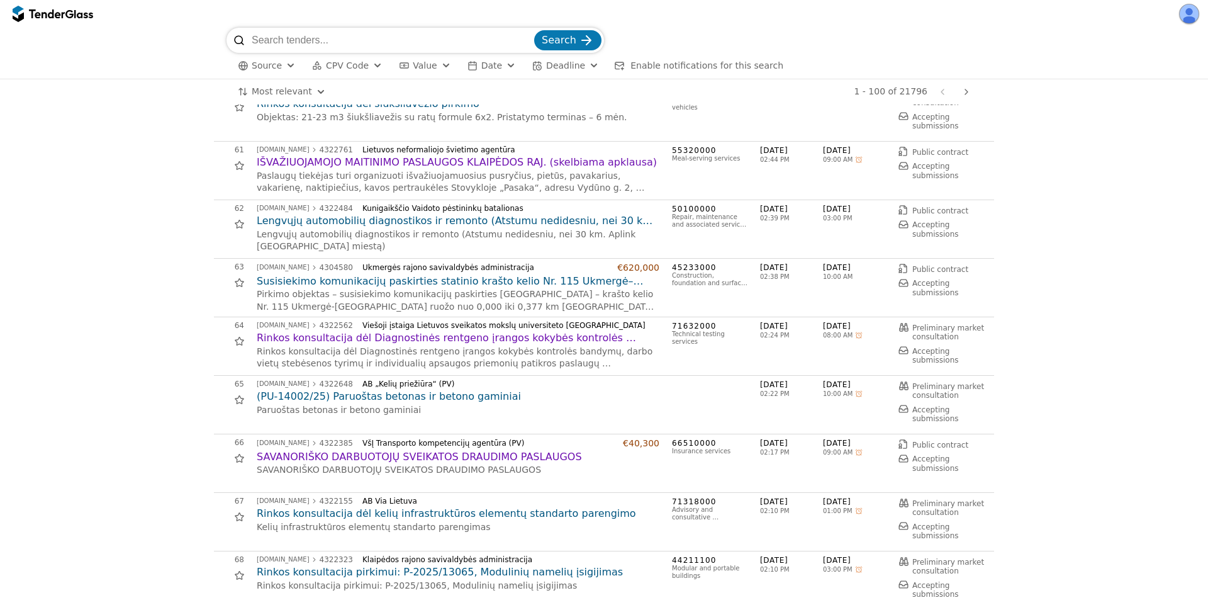
scroll to position [3398, 0]
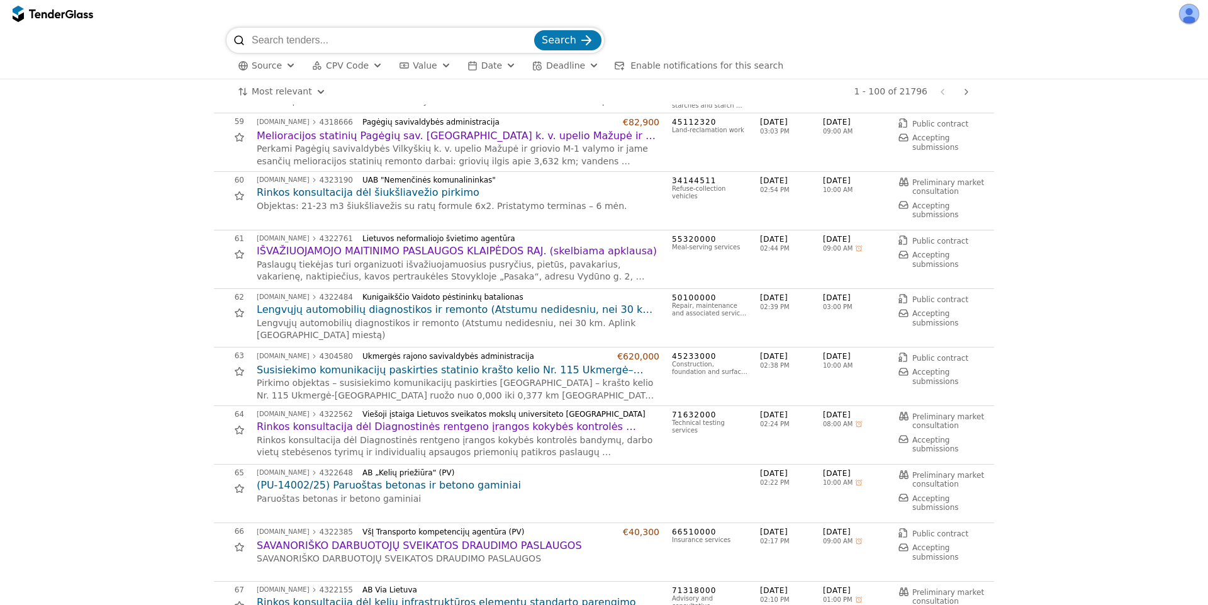
click at [331, 194] on h2 "Rinkos konsultacija dėl šiukšliavežio pirkimo" at bounding box center [458, 193] width 403 height 14
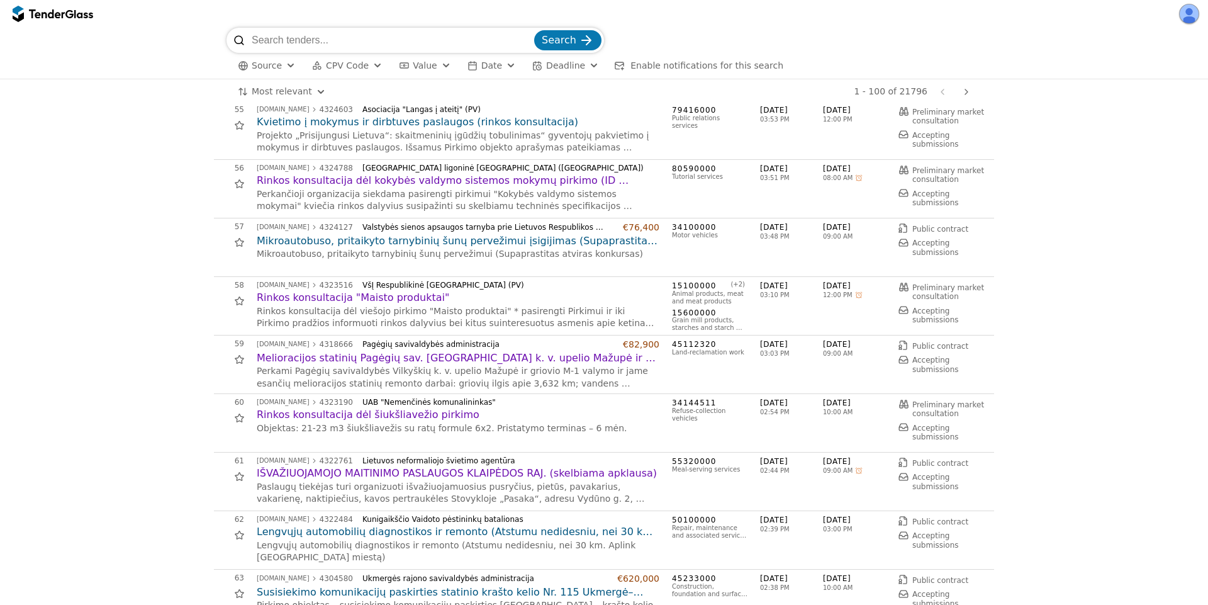
scroll to position [3172, 0]
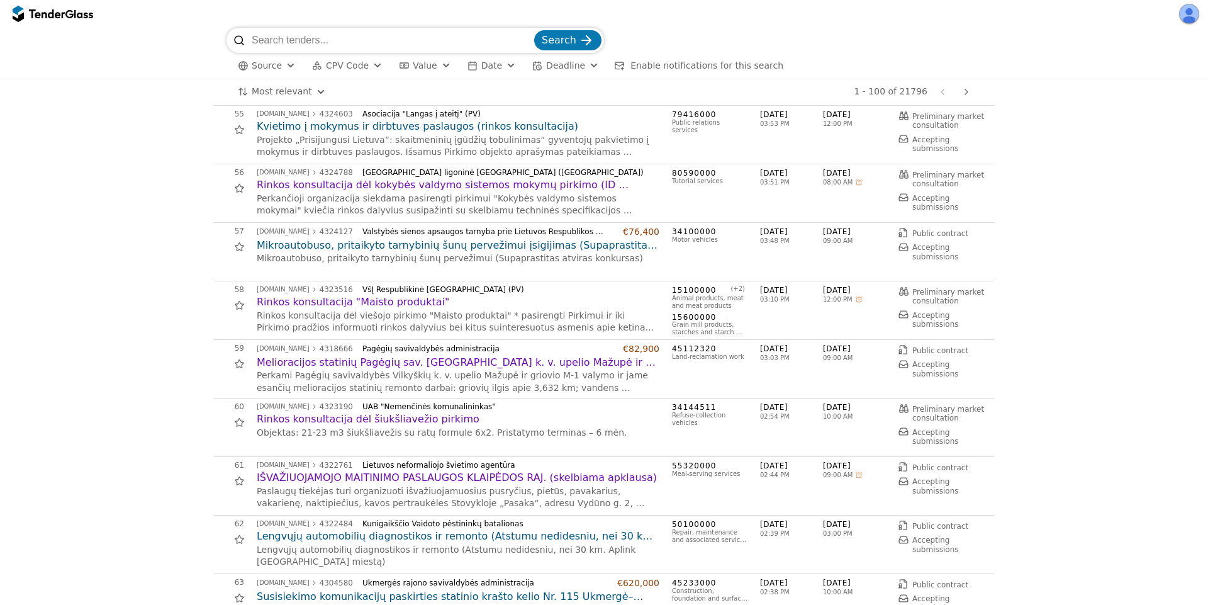
click at [368, 187] on h2 "Rinkos konsultacija dėl kokybės valdymo sistemos mokymų pirkimo (ID 4324788)" at bounding box center [458, 185] width 403 height 14
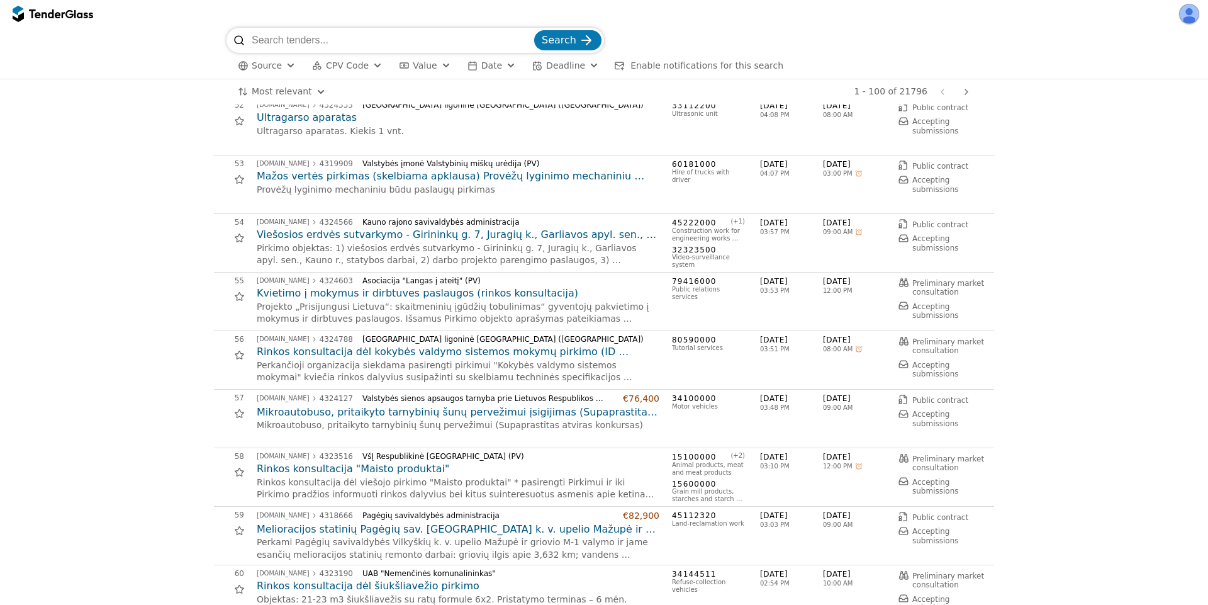
scroll to position [2945, 0]
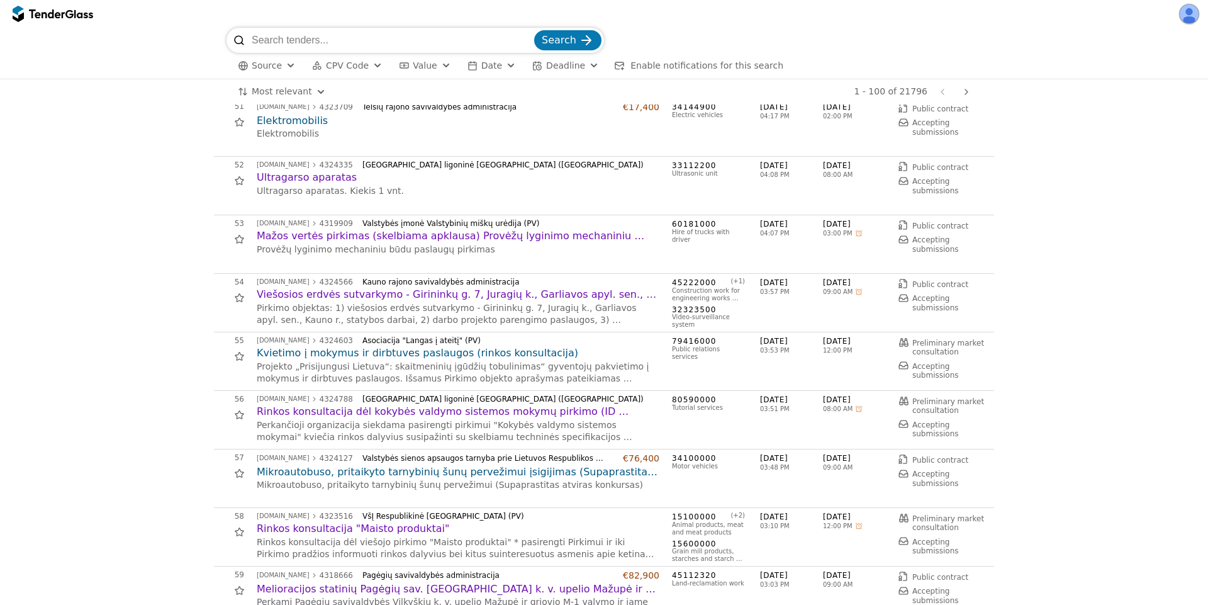
click at [361, 236] on h2 "Mažos vertės pirkimas (skelbiama apklausa) Provėžų lyginimo mechaniniu būdu pas…" at bounding box center [458, 236] width 403 height 14
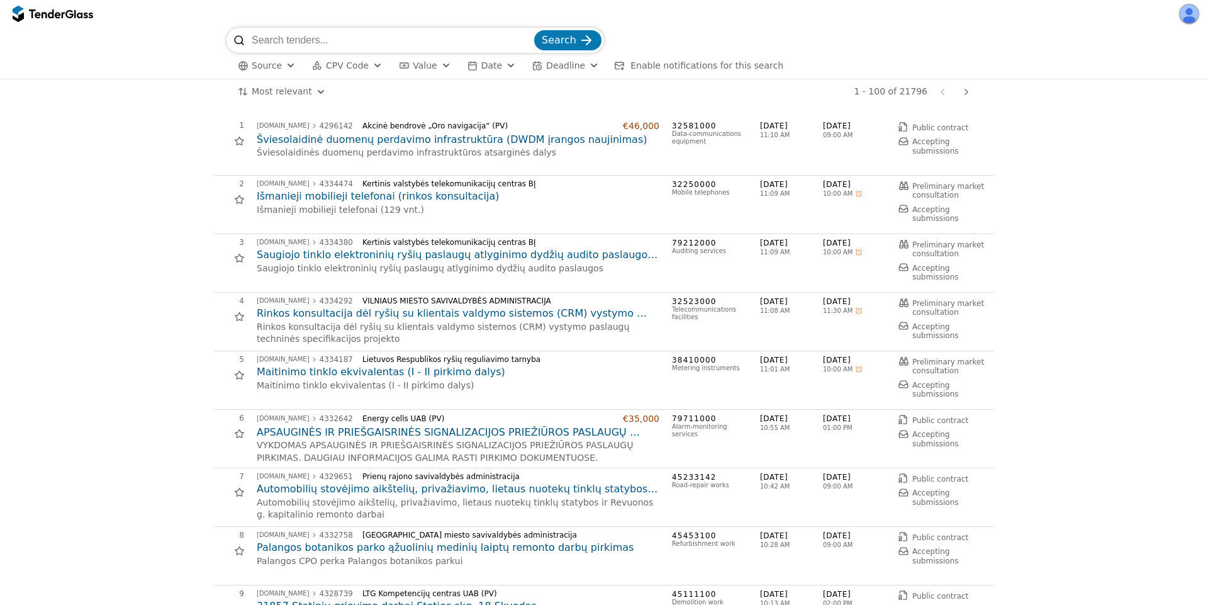
scroll to position [2945, 0]
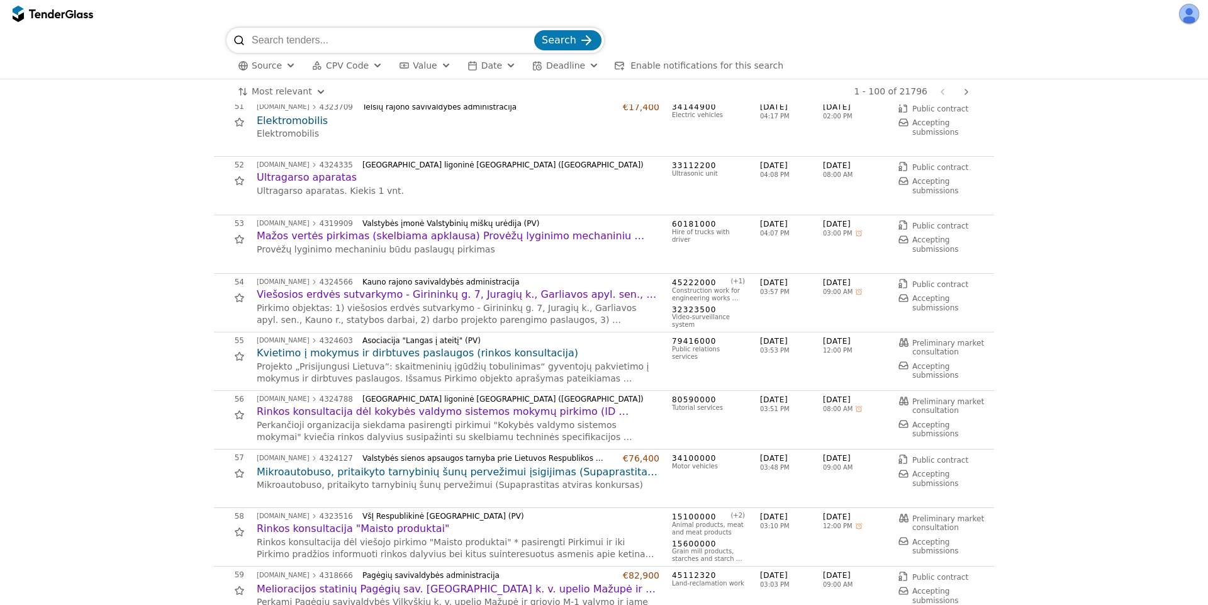
click at [332, 294] on h2 "Viešosios erdvės sutvarkymo - Girininkų g. 7, Juragių k., Garliavos apyl. sen.,…" at bounding box center [458, 295] width 403 height 14
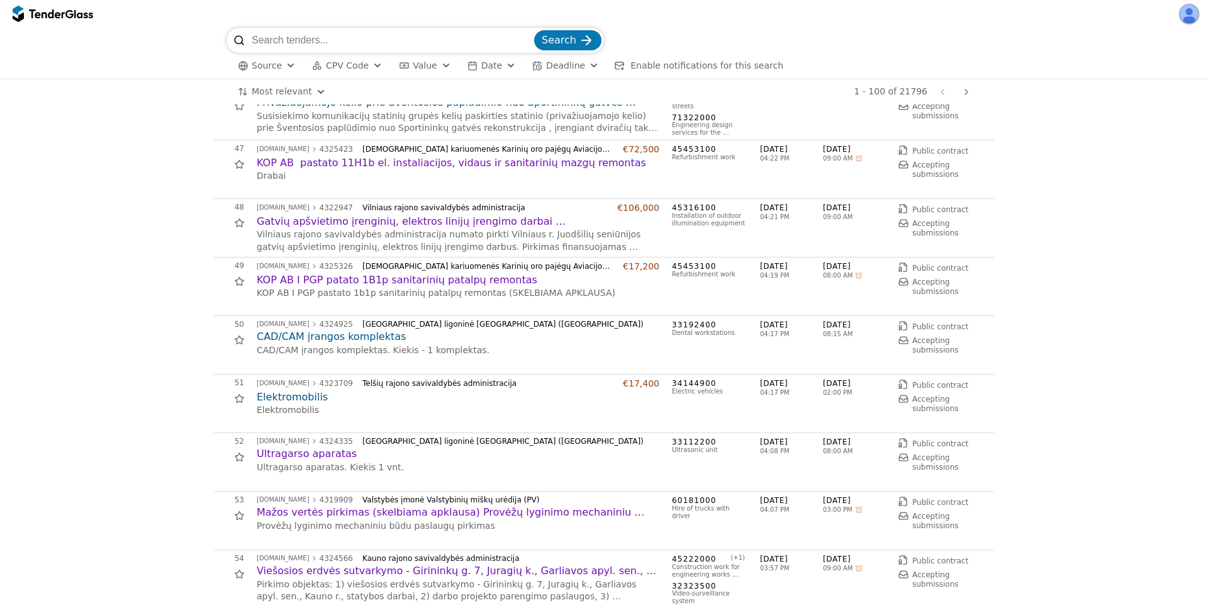
scroll to position [2605, 0]
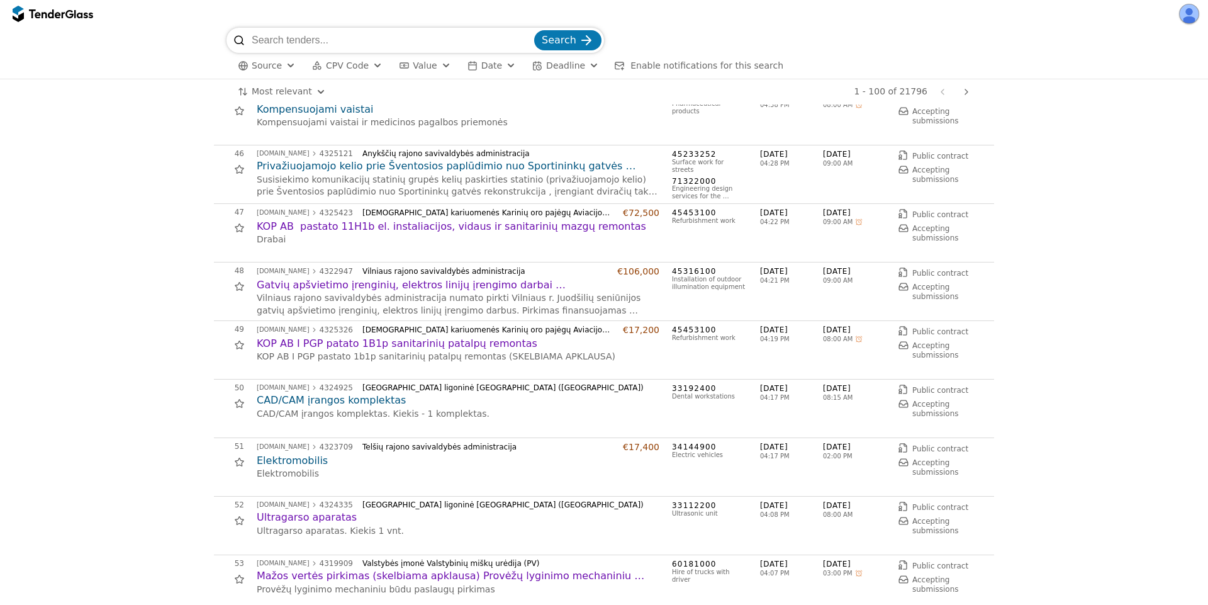
click at [330, 227] on h2 "KOP AB pastato 11H1b el. instaliacijos, vidaus ir sanitarinių mazgų remontas" at bounding box center [458, 227] width 403 height 14
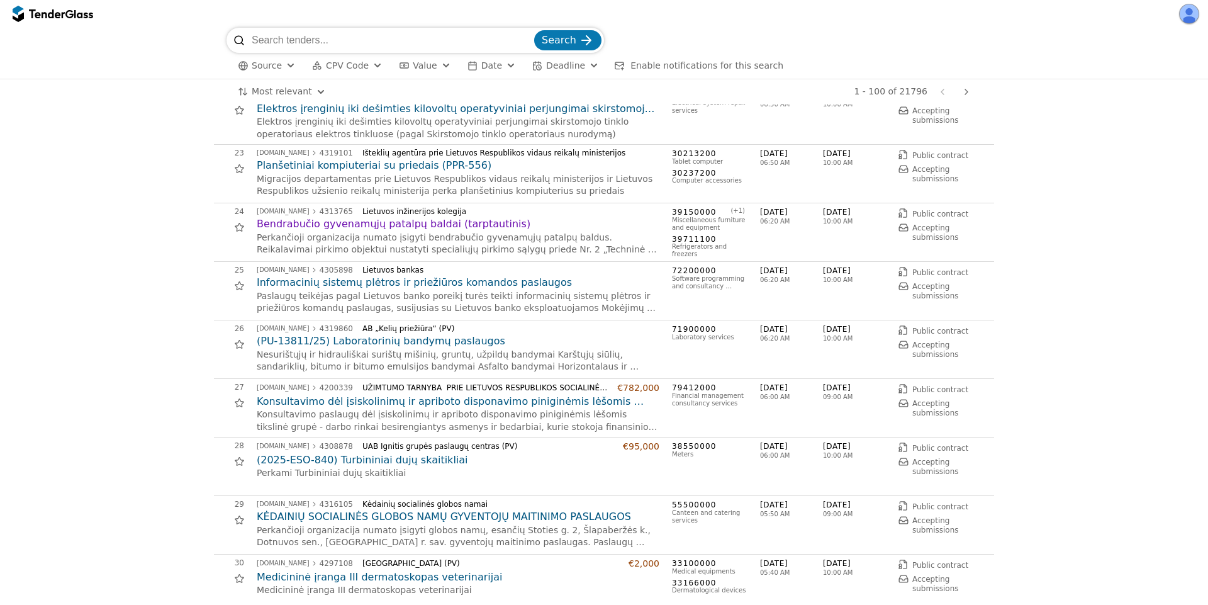
scroll to position [1133, 0]
